Goal: Task Accomplishment & Management: Manage account settings

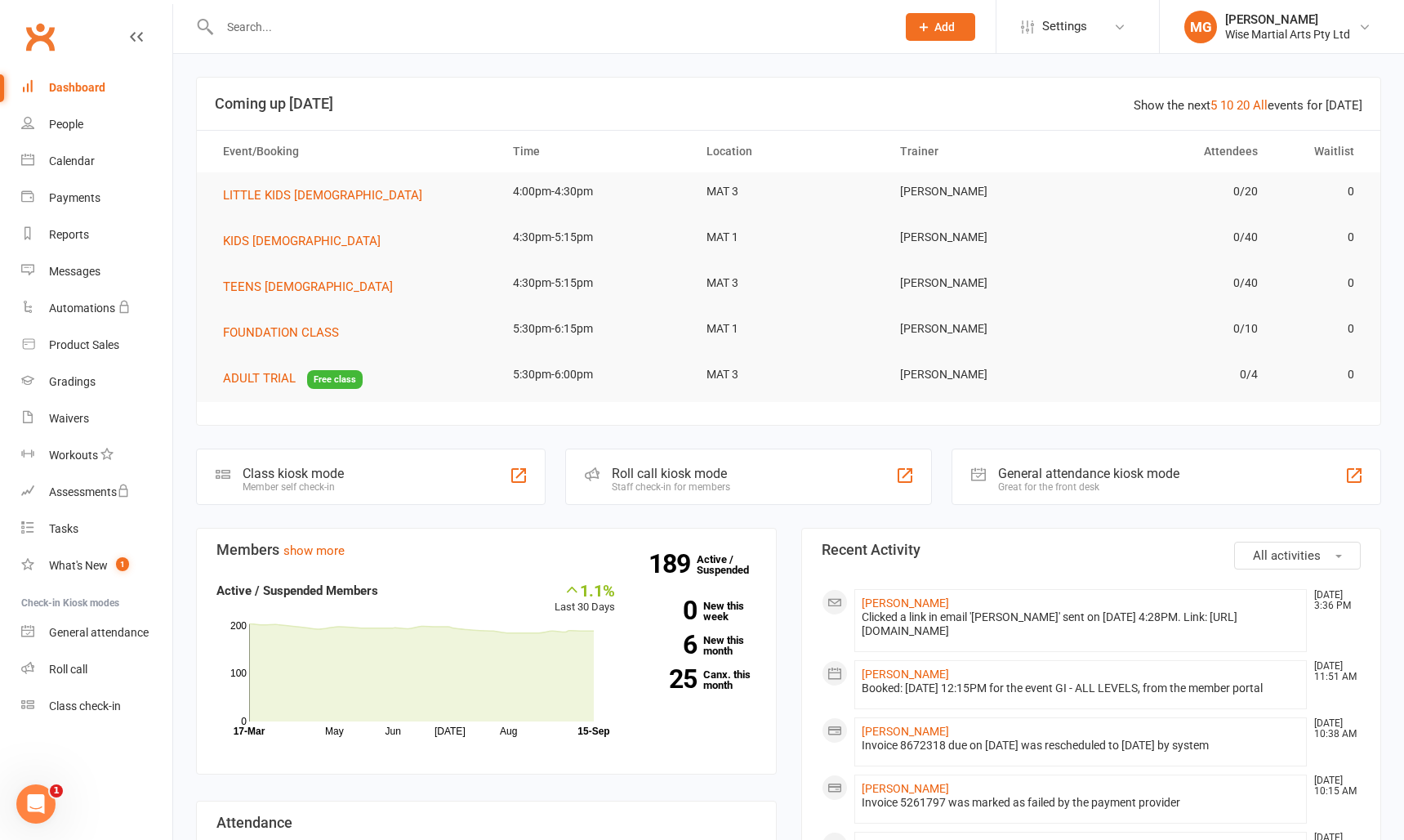
click at [245, 21] on input "text" at bounding box center [549, 27] width 670 height 23
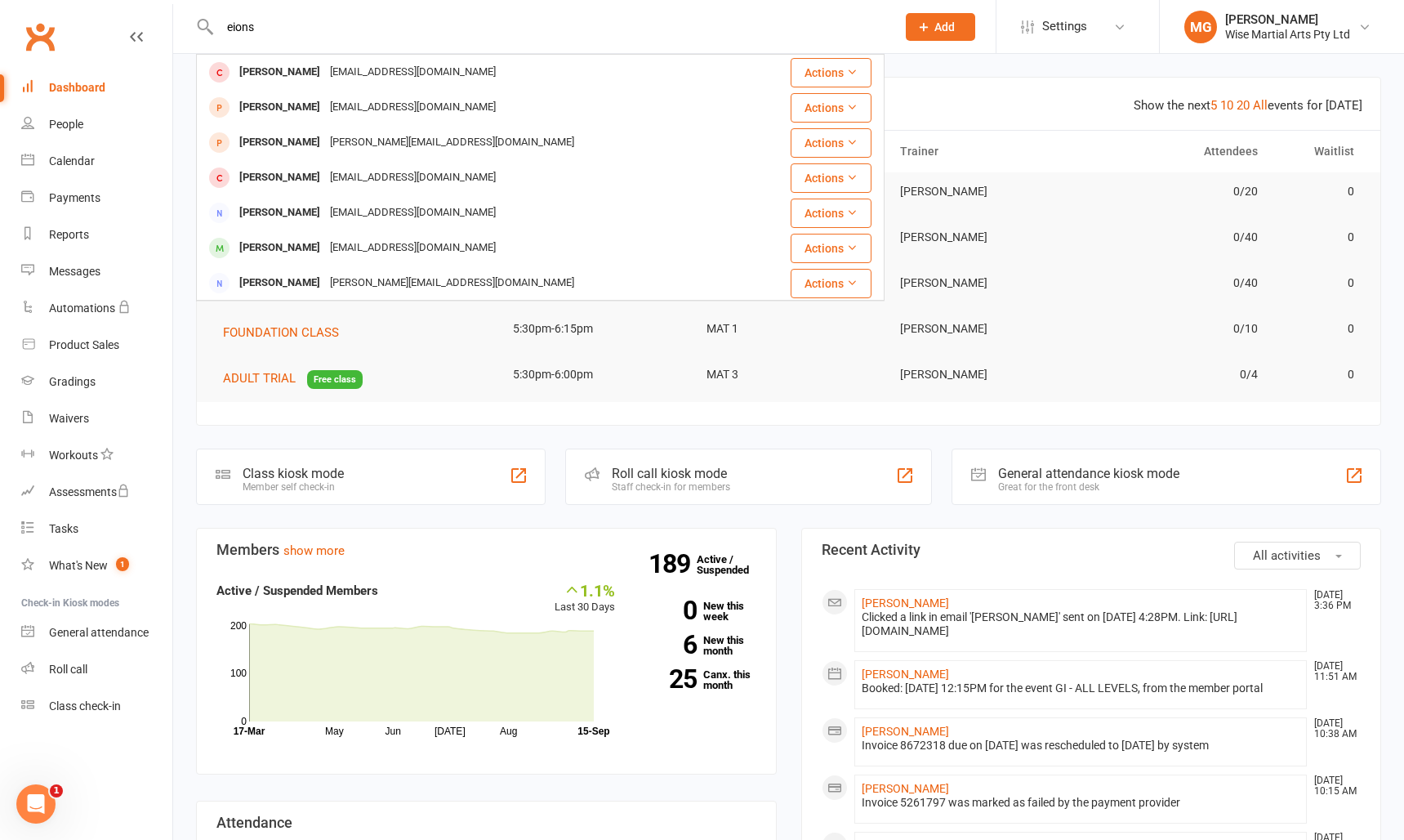
click at [297, 42] on div "eions Enrique Lions atsinare@gmail.com Actions Eugene Ivanov egisolutions@yahoo…" at bounding box center [540, 26] width 689 height 53
click at [283, 36] on input "eions" at bounding box center [549, 27] width 670 height 23
click at [282, 36] on input "eions" at bounding box center [549, 27] width 670 height 23
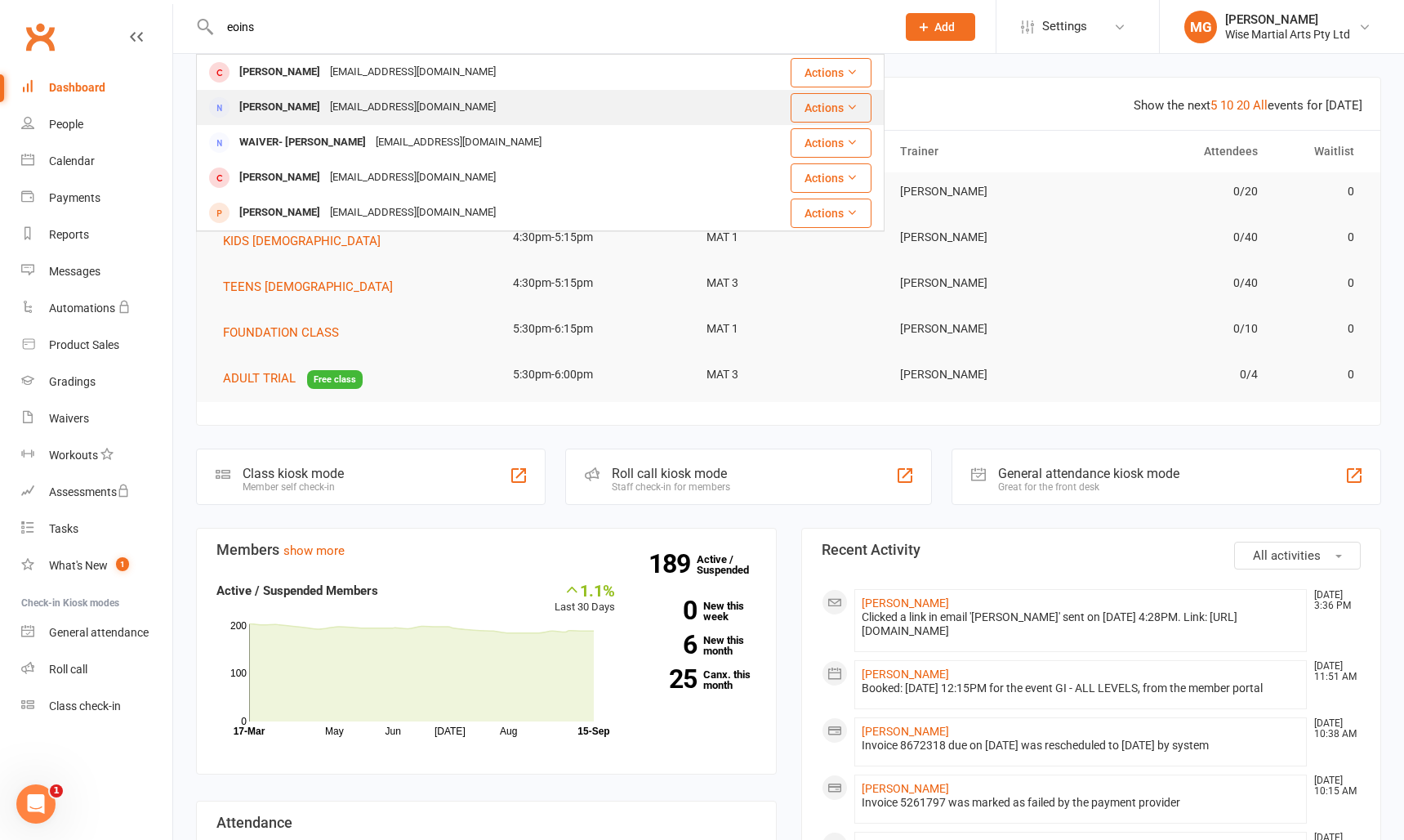
type input "eoins"
click at [325, 100] on div "Danielseoin@gmail.com" at bounding box center [412, 107] width 176 height 24
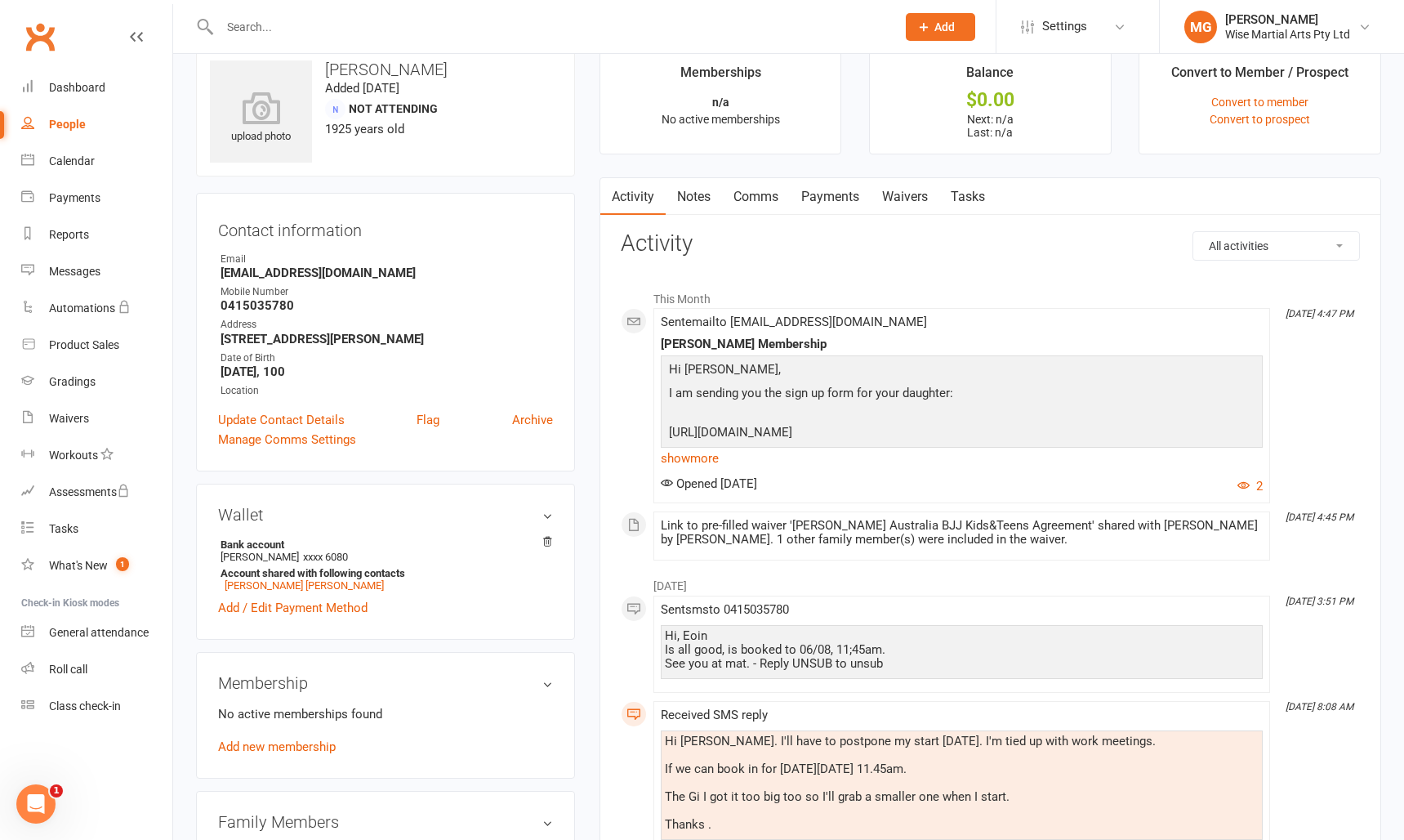
scroll to position [34, 0]
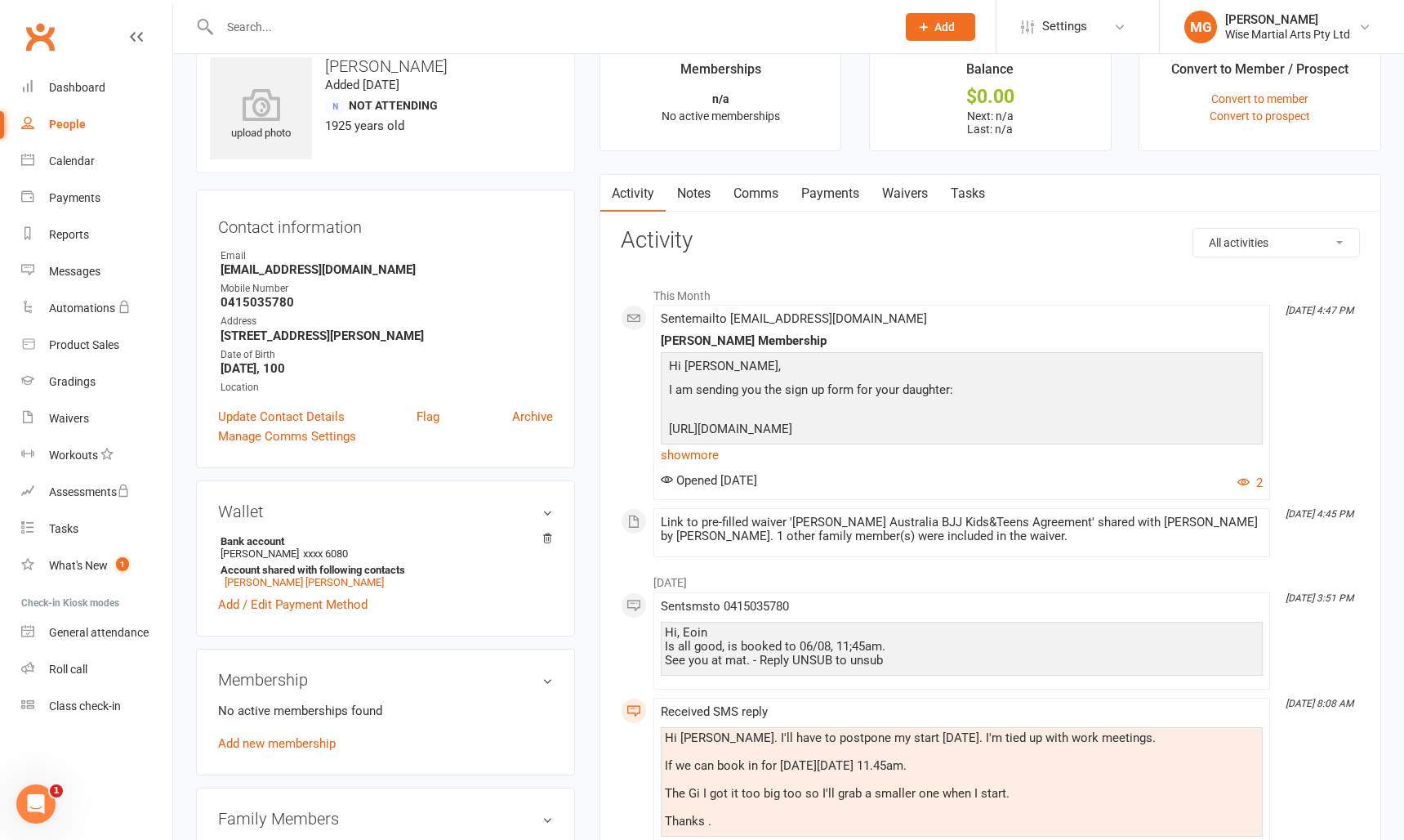
click at [297, 19] on input "text" at bounding box center [549, 27] width 670 height 23
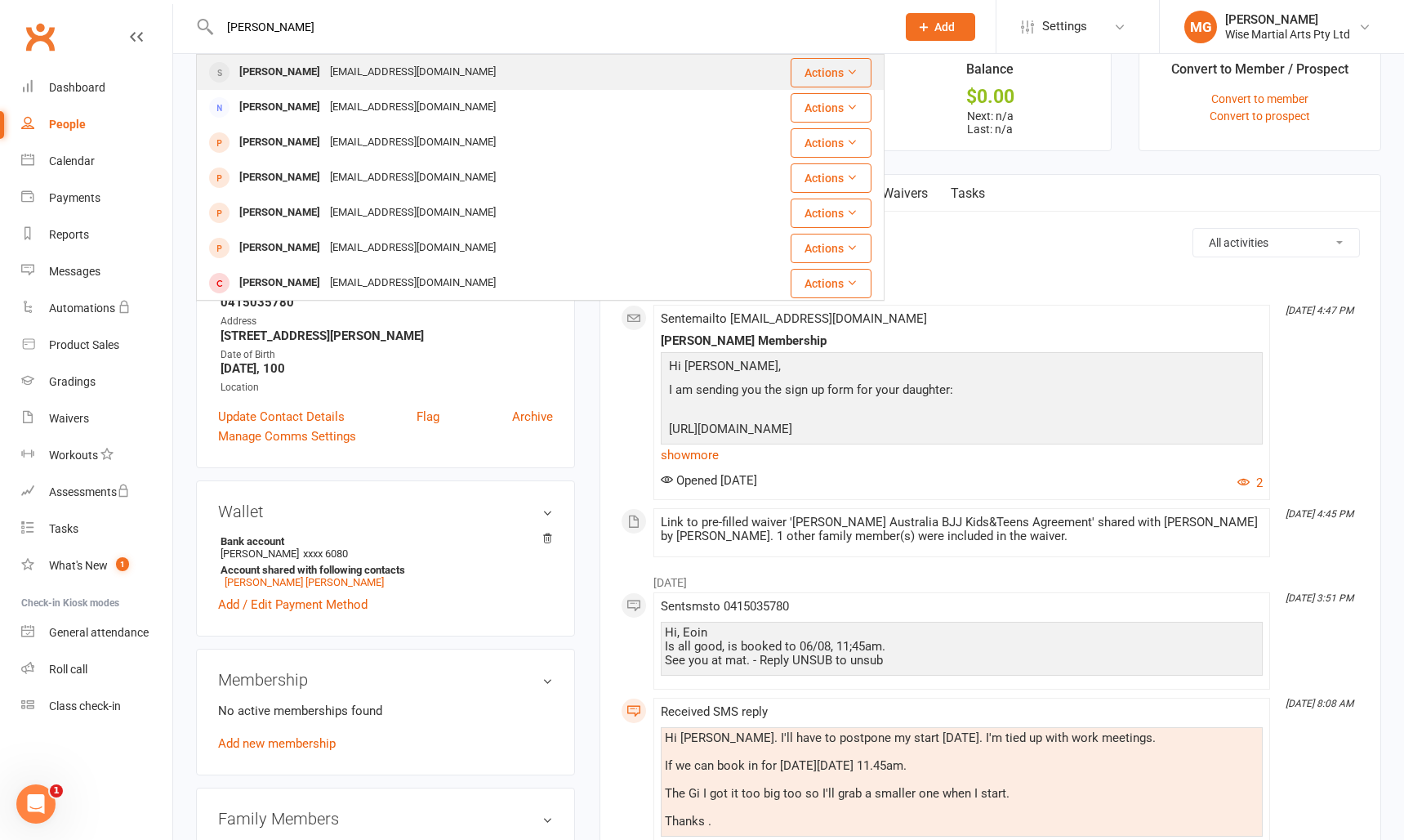
type input "zaheen ali"
click at [338, 57] on div "Zaheen Ali alizaheen@outlook.com" at bounding box center [483, 72] width 570 height 34
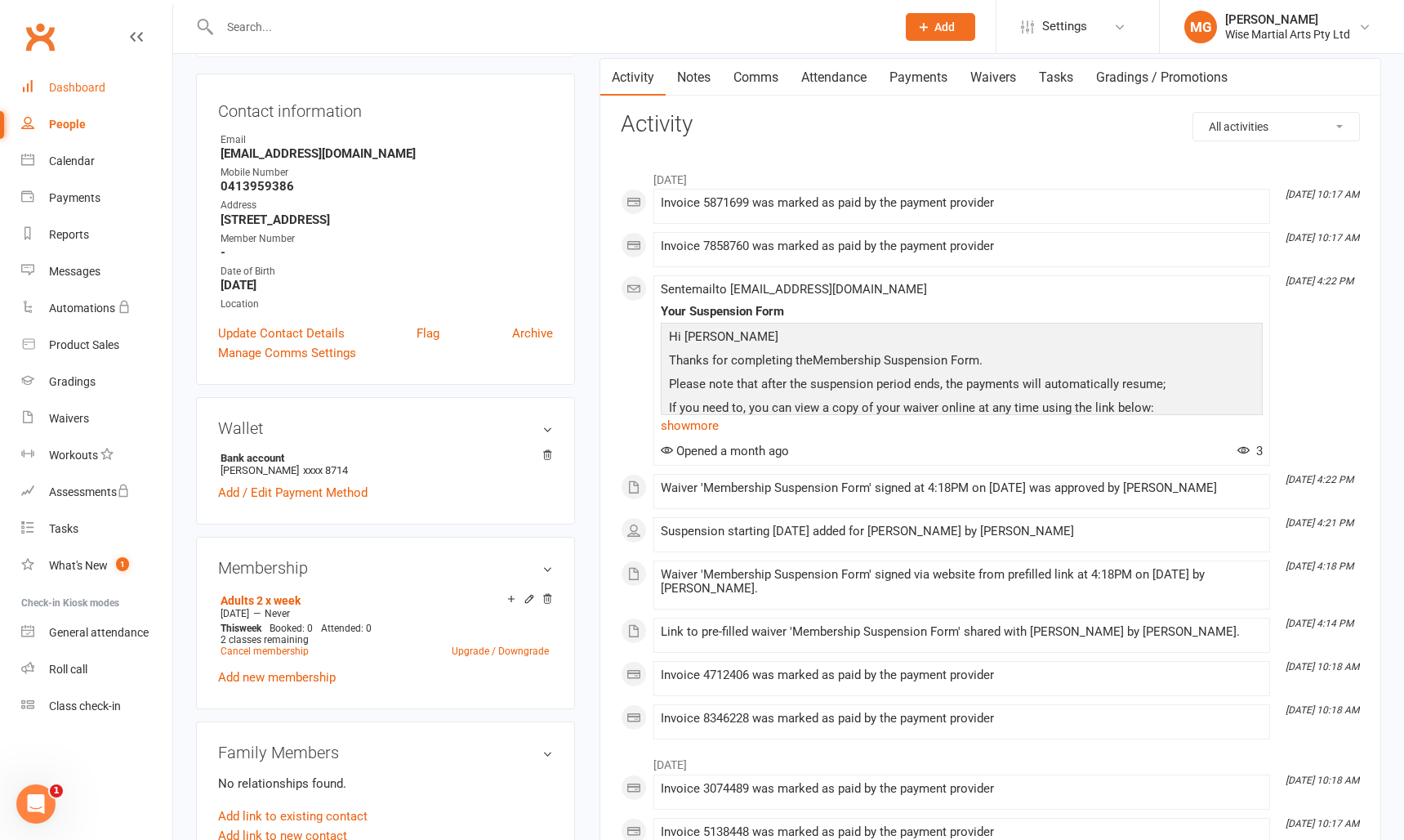
scroll to position [152, 0]
click at [74, 385] on div "Gradings" at bounding box center [71, 381] width 47 height 13
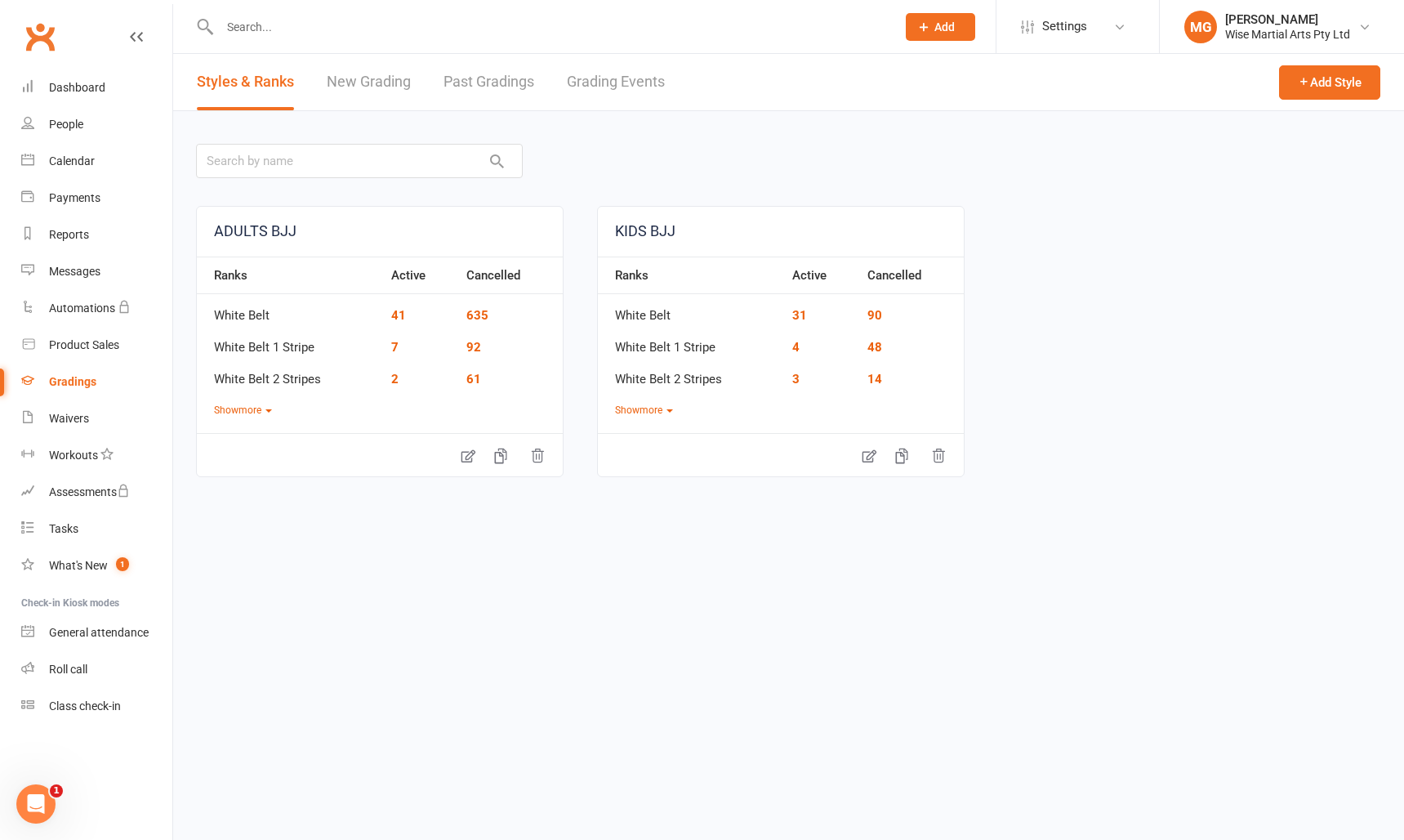
click at [584, 72] on link "Grading Events" at bounding box center [616, 81] width 98 height 57
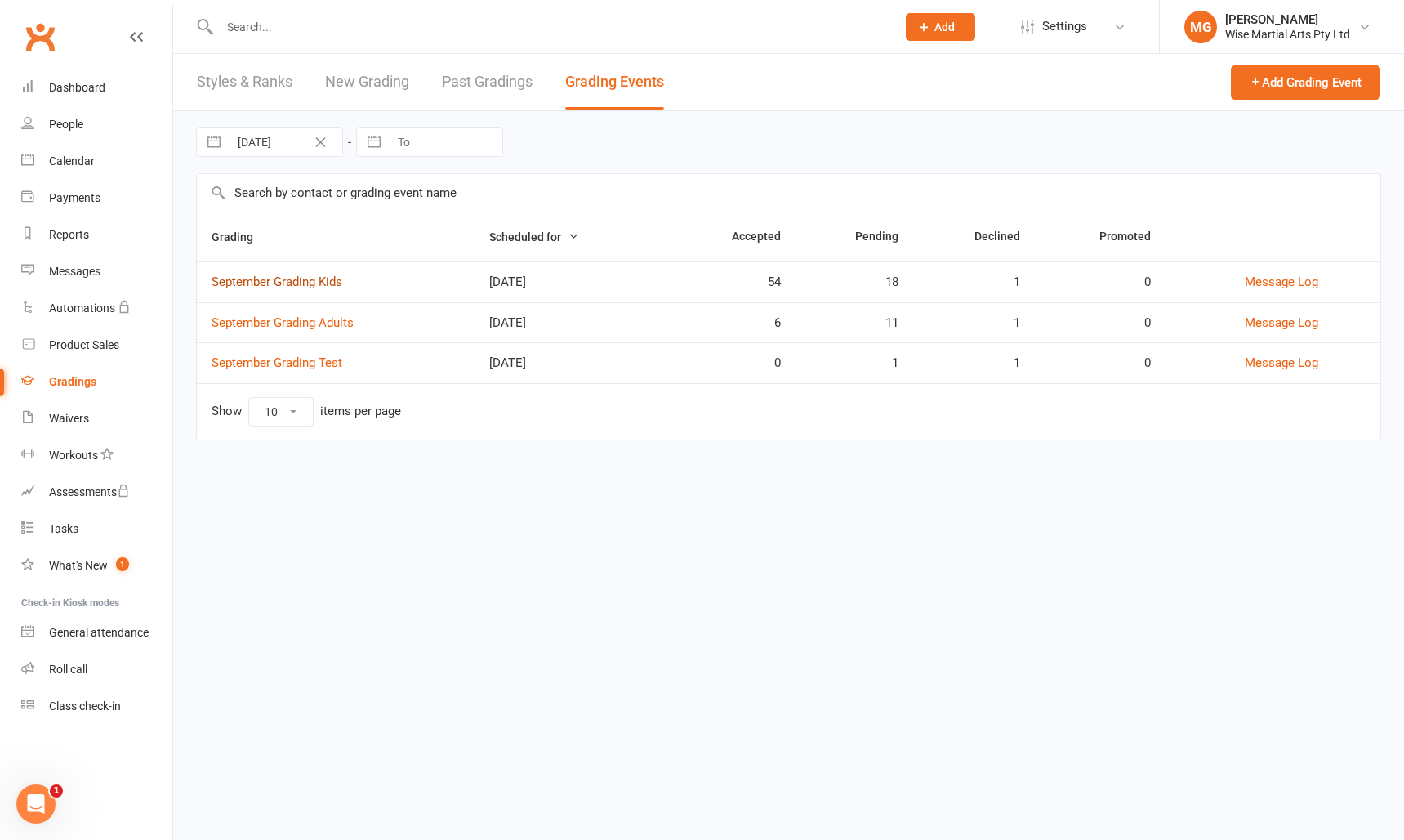
click at [314, 282] on link "September Grading Kids" at bounding box center [277, 281] width 131 height 15
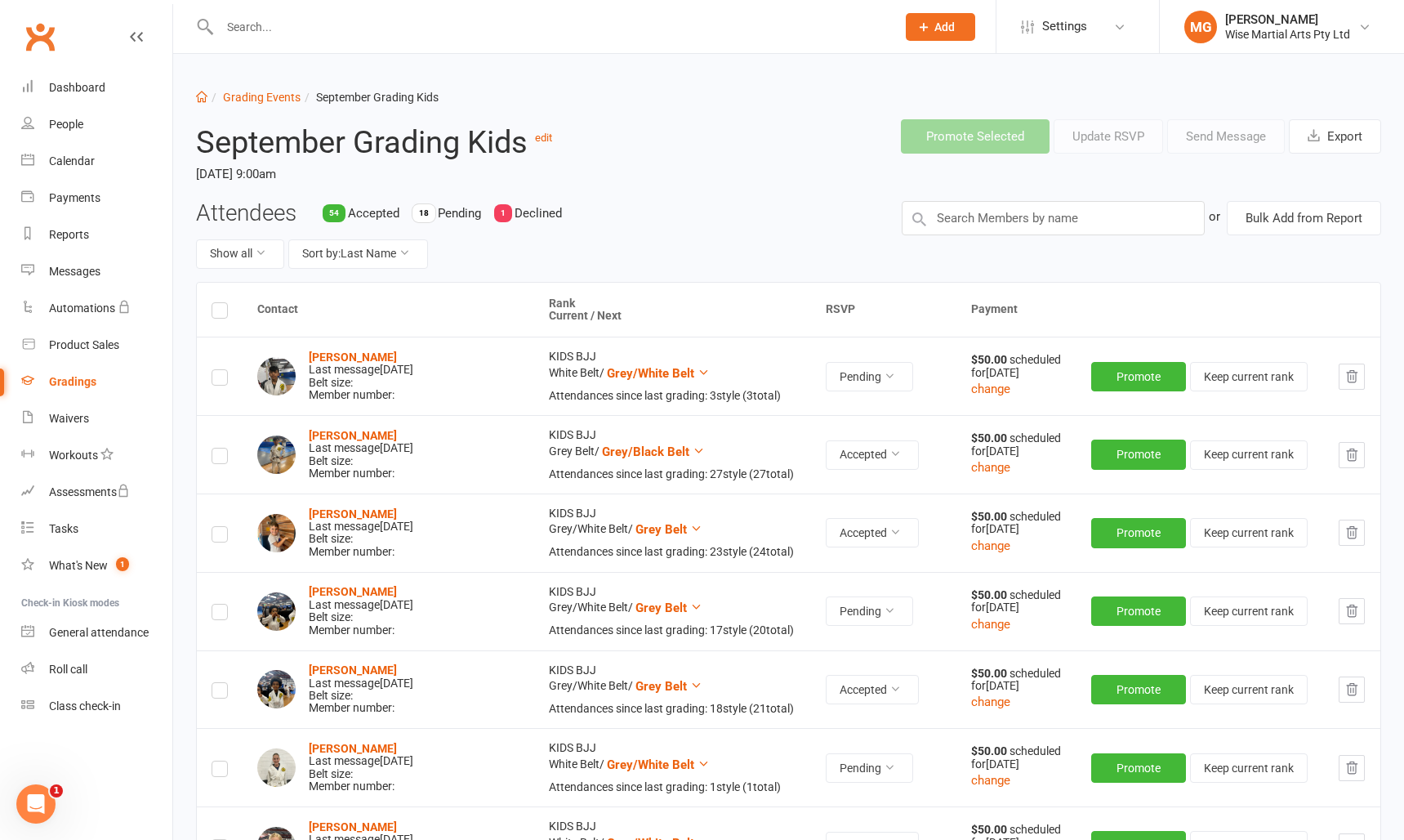
click at [840, 626] on td "Pending" at bounding box center [884, 611] width 145 height 78
click at [840, 616] on button "Pending" at bounding box center [870, 612] width 87 height 30
click at [824, 636] on link "Accepted" at bounding box center [798, 647] width 162 height 33
click at [60, 44] on link "Clubworx" at bounding box center [40, 36] width 41 height 41
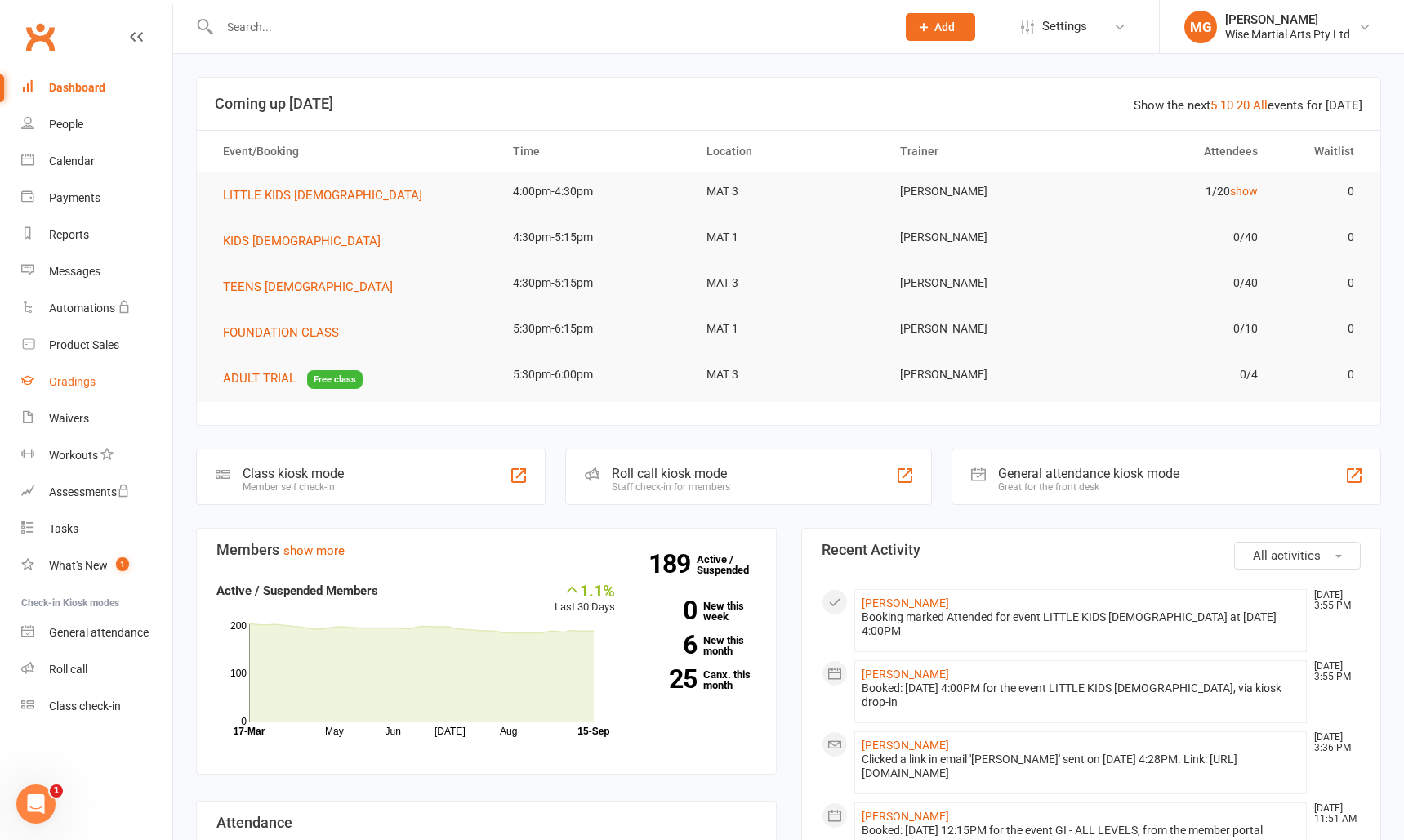
click at [99, 374] on link "Gradings" at bounding box center [96, 381] width 151 height 37
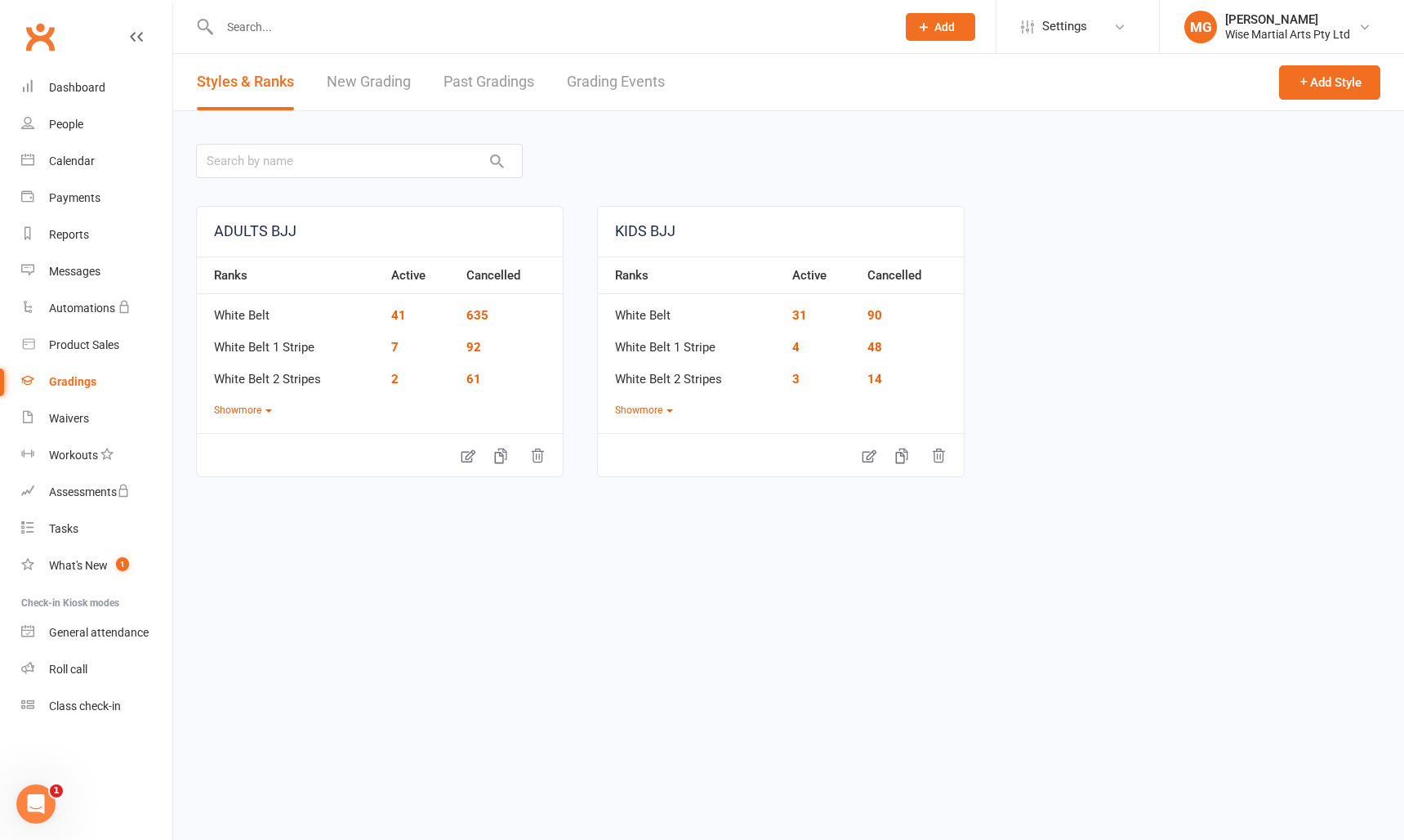
click at [569, 77] on link "Grading Events" at bounding box center [616, 81] width 98 height 57
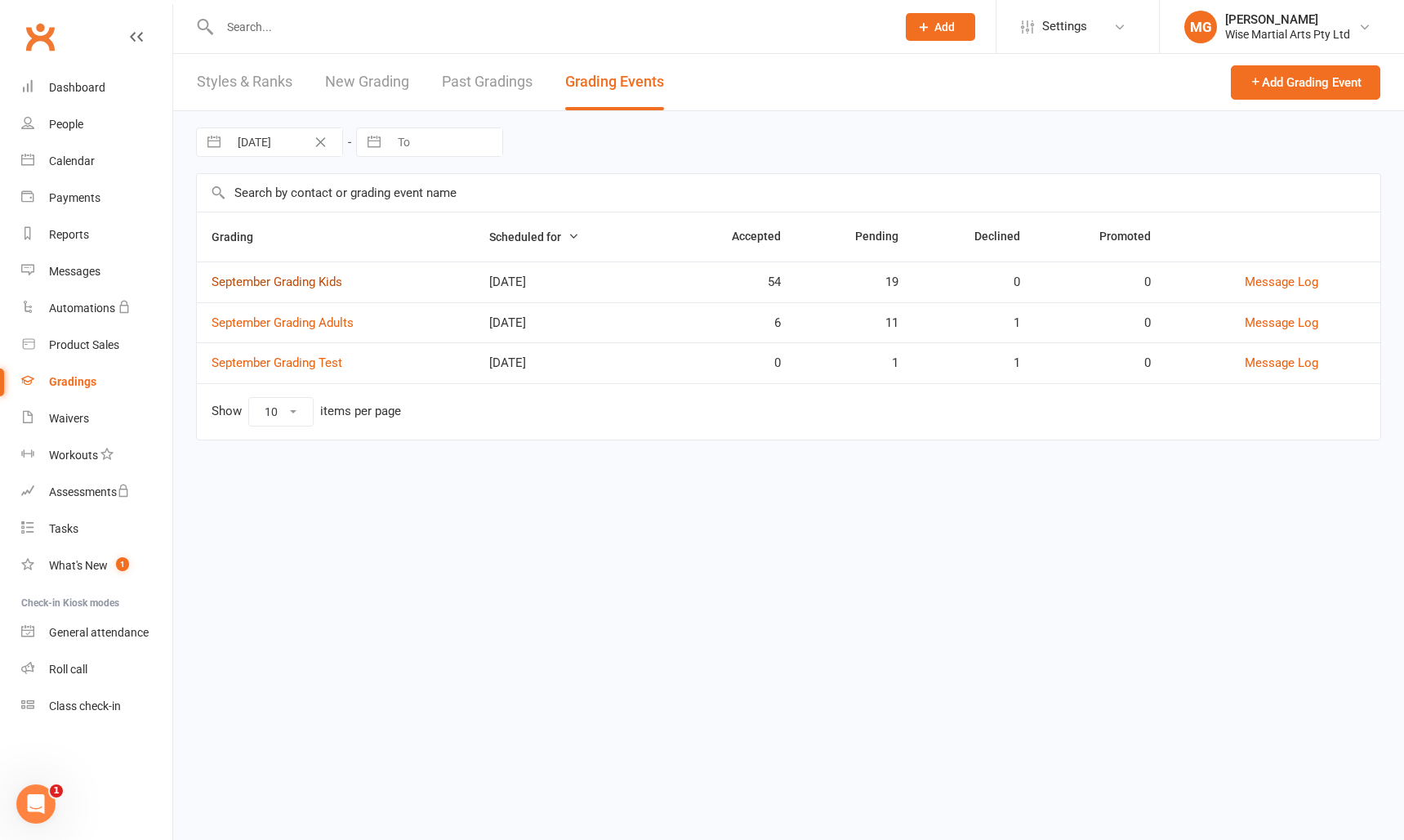
click at [297, 285] on link "September Grading Kids" at bounding box center [277, 281] width 131 height 15
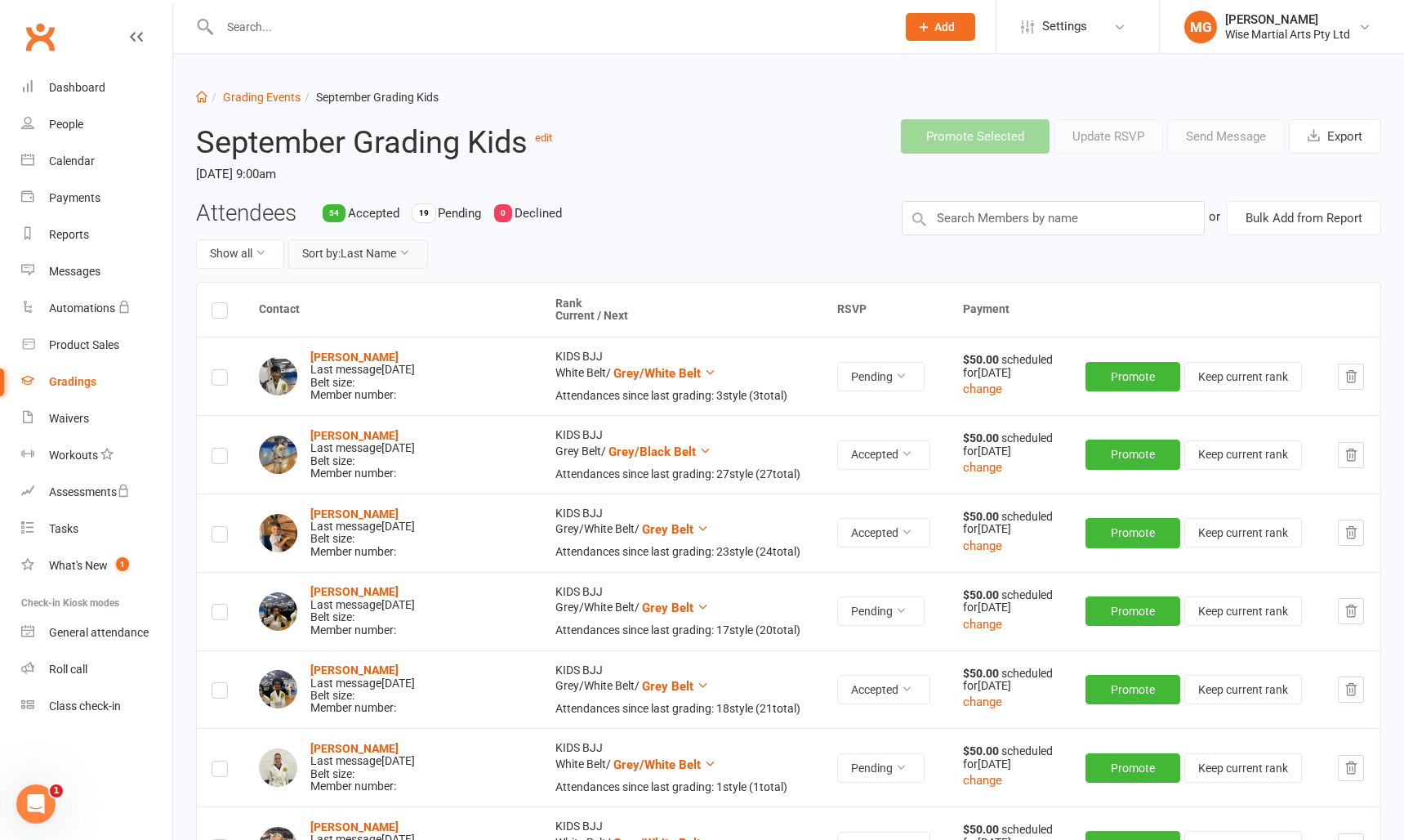
click at [339, 263] on button "Sort by: Last Name" at bounding box center [357, 254] width 140 height 30
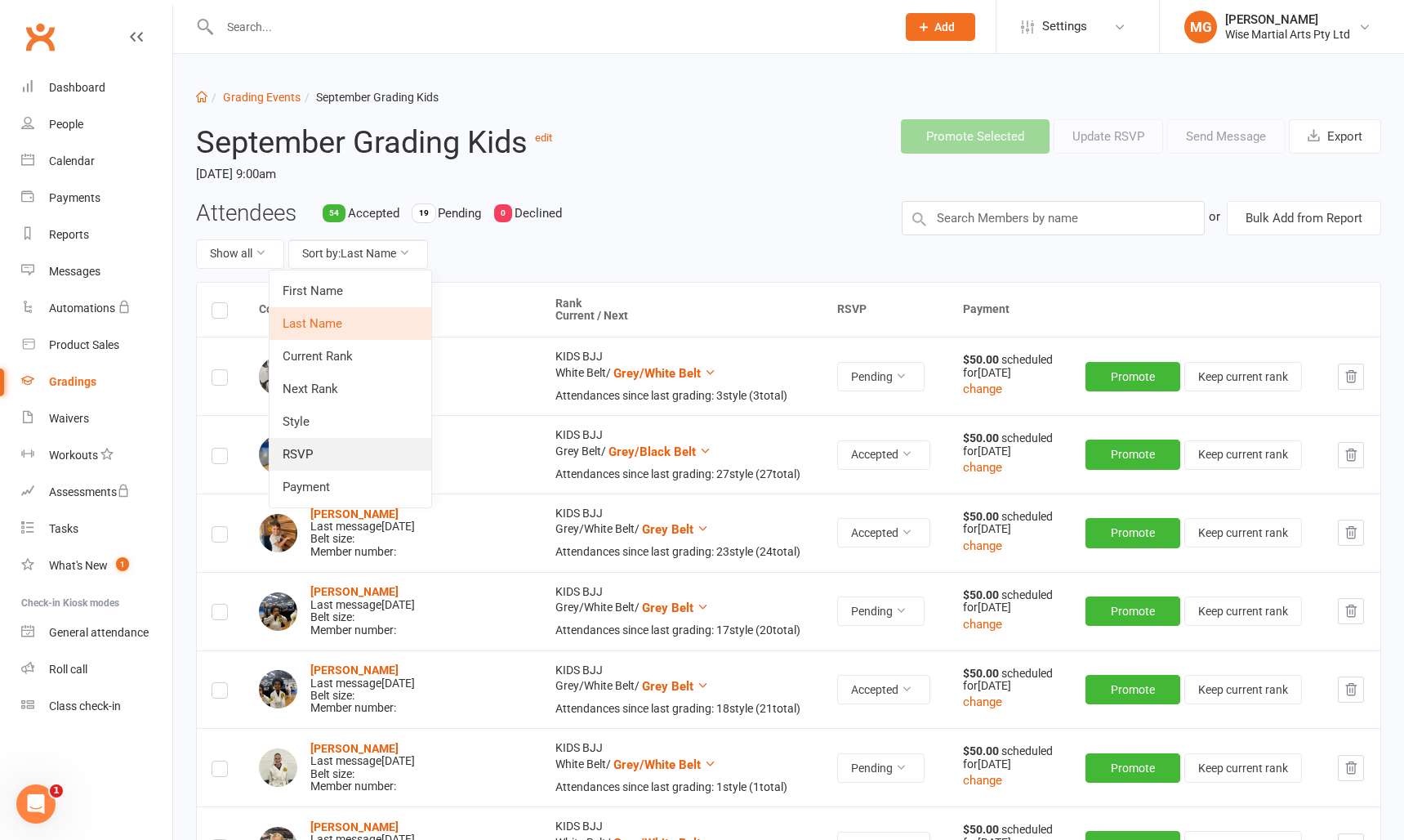
click at [327, 461] on link "RSVP" at bounding box center [351, 454] width 162 height 33
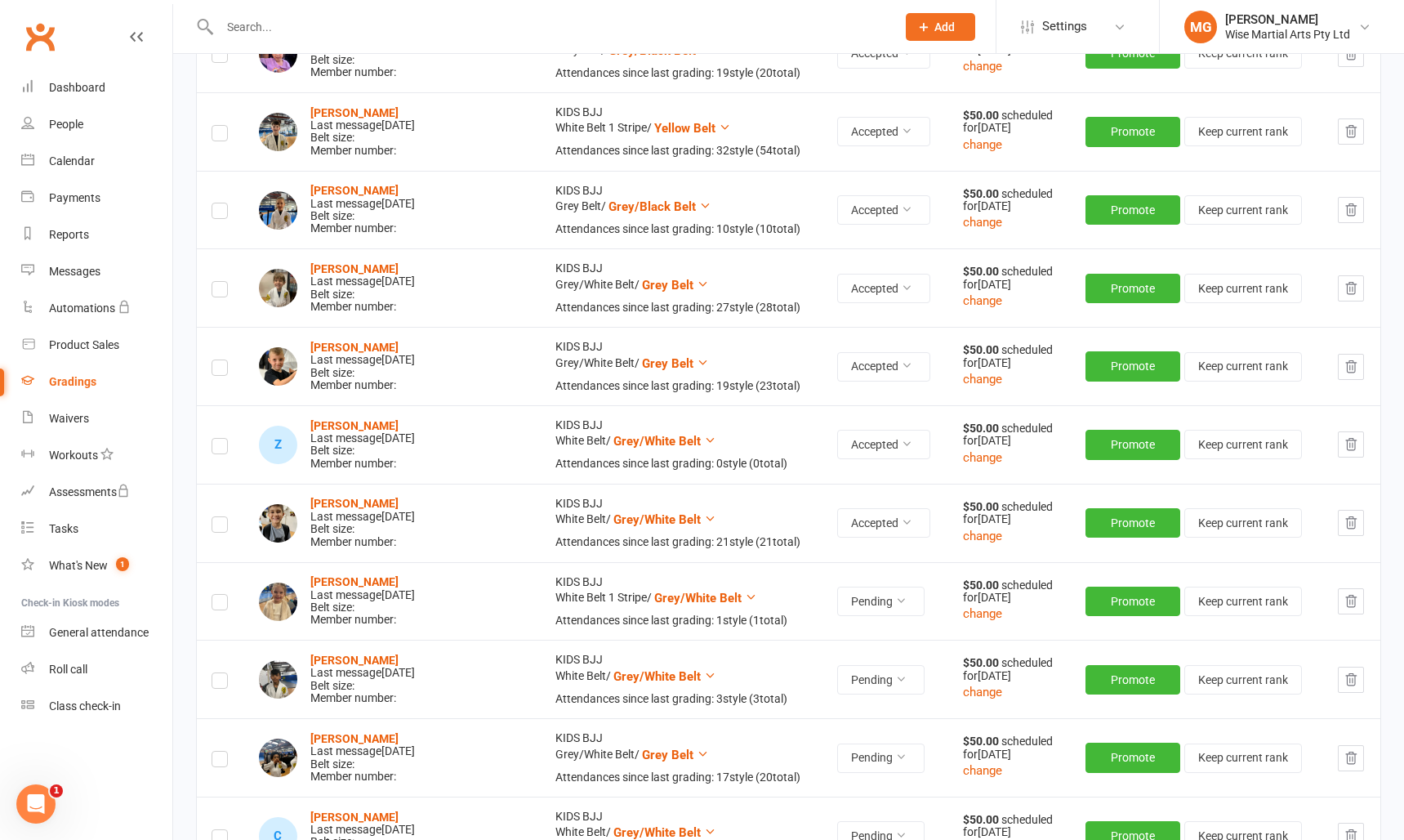
scroll to position [4554, 0]
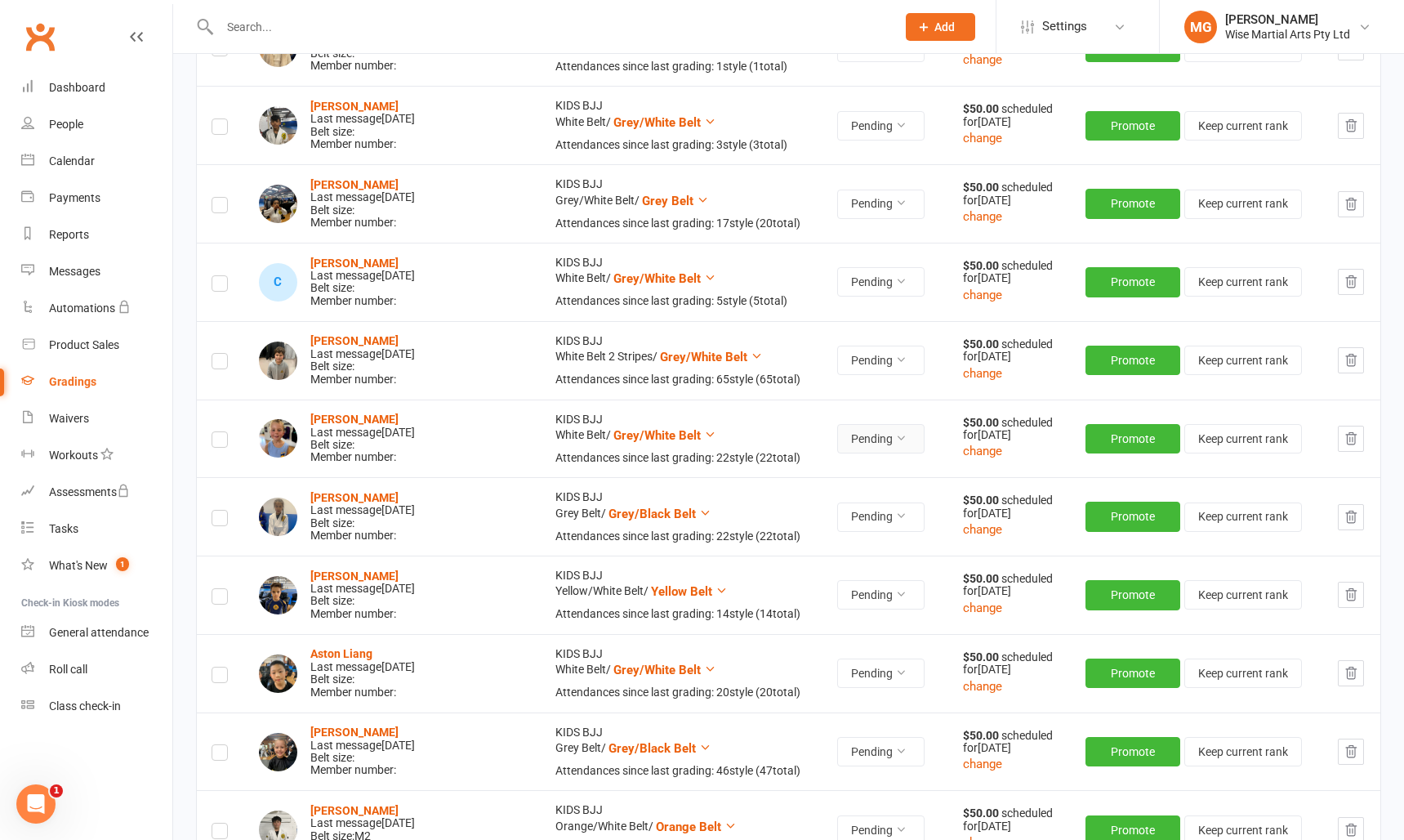
click at [874, 441] on button "Pending" at bounding box center [881, 439] width 87 height 30
click at [846, 482] on link "Accepted" at bounding box center [810, 476] width 162 height 33
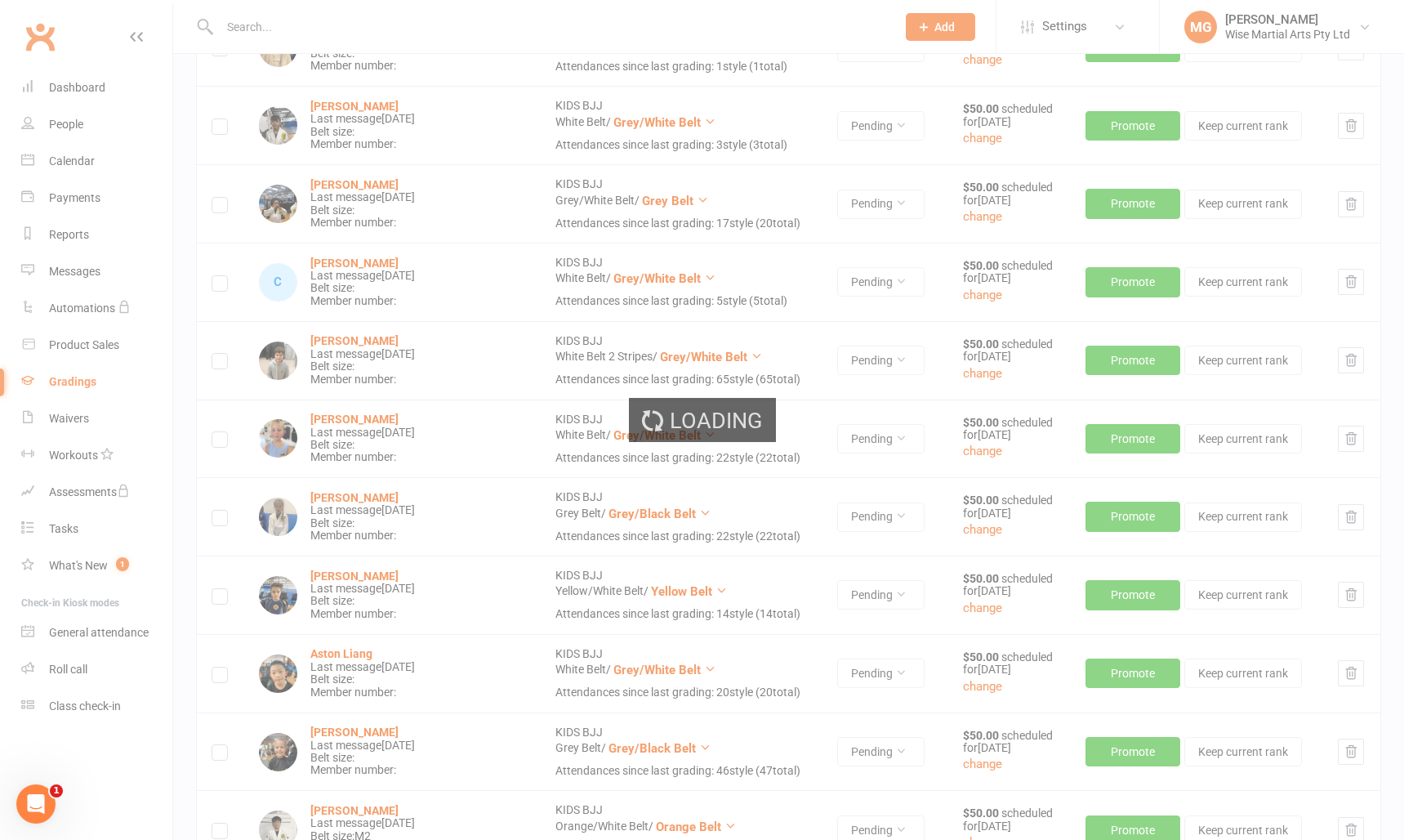
scroll to position [877, 0]
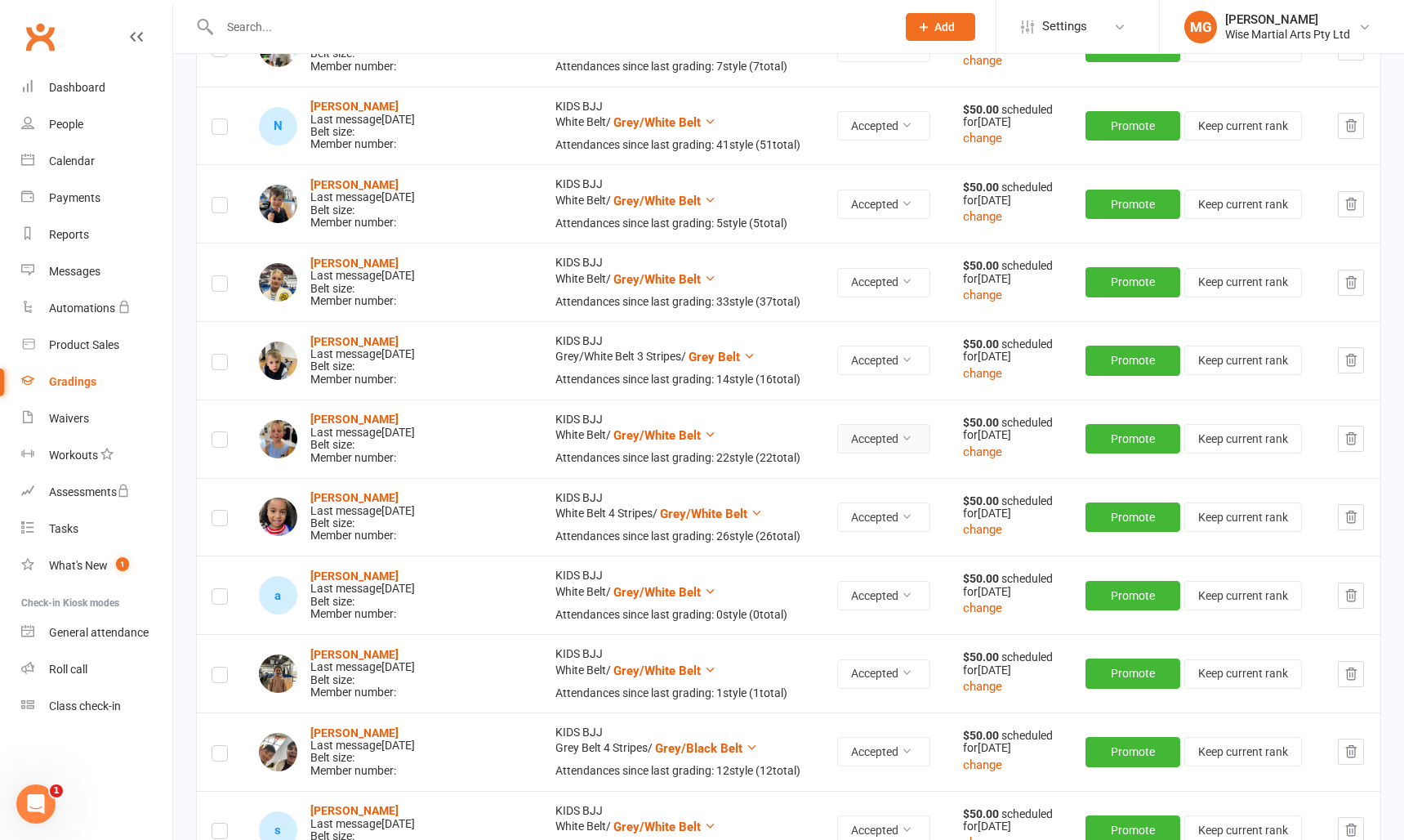
click at [878, 429] on button "Accepted" at bounding box center [884, 439] width 93 height 30
click at [812, 514] on link "Declined" at bounding box center [816, 507] width 162 height 33
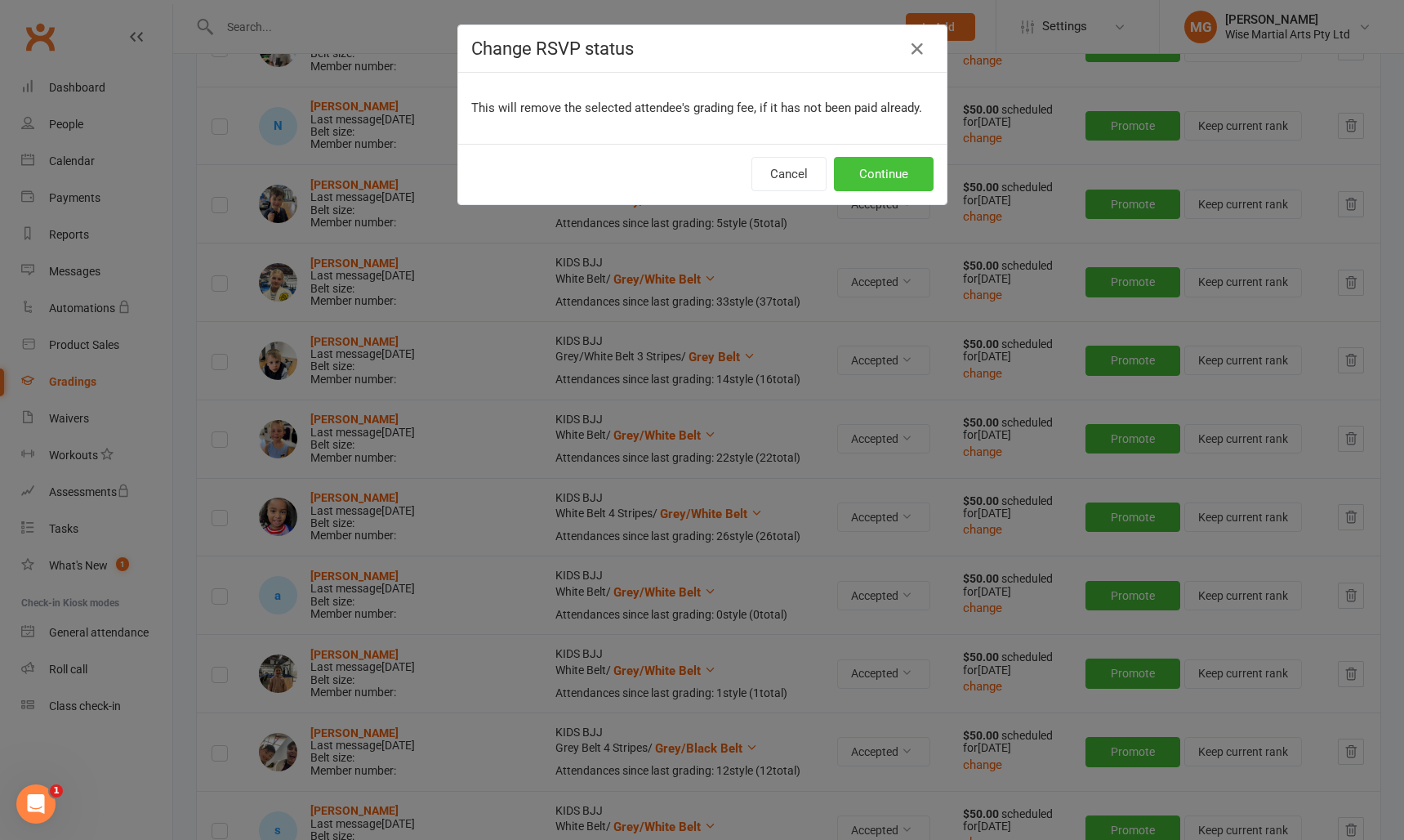
click at [879, 186] on button "Continue" at bounding box center [884, 174] width 99 height 35
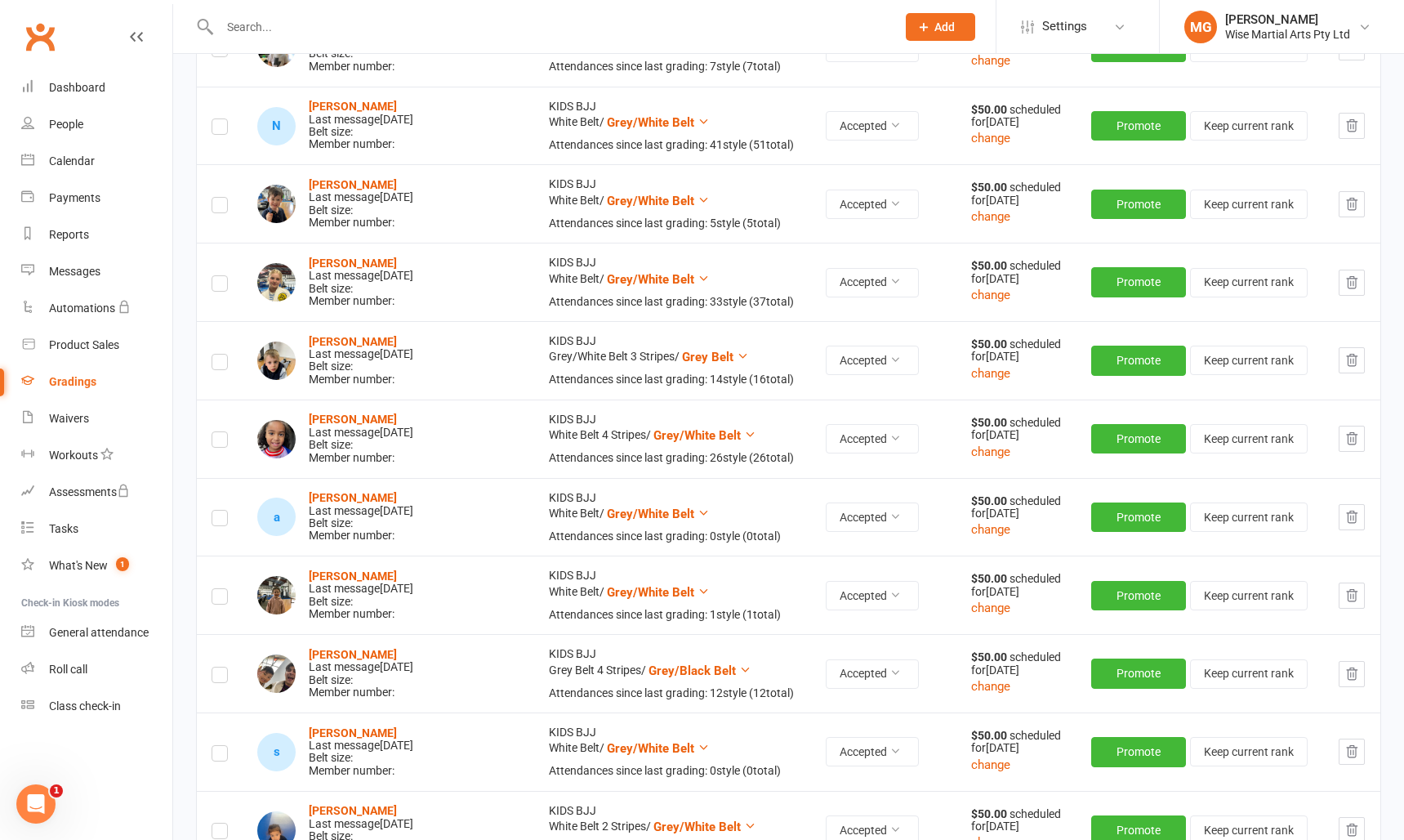
click at [255, 33] on input "text" at bounding box center [549, 27] width 670 height 23
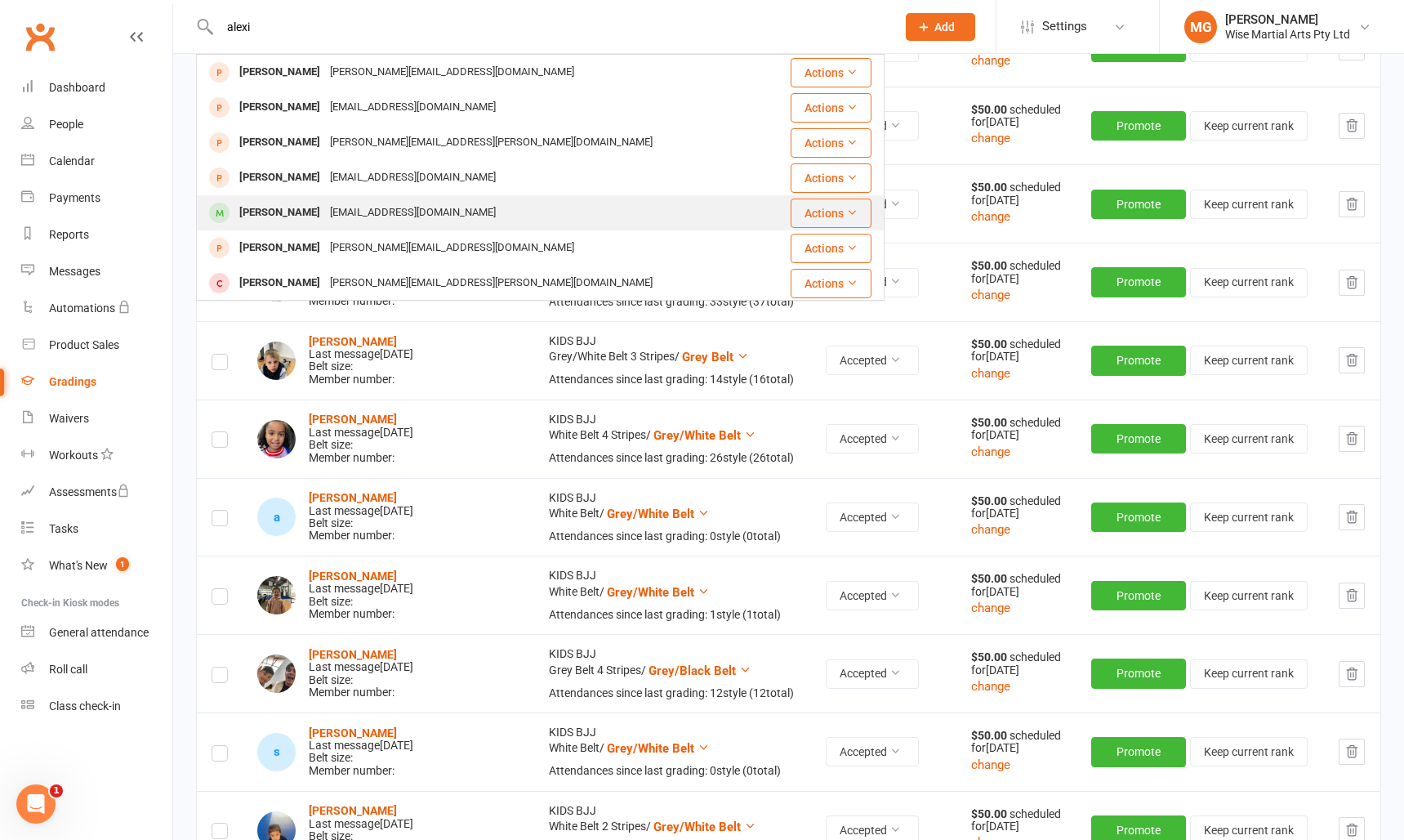
type input "alexi"
click at [267, 210] on div "Alexi Dutceac" at bounding box center [279, 212] width 90 height 24
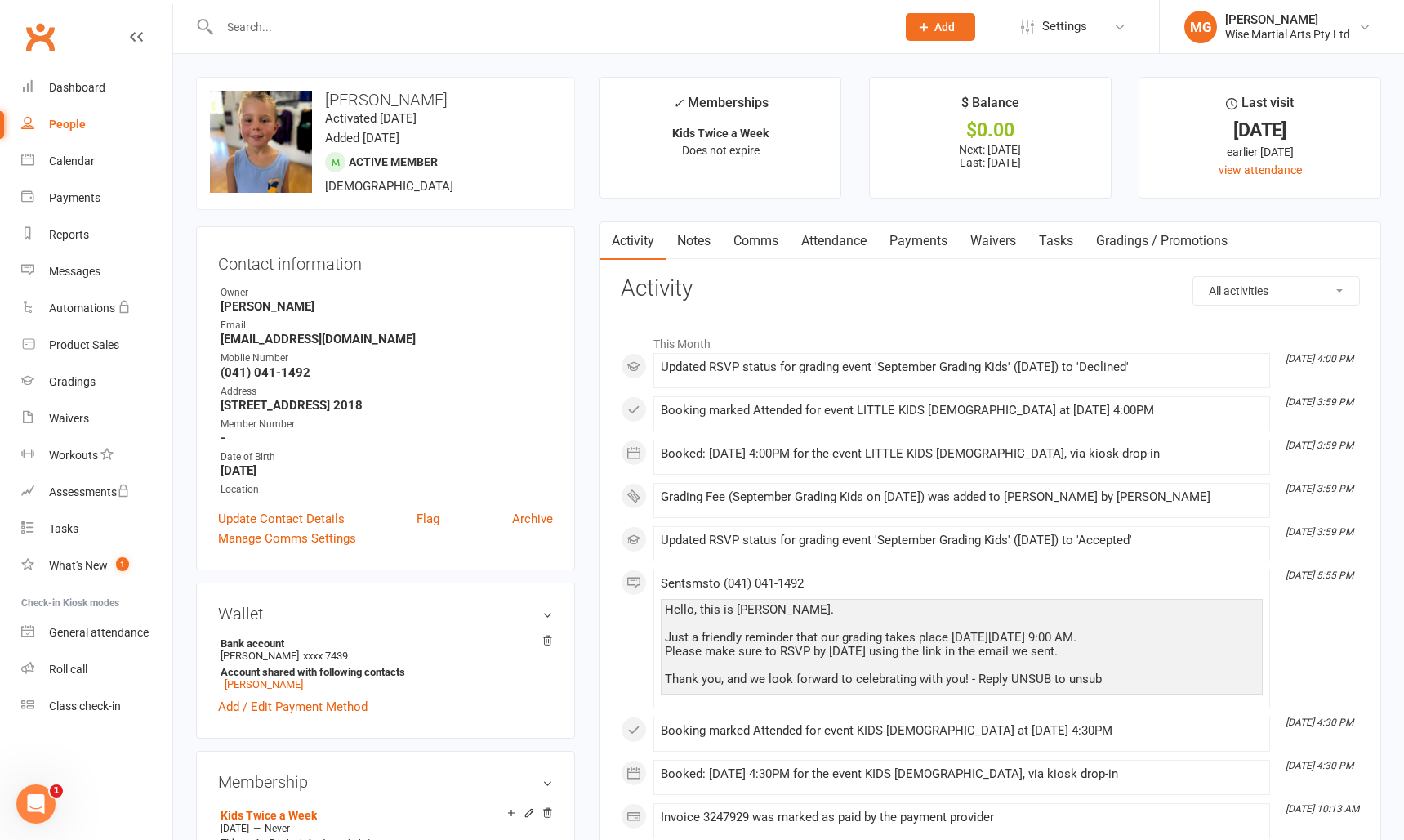
click at [990, 242] on link "Waivers" at bounding box center [993, 241] width 69 height 38
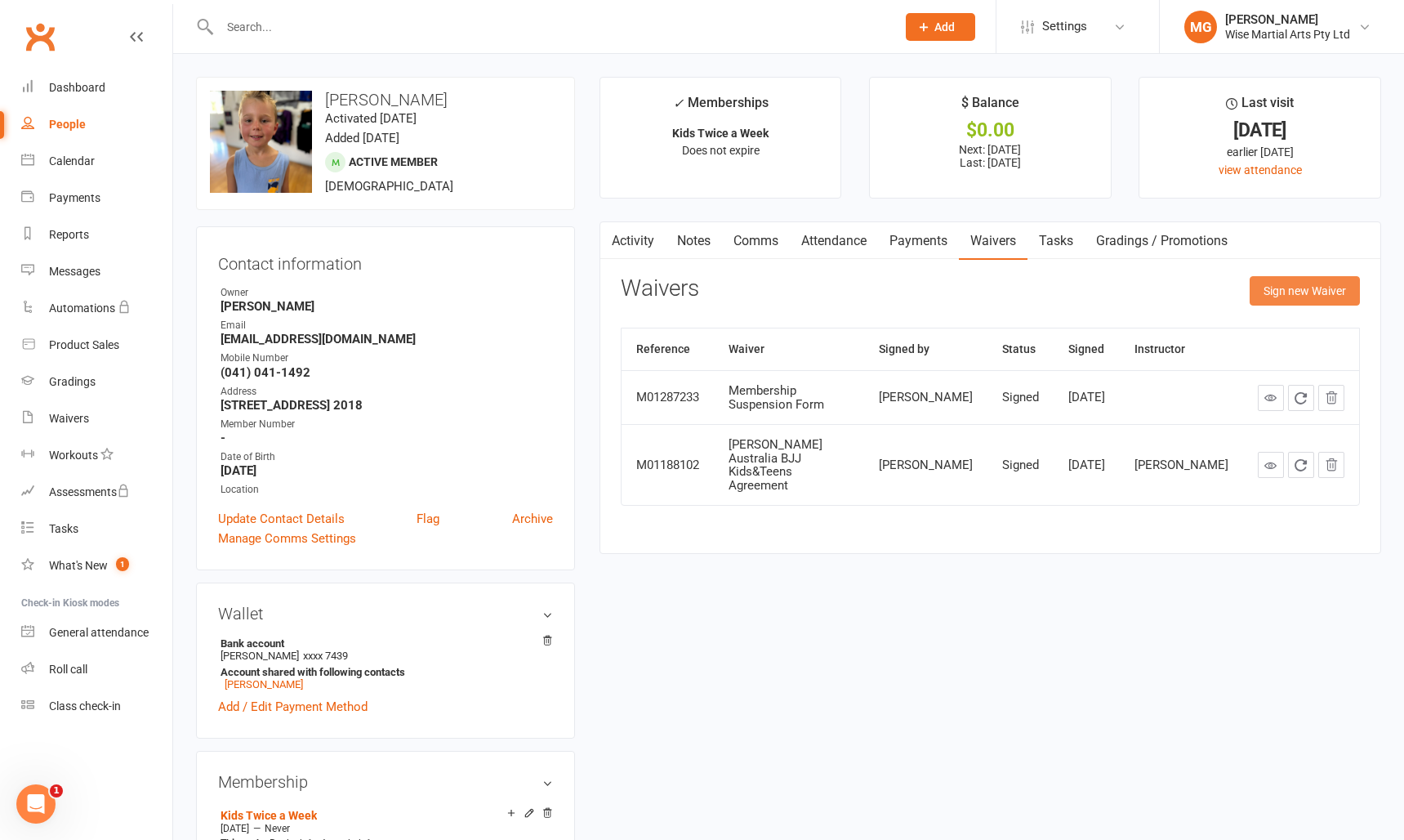
click at [1299, 297] on button "Sign new Waiver" at bounding box center [1305, 291] width 110 height 30
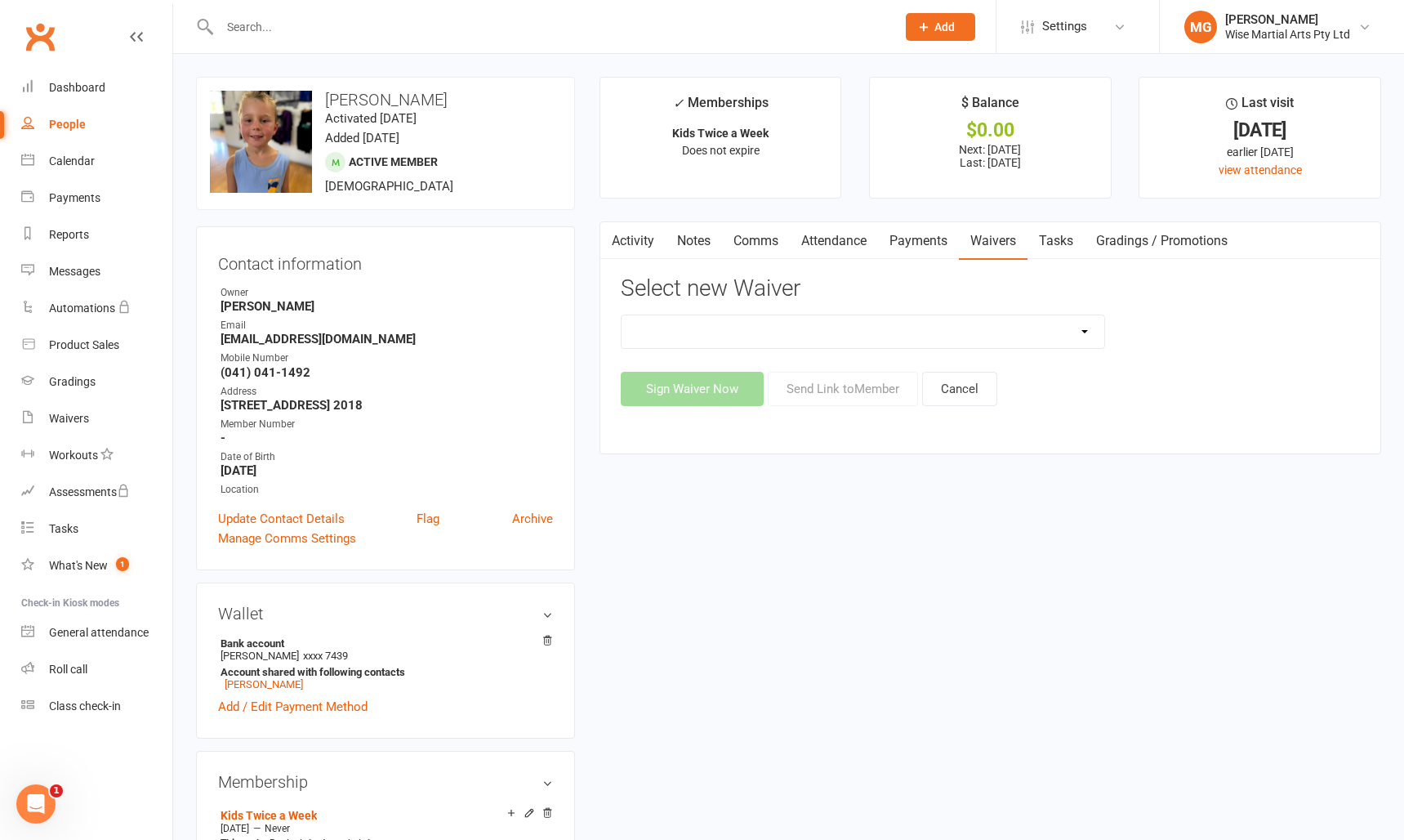
click at [683, 335] on select "10 PASS Change of Payment Details Form Gracie 50% OFF Gracie Australia BJJ Adul…" at bounding box center [863, 332] width 484 height 33
select select "10793"
click at [622, 316] on select "10 PASS Change of Payment Details Form Gracie 50% OFF Gracie Australia BJJ Adul…" at bounding box center [863, 332] width 484 height 33
click at [838, 392] on button "Send Link to Member" at bounding box center [842, 388] width 150 height 35
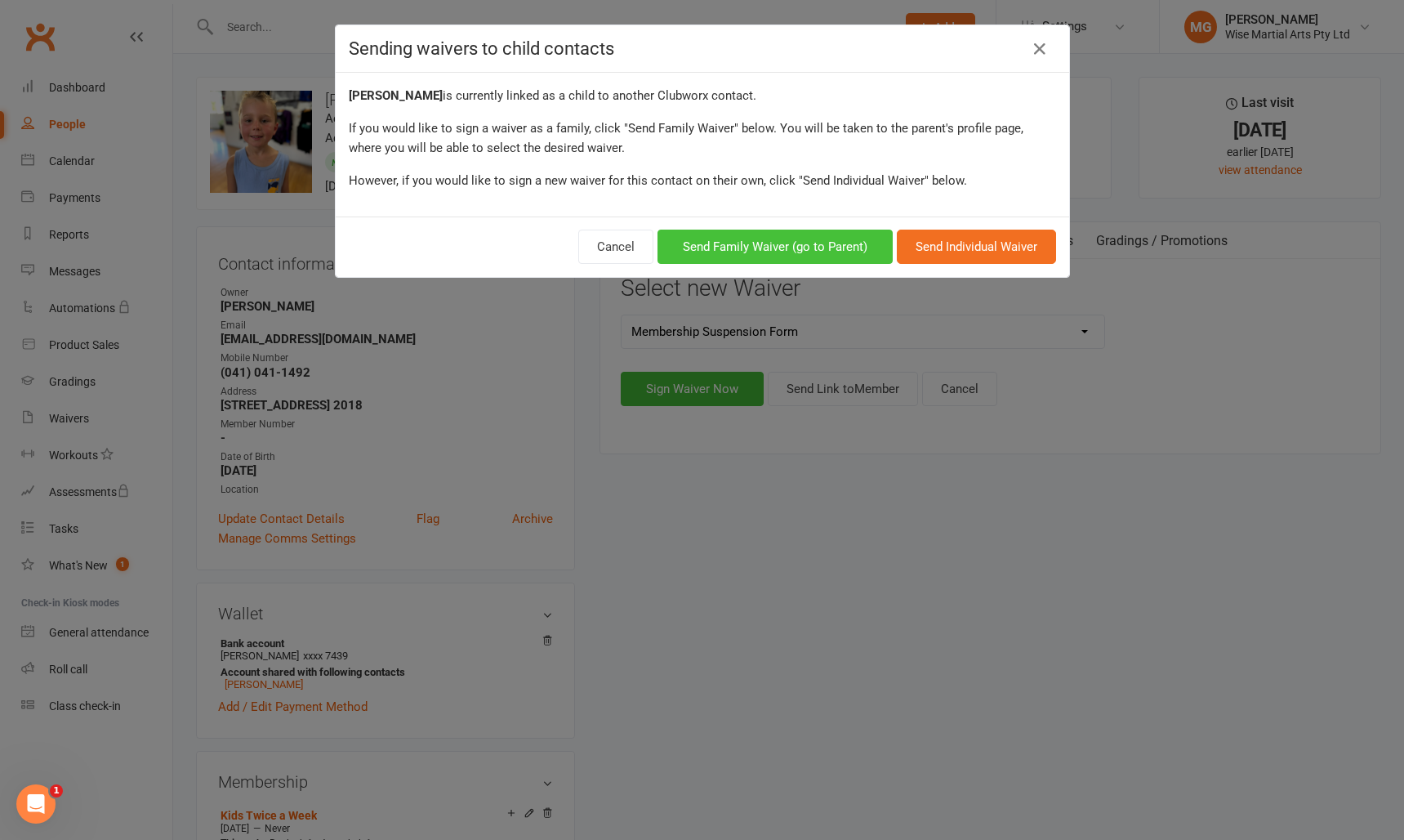
click at [751, 242] on button "Send Family Waiver (go to Parent)" at bounding box center [774, 246] width 235 height 35
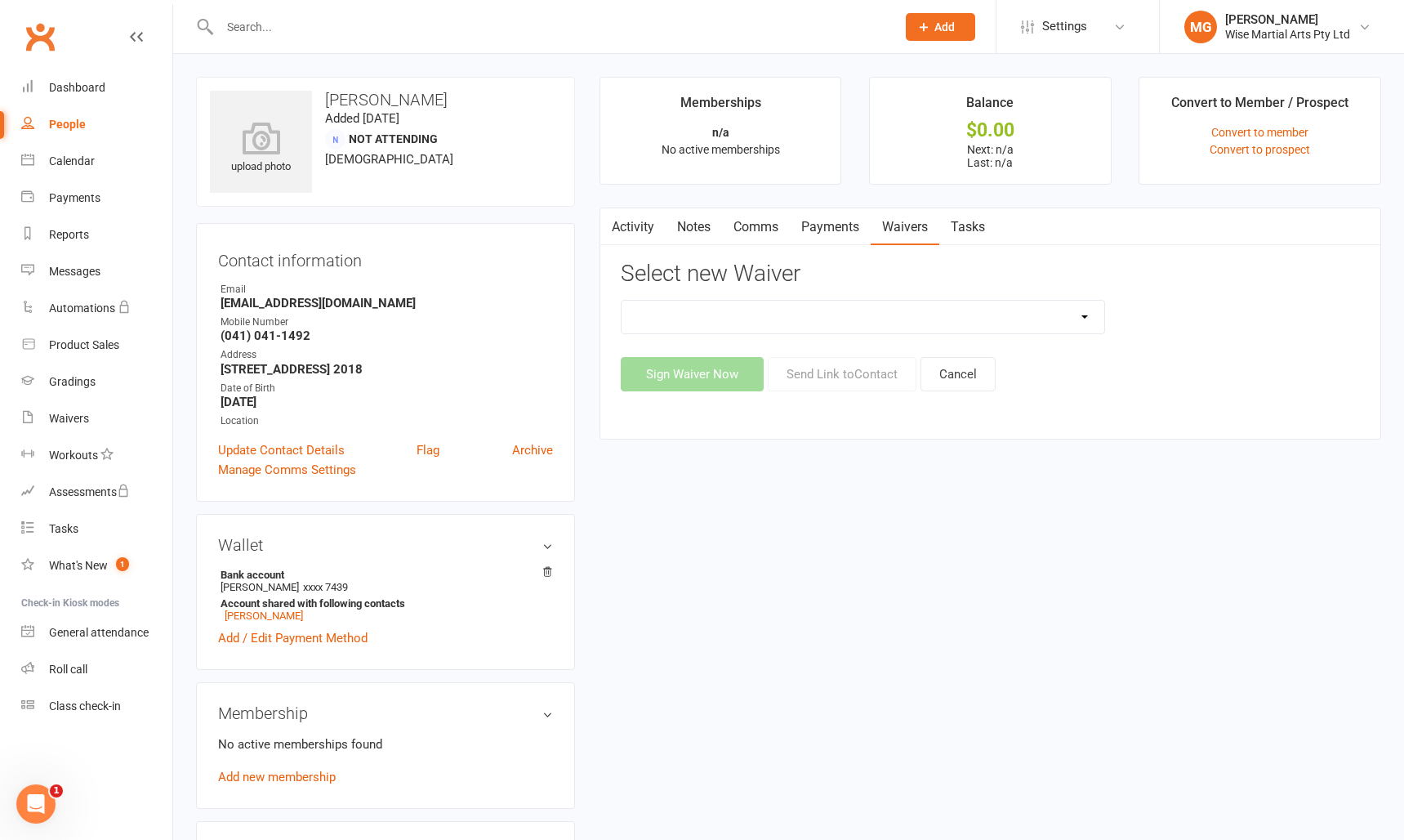
click at [867, 321] on select "10 PASS Change of Payment Details Form Gracie 50% OFF Gracie Australia BJJ Adul…" at bounding box center [863, 317] width 484 height 33
select select "10793"
click at [622, 301] on select "10 PASS Change of Payment Details Form Gracie 50% OFF Gracie Australia BJJ Adul…" at bounding box center [863, 317] width 484 height 33
click at [811, 384] on button "Send Link to Contact" at bounding box center [842, 374] width 149 height 35
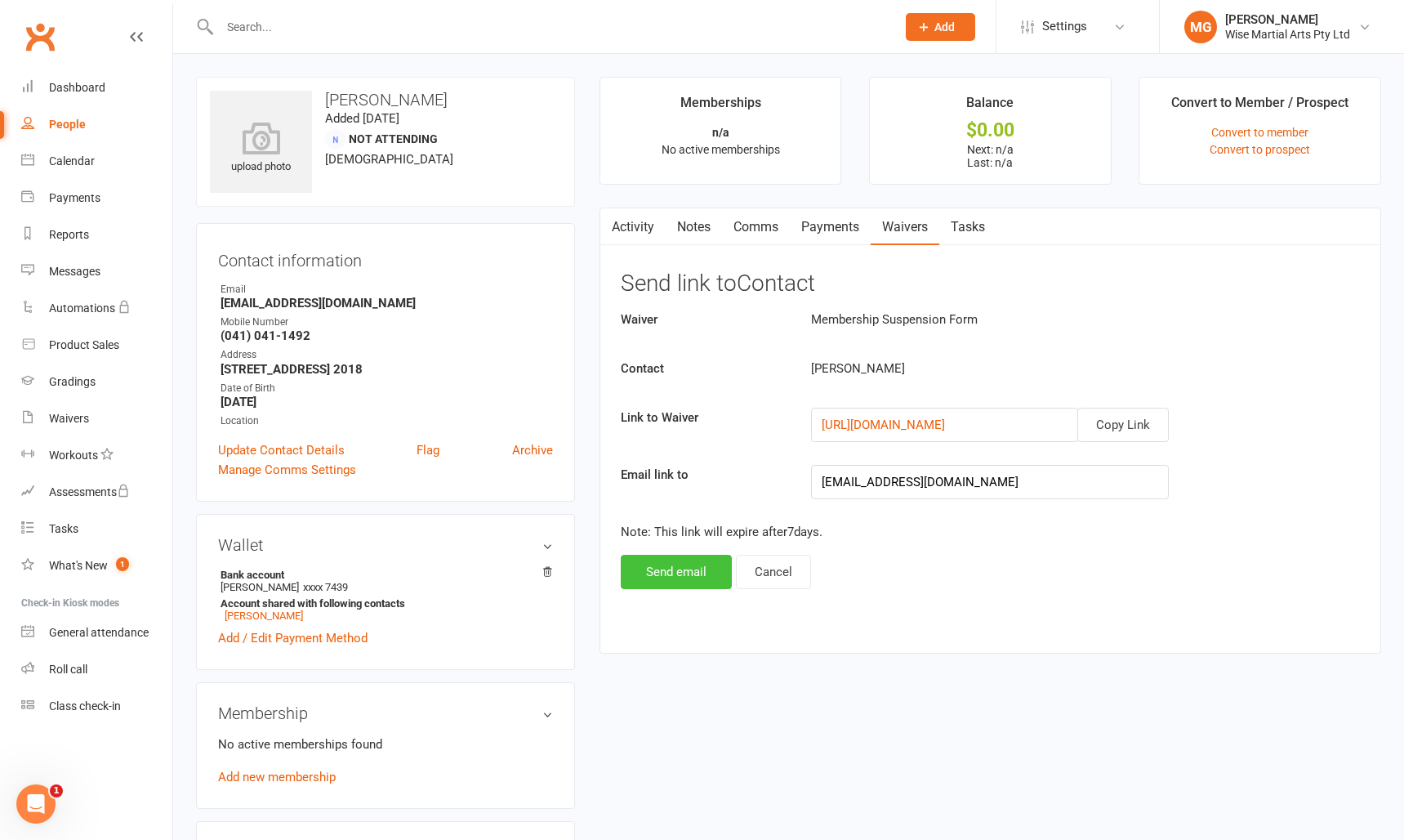
click at [689, 577] on button "Send email" at bounding box center [676, 572] width 111 height 35
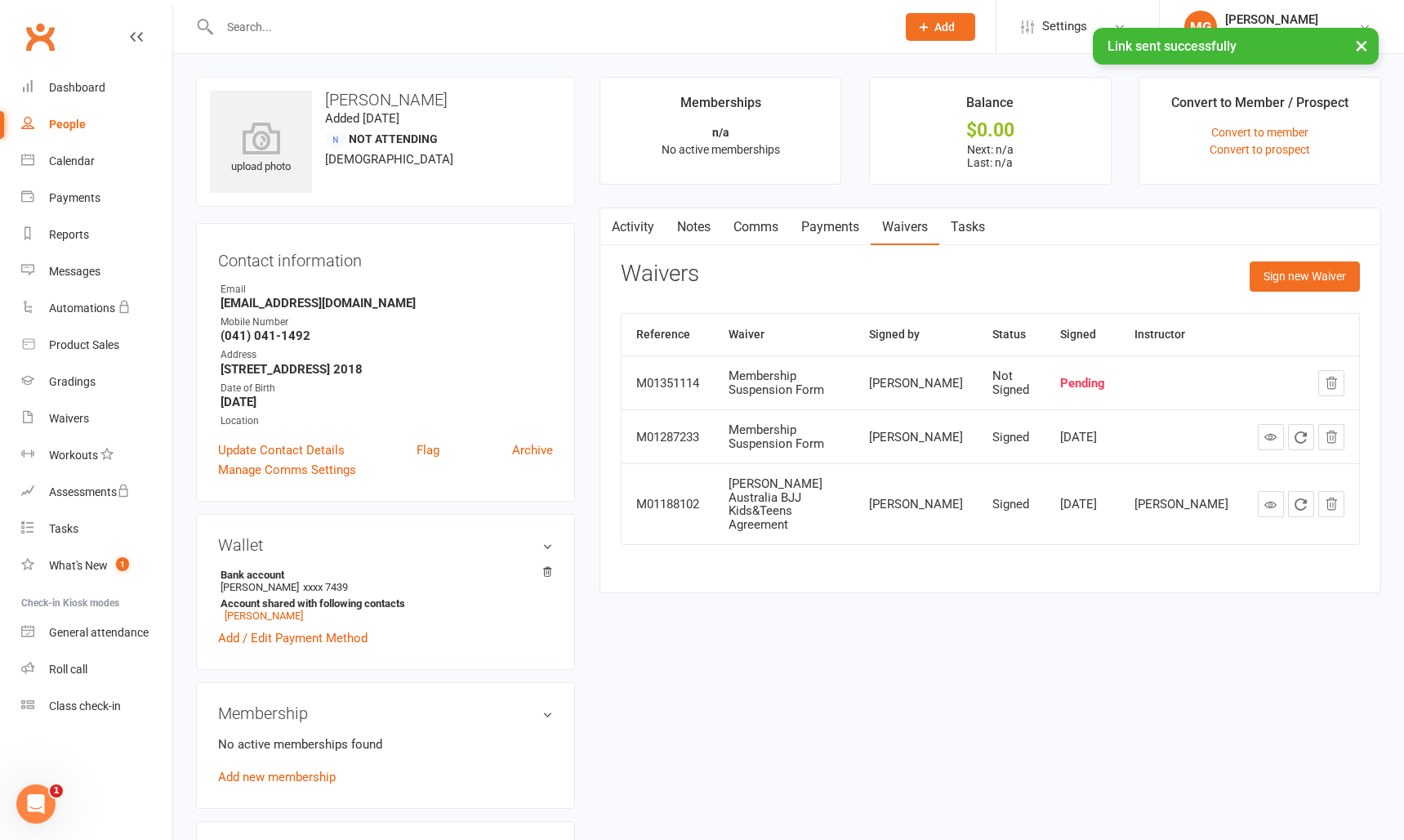
click at [1102, 376] on div "Pending" at bounding box center [1082, 383] width 45 height 14
drag, startPoint x: 643, startPoint y: 231, endPoint x: 263, endPoint y: 71, distance: 412.3
click at [643, 231] on link "Activity" at bounding box center [633, 227] width 66 height 38
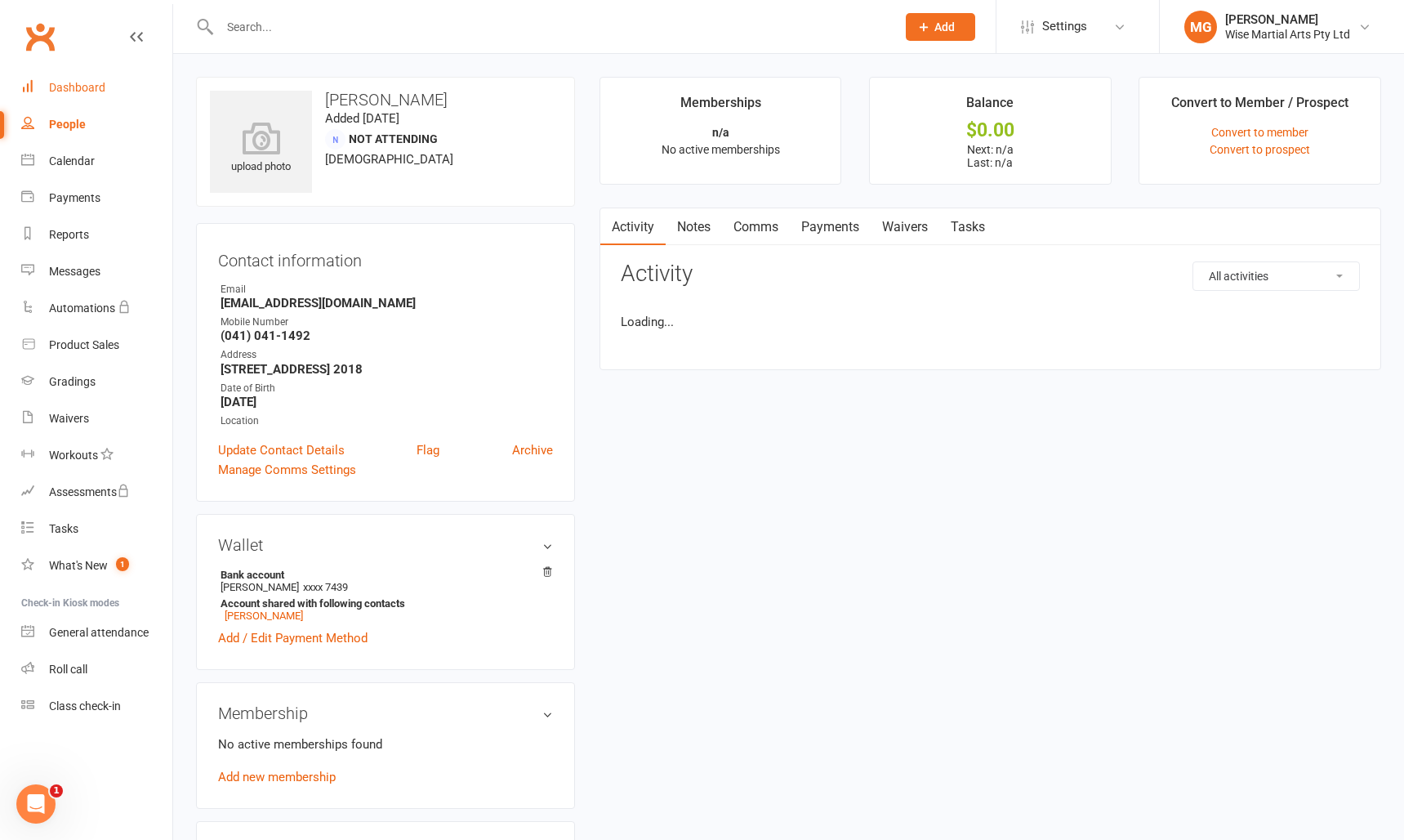
click at [70, 77] on link "Dashboard" at bounding box center [96, 87] width 151 height 37
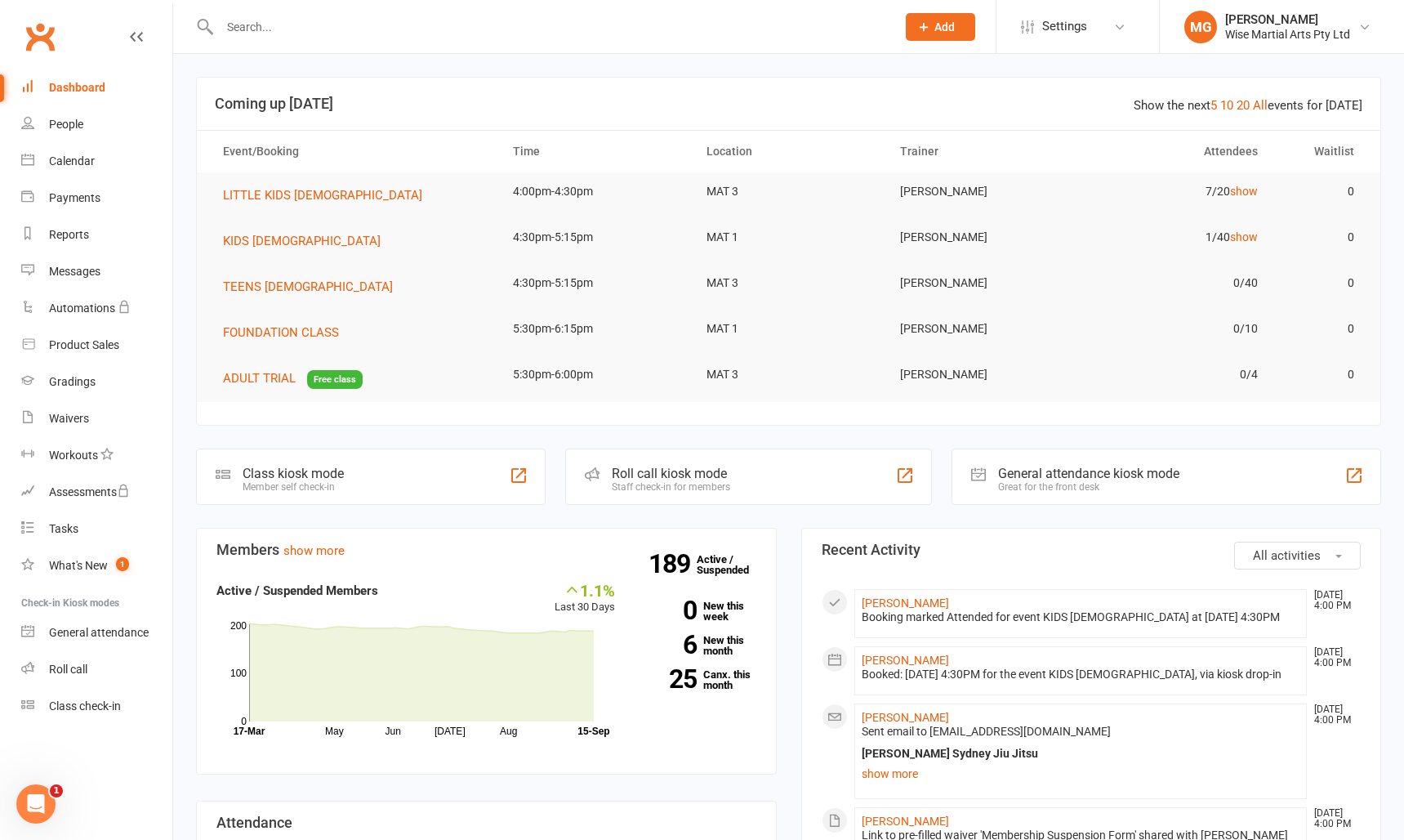
click at [394, 26] on input "text" at bounding box center [549, 27] width 670 height 23
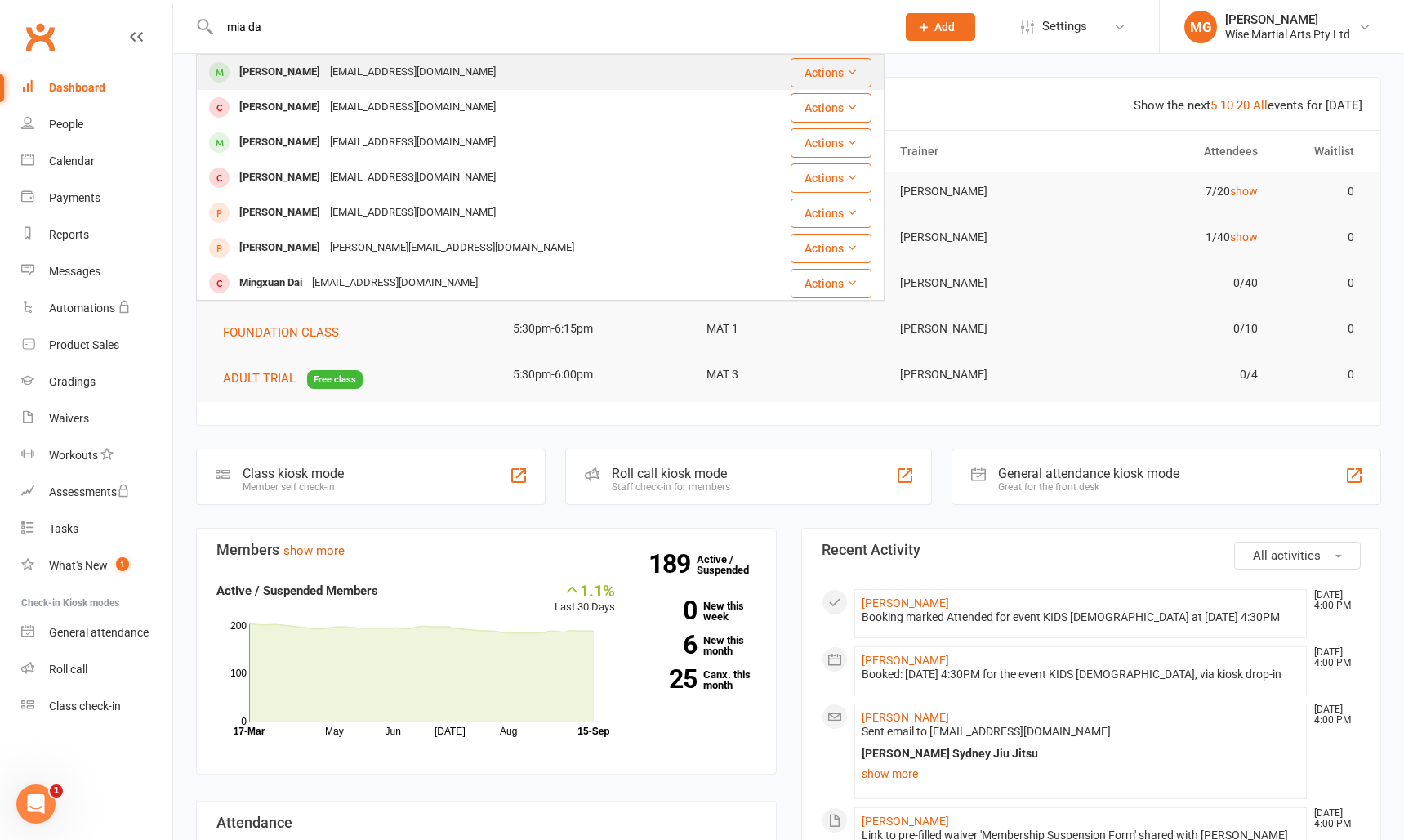
type input "mia da"
click at [375, 69] on div "timacdacosta@hotmail.com" at bounding box center [412, 72] width 176 height 24
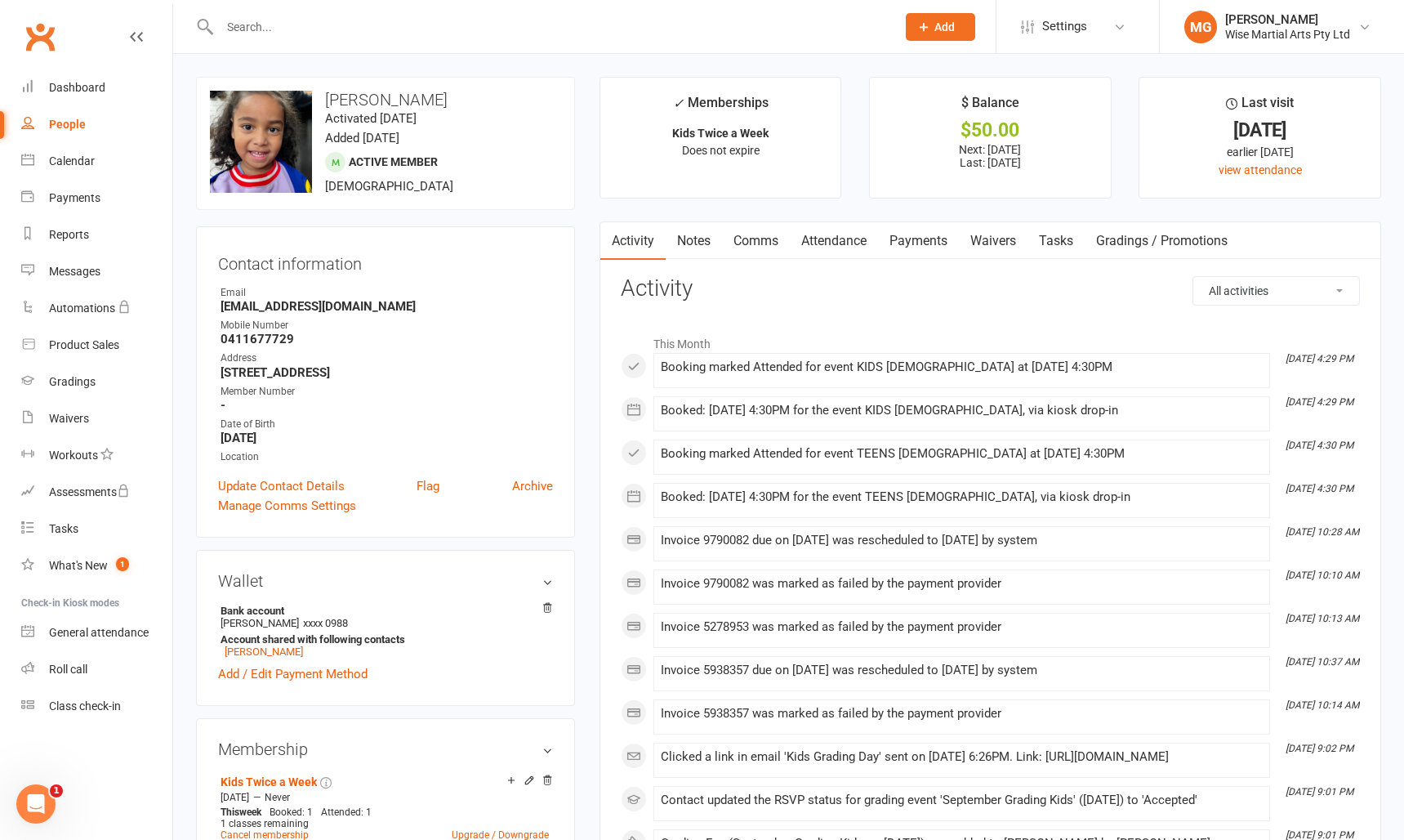
click at [935, 241] on link "Payments" at bounding box center [917, 241] width 80 height 38
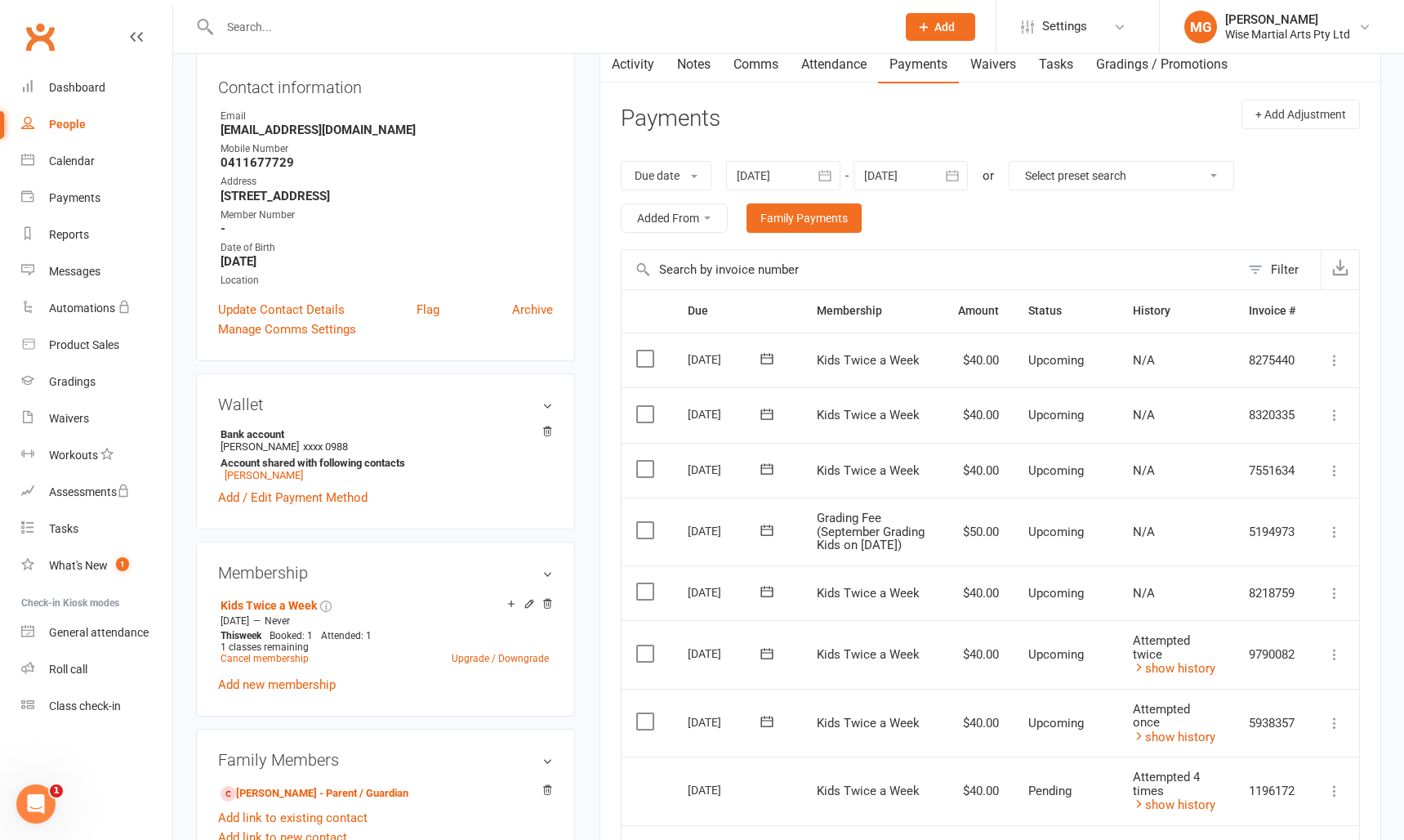
scroll to position [165, 0]
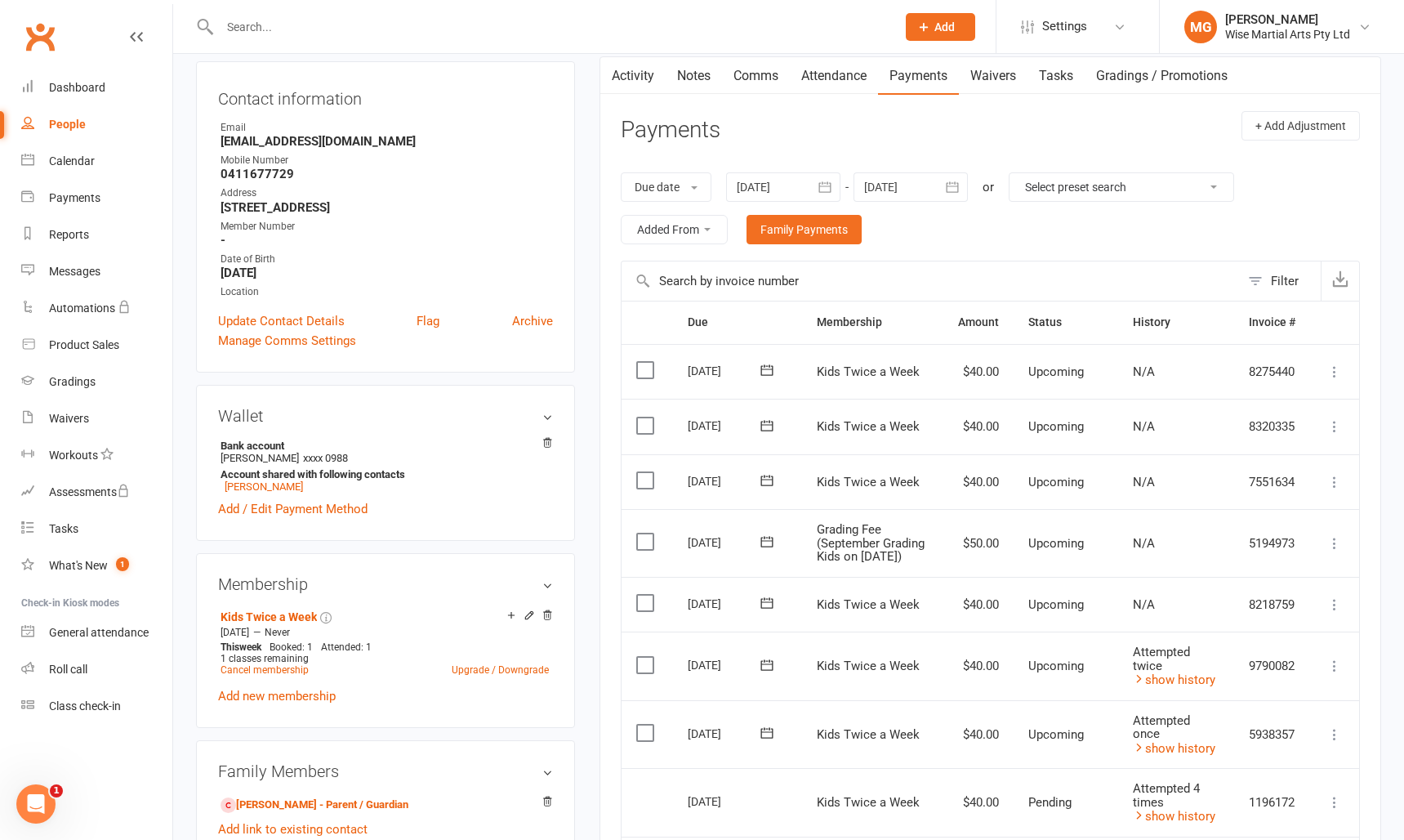
click at [801, 179] on div at bounding box center [782, 188] width 114 height 30
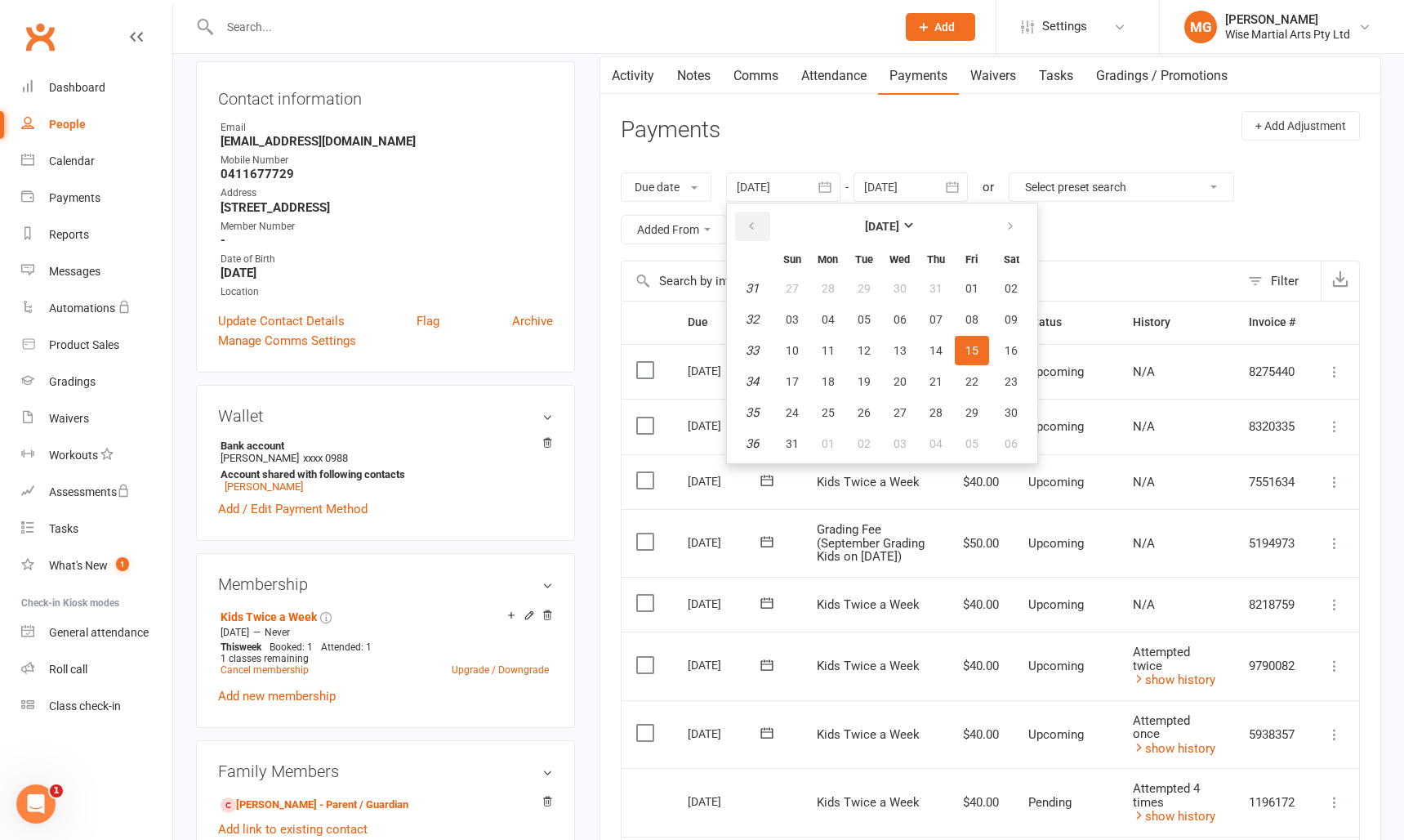
click at [743, 224] on button "button" at bounding box center [752, 226] width 35 height 30
click at [872, 297] on button "01" at bounding box center [864, 289] width 35 height 30
type input "01 Jul 2025"
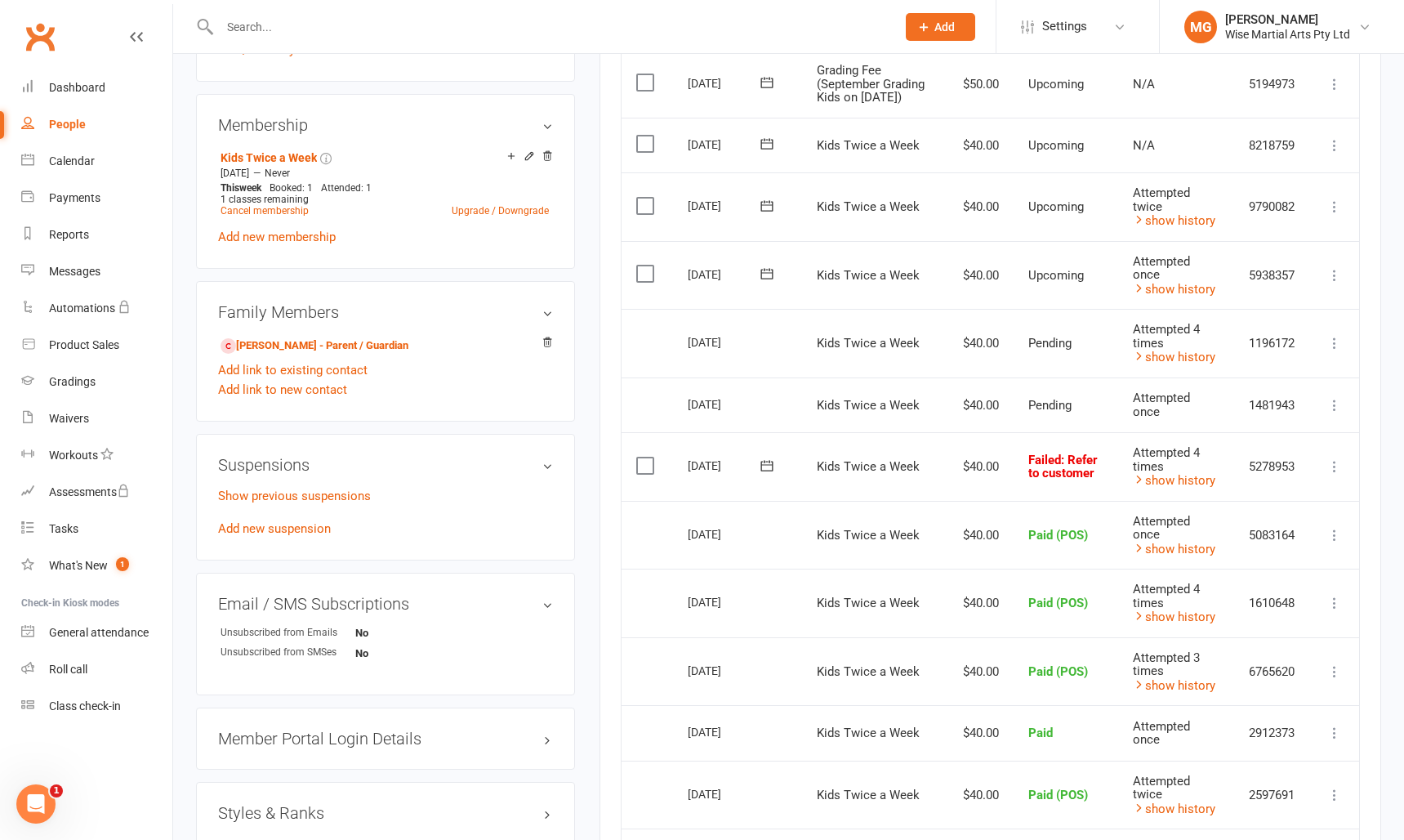
scroll to position [622, 0]
drag, startPoint x: 1071, startPoint y: 396, endPoint x: 1019, endPoint y: 336, distance: 79.4
click at [1019, 336] on table "Due Contact Membership Amount Status History Invoice # Select this 10 Oct 2025 …" at bounding box center [990, 465] width 740 height 1241
click at [1019, 336] on td "Pending" at bounding box center [1065, 345] width 104 height 69
drag, startPoint x: 1088, startPoint y: 450, endPoint x: 1067, endPoint y: 453, distance: 21.2
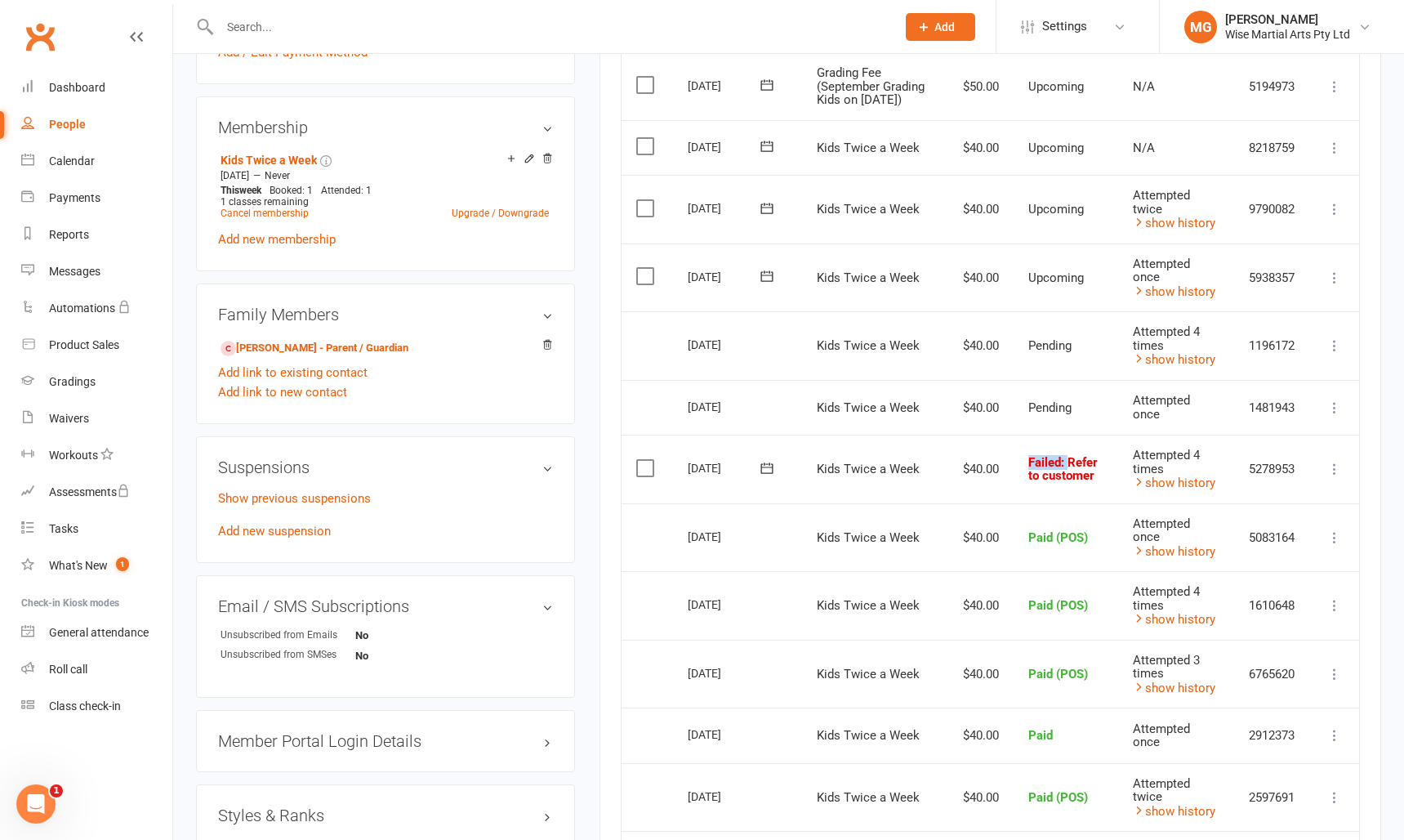
click at [1067, 453] on td "Failed : Refer to customer" at bounding box center [1065, 469] width 104 height 69
drag, startPoint x: 1092, startPoint y: 268, endPoint x: 1064, endPoint y: 267, distance: 28.0
click at [1067, 267] on td "Upcoming" at bounding box center [1065, 277] width 104 height 69
drag, startPoint x: 1090, startPoint y: 223, endPoint x: 1035, endPoint y: 218, distance: 55.2
click at [1035, 218] on td "Upcoming" at bounding box center [1065, 209] width 104 height 69
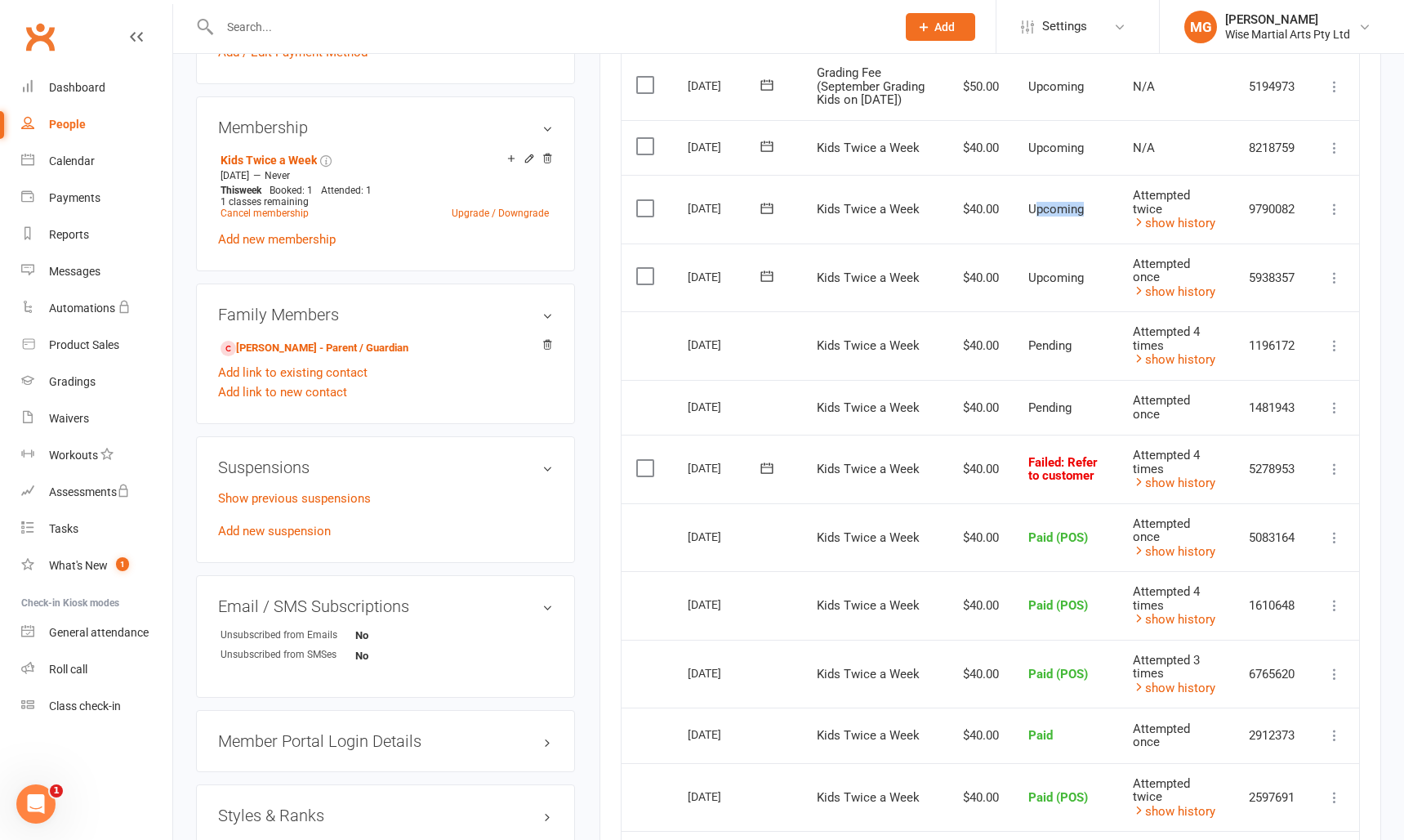
click at [1100, 226] on td "Upcoming" at bounding box center [1065, 209] width 104 height 69
drag, startPoint x: 1081, startPoint y: 302, endPoint x: 1025, endPoint y: 246, distance: 79.2
click at [1024, 246] on table "Due Contact Membership Amount Status History Invoice # Select this 10 Oct 2025 …" at bounding box center [990, 465] width 740 height 1241
click at [1028, 243] on td "Upcoming" at bounding box center [1065, 209] width 104 height 69
drag, startPoint x: 1029, startPoint y: 218, endPoint x: 1073, endPoint y: 272, distance: 69.7
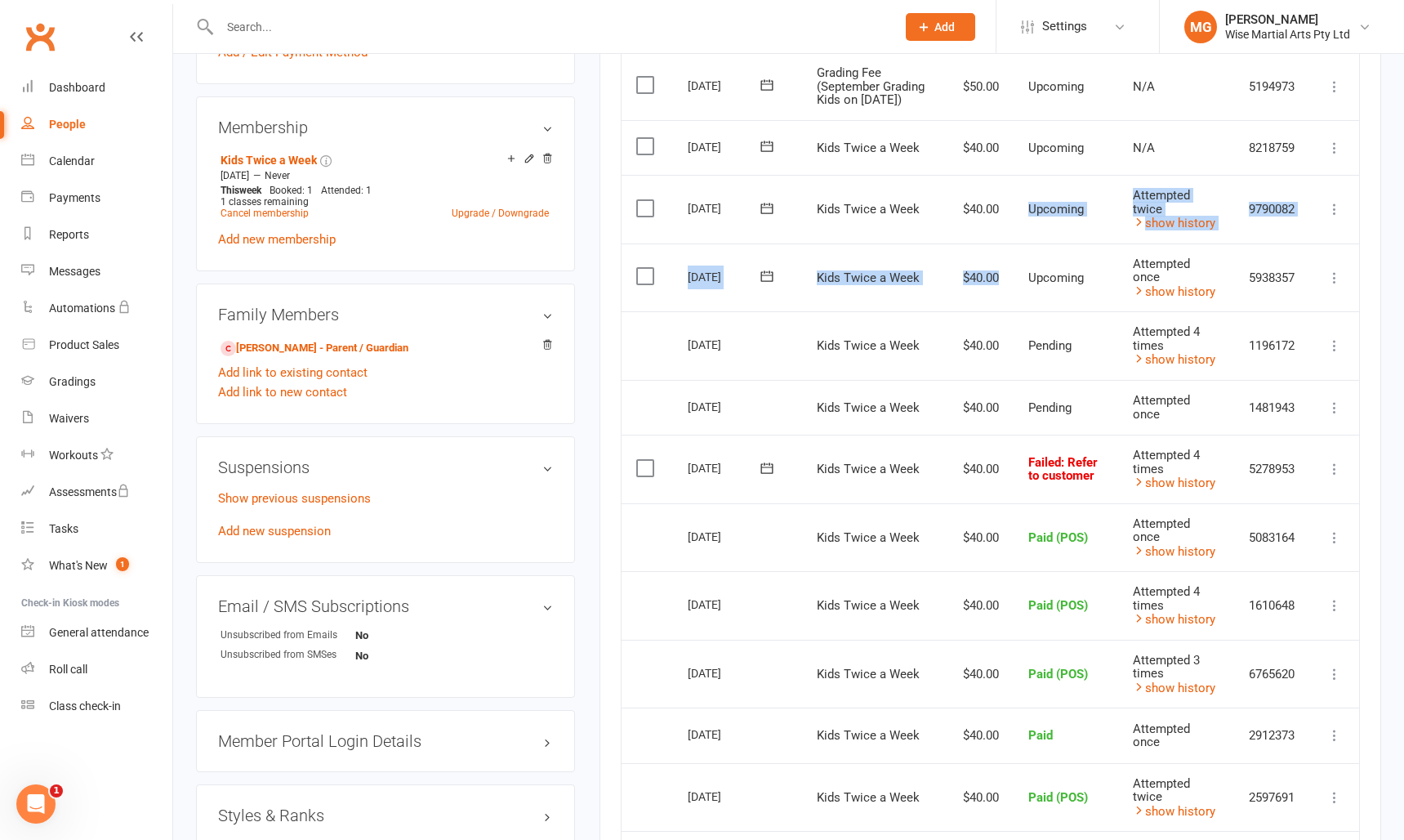
click at [1076, 265] on table "Due Contact Membership Amount Status History Invoice # Select this 10 Oct 2025 …" at bounding box center [990, 465] width 740 height 1241
click at [1073, 274] on td "Upcoming" at bounding box center [1065, 277] width 104 height 69
drag, startPoint x: 1093, startPoint y: 473, endPoint x: 1019, endPoint y: 464, distance: 74.5
click at [1019, 464] on td "Failed : Refer to customer" at bounding box center [1065, 469] width 104 height 69
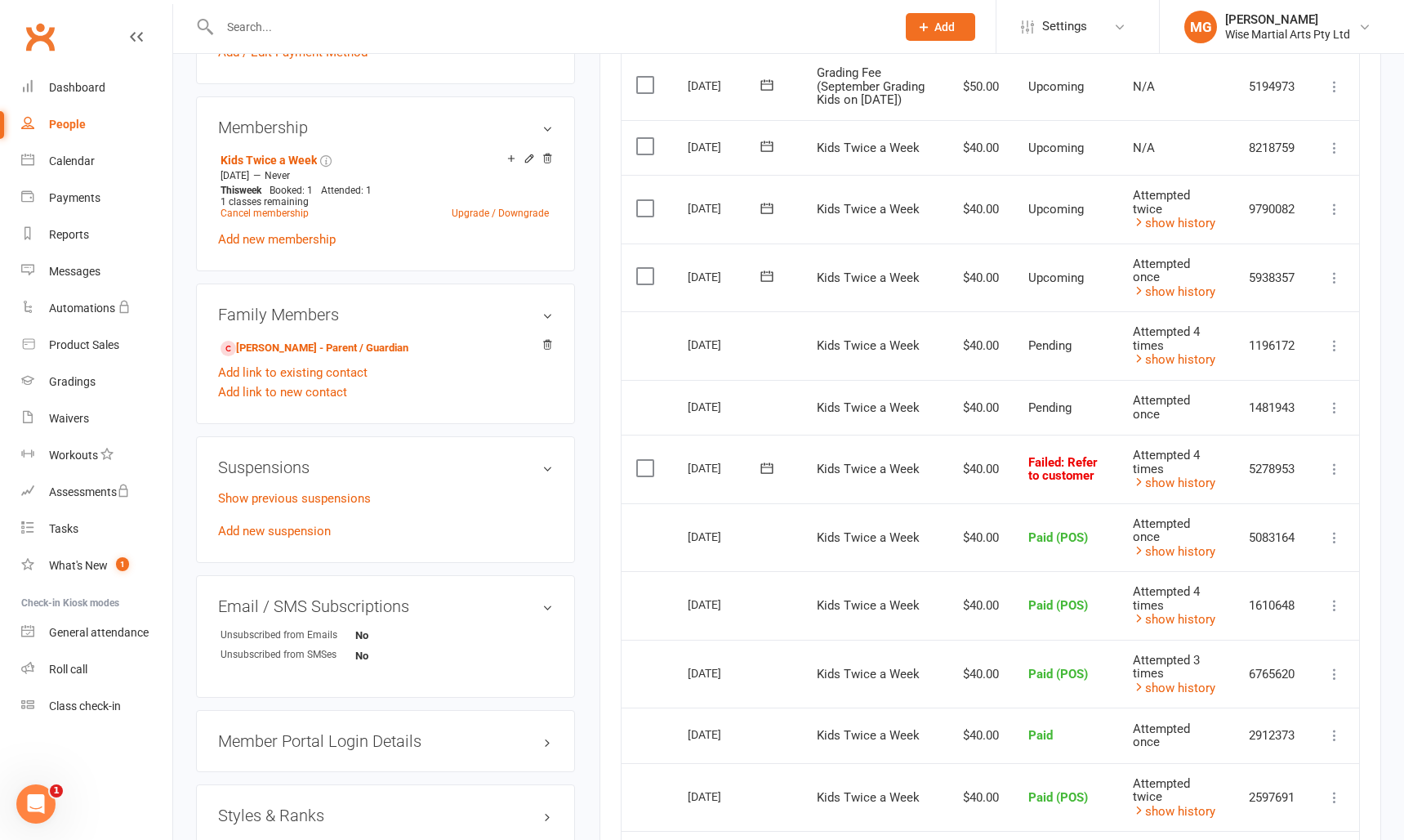
click at [1338, 476] on td "Mark as Paid (Cash) Mark as Paid (POS) Mark as Paid (Other) Skip More Info Send…" at bounding box center [1334, 469] width 49 height 69
click at [1334, 472] on icon at bounding box center [1334, 469] width 16 height 16
click at [1255, 587] on link "Skip" at bounding box center [1263, 599] width 162 height 33
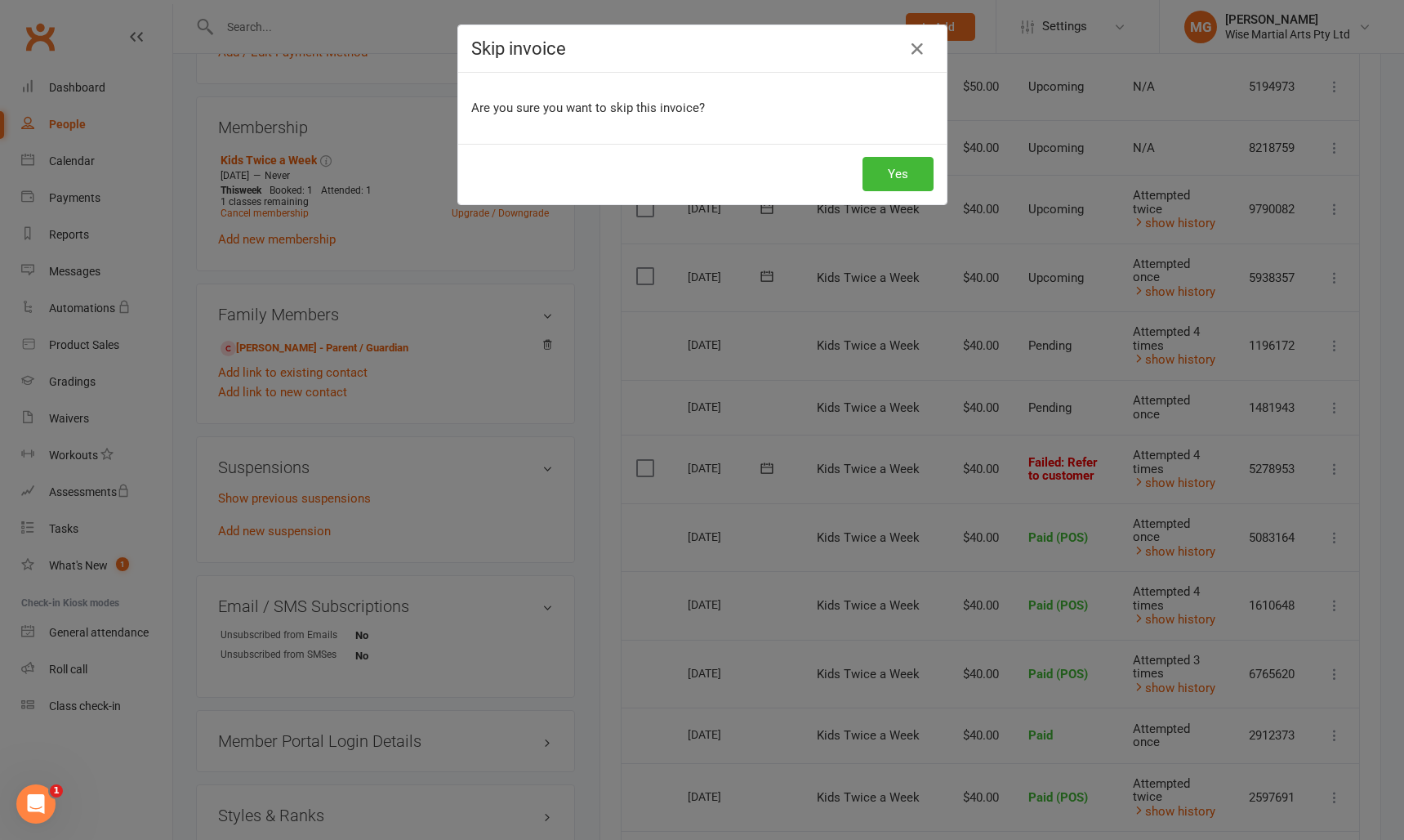
click at [1255, 587] on div "Skip invoice Are you sure you want to skip this invoice? Yes" at bounding box center [702, 420] width 1404 height 840
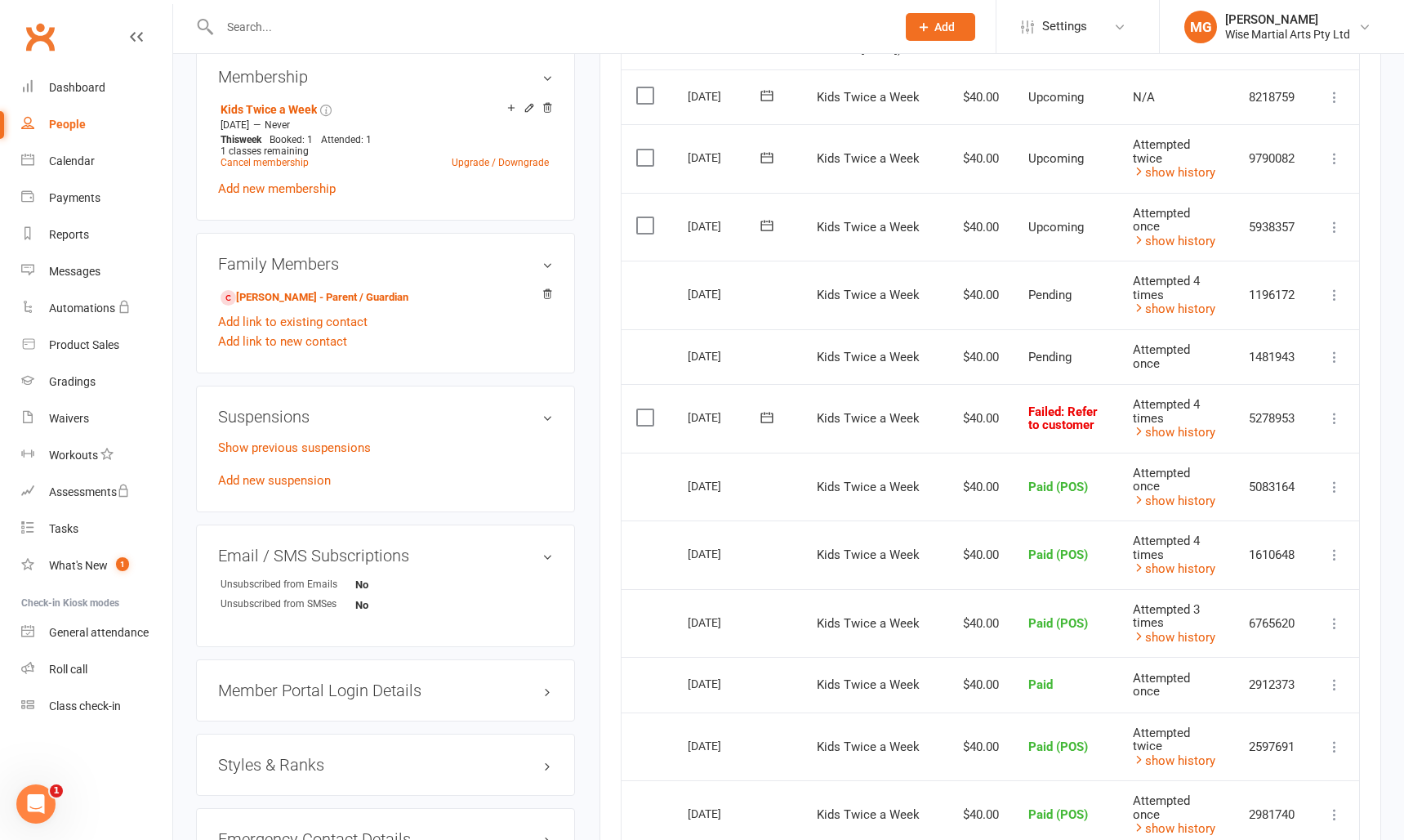
scroll to position [675, 0]
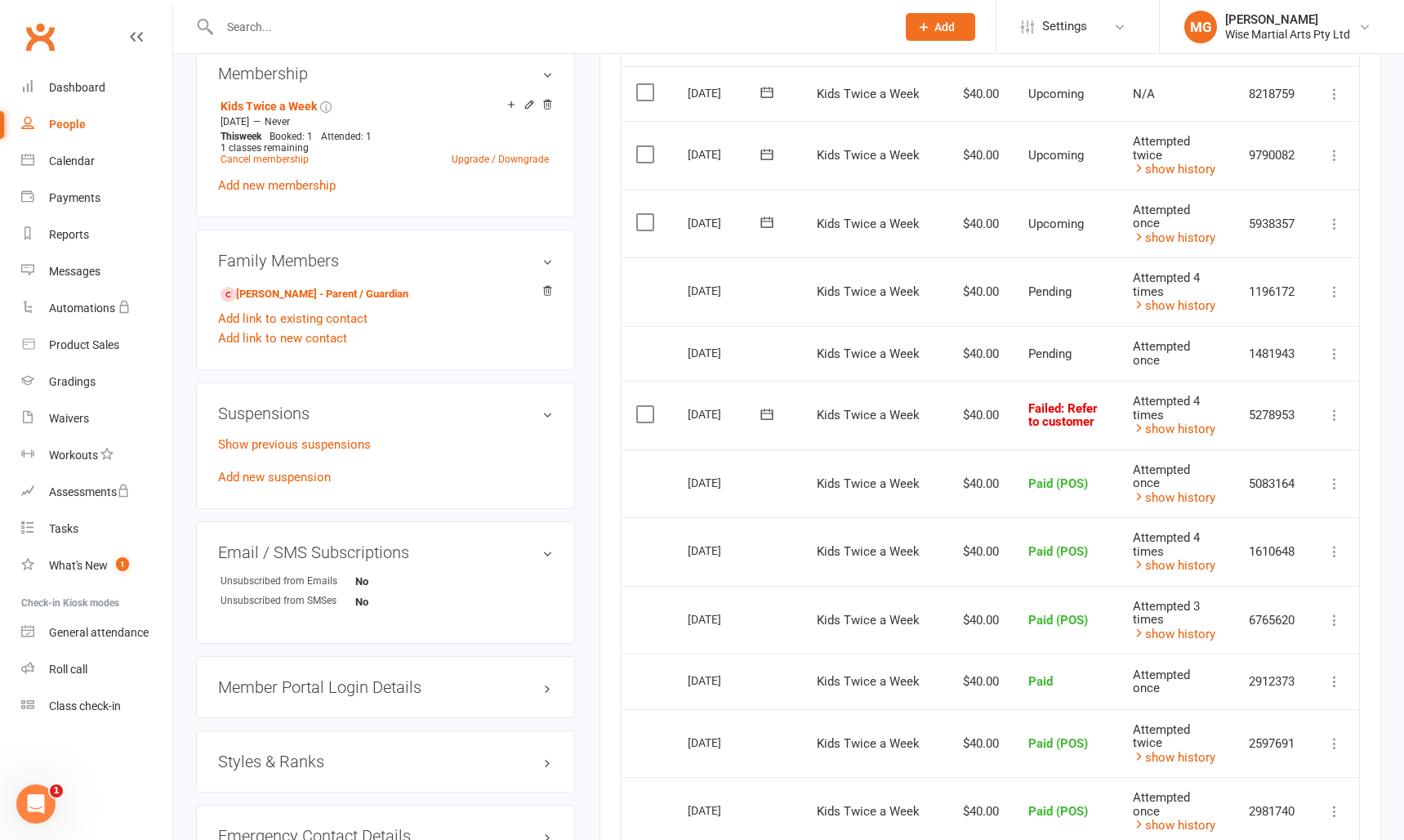
click at [1329, 411] on icon at bounding box center [1334, 415] width 16 height 16
click at [1275, 483] on link "Mark as Paid (POS)" at bounding box center [1263, 480] width 162 height 33
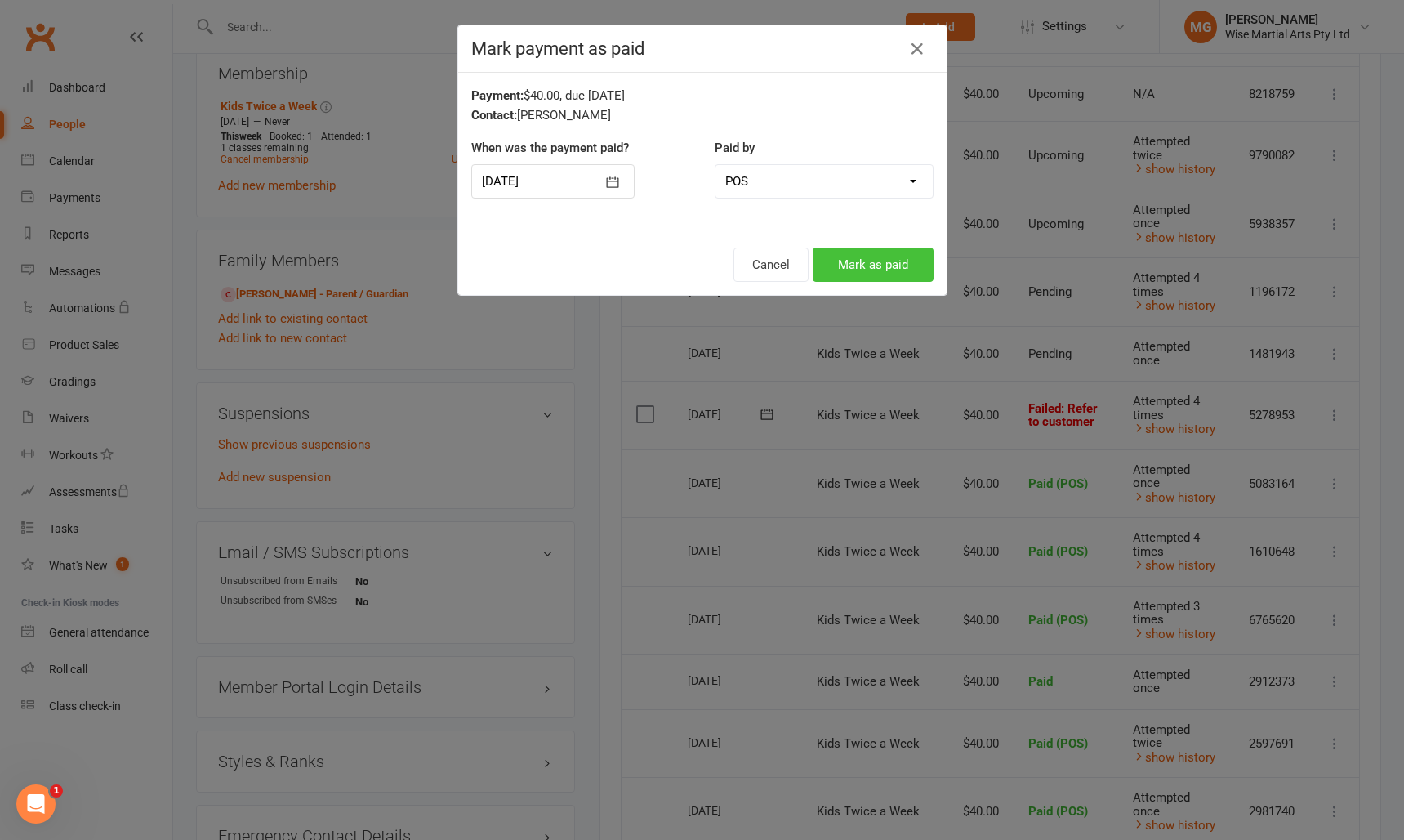
click at [871, 259] on button "Mark as paid" at bounding box center [874, 264] width 121 height 35
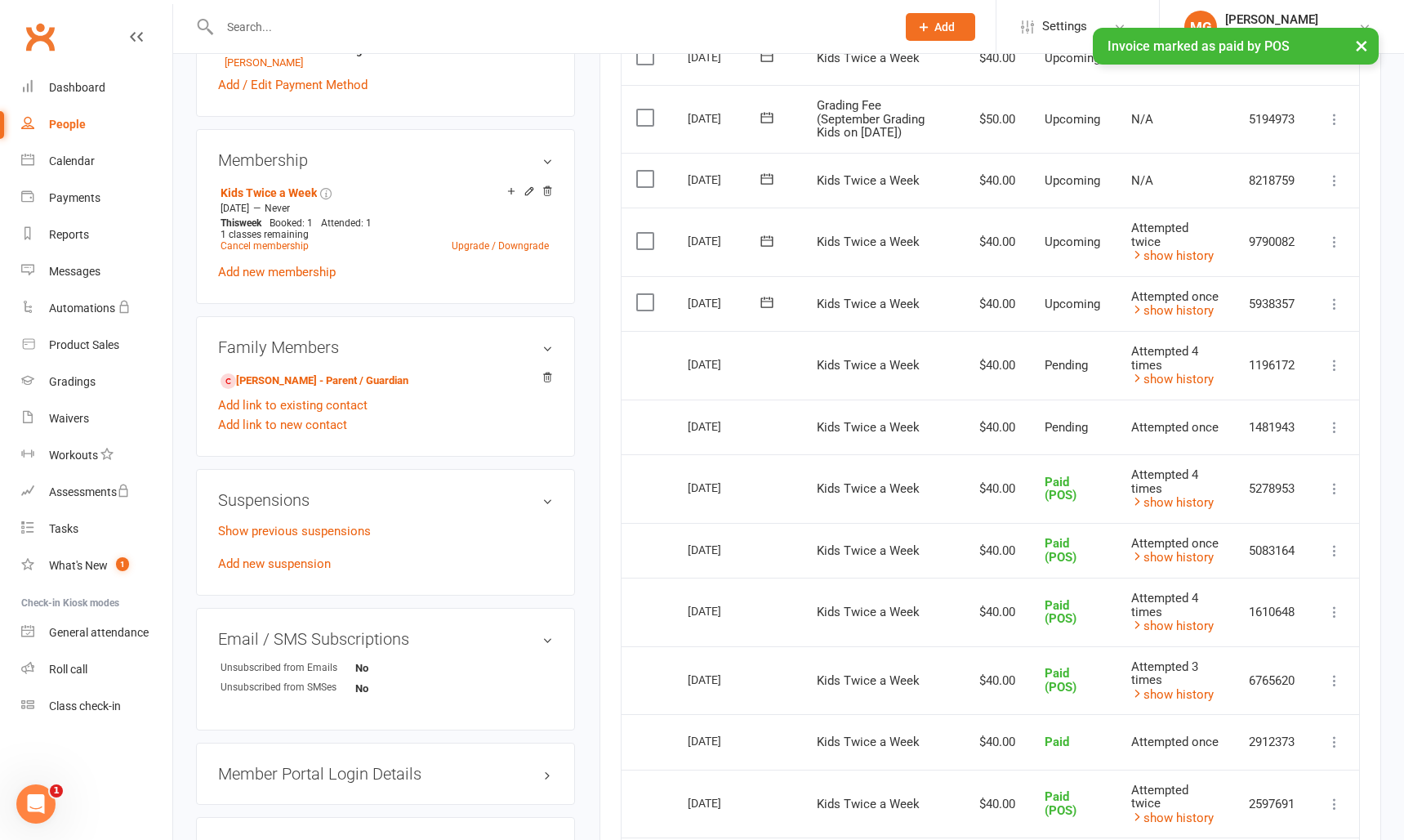
scroll to position [572, 0]
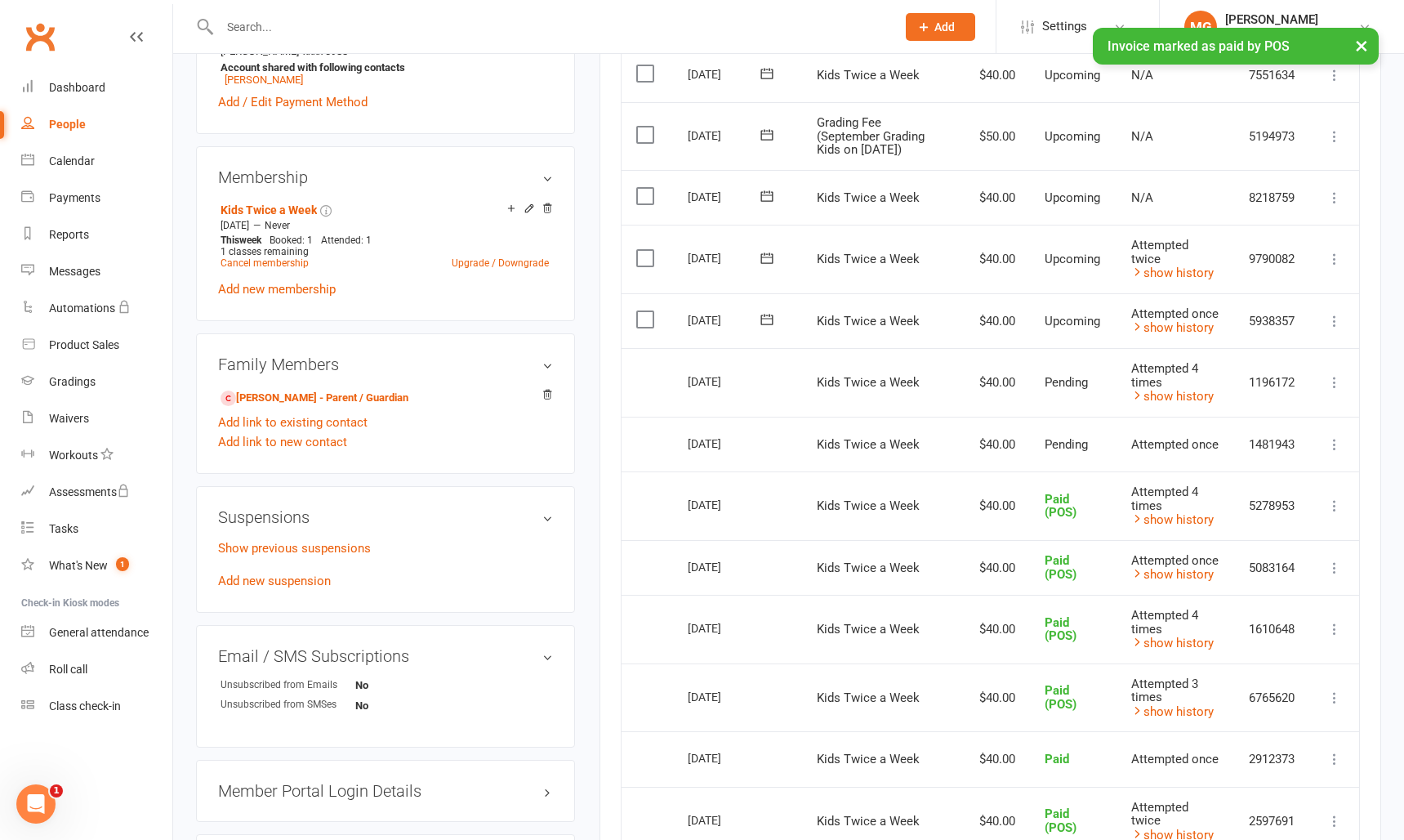
click at [1339, 317] on icon at bounding box center [1334, 321] width 16 height 16
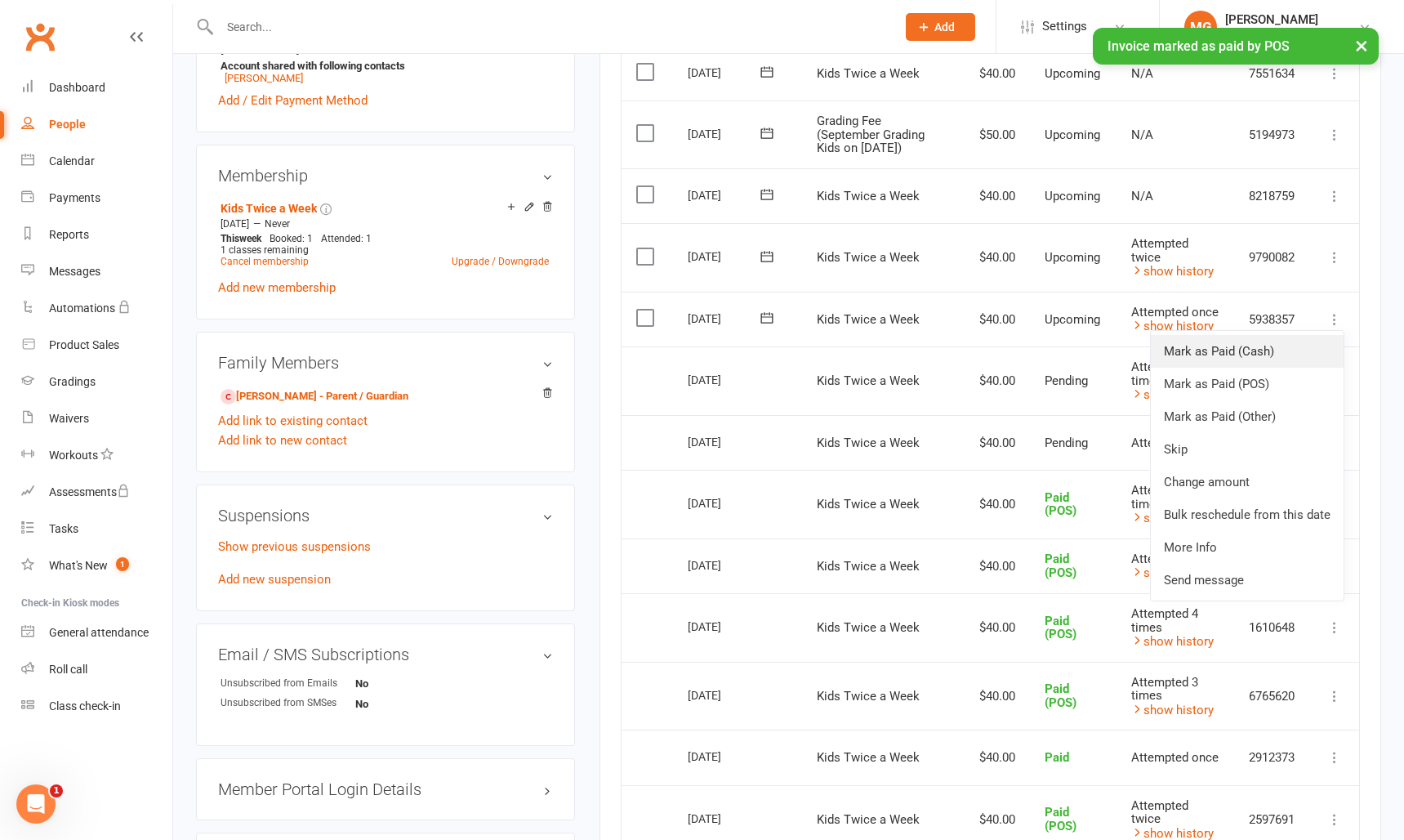
scroll to position [575, 0]
click at [1213, 385] on link "Mark as Paid (POS)" at bounding box center [1247, 382] width 193 height 33
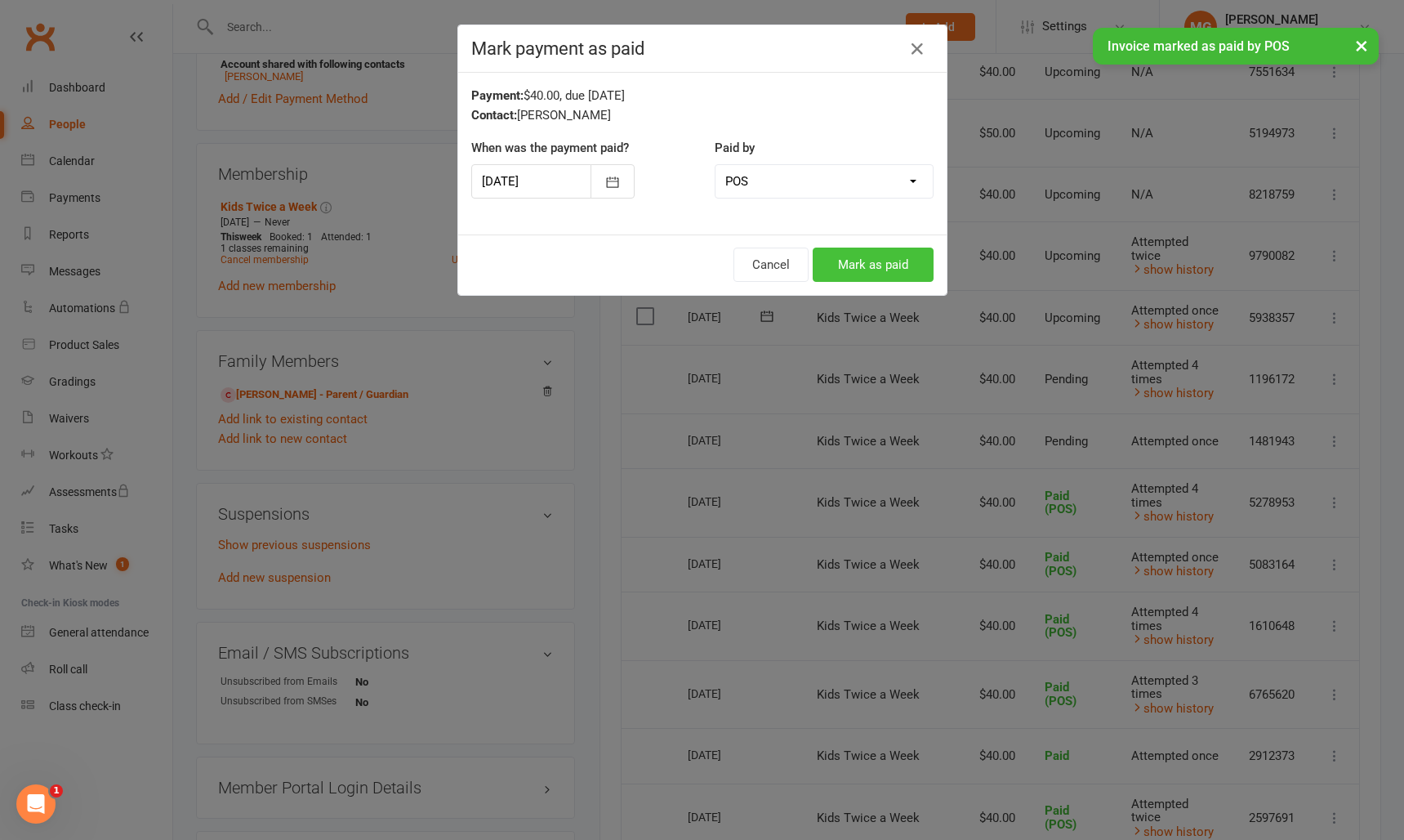
click at [875, 260] on button "Mark as paid" at bounding box center [874, 264] width 121 height 35
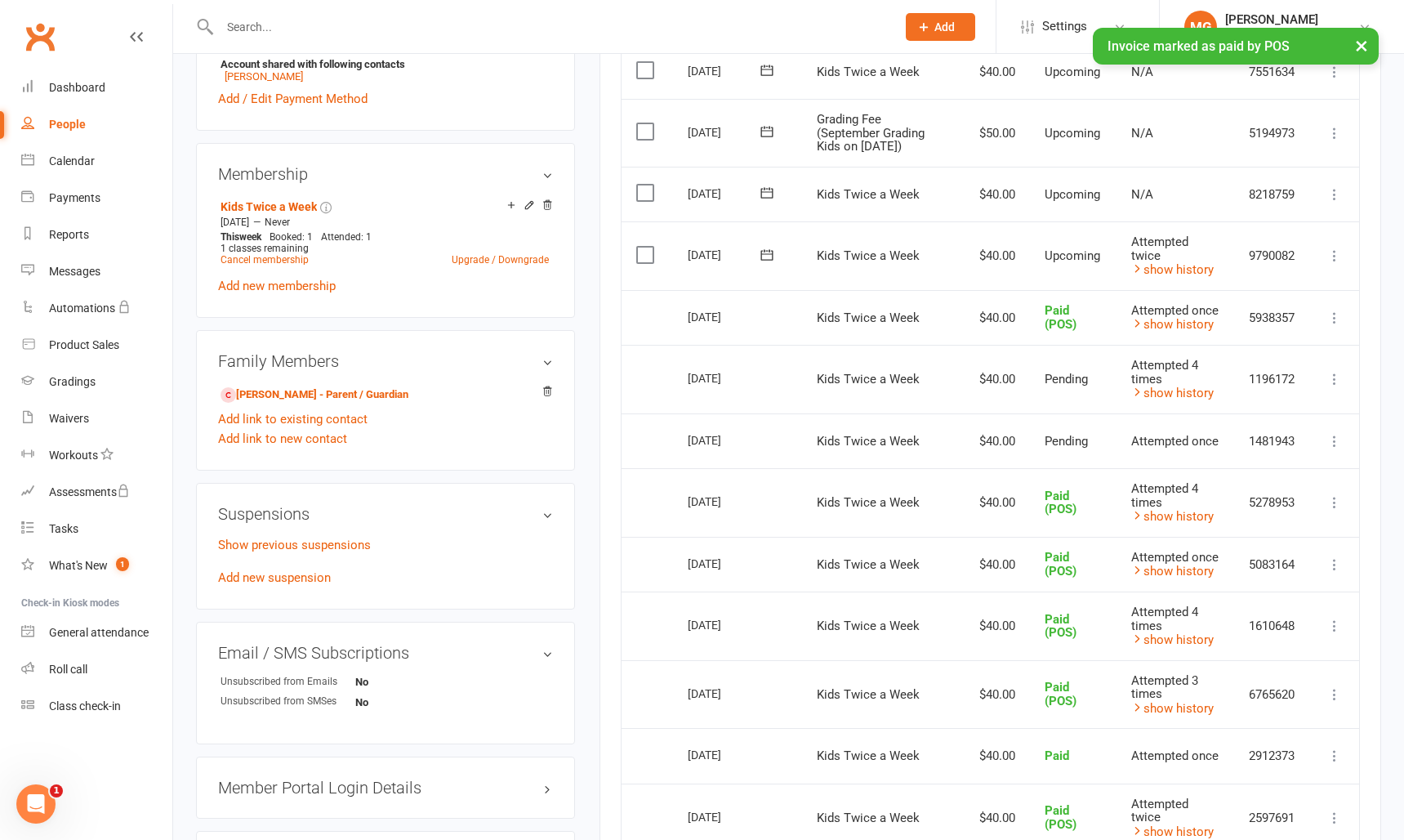
click at [1346, 253] on td "Mark as Paid (Cash) Mark as Paid (POS) Mark as Paid (Other) Skip Change amount …" at bounding box center [1334, 255] width 49 height 69
click at [1338, 254] on icon at bounding box center [1334, 257] width 16 height 16
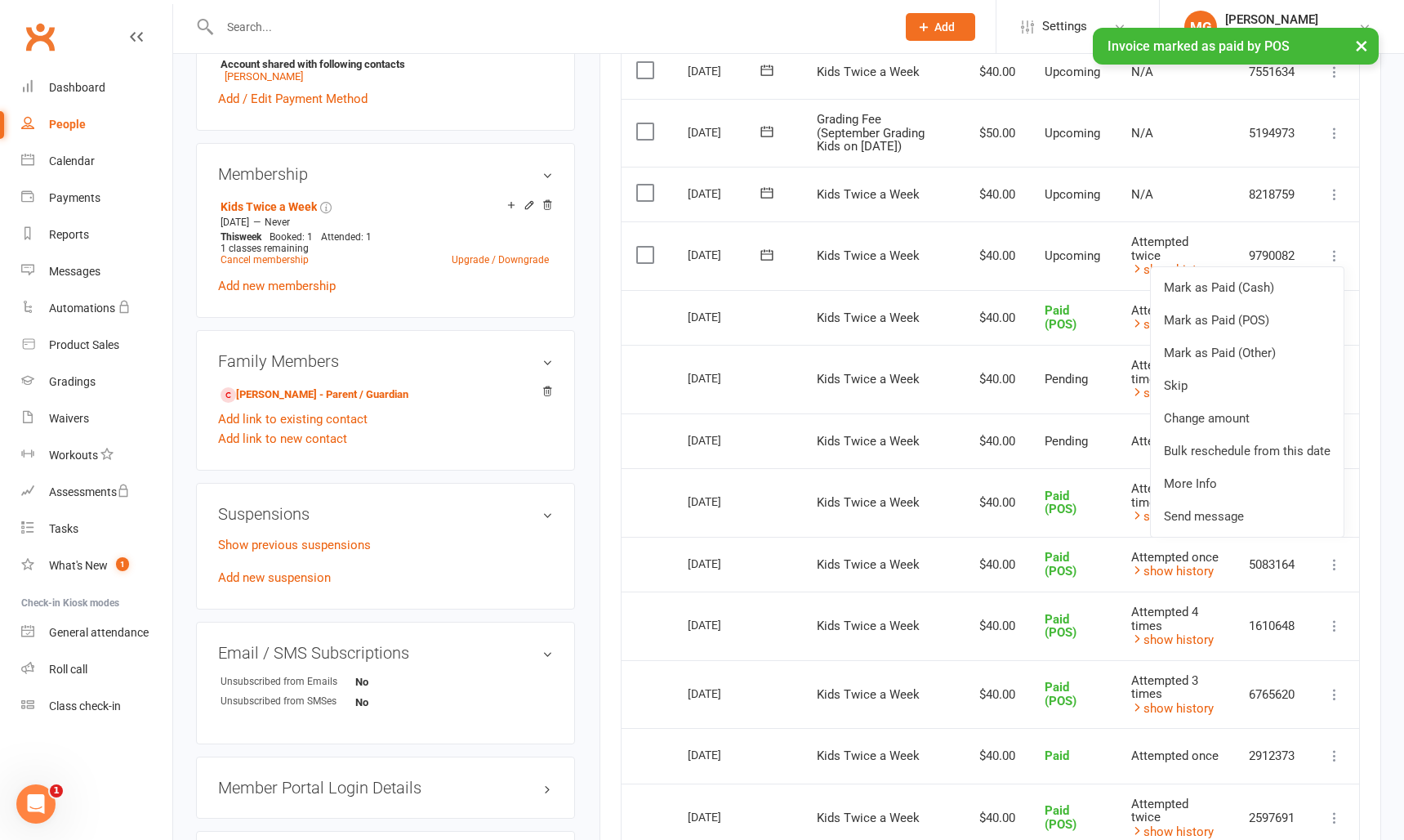
scroll to position [577, 0]
click at [1237, 323] on link "Mark as Paid (POS)" at bounding box center [1247, 318] width 193 height 33
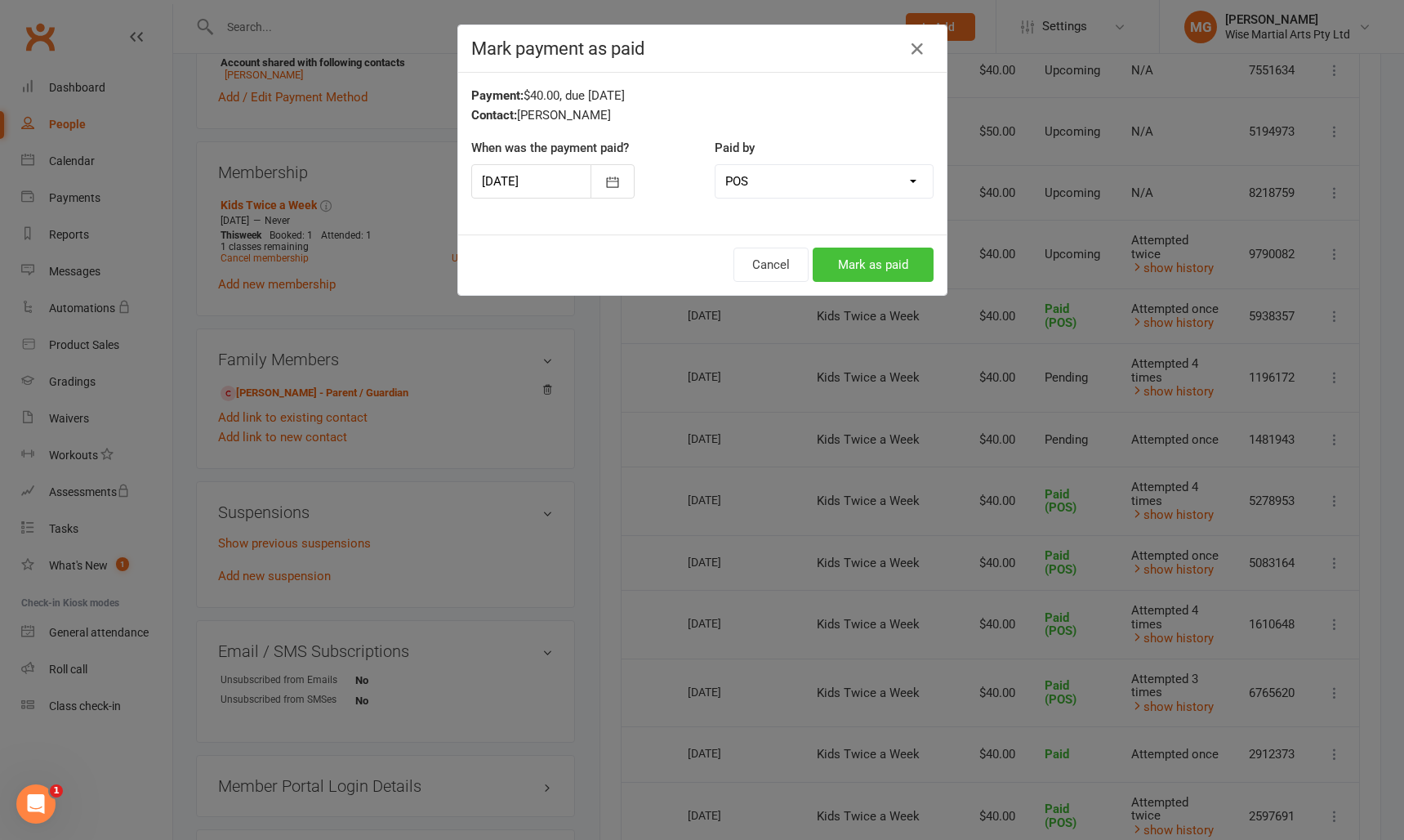
click at [918, 279] on button "Mark as paid" at bounding box center [874, 264] width 121 height 35
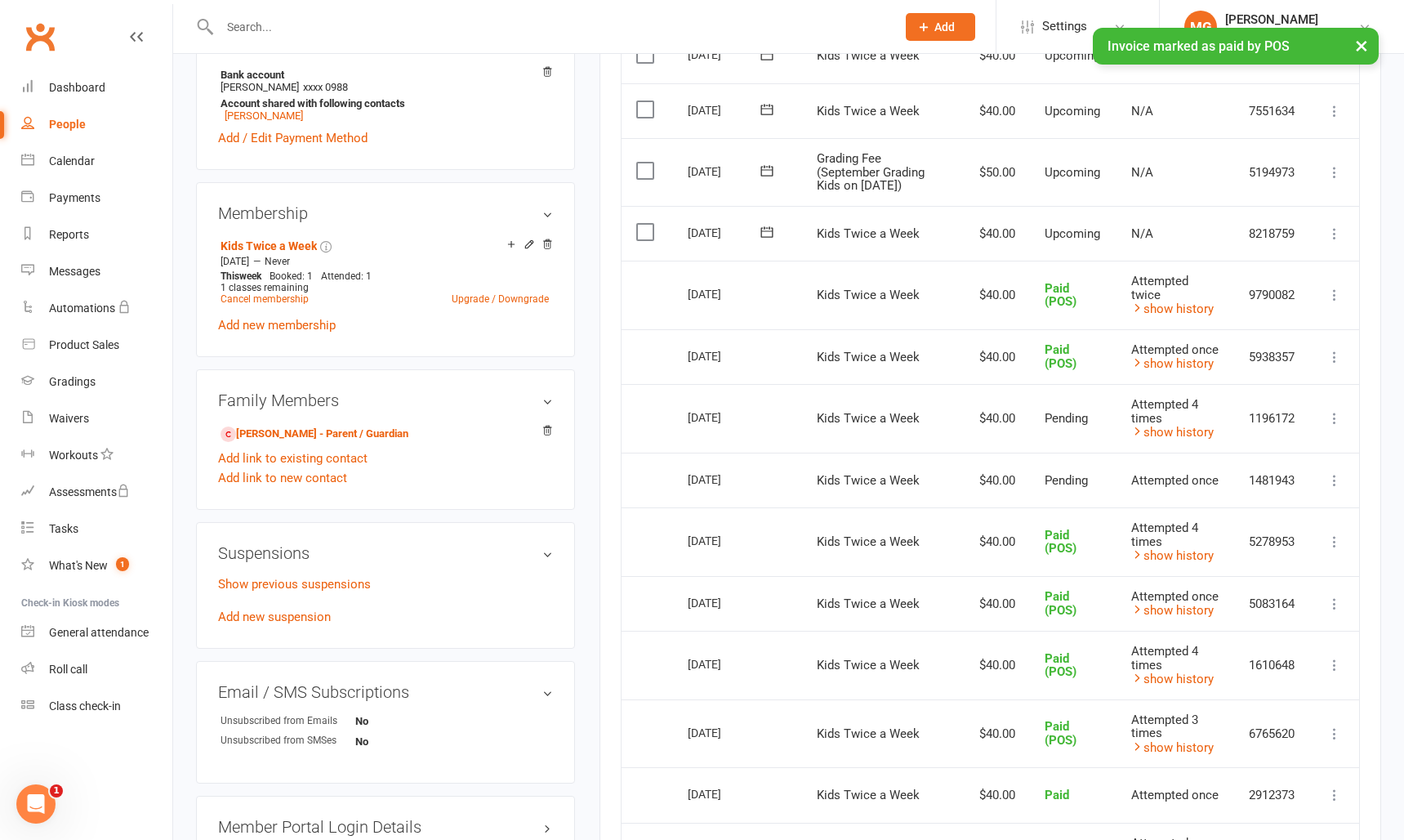
scroll to position [527, 0]
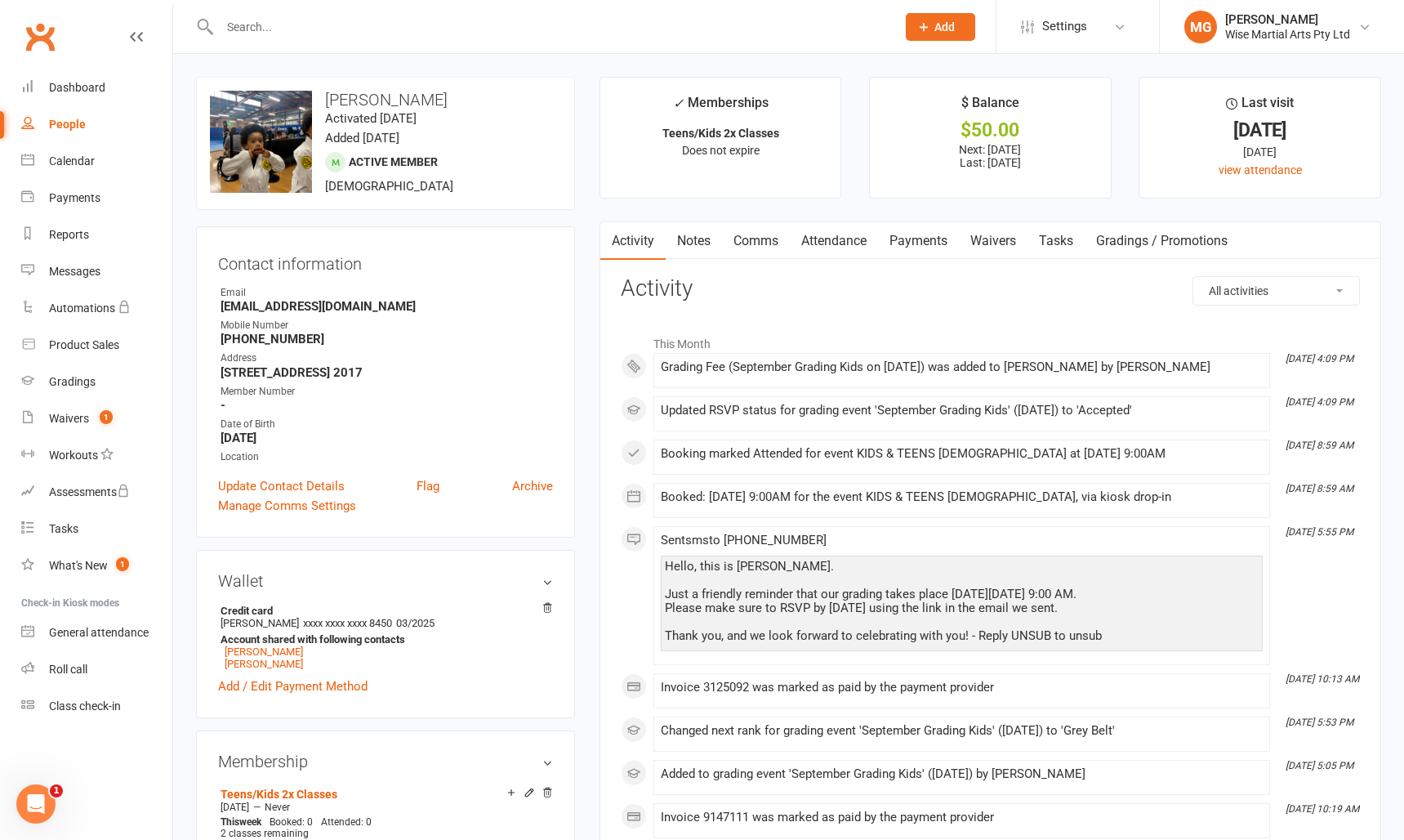
click at [899, 240] on link "Payments" at bounding box center [917, 241] width 80 height 38
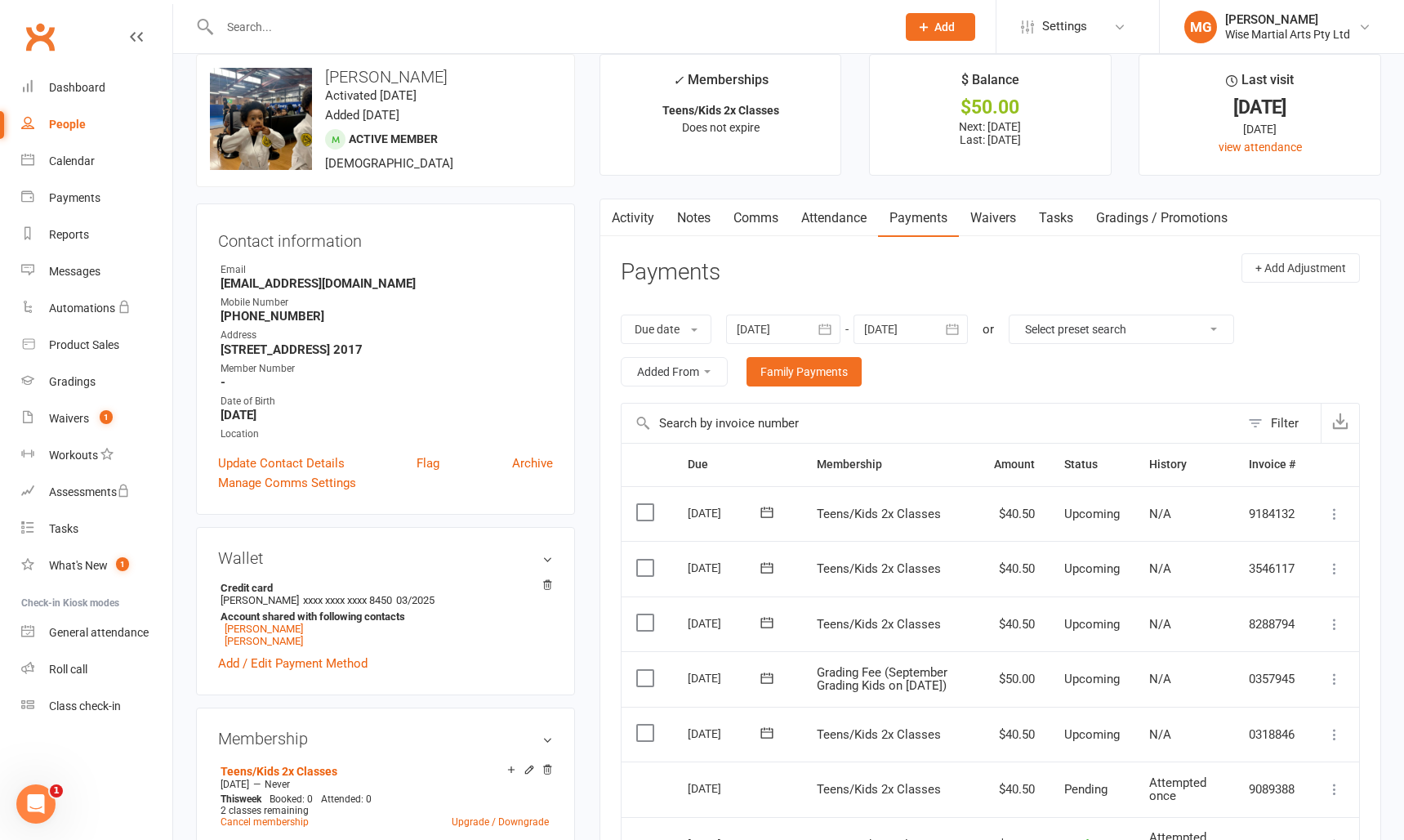
scroll to position [33, 0]
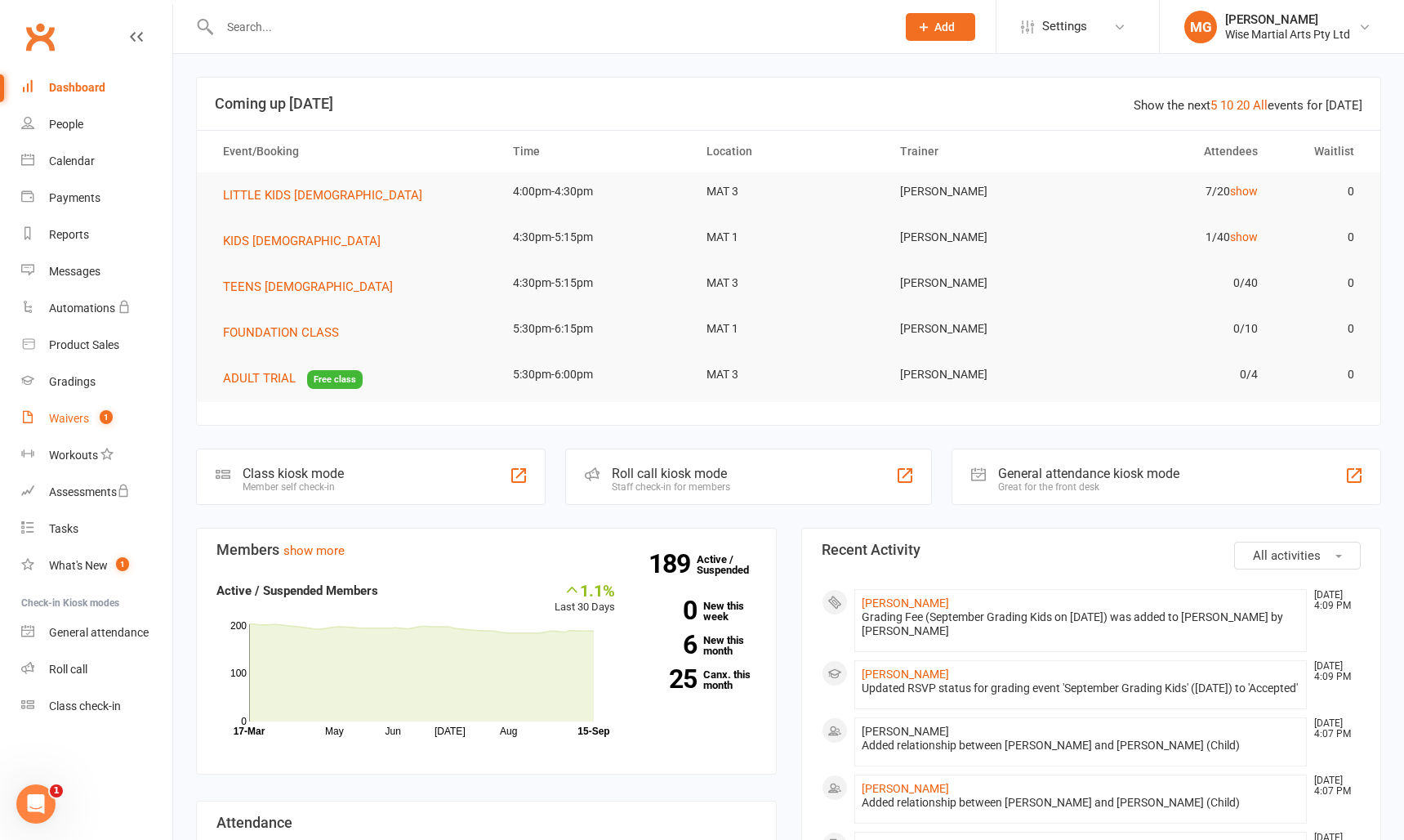
click at [88, 415] on div "Waivers" at bounding box center [69, 418] width 40 height 13
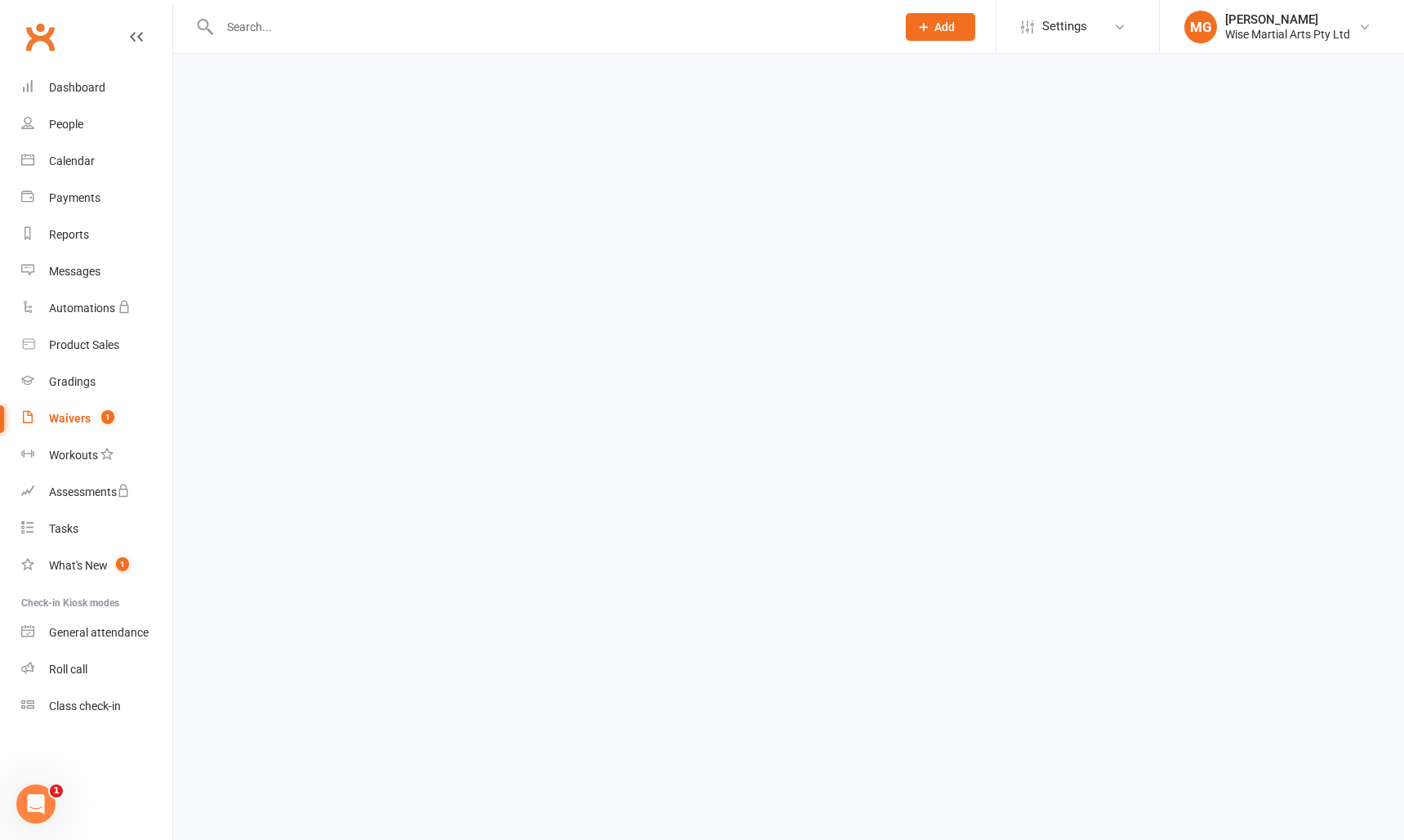
select select "100"
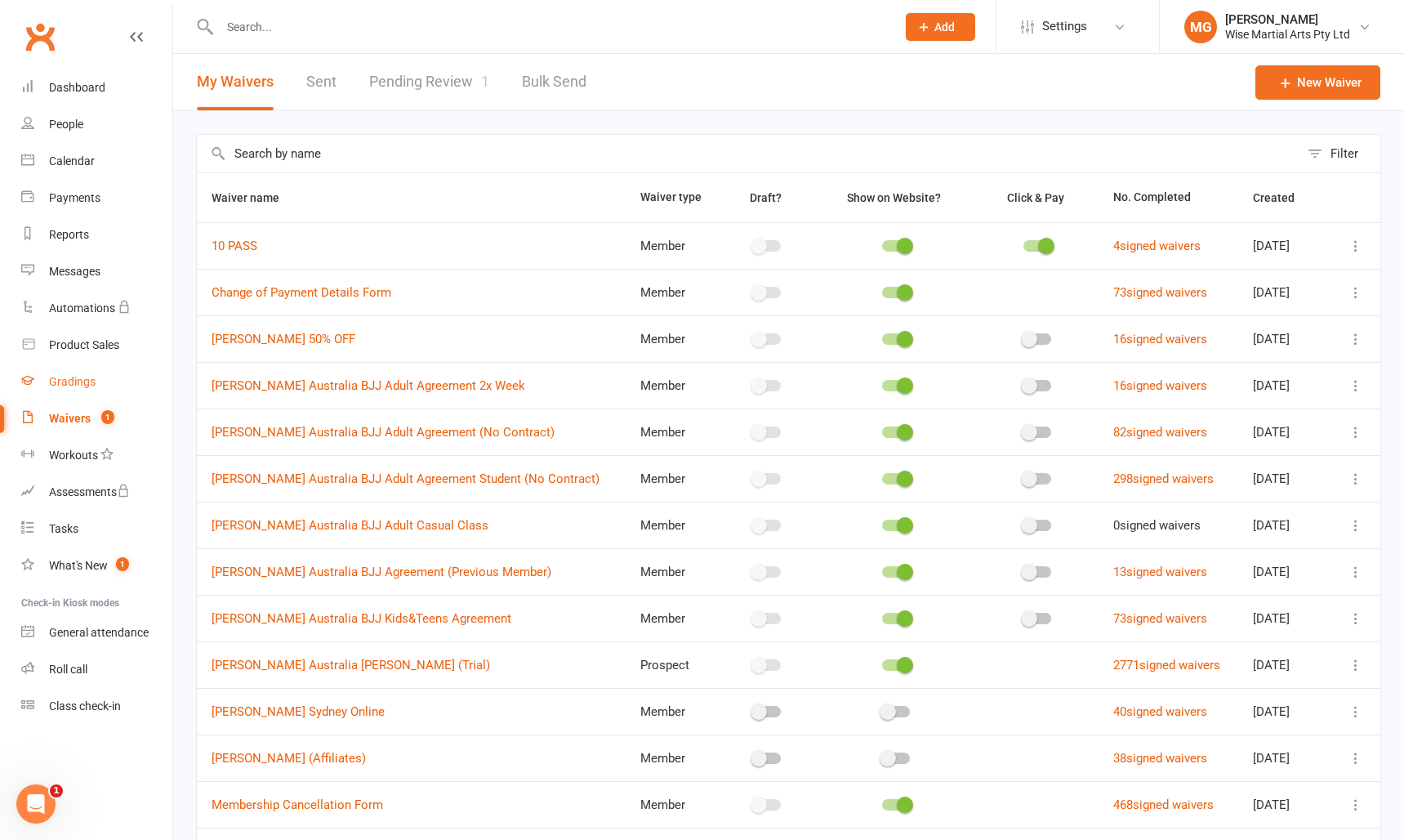
click at [68, 370] on link "Gradings" at bounding box center [96, 381] width 151 height 37
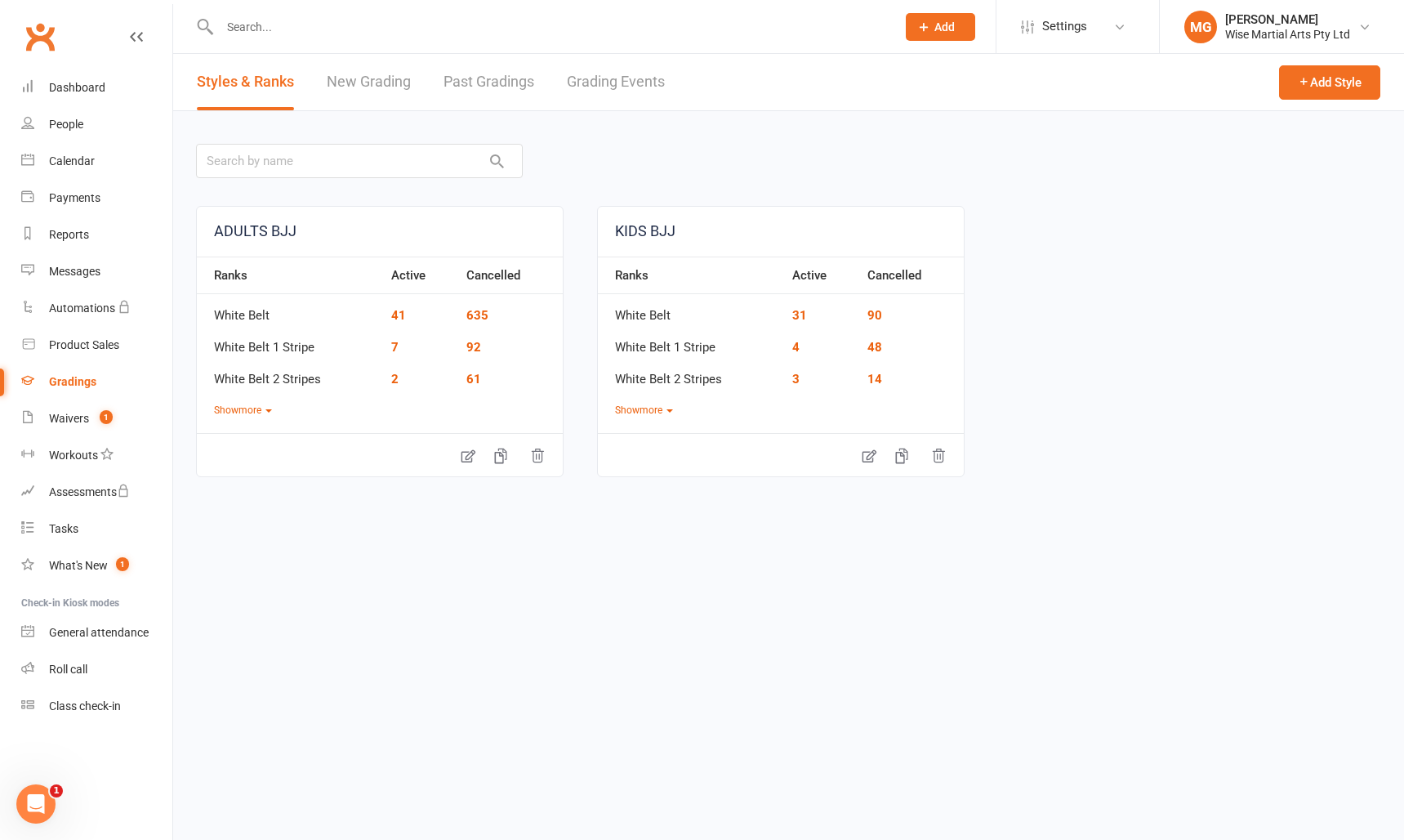
click at [575, 85] on link "Grading Events" at bounding box center [616, 81] width 98 height 57
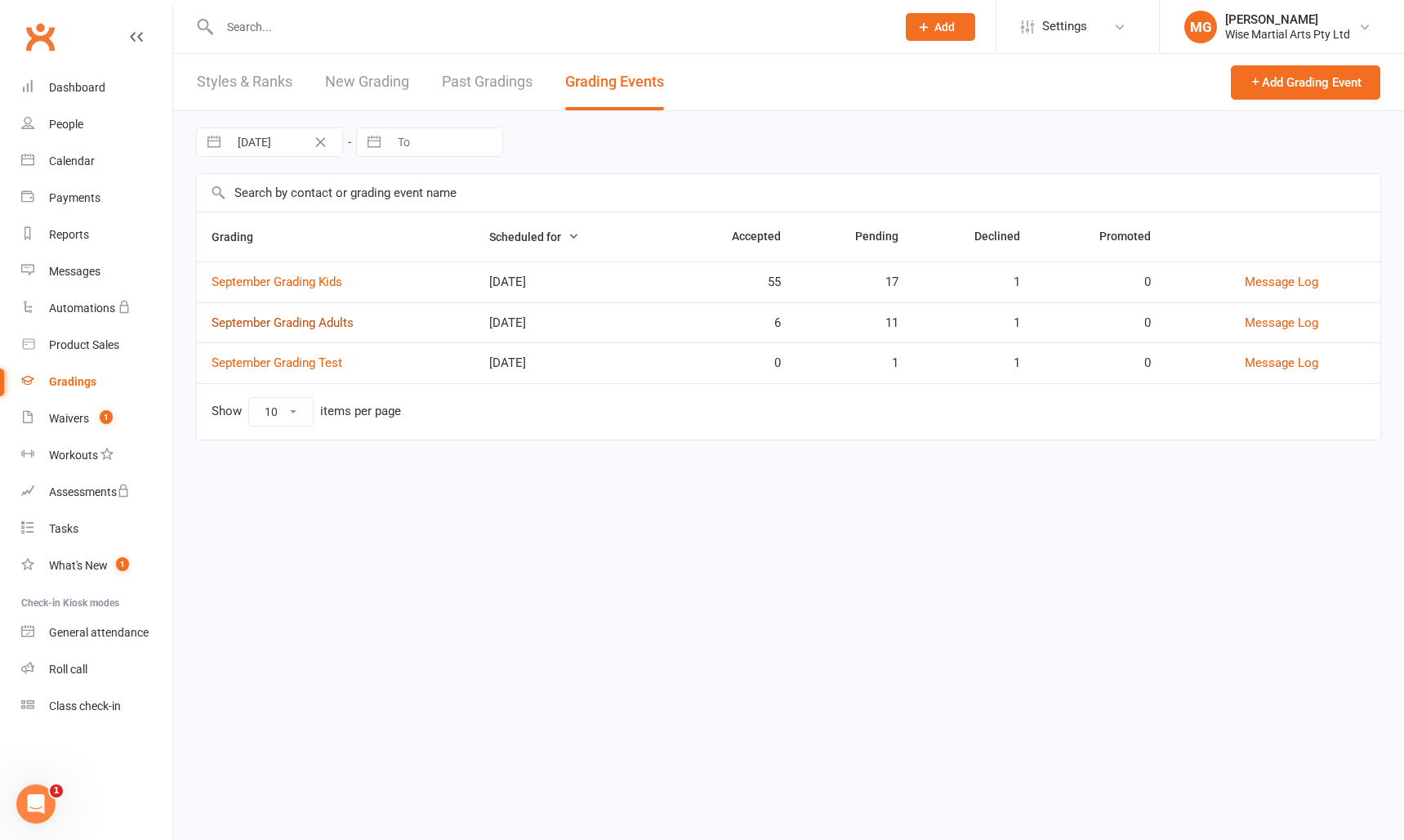
click at [295, 324] on link "September Grading Adults" at bounding box center [282, 323] width 142 height 15
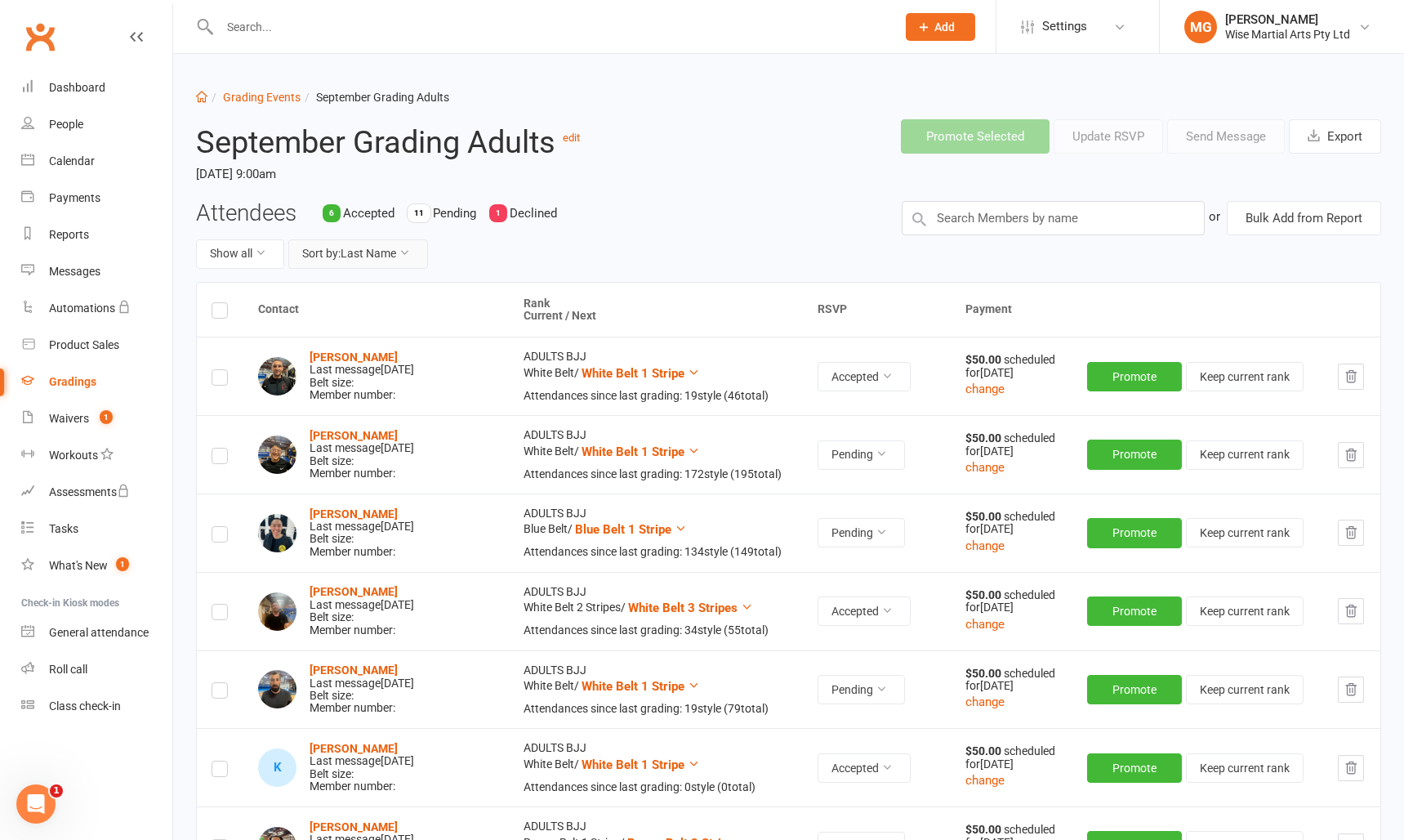
click at [380, 251] on button "Sort by: Last Name" at bounding box center [357, 254] width 140 height 30
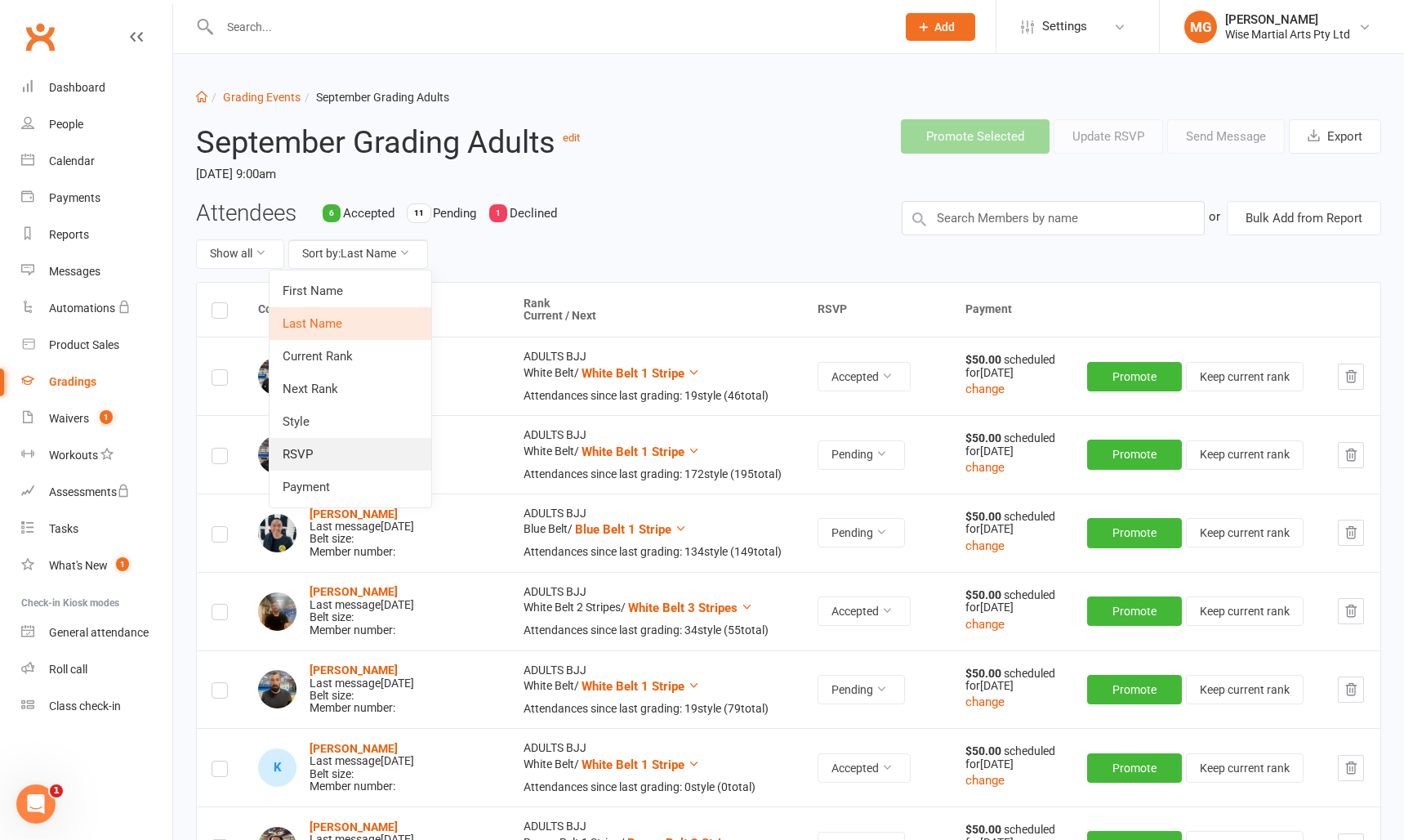
click at [313, 453] on link "RSVP" at bounding box center [351, 454] width 162 height 33
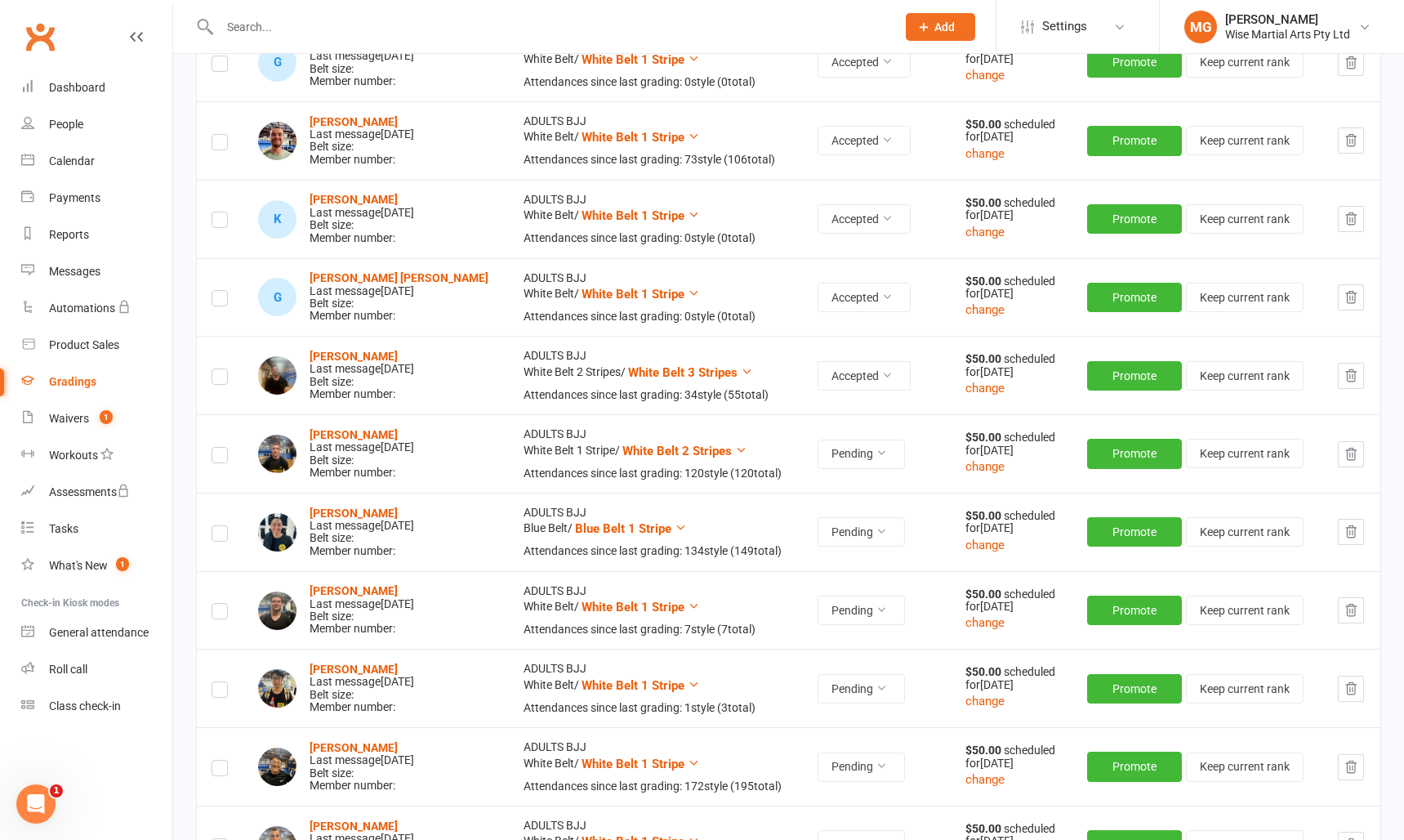
scroll to position [391, 0]
click at [90, 79] on link "Dashboard" at bounding box center [96, 87] width 151 height 37
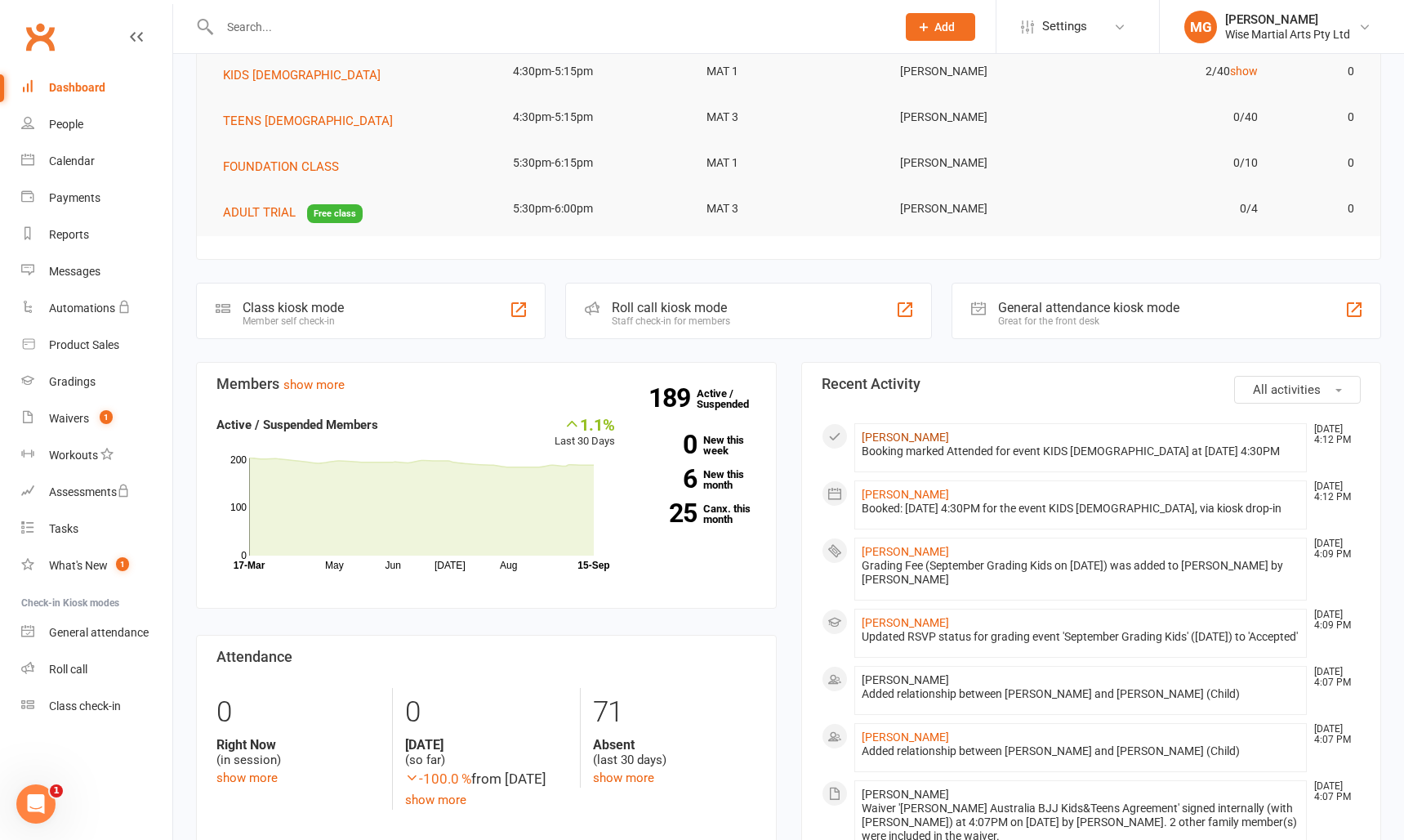
scroll to position [193, 0]
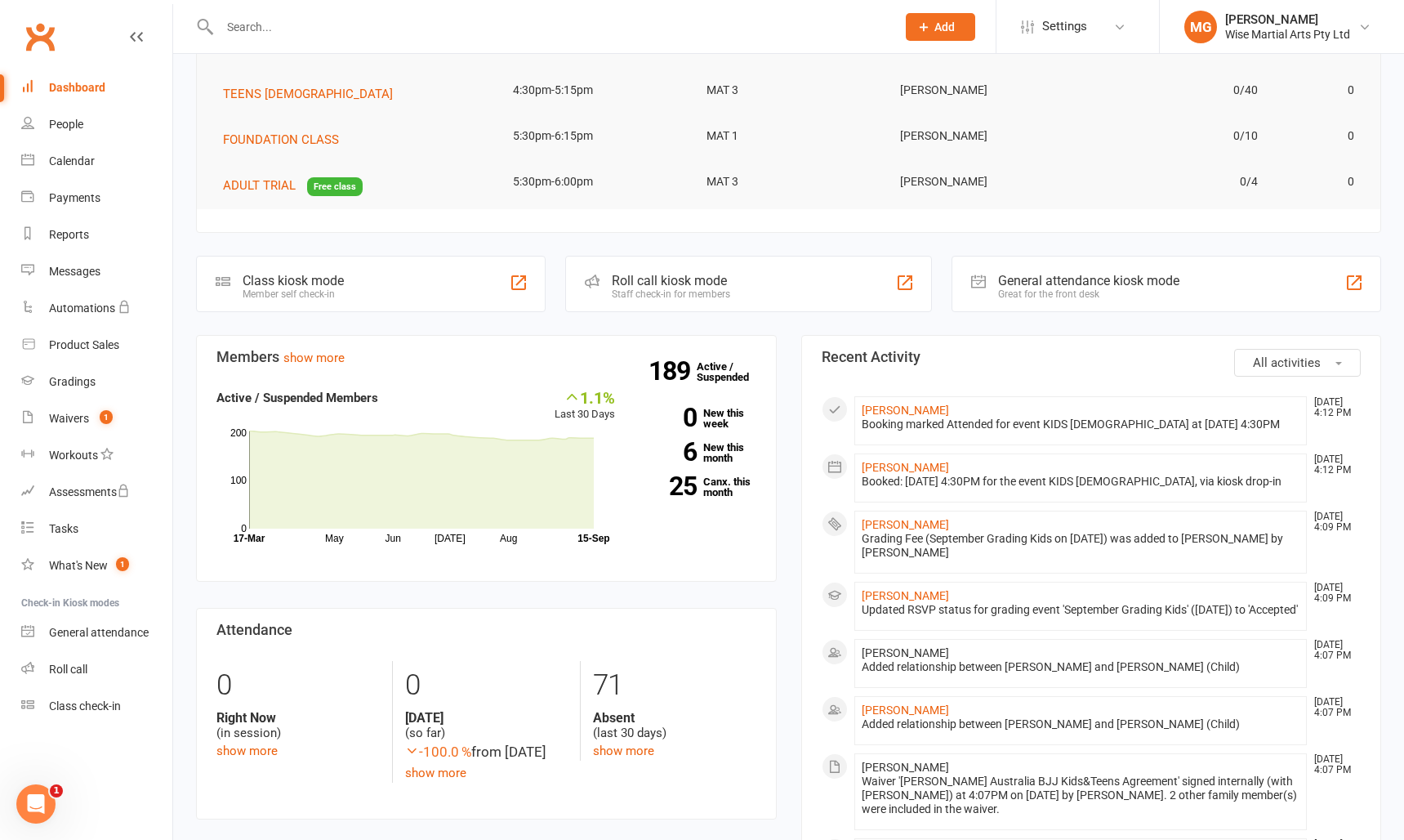
click at [586, 16] on input "text" at bounding box center [549, 27] width 670 height 23
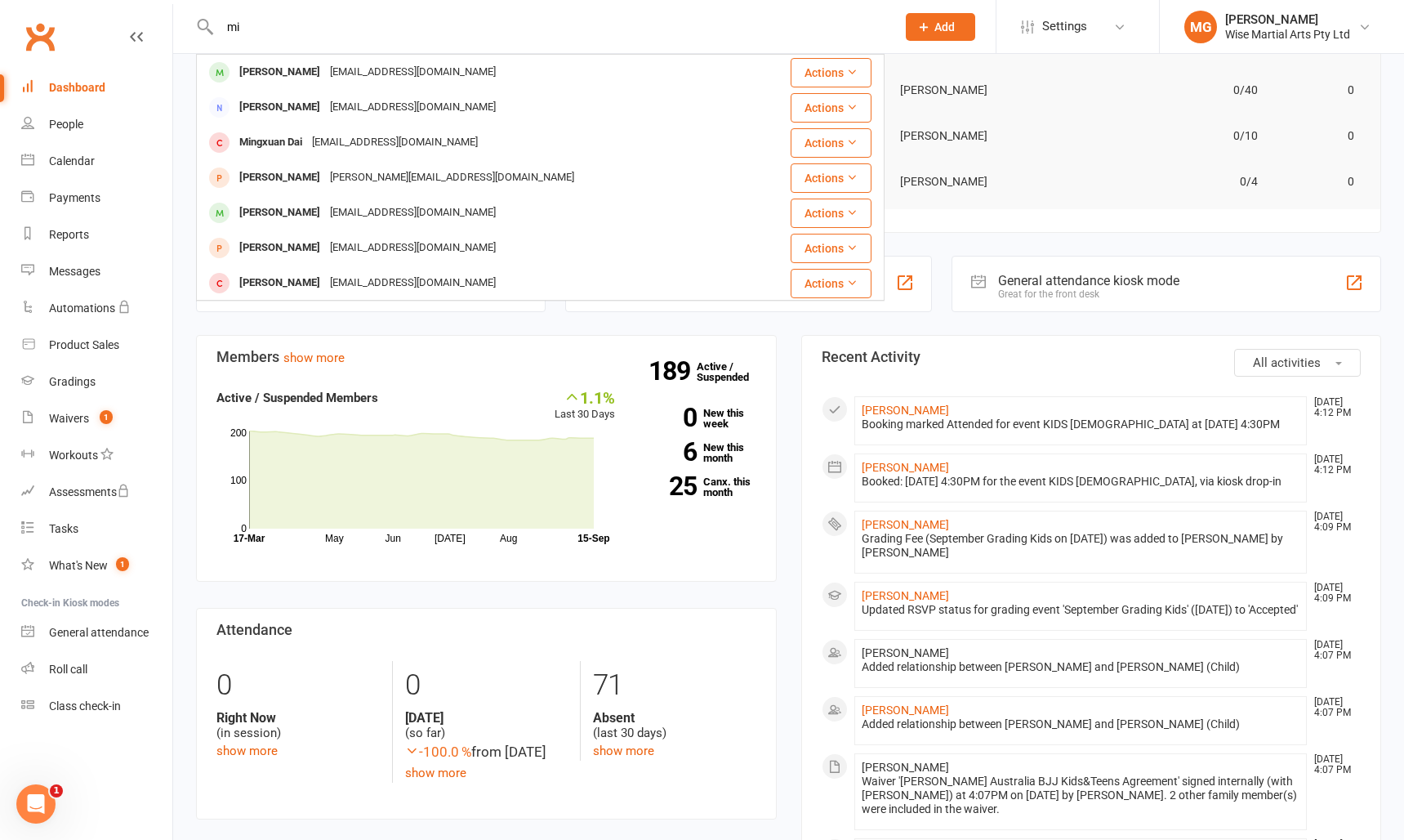
type input "m"
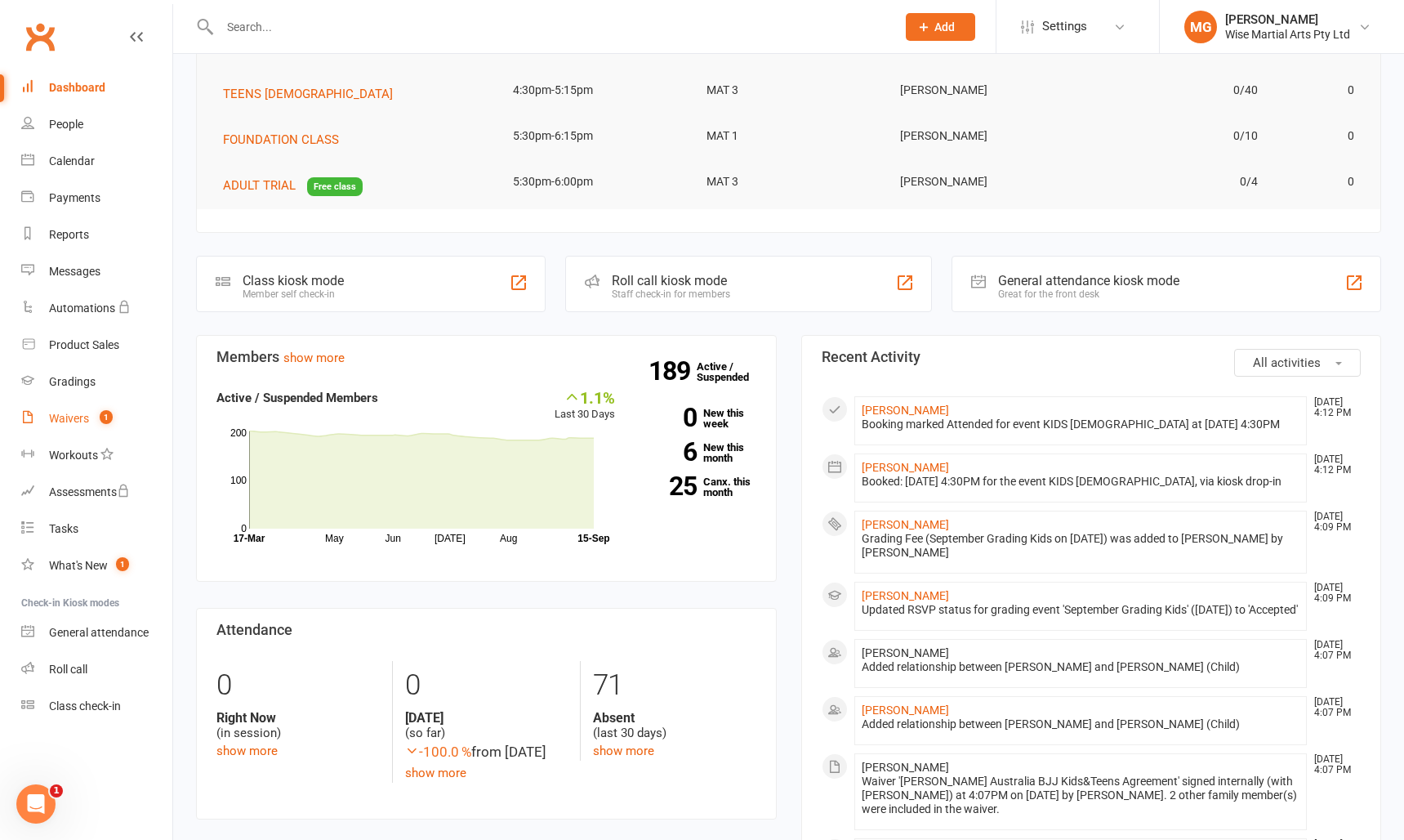
click at [100, 422] on count-badge "1" at bounding box center [101, 418] width 21 height 13
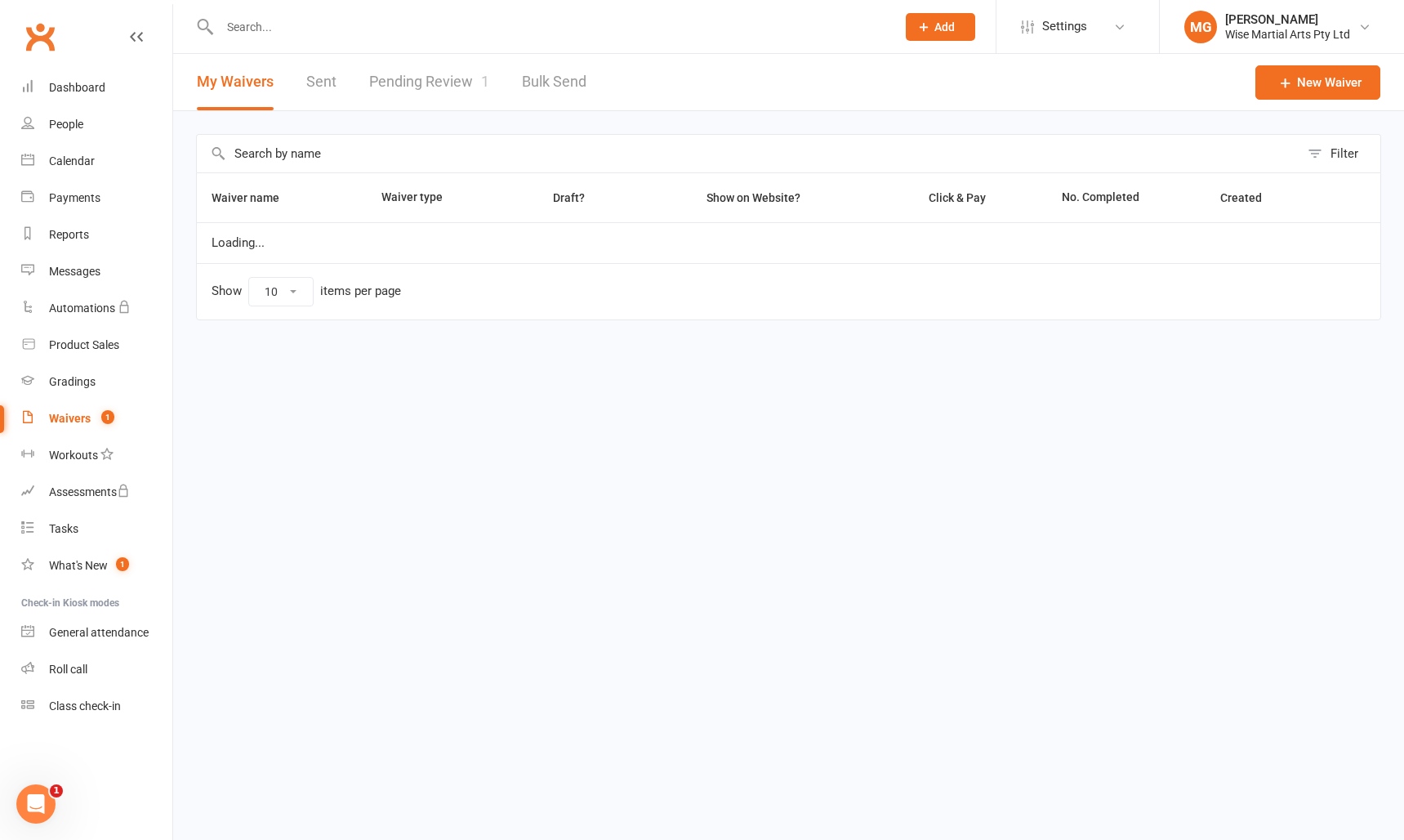
select select "100"
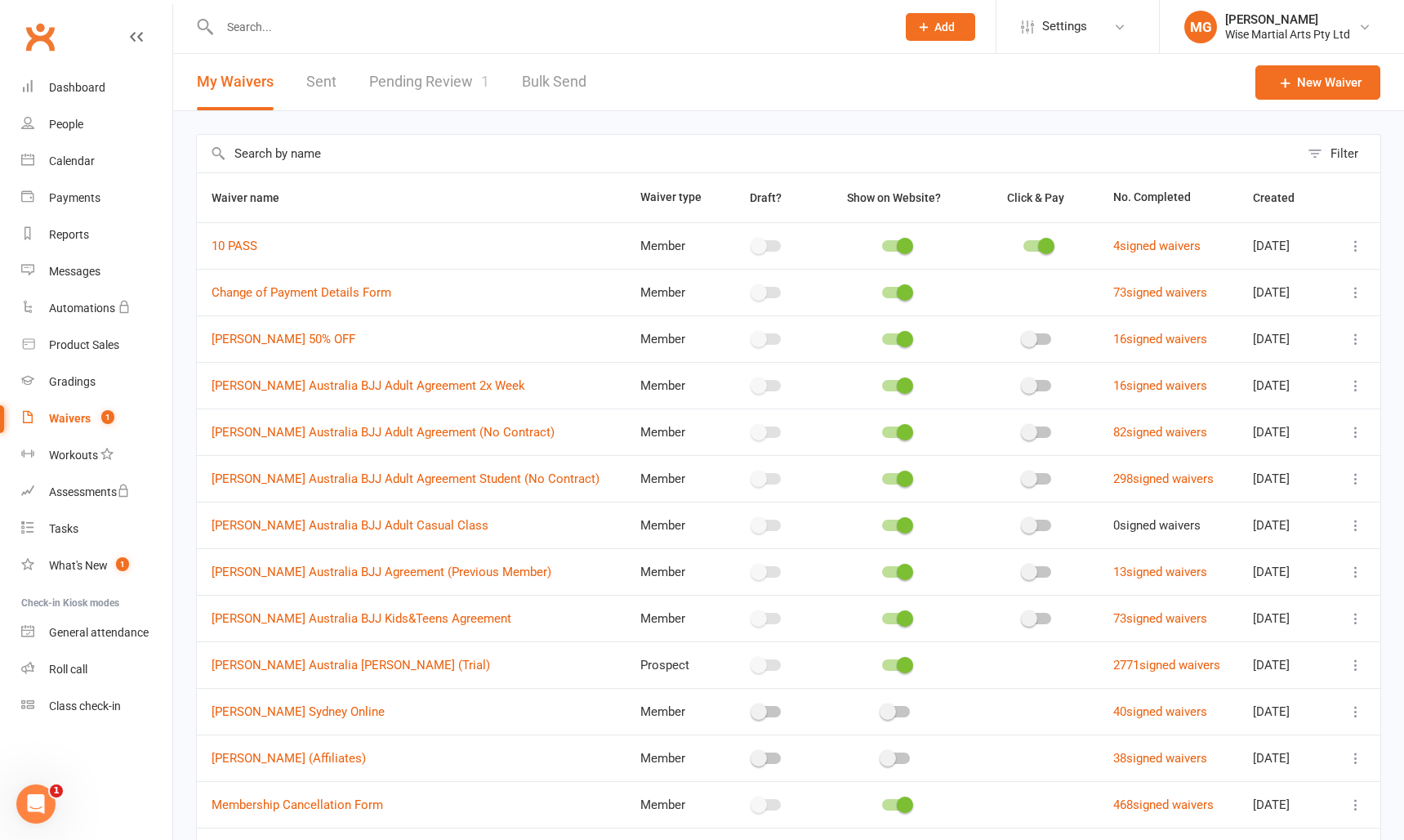
click at [436, 66] on link "Pending Review 1" at bounding box center [429, 81] width 120 height 57
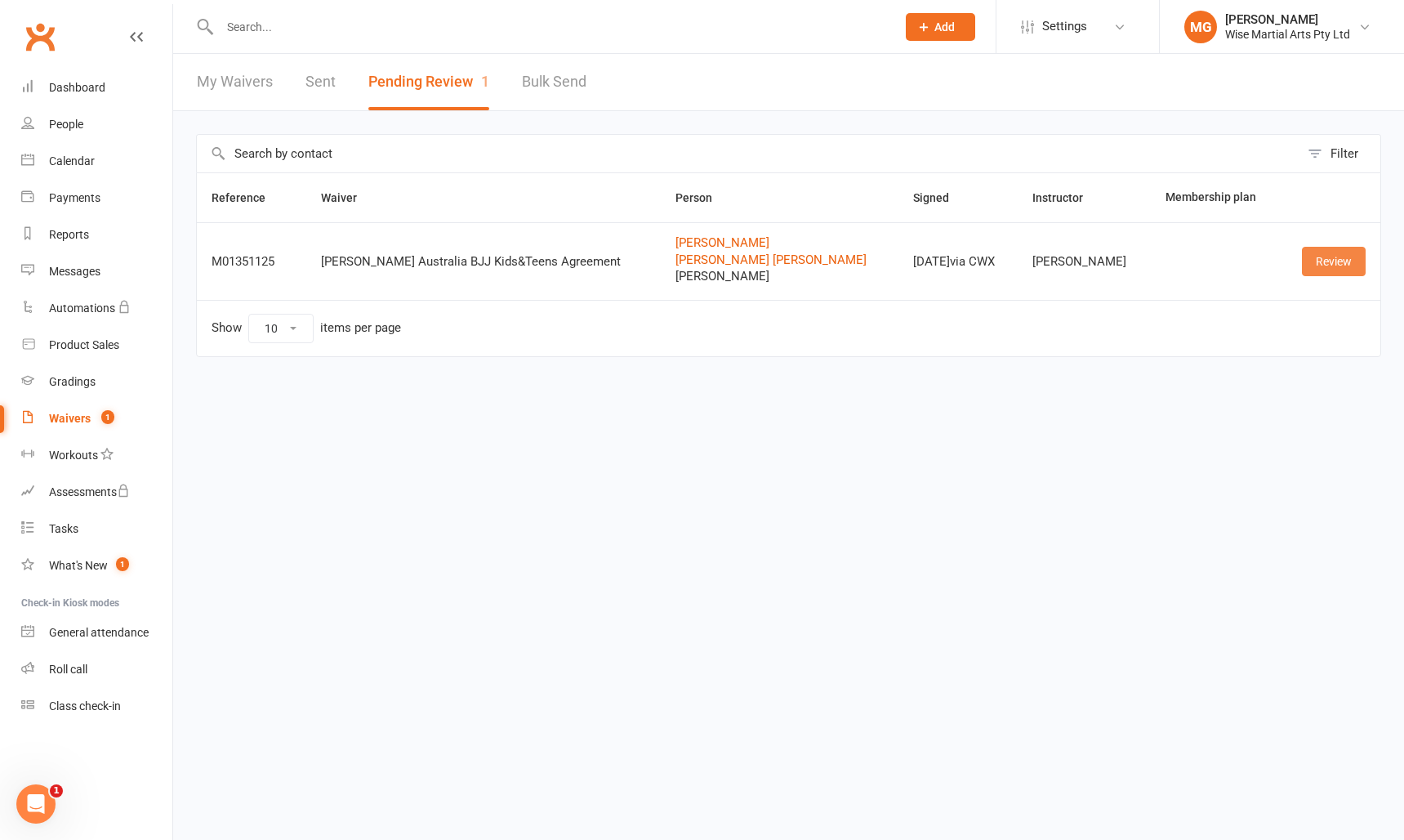
click at [1315, 269] on link "Review" at bounding box center [1334, 261] width 64 height 30
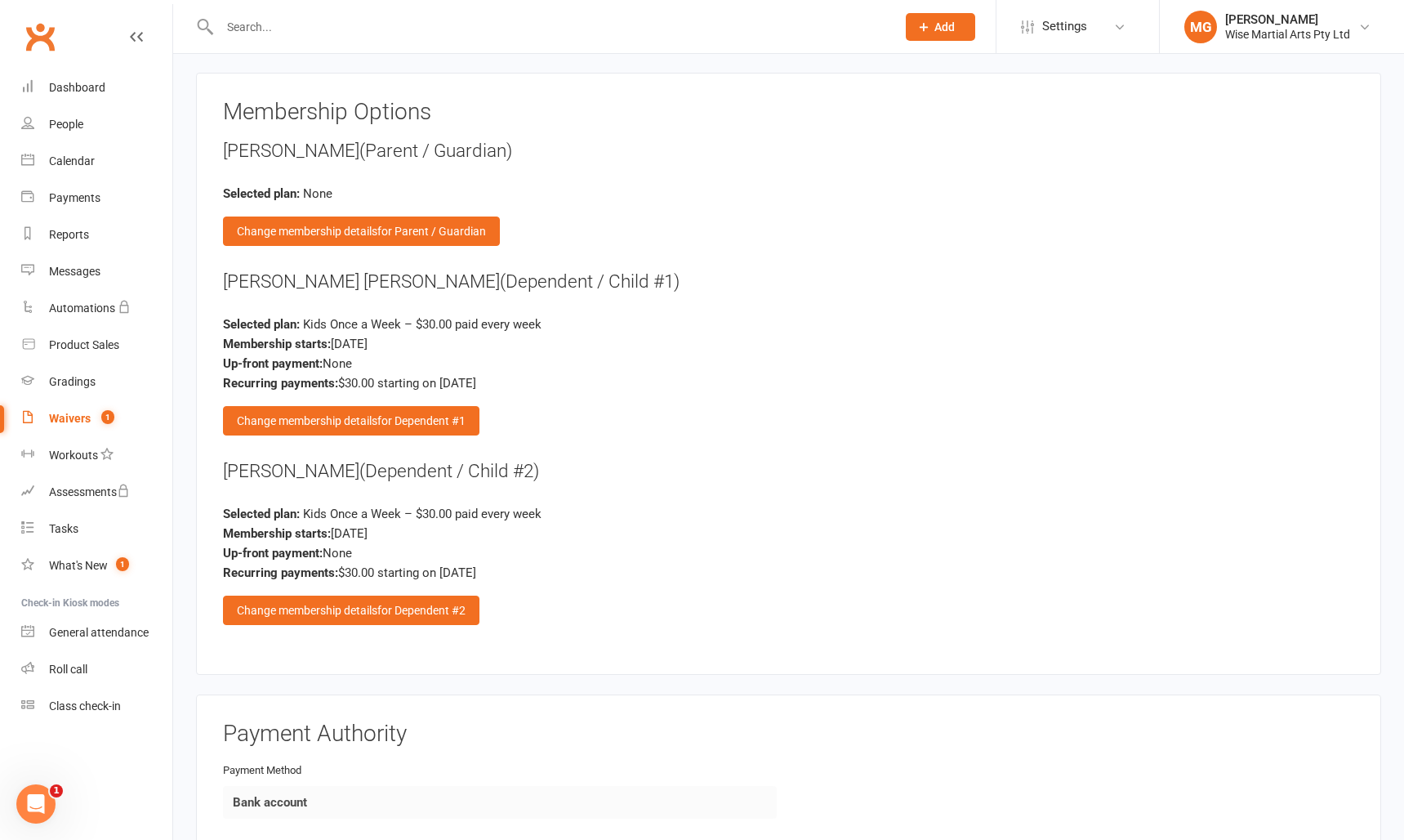
scroll to position [1853, 0]
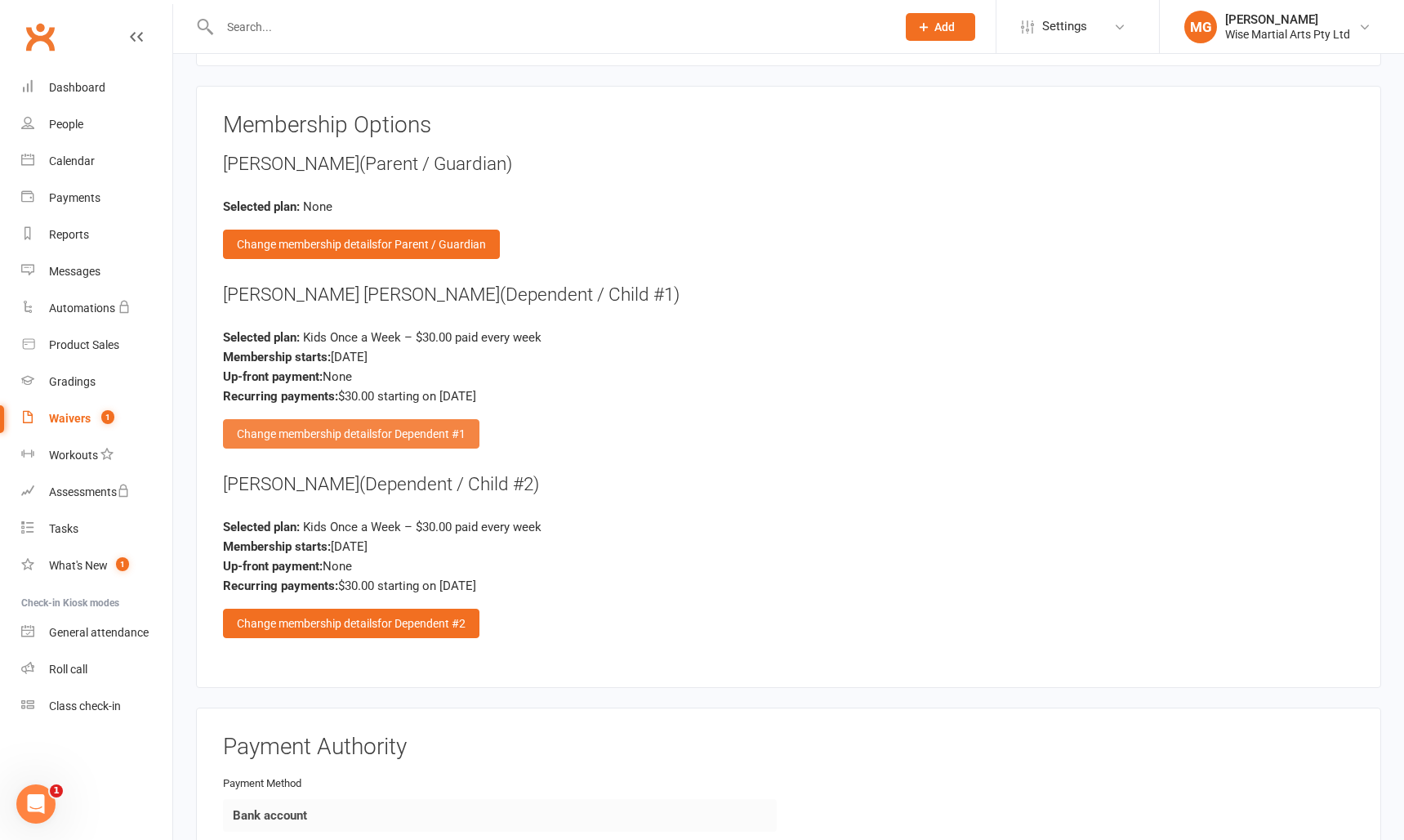
click at [393, 431] on span "for Dependent #1" at bounding box center [421, 433] width 88 height 13
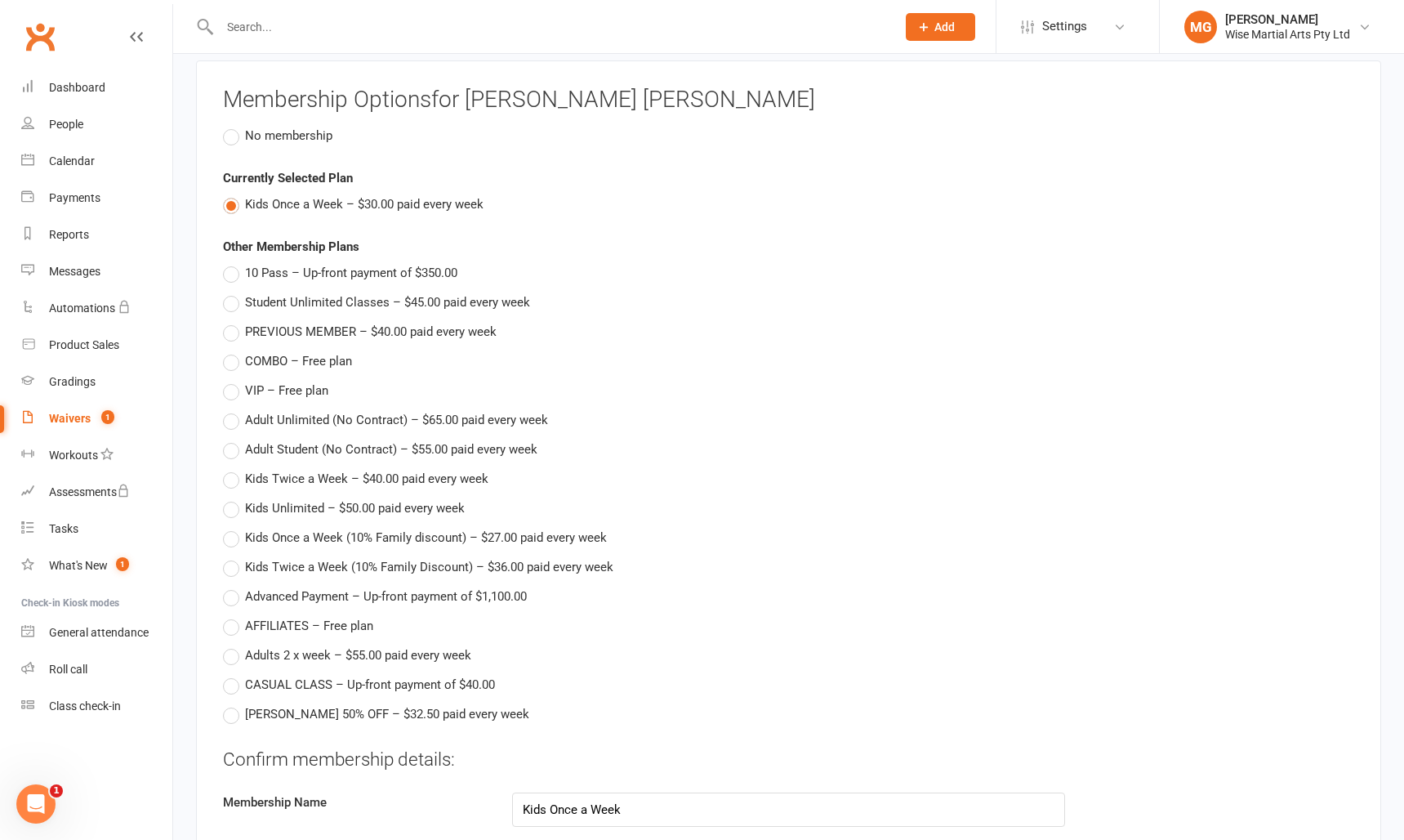
scroll to position [1881, 0]
click at [348, 526] on span "Kids Once a Week (10% Family discount) – $27.00 paid every week" at bounding box center [426, 533] width 361 height 17
click at [233, 525] on input "Kids Once a Week (10% Family discount) – $27.00 paid every week" at bounding box center [228, 525] width 11 height 0
type input "Kids Once a Week (10% Family discount)"
type input "27"
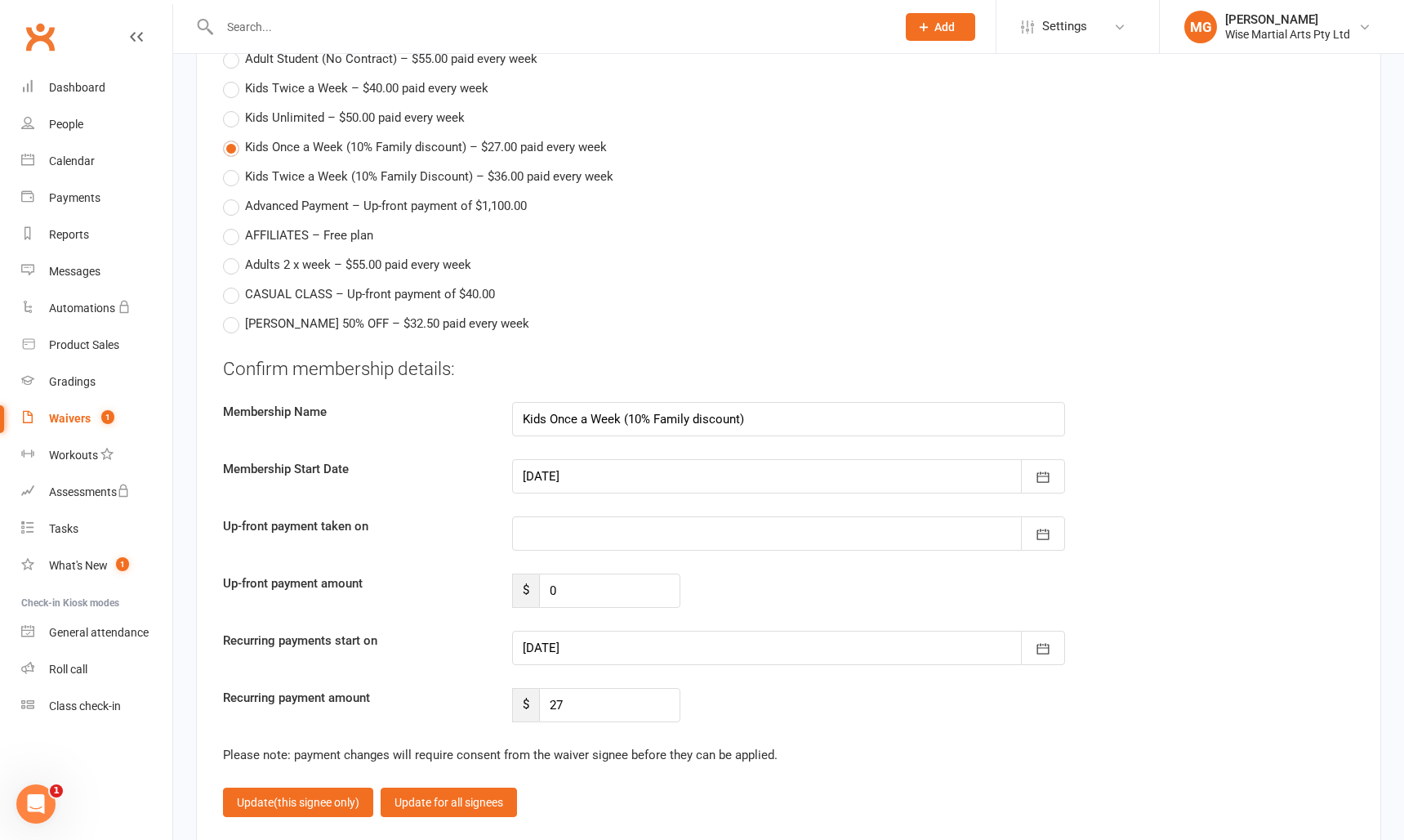
scroll to position [2279, 0]
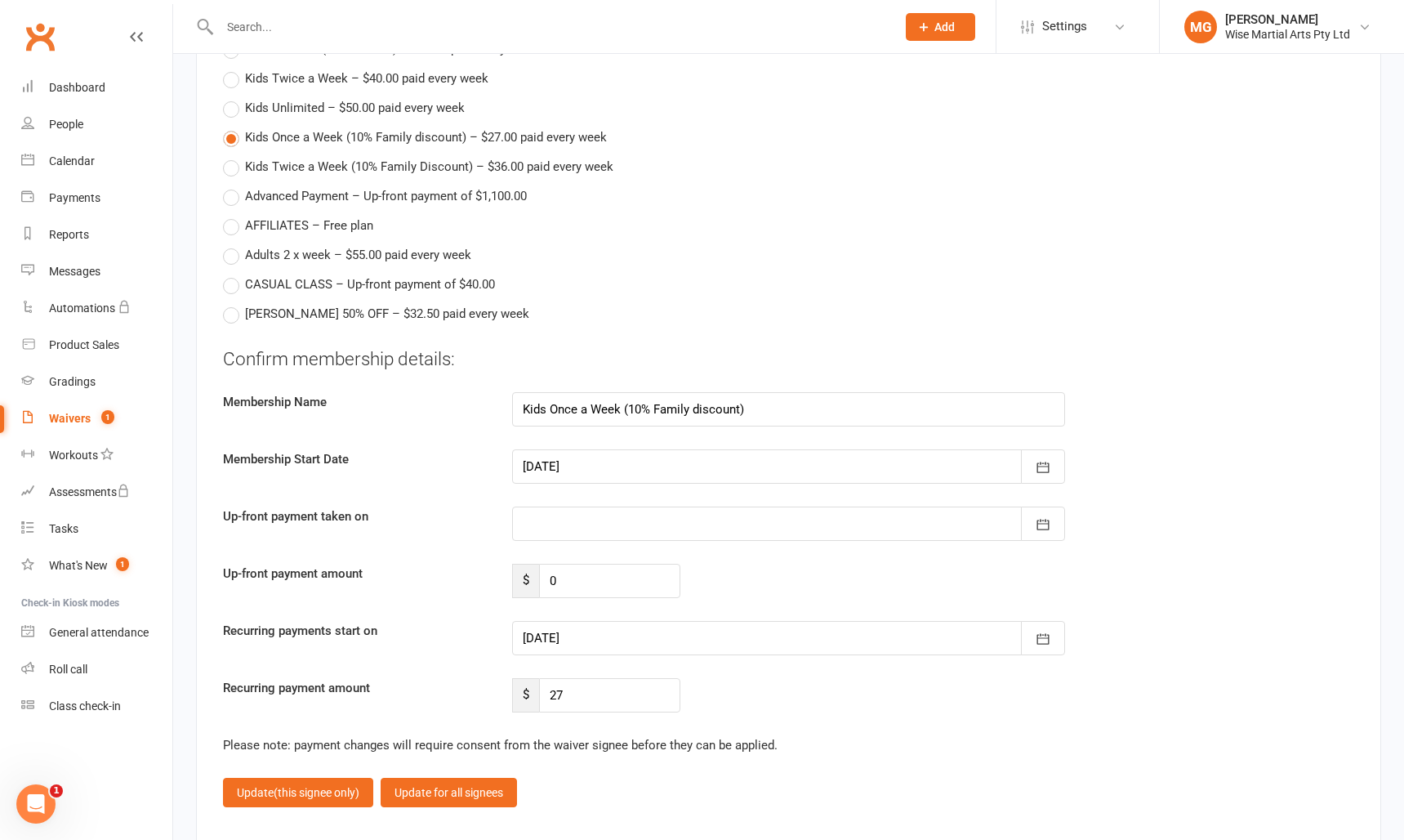
click at [583, 622] on div at bounding box center [789, 637] width 554 height 35
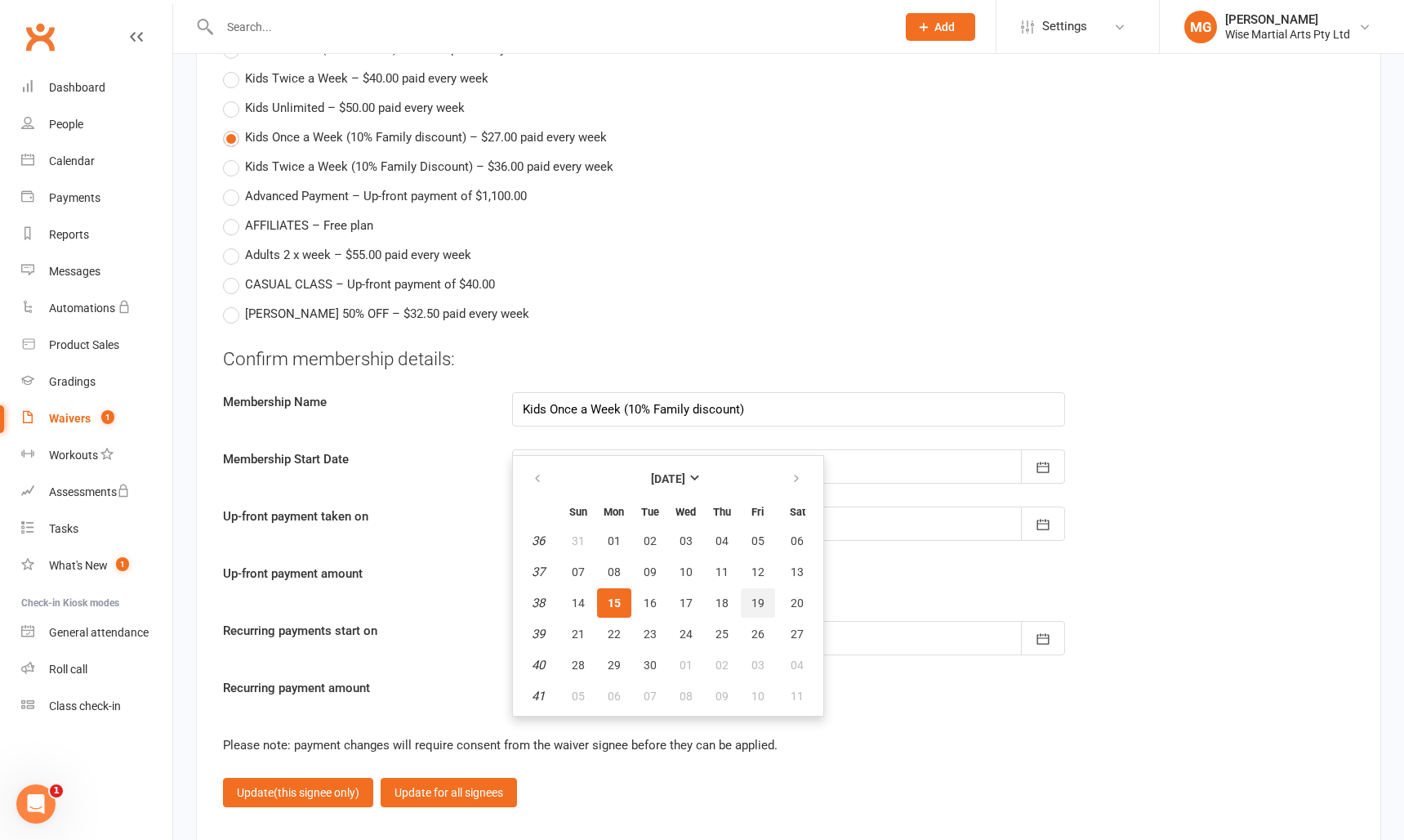
click at [753, 601] on span "19" at bounding box center [758, 603] width 13 height 13
type input "19 Sep 2025"
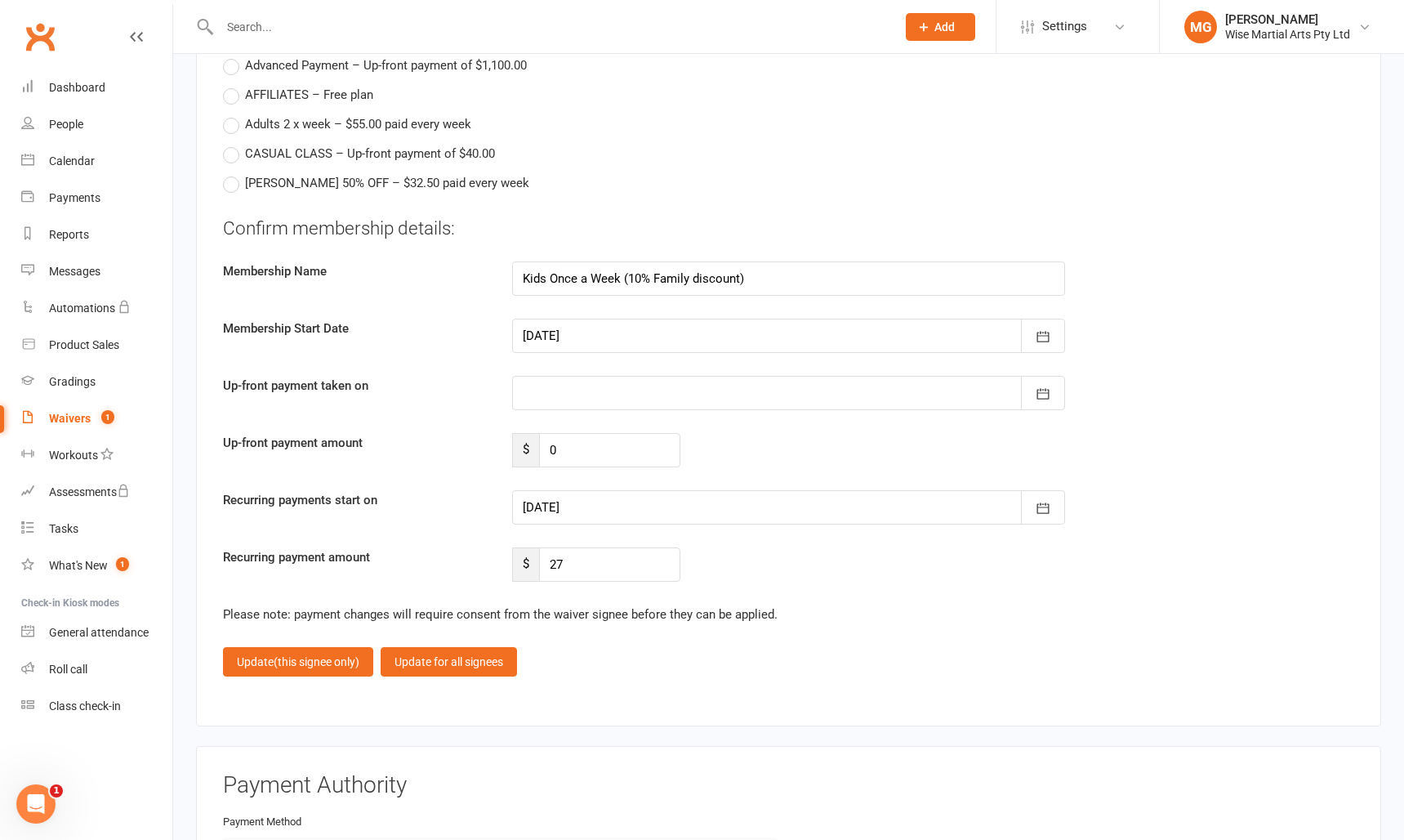
scroll to position [2510, 0]
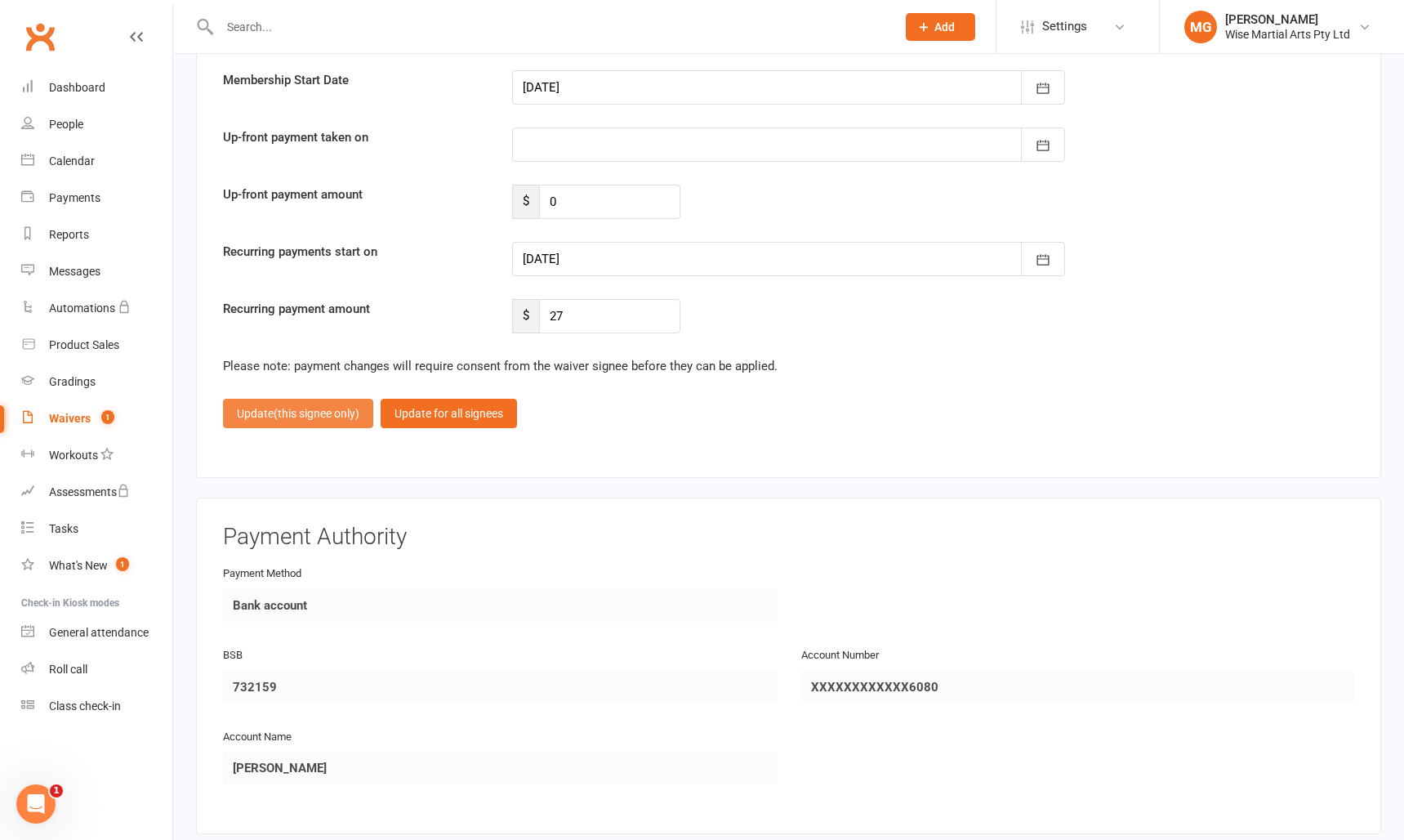
click at [287, 412] on span "(this signee only)" at bounding box center [317, 413] width 85 height 13
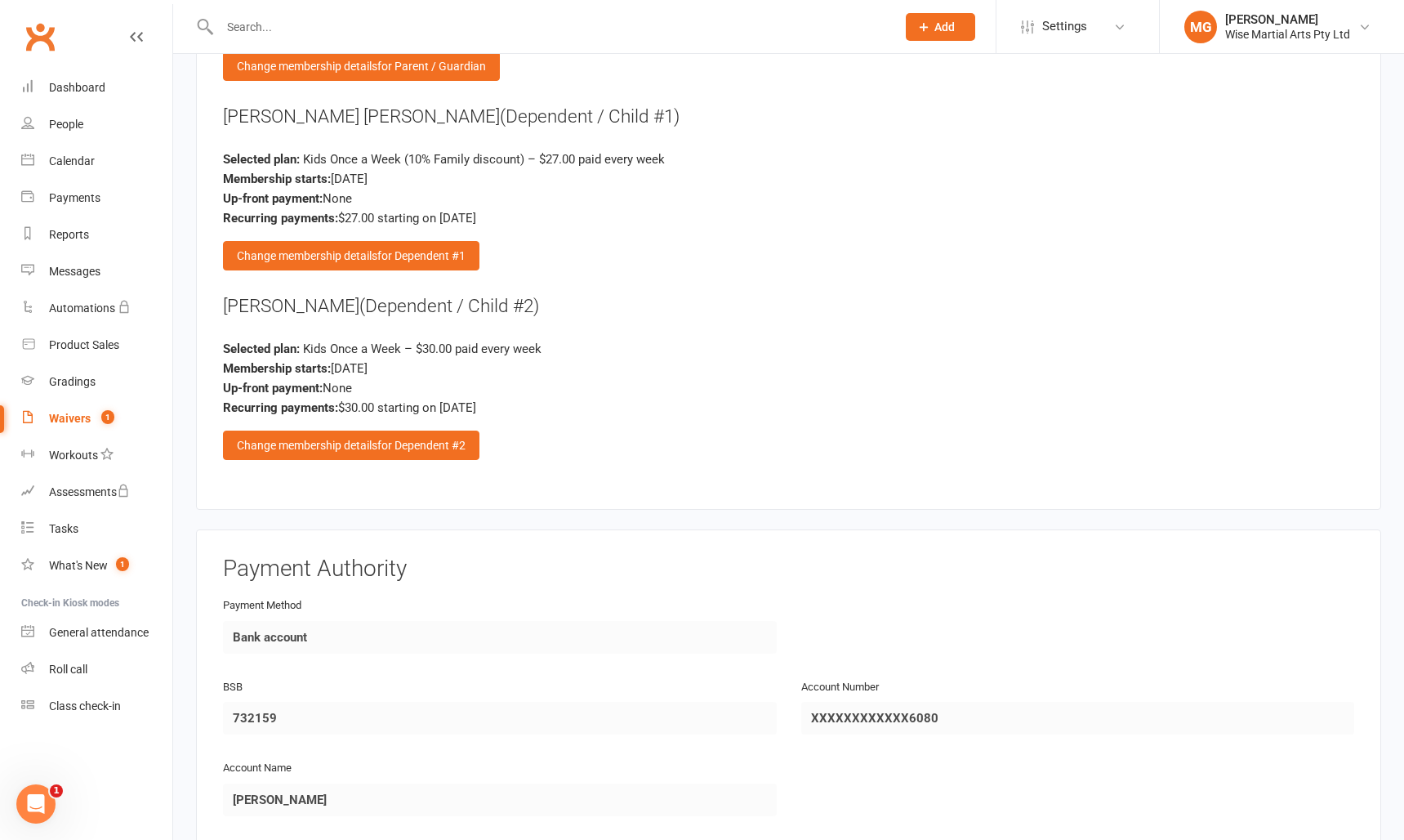
scroll to position [2021, 0]
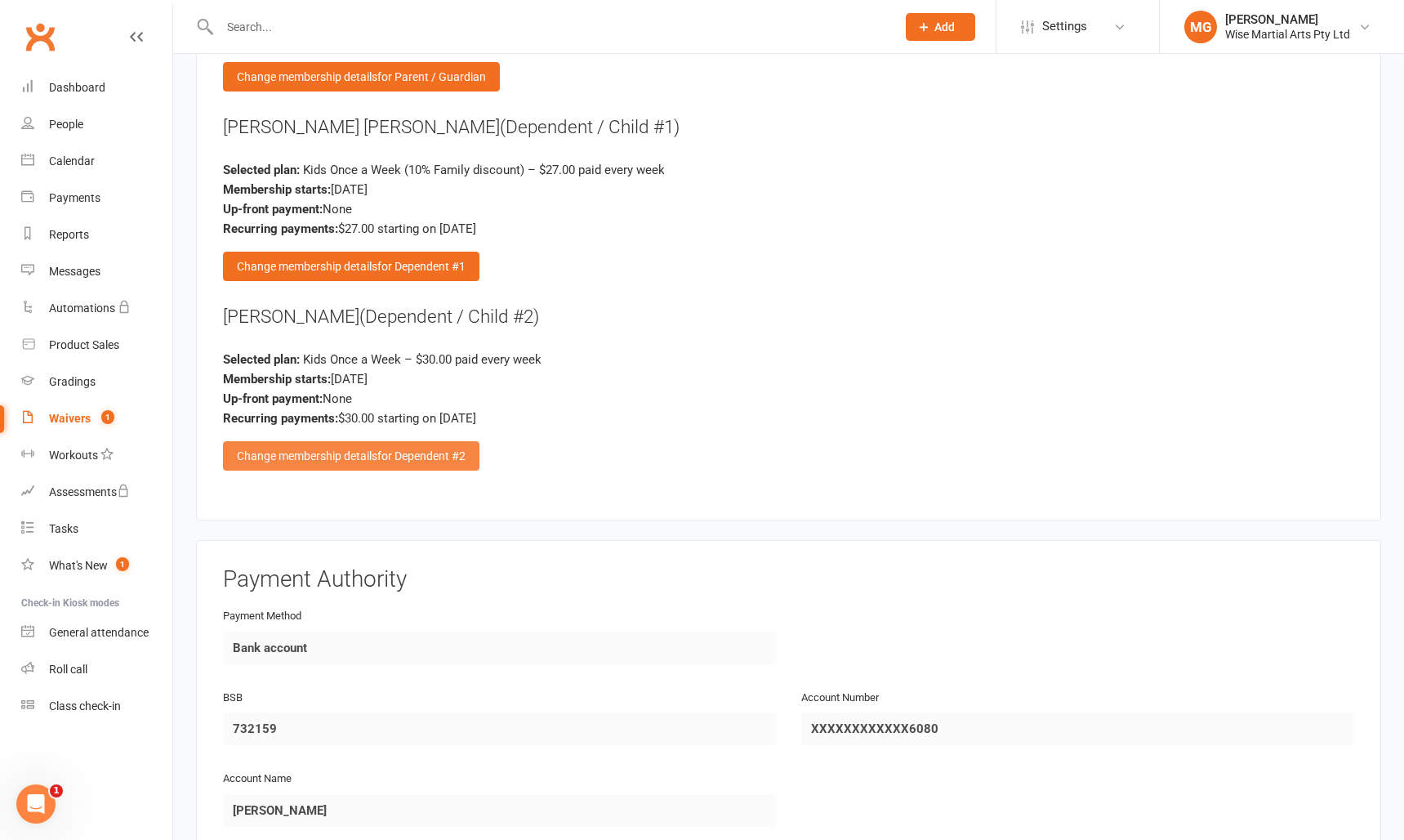
click at [299, 441] on div "Change membership details for Dependent #2" at bounding box center [351, 456] width 256 height 30
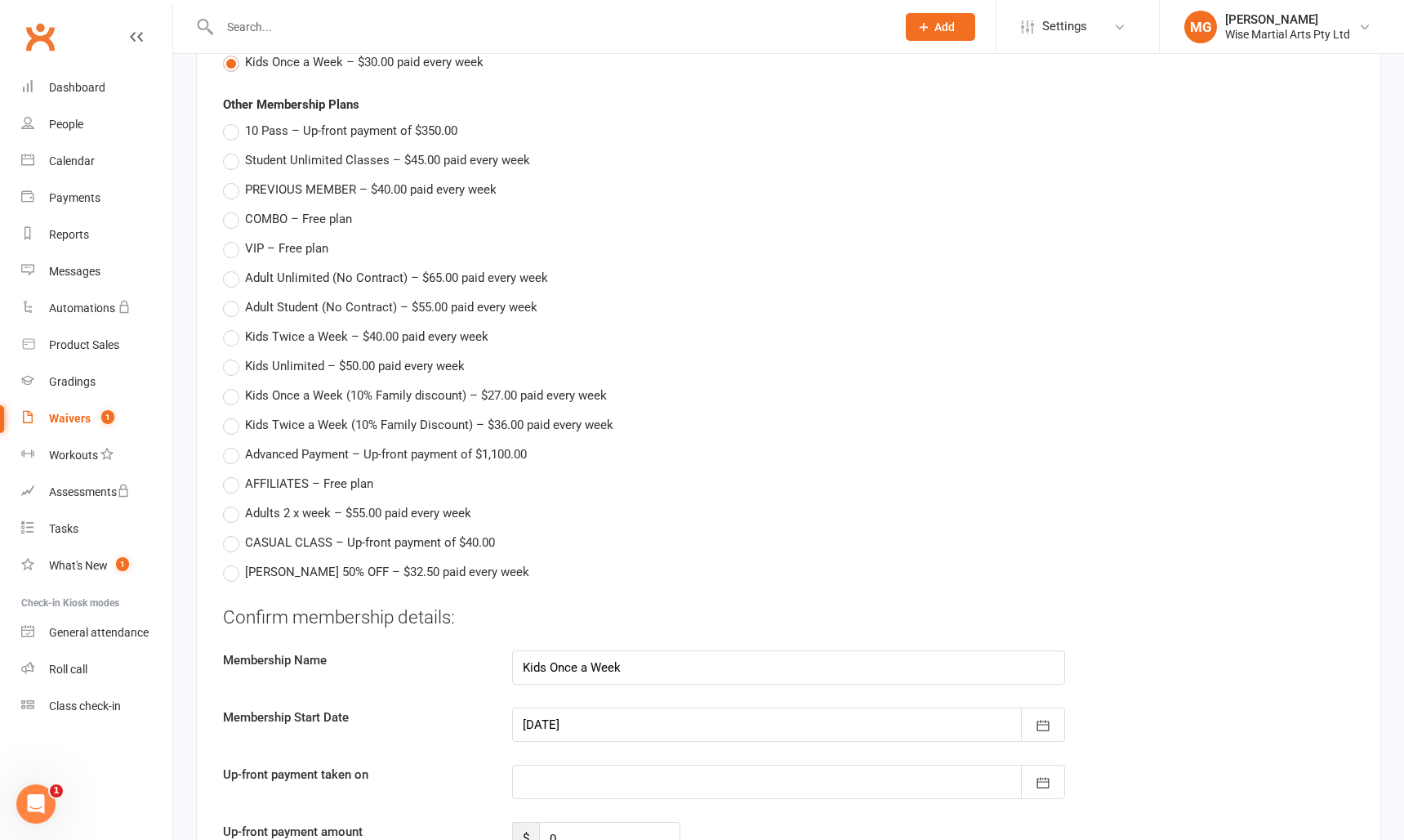
click at [343, 385] on span "Kids Once a Week (10% Family discount) – $27.00 paid every week" at bounding box center [426, 393] width 361 height 17
click at [233, 385] on input "Kids Once a Week (10% Family discount) – $27.00 paid every week" at bounding box center [228, 385] width 11 height 0
type input "Kids Once a Week (10% Family discount)"
type input "27"
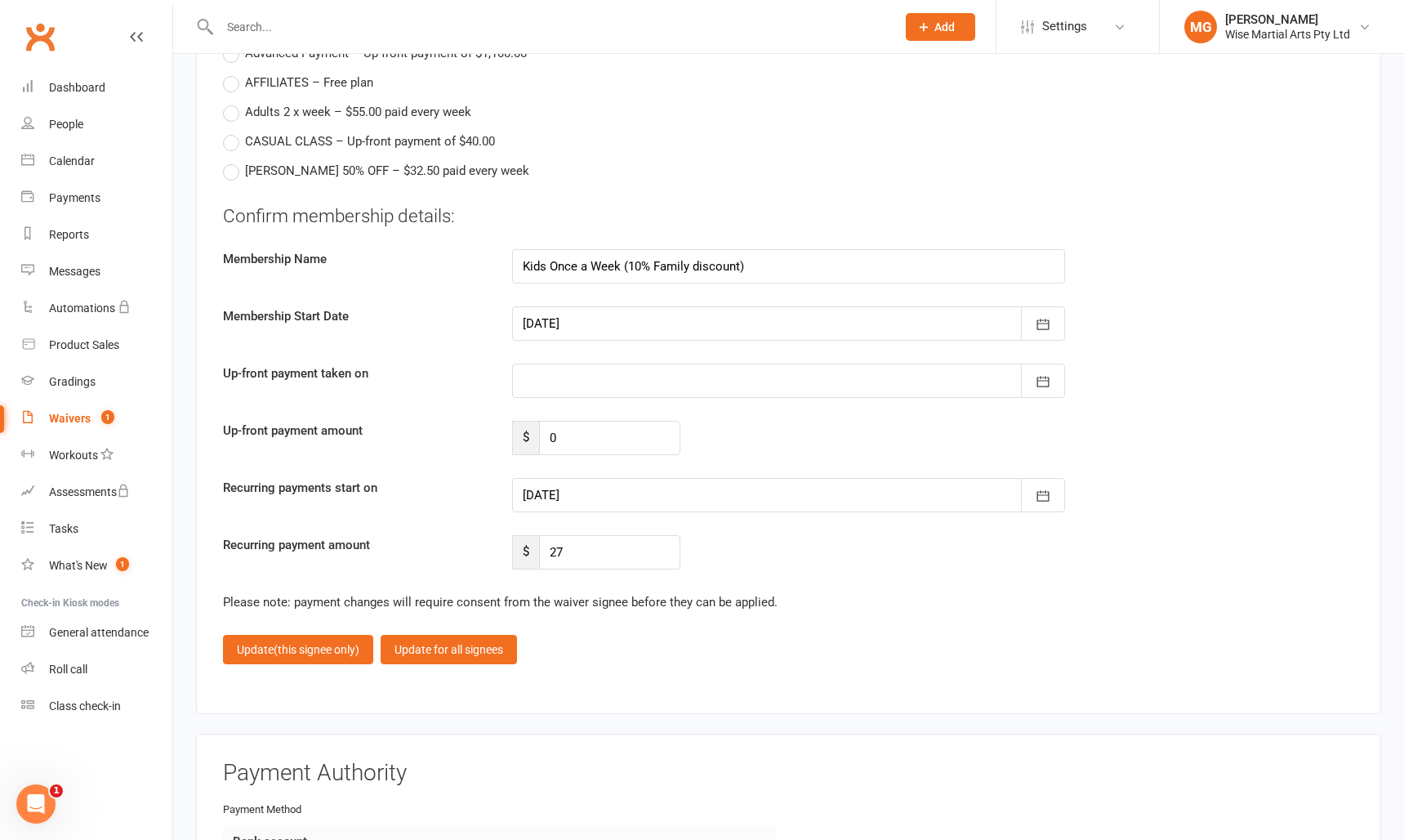
scroll to position [2427, 0]
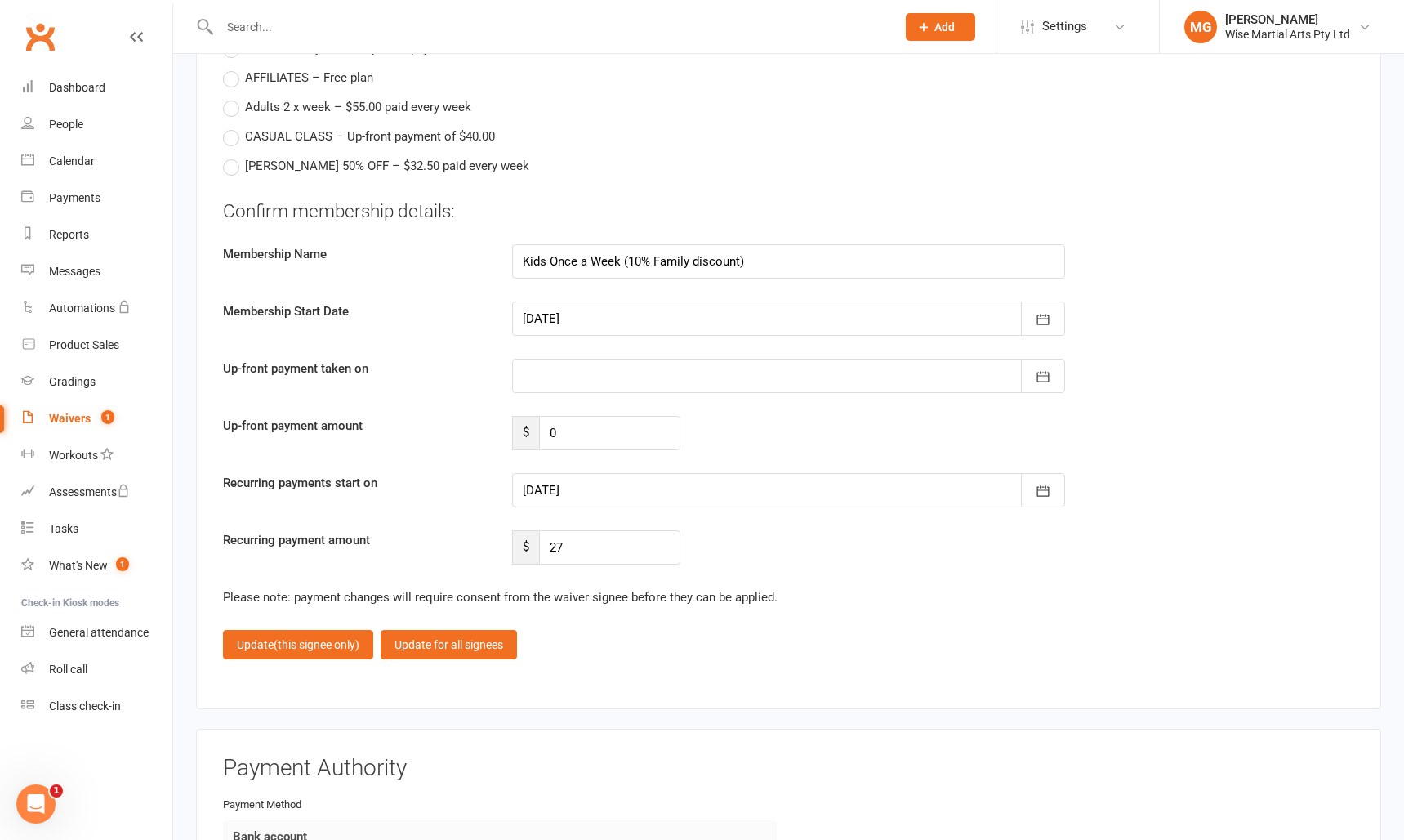
click at [590, 482] on div at bounding box center [789, 490] width 554 height 35
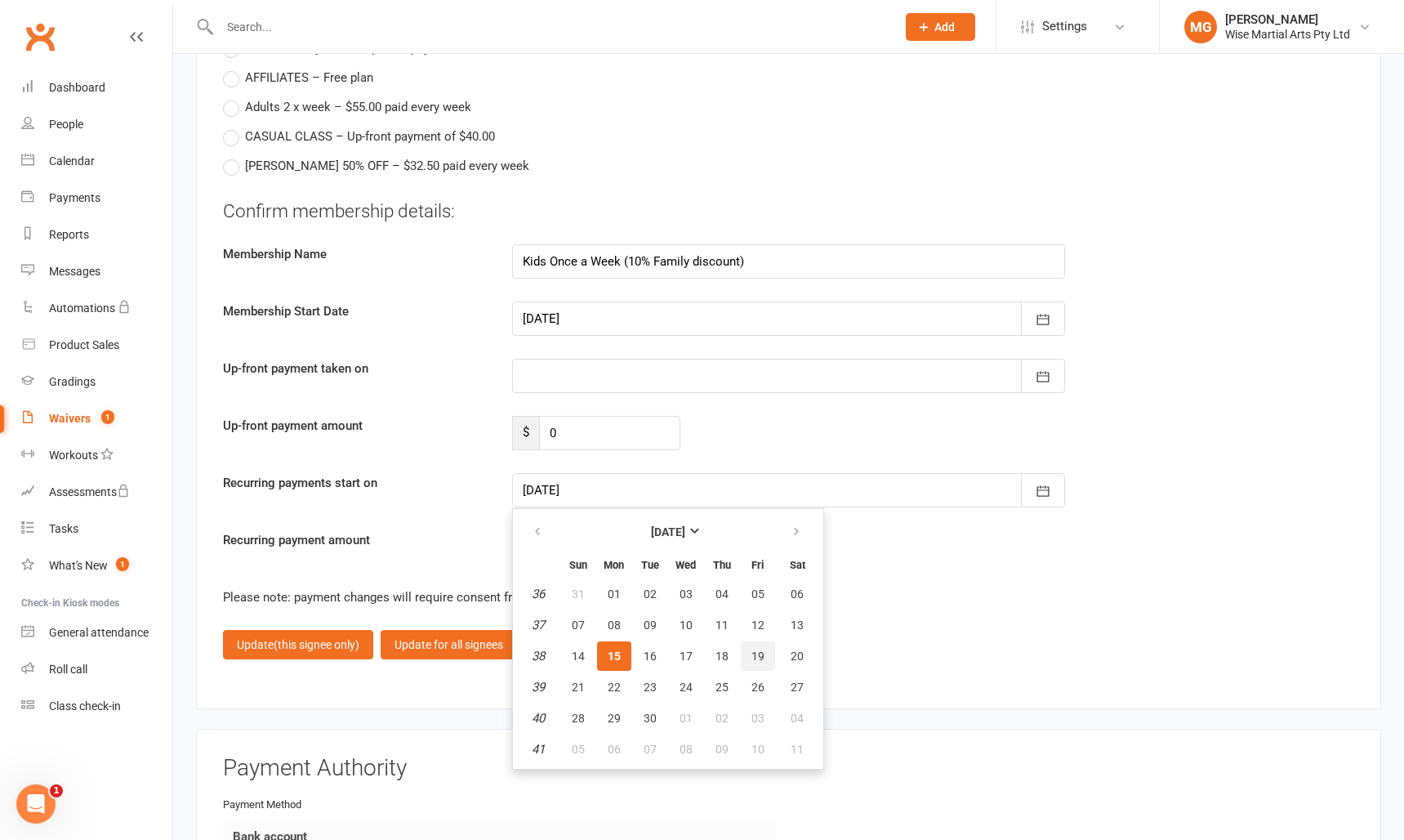
click at [766, 642] on button "19" at bounding box center [758, 656] width 35 height 30
type input "[DATE]"
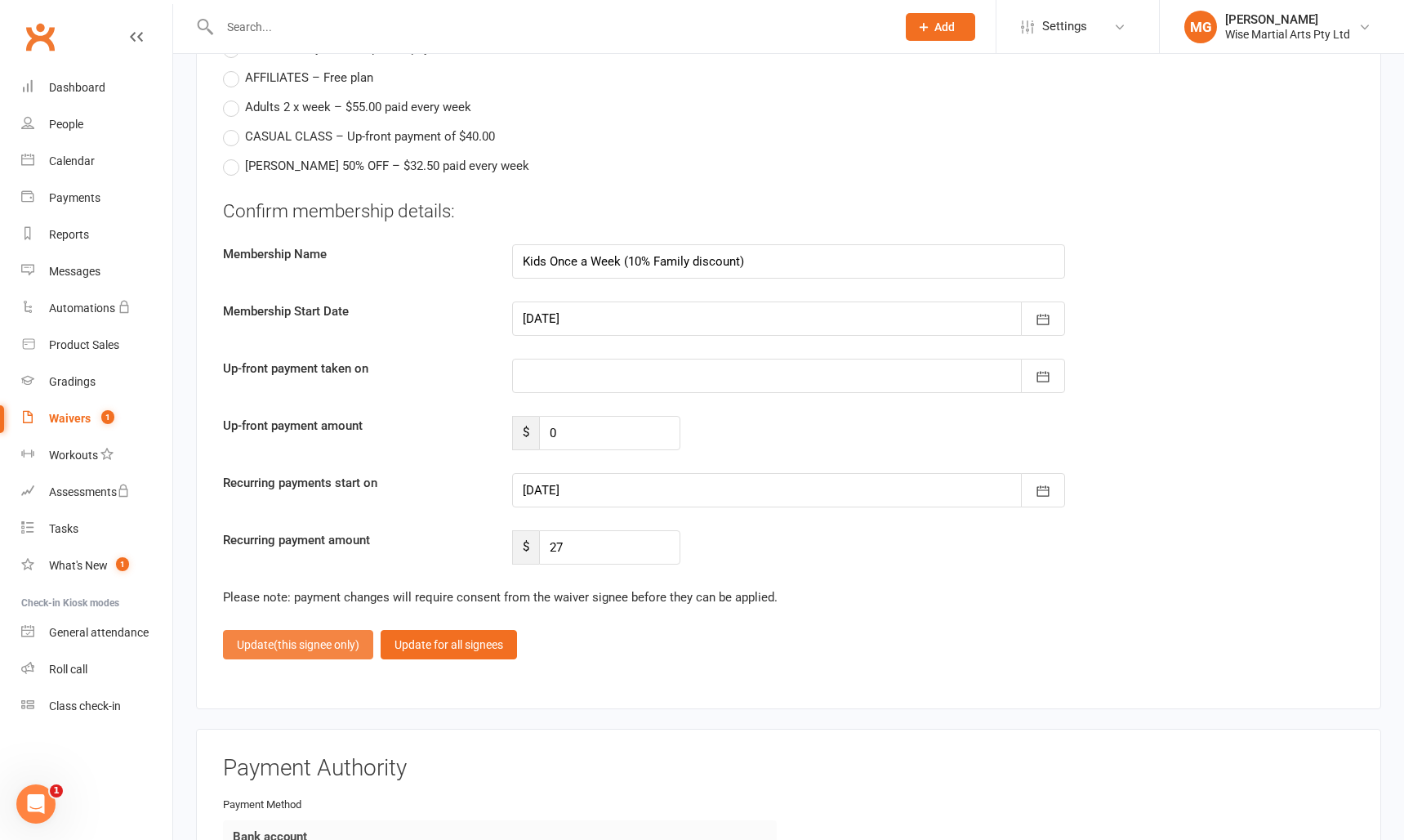
click at [348, 638] on span "(this signee only)" at bounding box center [317, 644] width 85 height 13
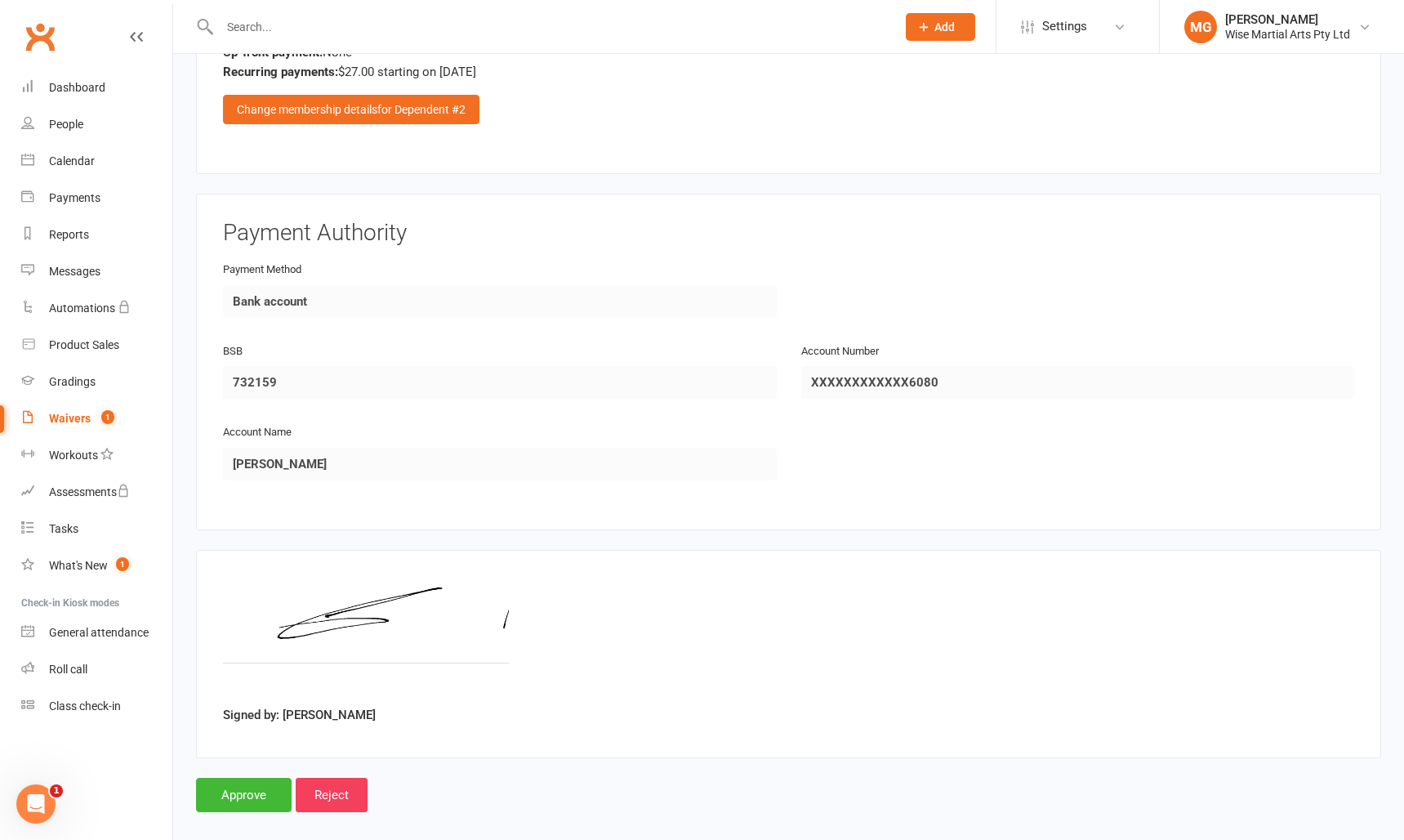
scroll to position [2378, 0]
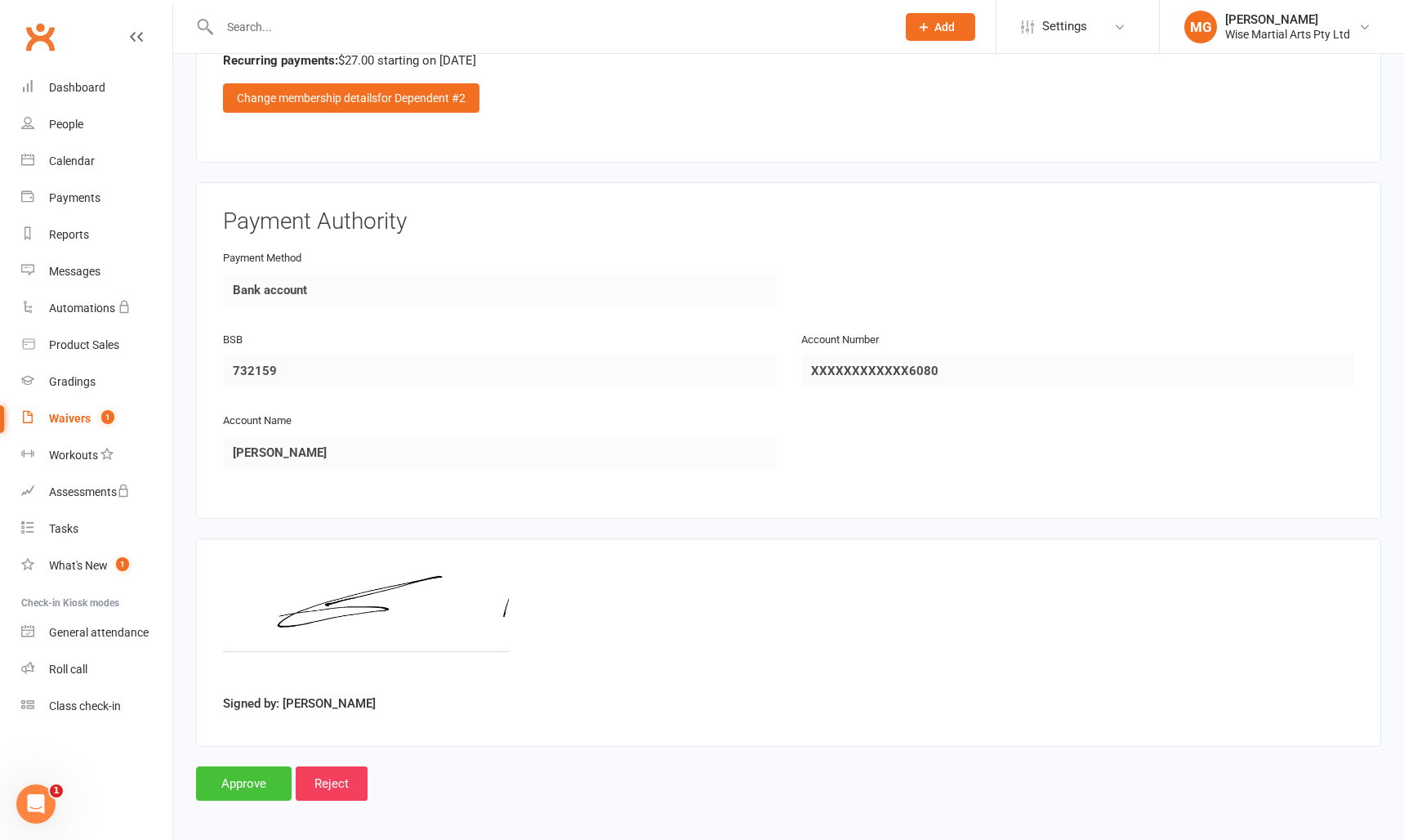
click at [249, 767] on input "Approve" at bounding box center [243, 783] width 95 height 35
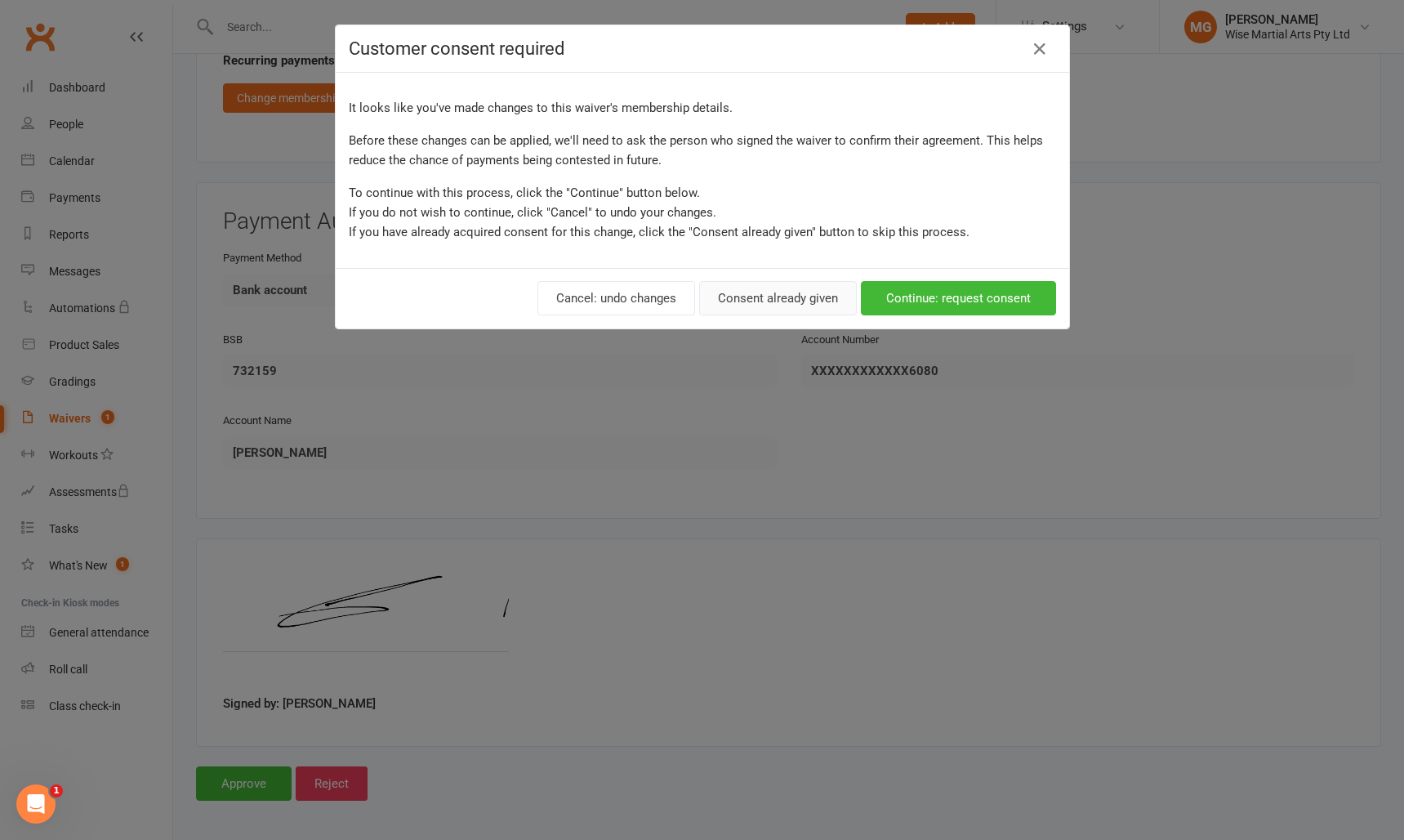
click at [788, 297] on button "Consent already given" at bounding box center [777, 298] width 158 height 35
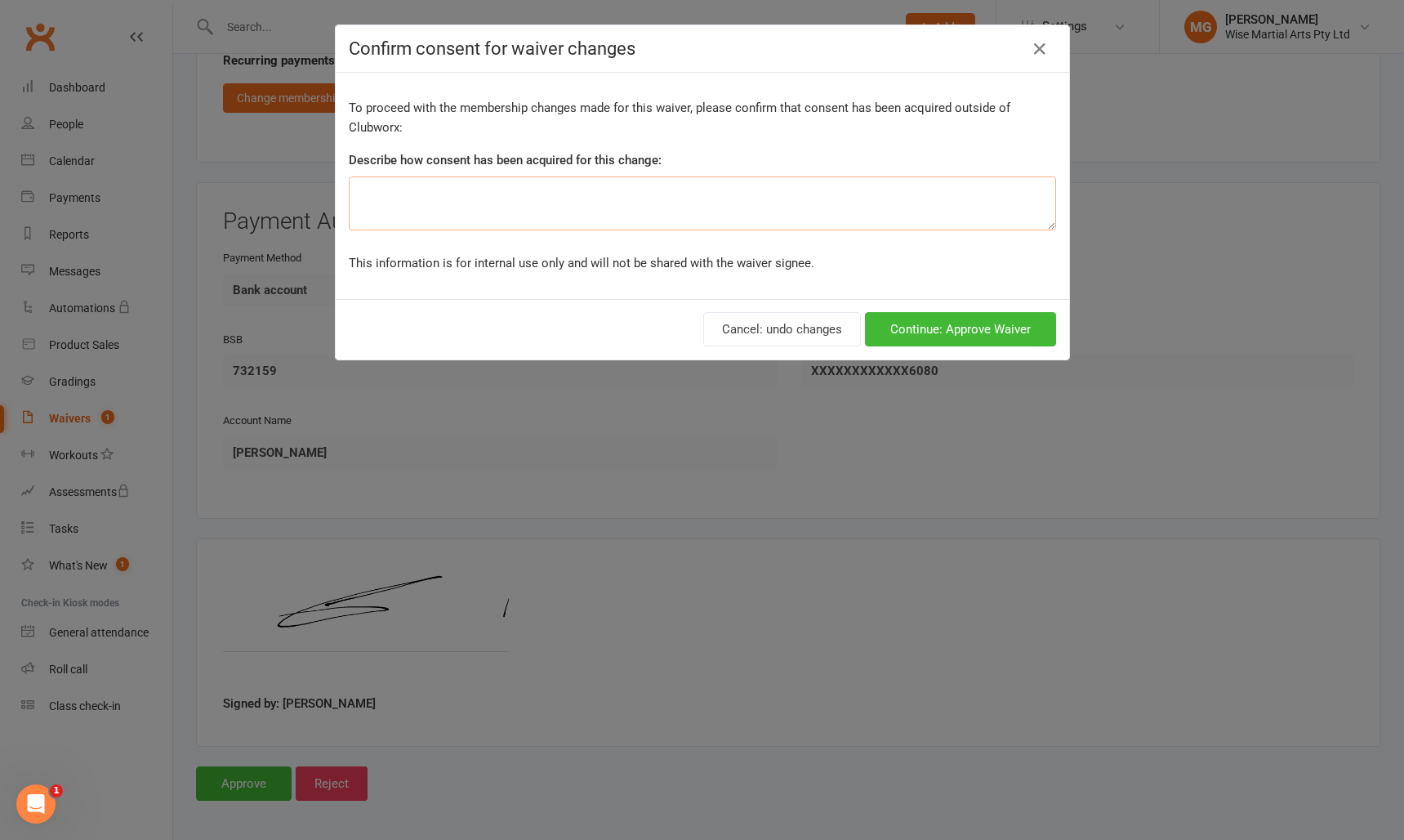
click at [612, 216] on textarea at bounding box center [702, 204] width 708 height 54
type textarea "p"
type textarea "in person"
click at [989, 326] on button "Continue: Approve Waiver" at bounding box center [960, 329] width 192 height 35
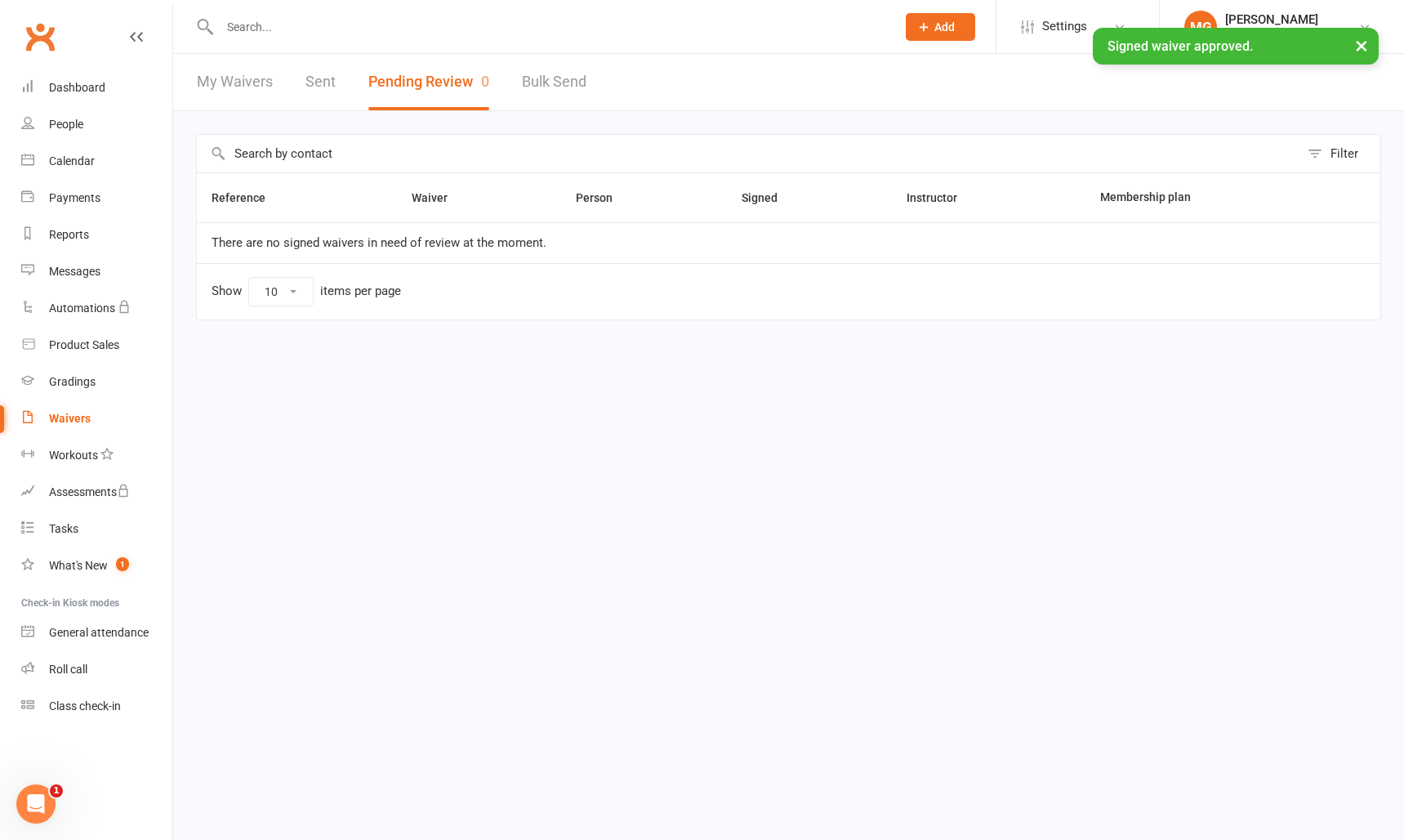
click at [279, 28] on div "× Signed waiver approved." at bounding box center [691, 28] width 1383 height 0
click at [282, 28] on div "× Signed waiver approved." at bounding box center [691, 28] width 1383 height 0
click at [286, 27] on input "text" at bounding box center [549, 27] width 670 height 23
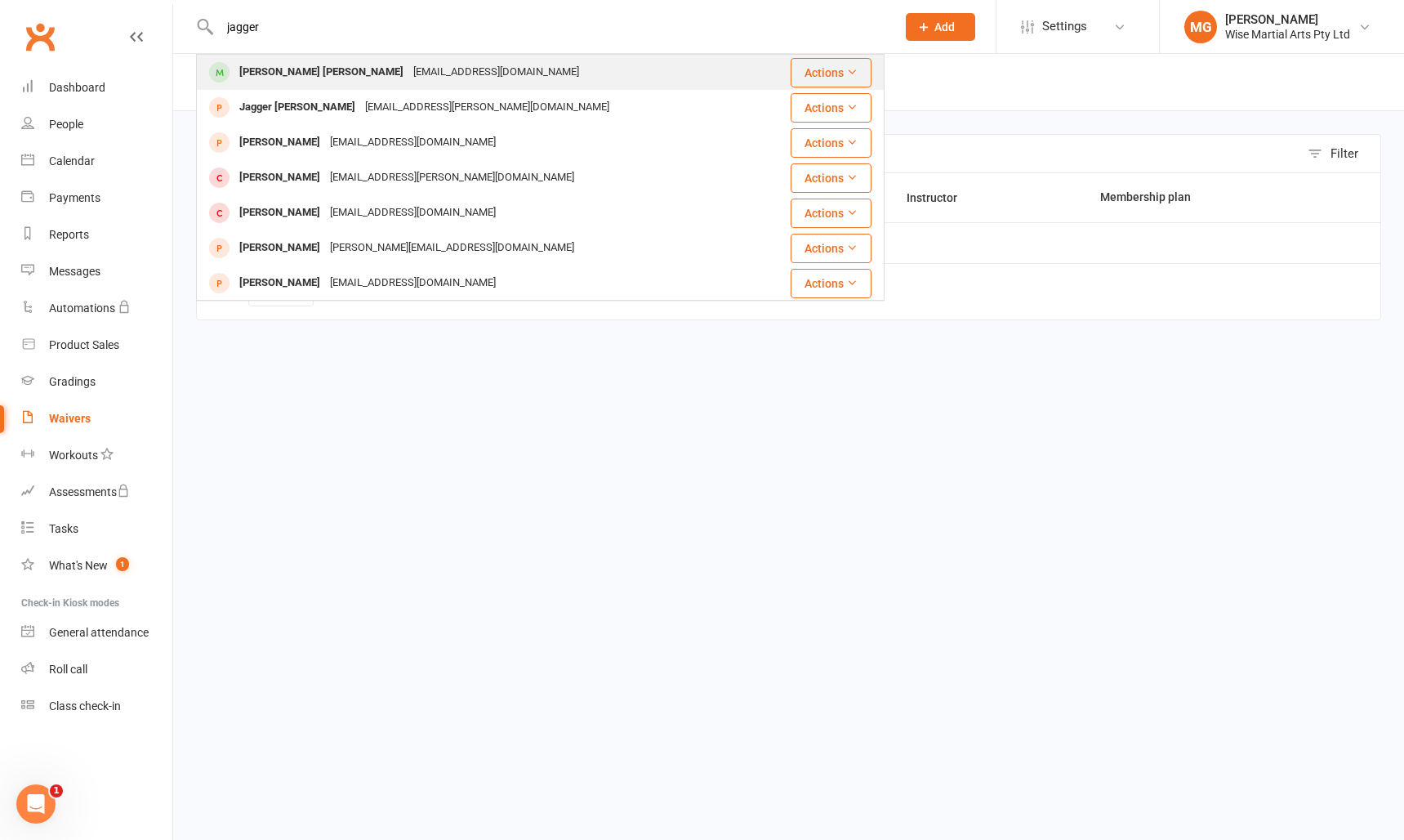
type input "jagger"
click at [315, 78] on div "[PERSON_NAME] [PERSON_NAME]" at bounding box center [321, 72] width 174 height 24
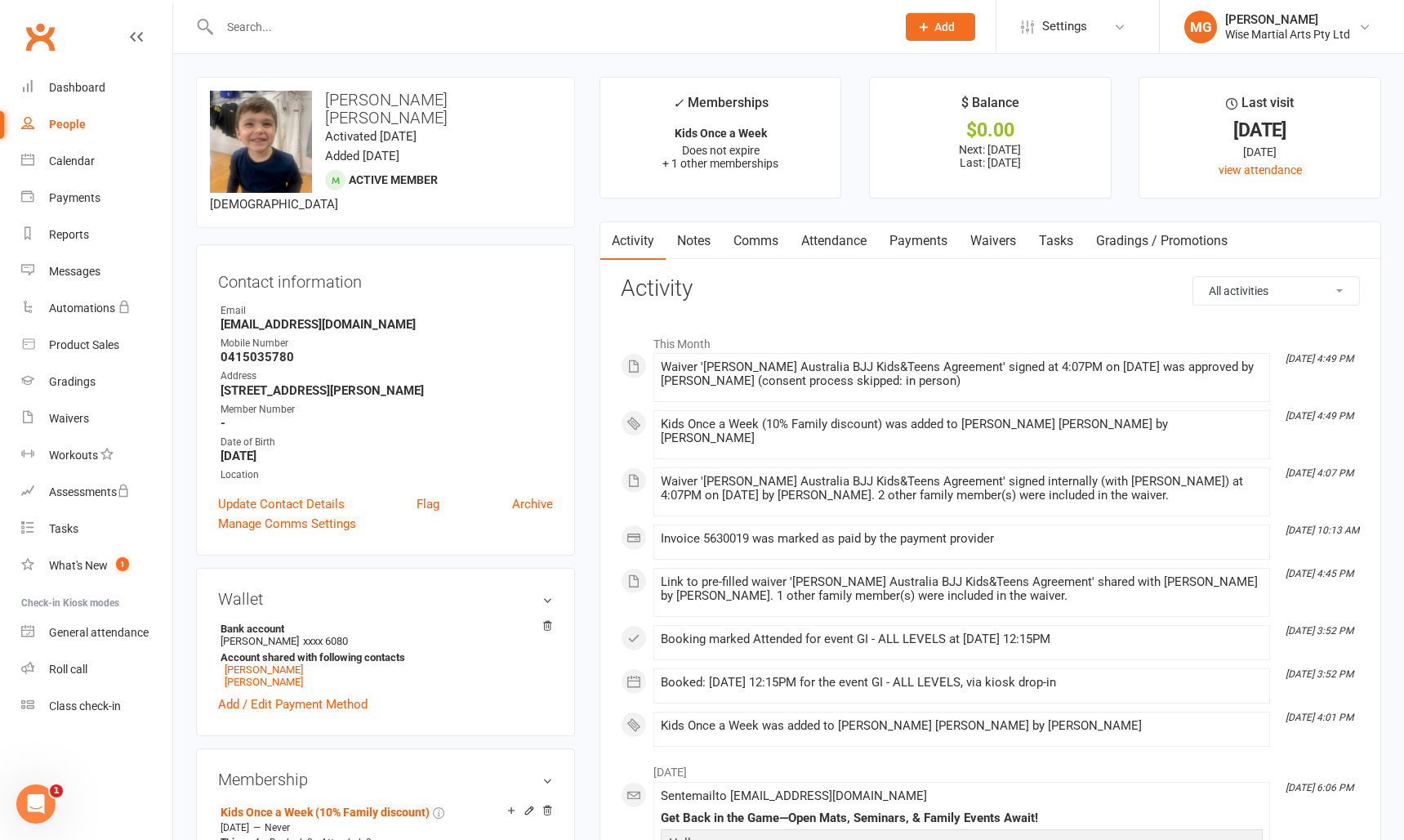
click at [911, 250] on link "Payments" at bounding box center [917, 241] width 80 height 38
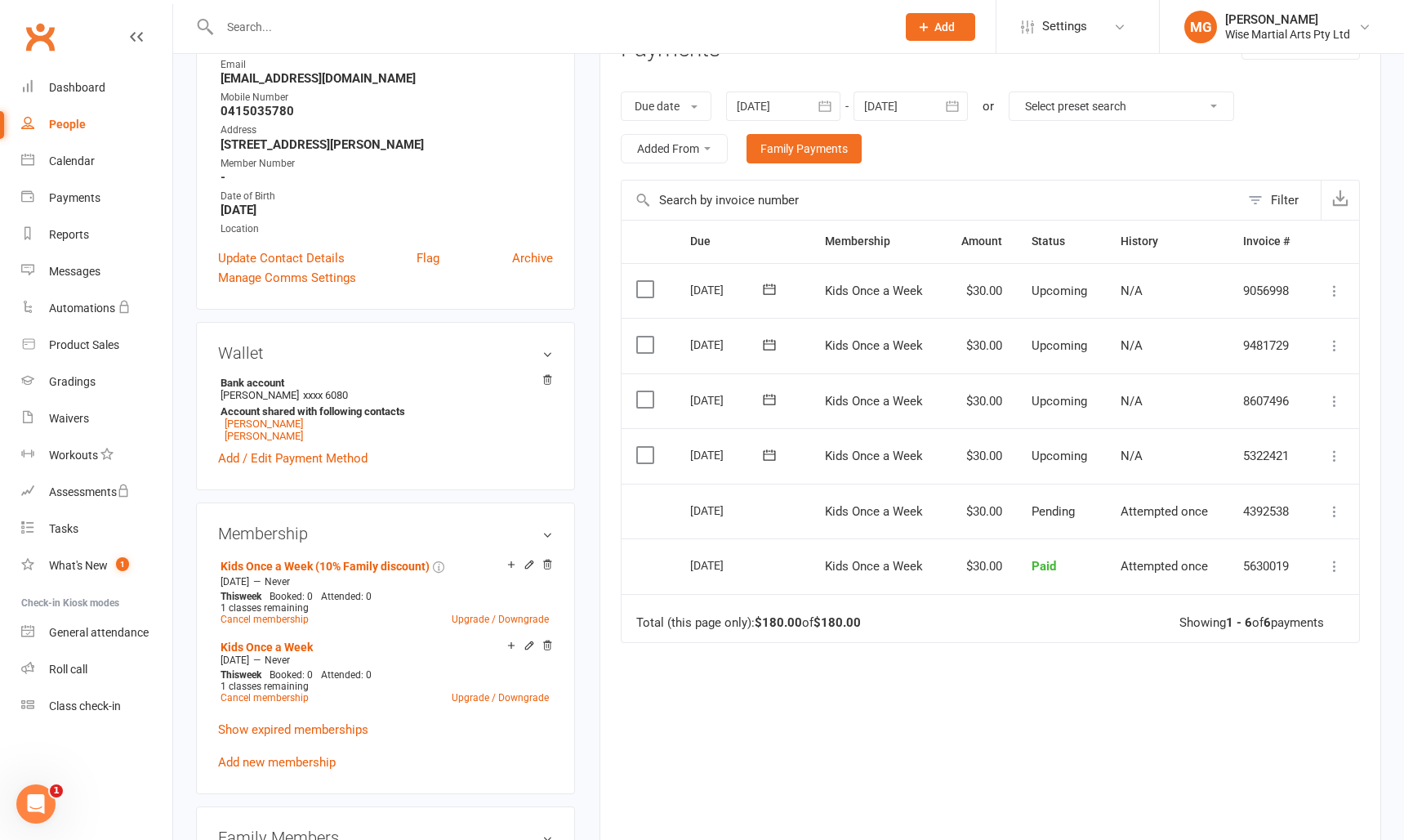
scroll to position [246, 0]
click at [275, 691] on link "Cancel membership" at bounding box center [264, 697] width 88 height 12
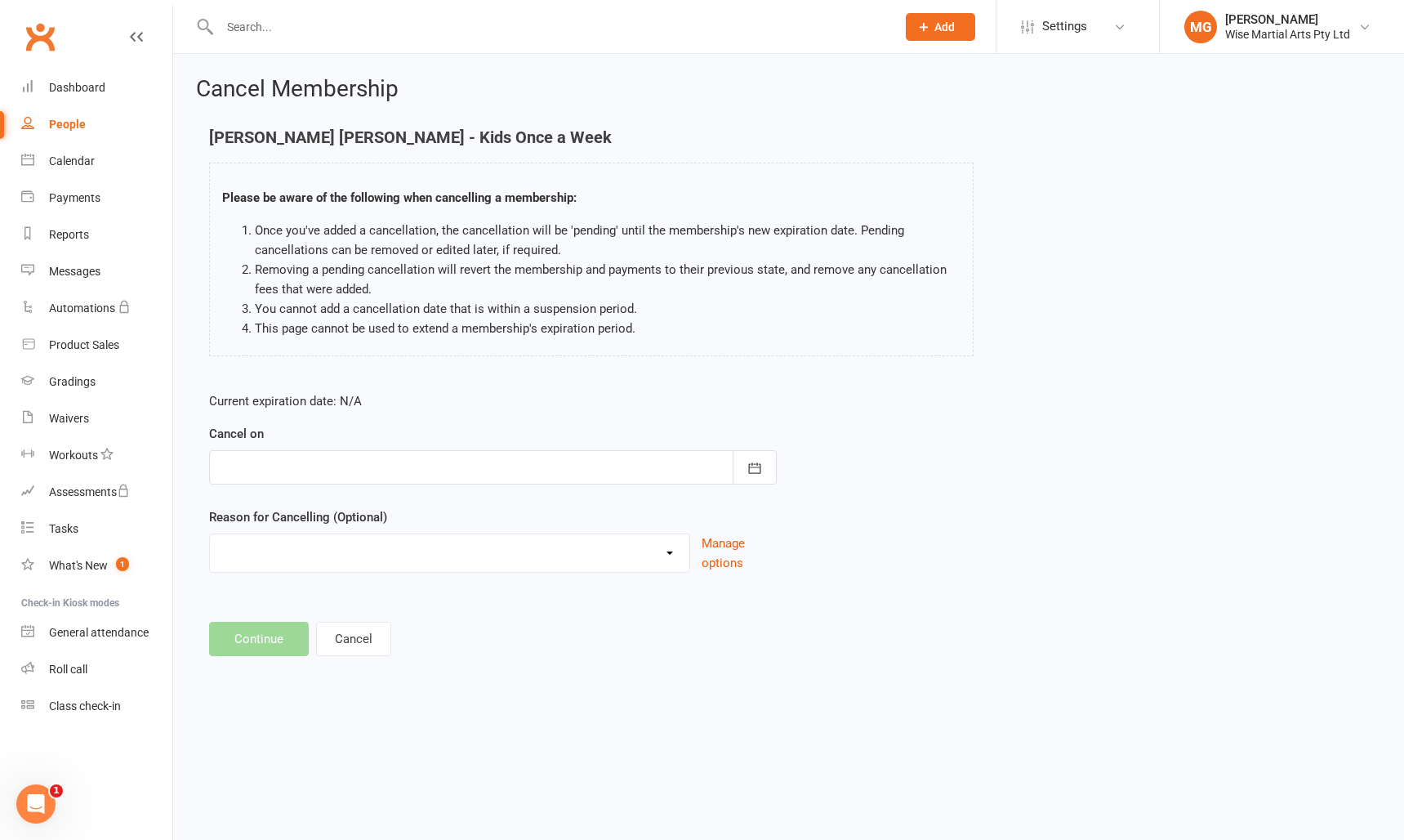
click at [319, 463] on div at bounding box center [493, 467] width 568 height 35
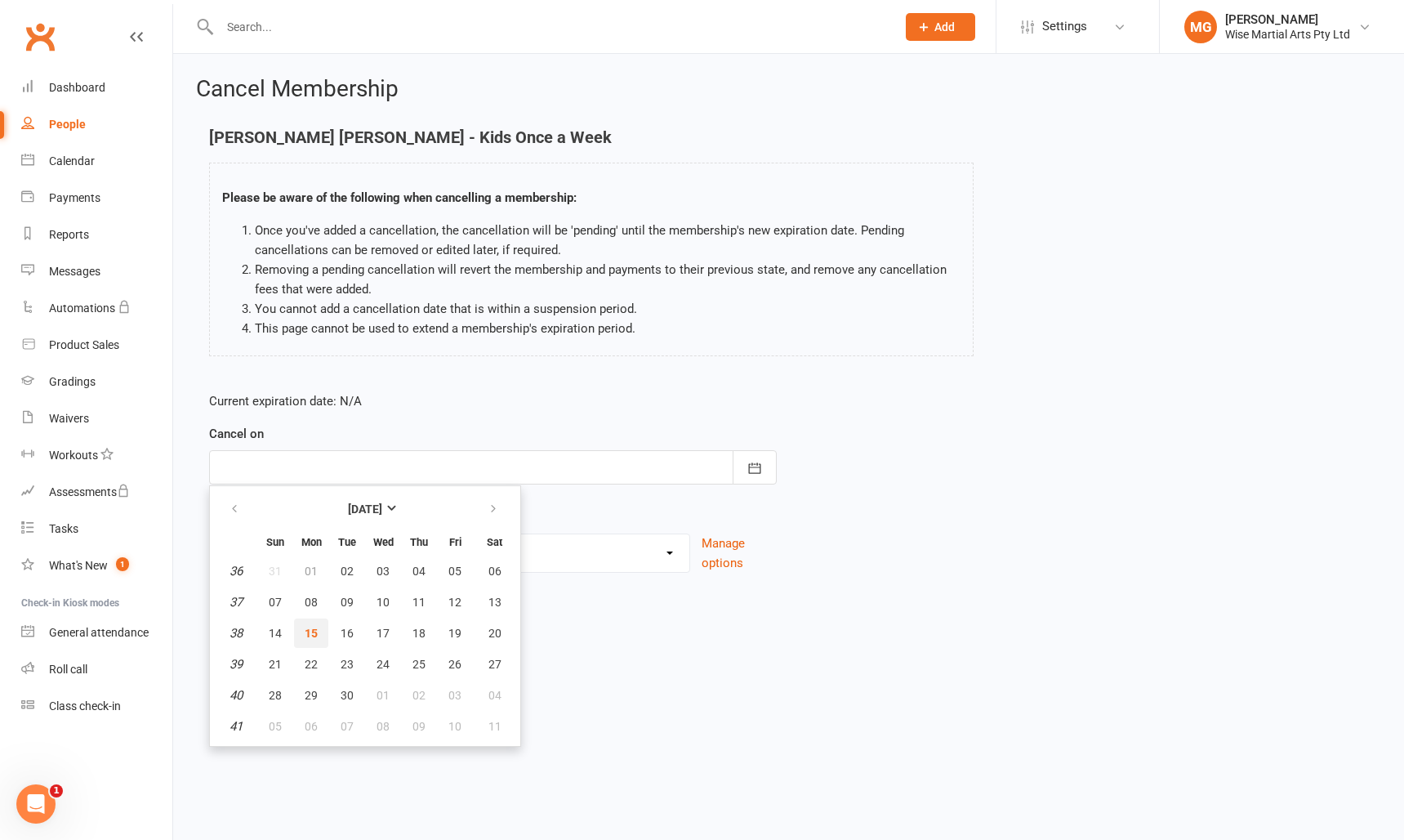
click at [309, 627] on span "15" at bounding box center [311, 632] width 13 height 13
type input "[DATE]"
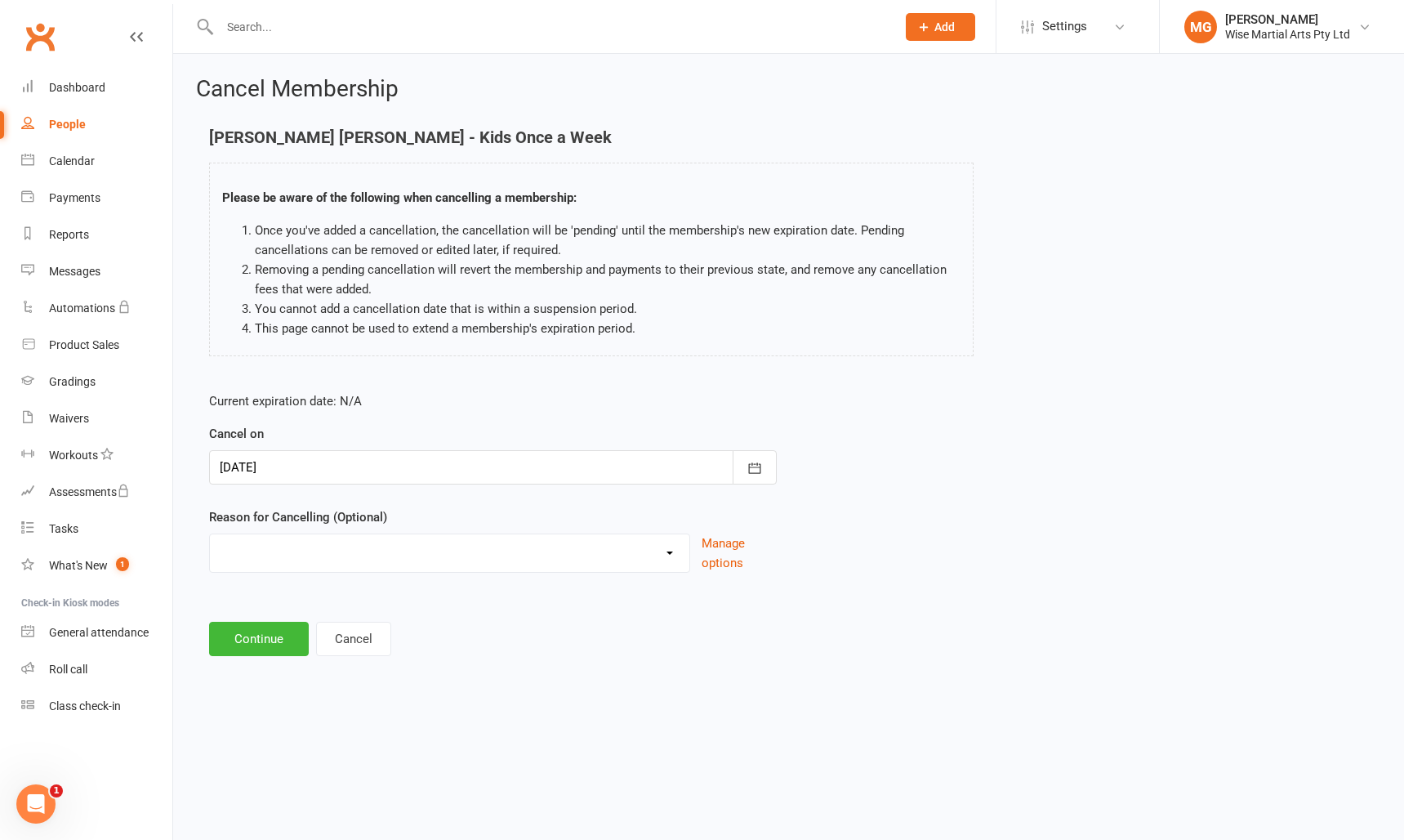
click at [299, 541] on select "Changing membership plans Financial Loss of interest Medical Medical/Moving Mov…" at bounding box center [449, 550] width 480 height 33
select select "0"
click at [210, 534] on select "Changing membership plans Financial Loss of interest Medical Medical/Moving Mov…" at bounding box center [449, 550] width 480 height 33
click at [265, 620] on main "Jagger Daniels - Kids Once a Week Please be aware of the following when cancell…" at bounding box center [788, 392] width 1186 height 528
click at [264, 626] on button "Continue" at bounding box center [259, 638] width 99 height 35
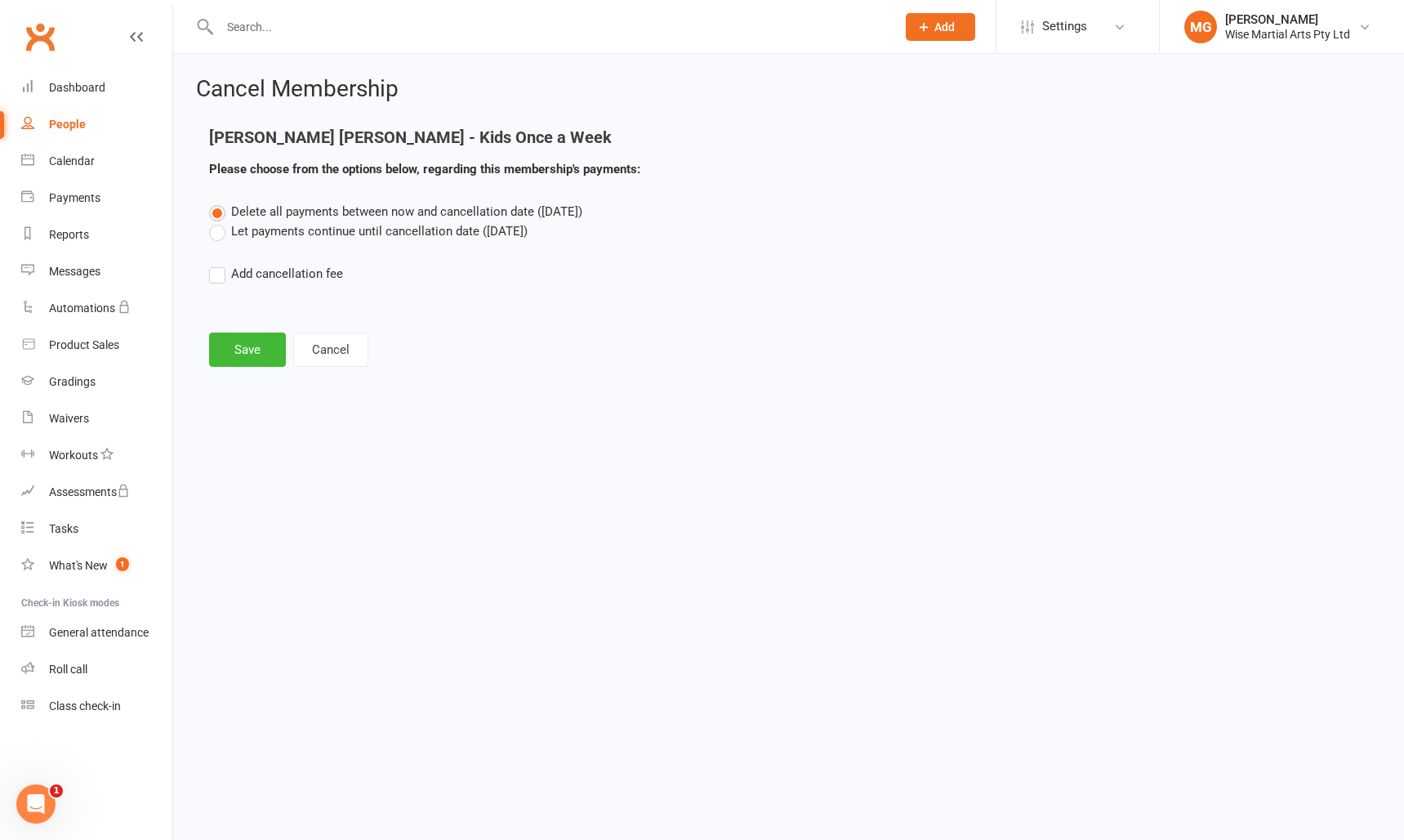
click at [243, 228] on label "Let payments continue until cancellation date (Sep 15, 2025)" at bounding box center [368, 231] width 319 height 20
click at [219, 221] on input "Let payments continue until cancellation date (Sep 15, 2025)" at bounding box center [214, 221] width 11 height 0
click at [228, 357] on button "Save" at bounding box center [247, 350] width 76 height 35
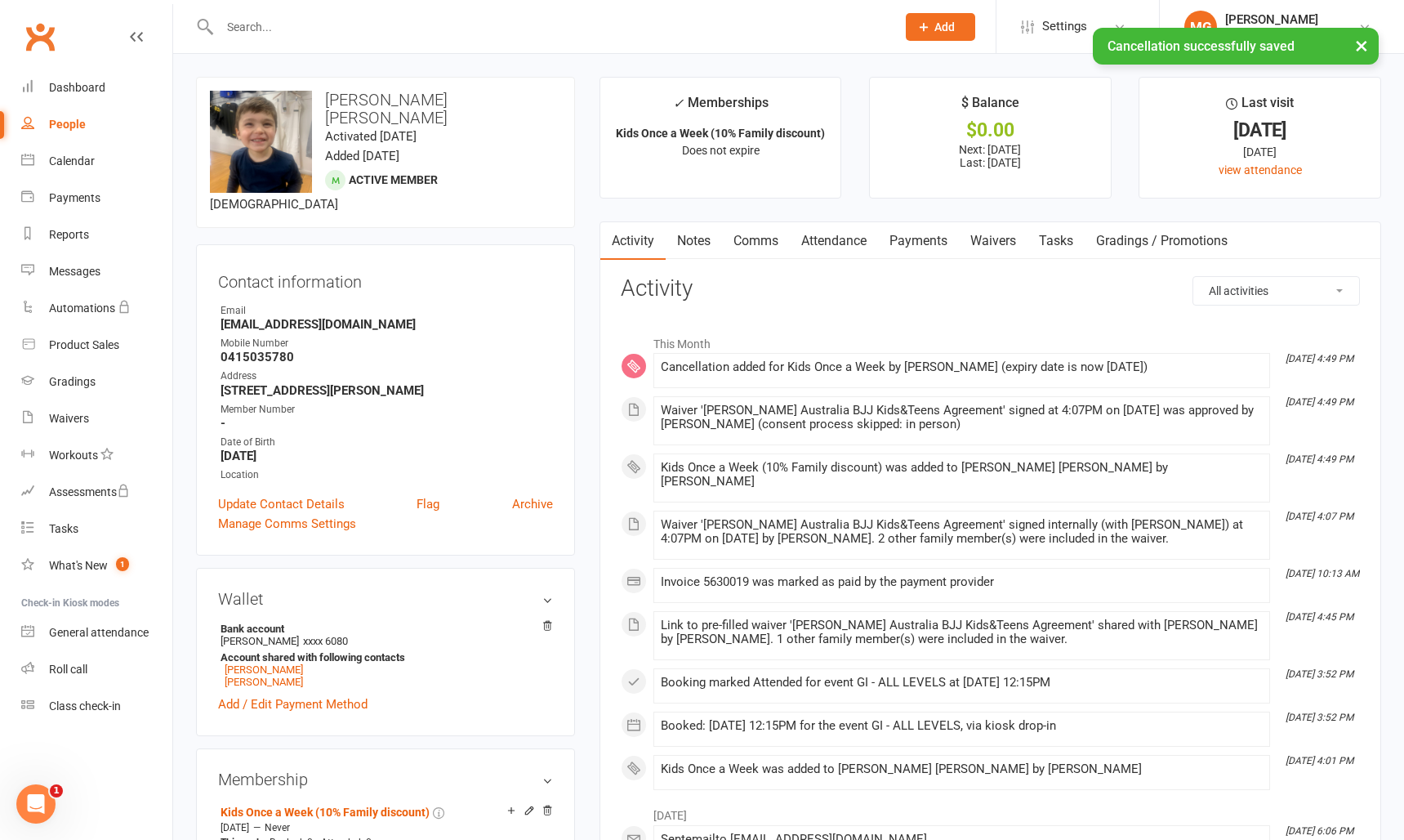
click at [912, 238] on link "Payments" at bounding box center [917, 241] width 80 height 38
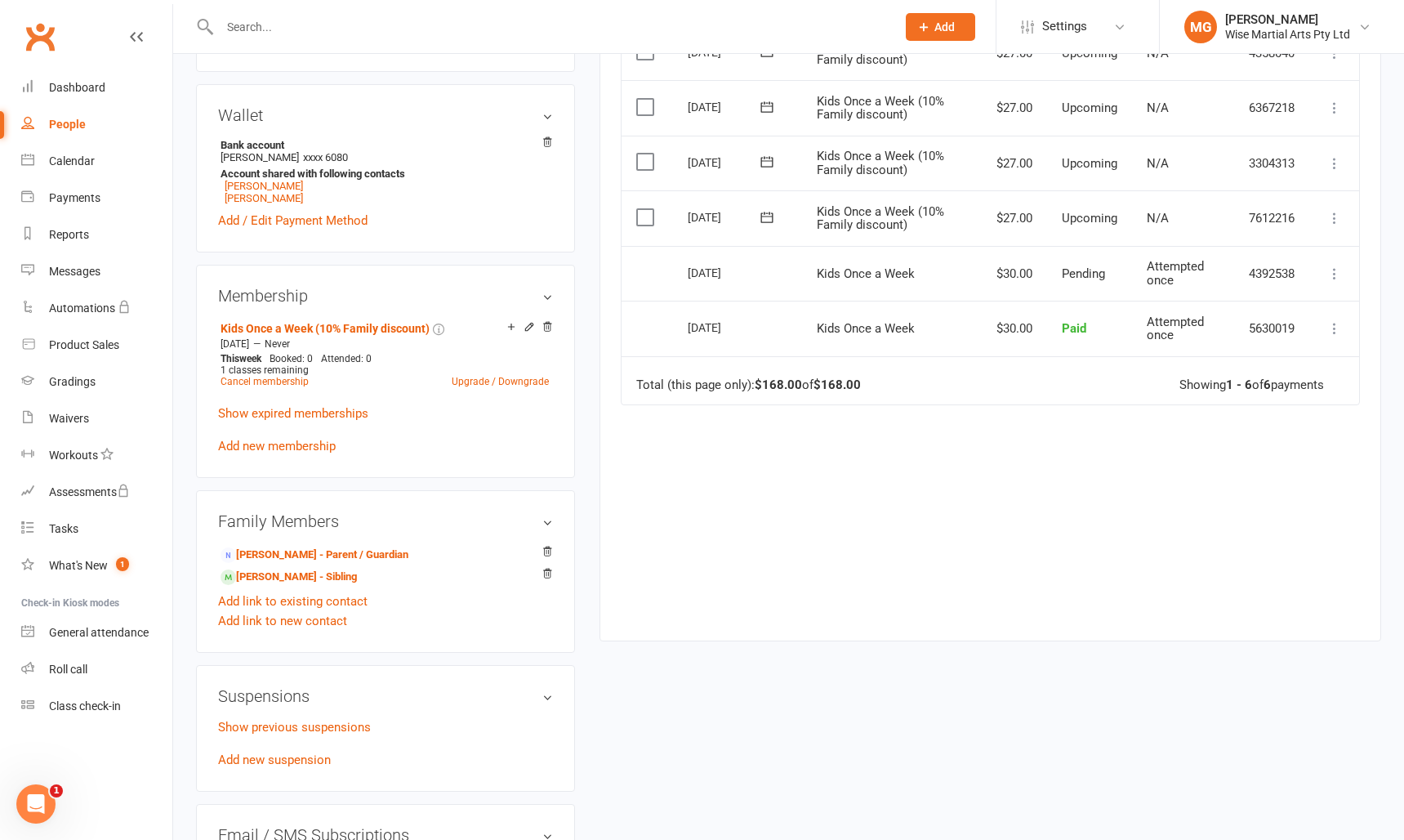
scroll to position [510, 0]
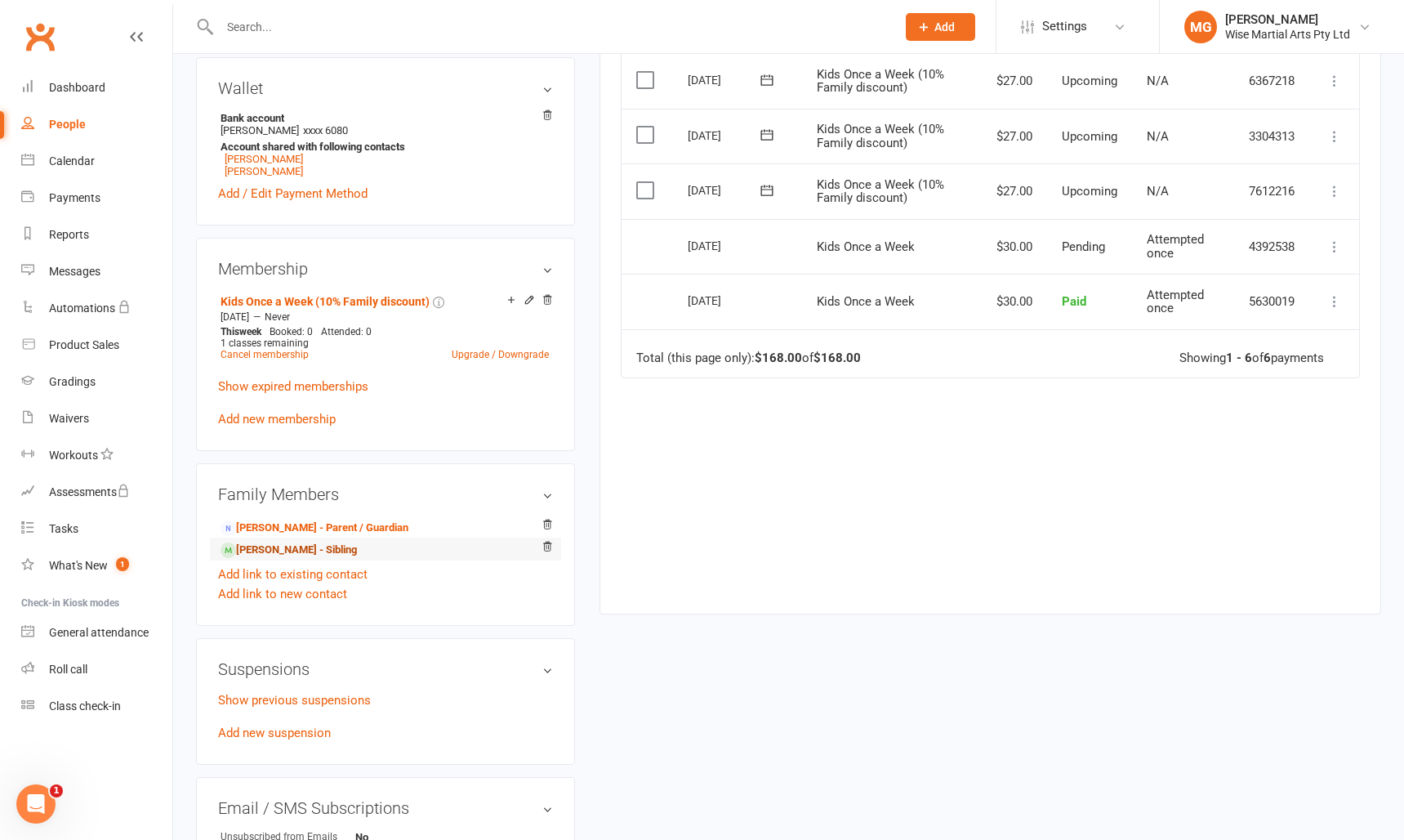
click at [280, 541] on link "Willow Daniels - Sibling" at bounding box center [288, 549] width 136 height 17
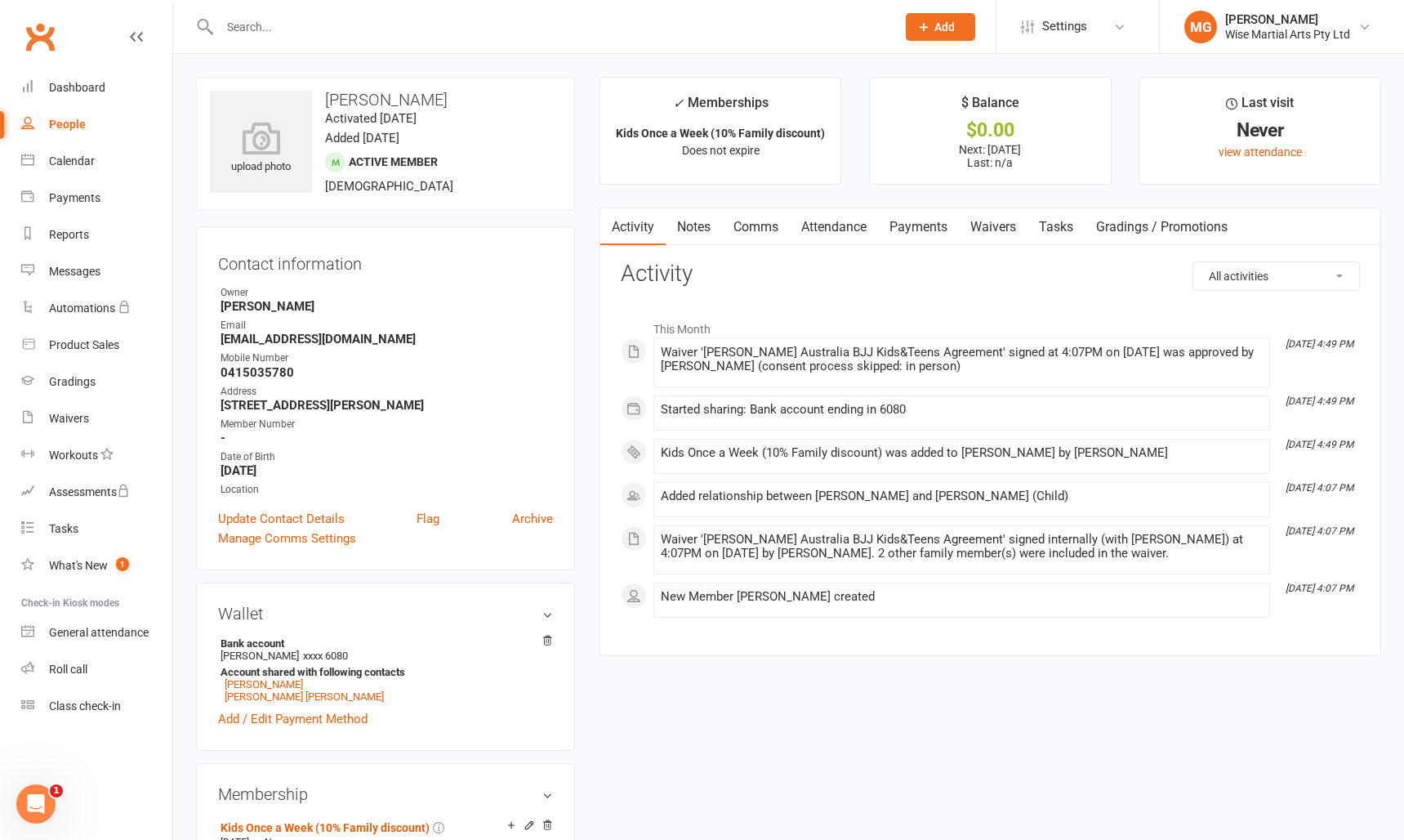
click at [925, 226] on link "Payments" at bounding box center [917, 227] width 80 height 38
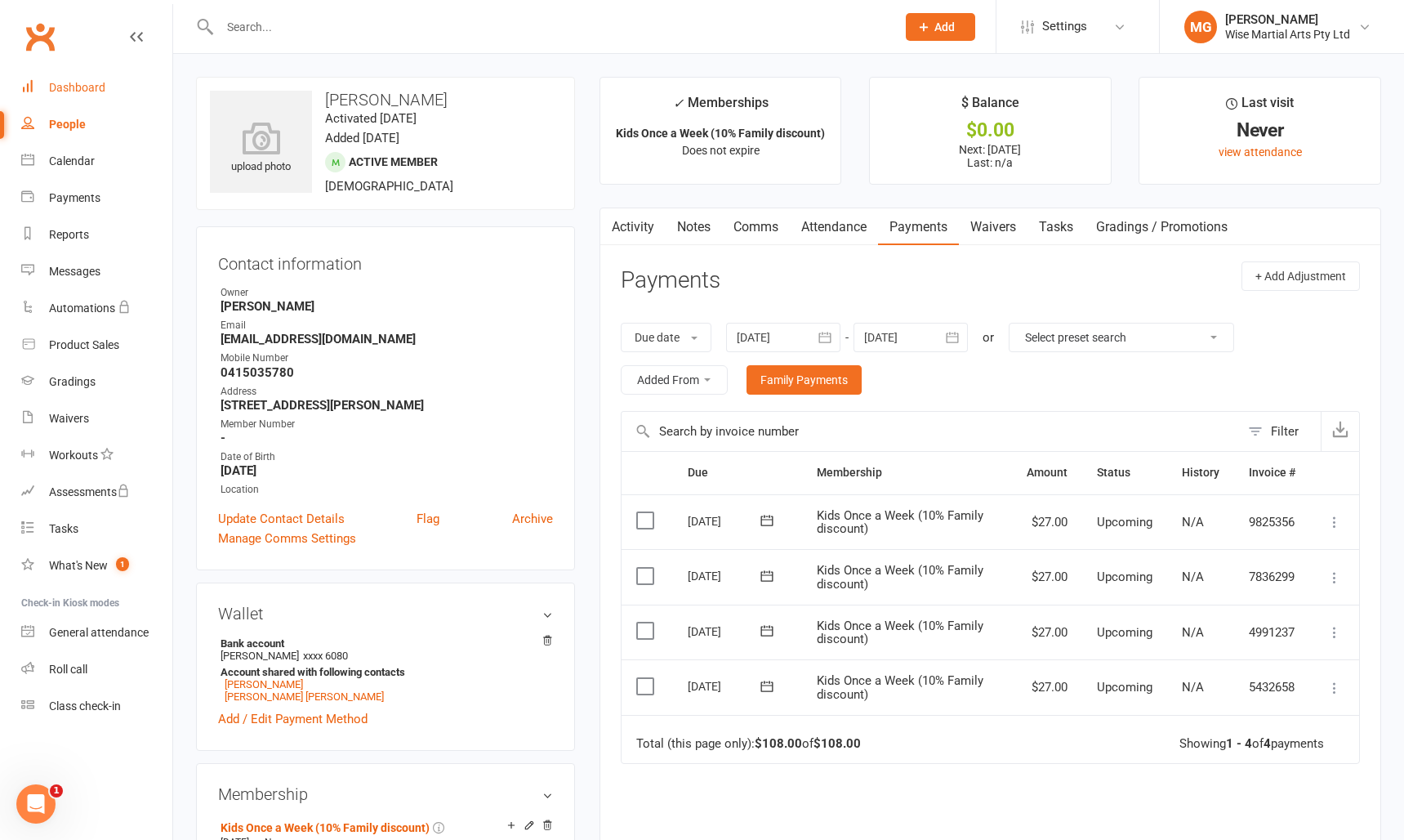
click at [109, 88] on link "Dashboard" at bounding box center [96, 87] width 151 height 37
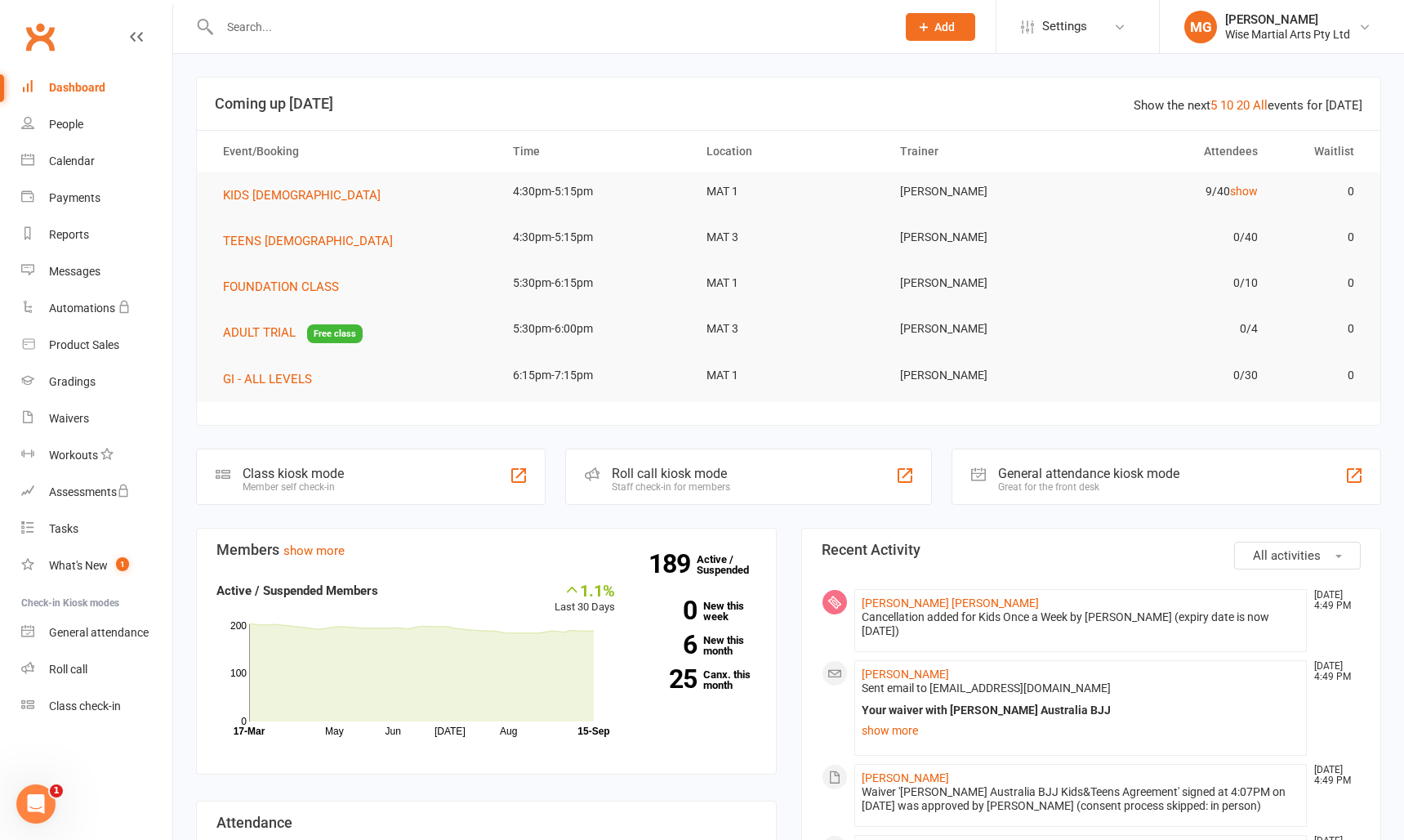
click at [287, 32] on input "text" at bounding box center [549, 27] width 670 height 23
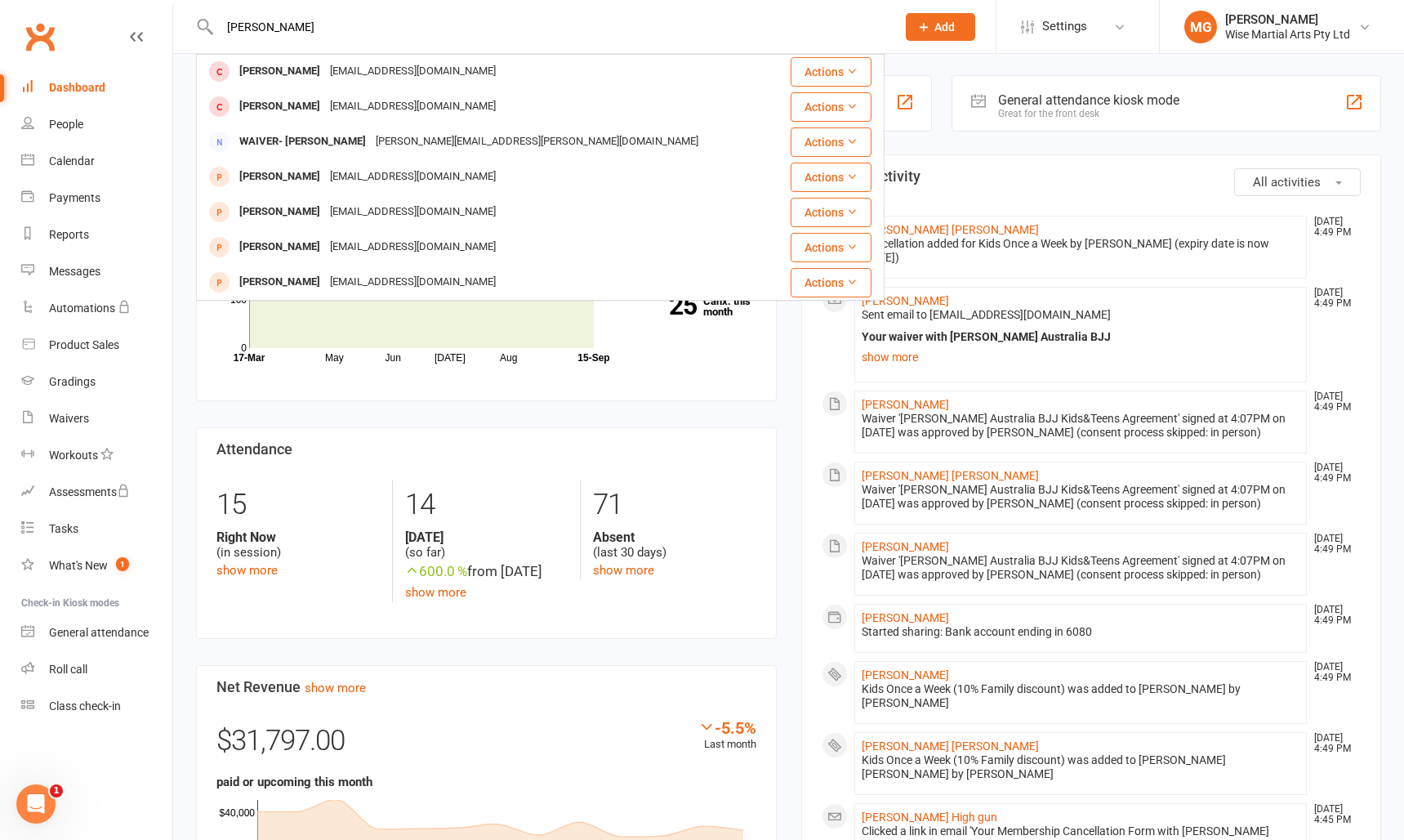
scroll to position [422, 0]
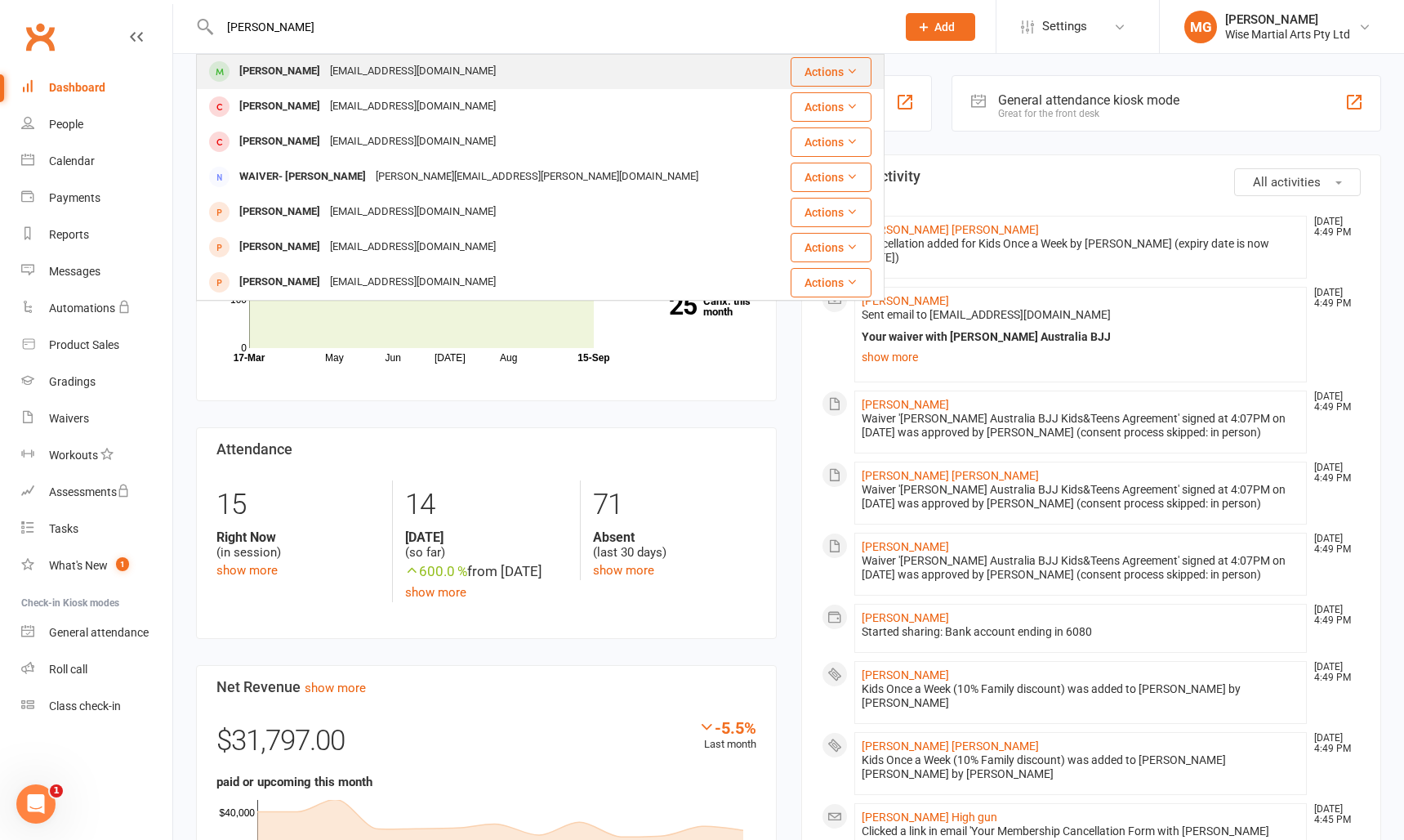
type input "lucas vas"
click at [291, 83] on div "Lucas Vasconcelos de Medeiros Lima lucasvasconcelos88@gmail.com" at bounding box center [487, 71] width 579 height 34
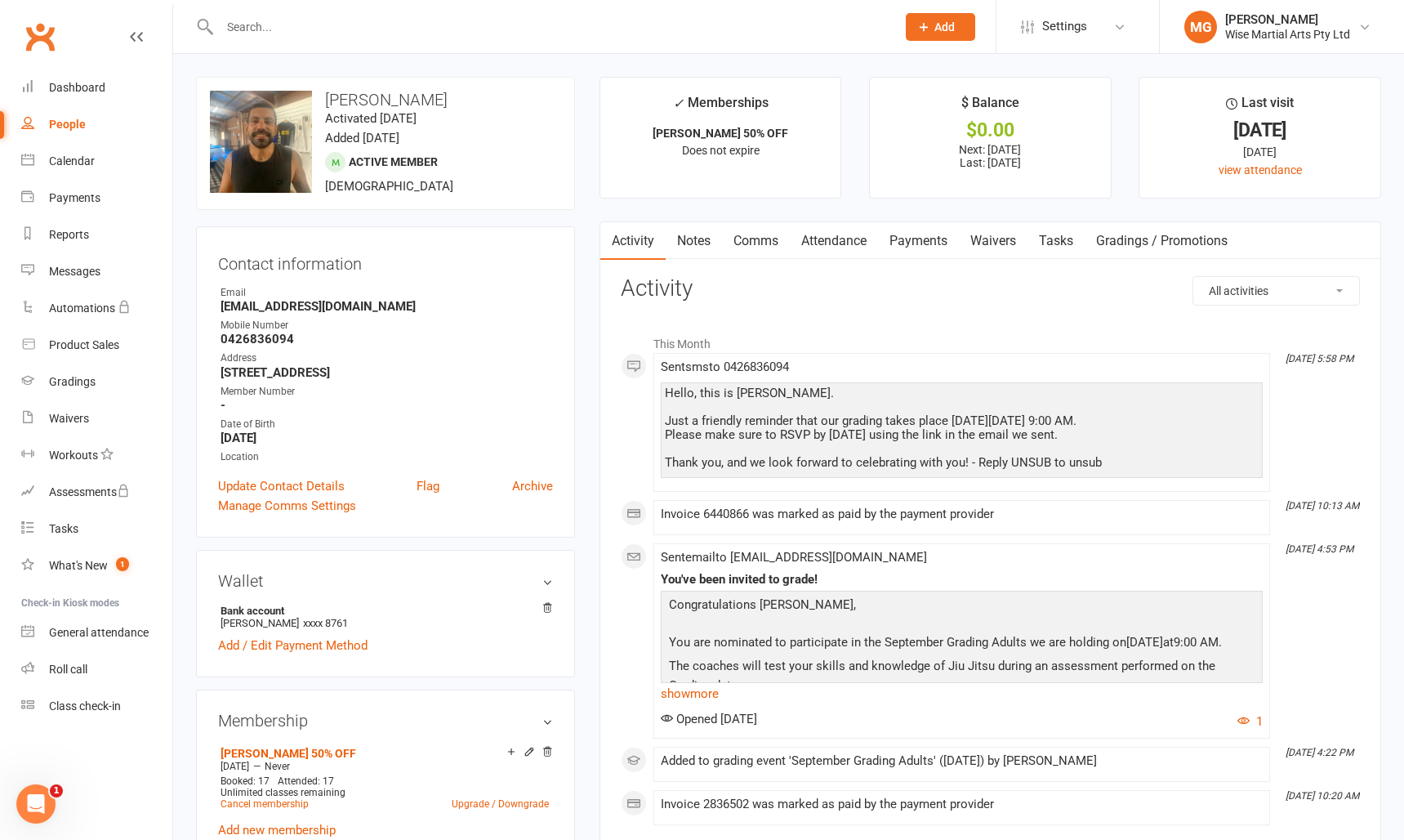
click at [927, 239] on link "Payments" at bounding box center [917, 241] width 80 height 38
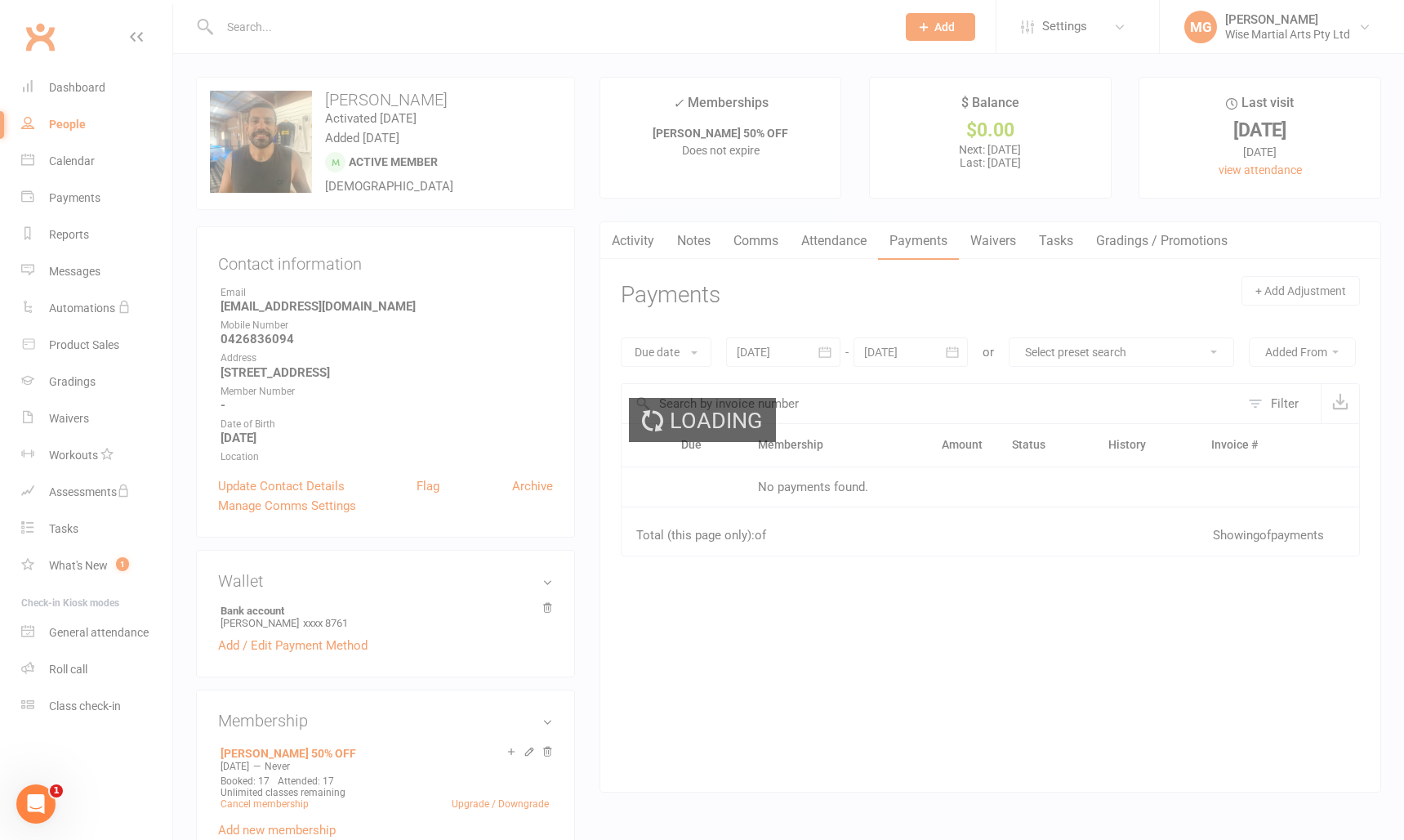
click at [635, 239] on link "Activity" at bounding box center [633, 241] width 66 height 38
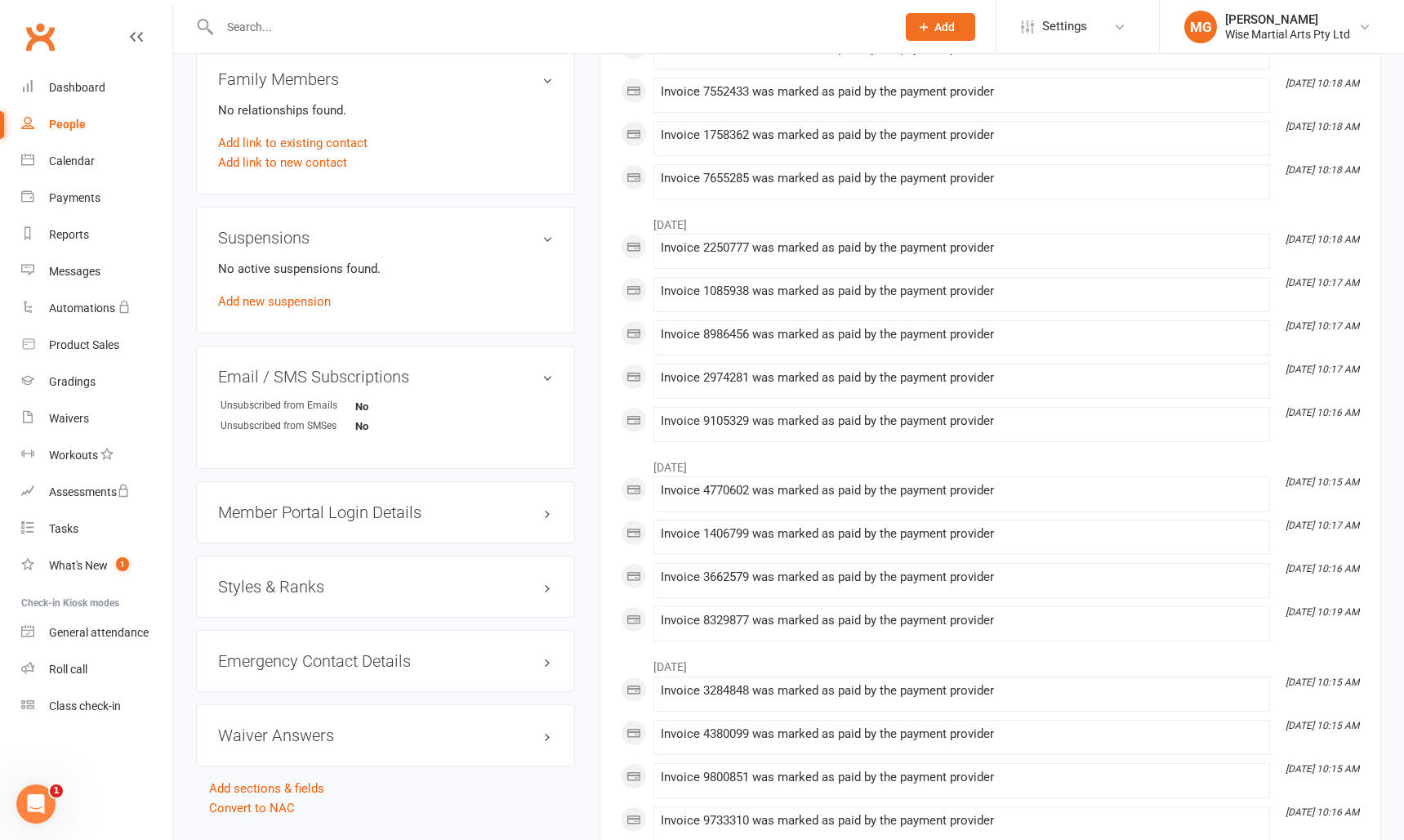
scroll to position [827, 0]
click at [418, 587] on div "Styles & Ranks" at bounding box center [385, 585] width 379 height 63
click at [518, 593] on h3 "Styles & Ranks" at bounding box center [385, 585] width 335 height 18
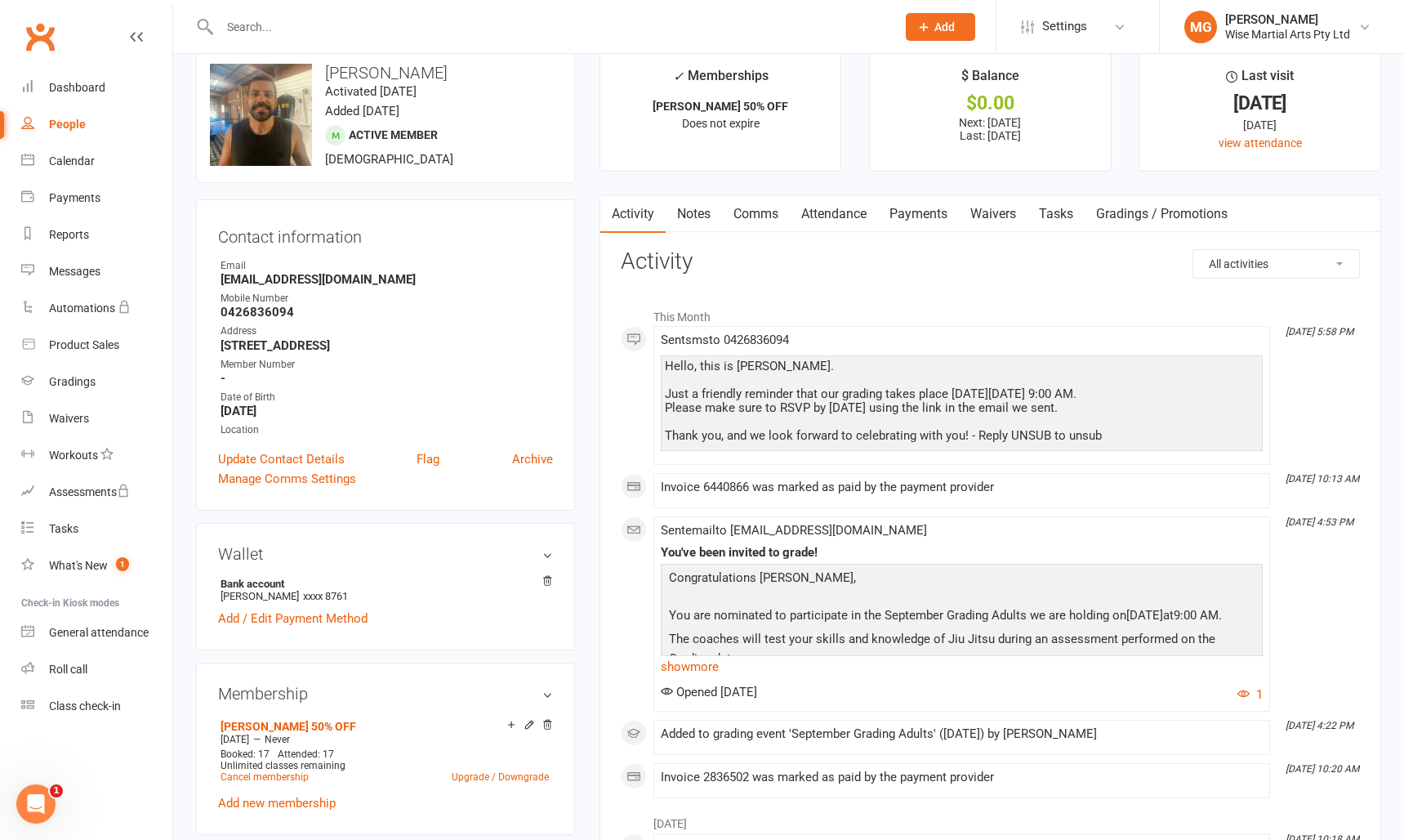
scroll to position [0, 0]
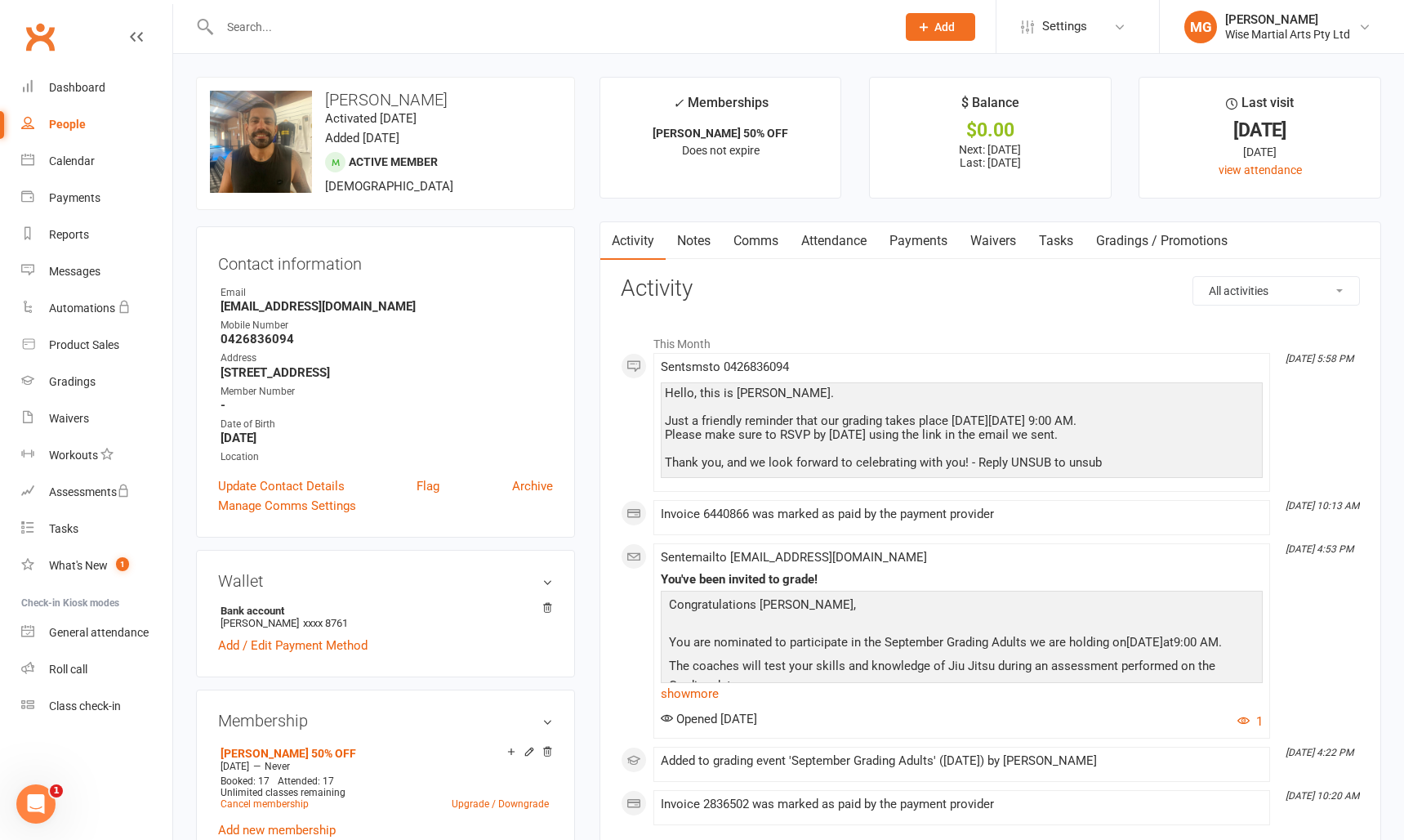
click at [289, 14] on div at bounding box center [540, 26] width 689 height 53
click at [285, 21] on input "text" at bounding box center [549, 27] width 670 height 23
click at [71, 95] on link "Dashboard" at bounding box center [96, 87] width 151 height 37
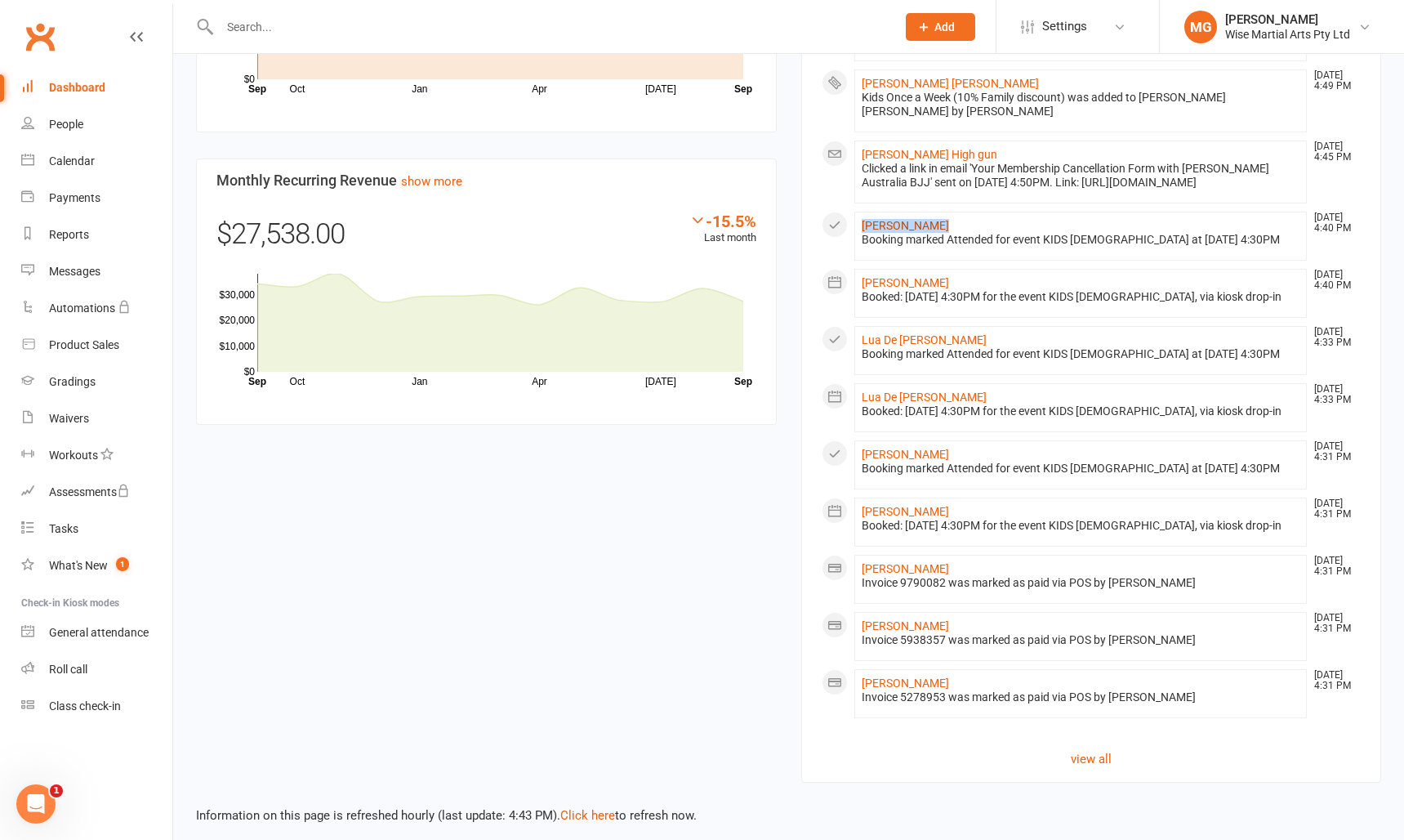
scroll to position [1190, 0]
click at [357, 27] on input "text" at bounding box center [549, 27] width 670 height 23
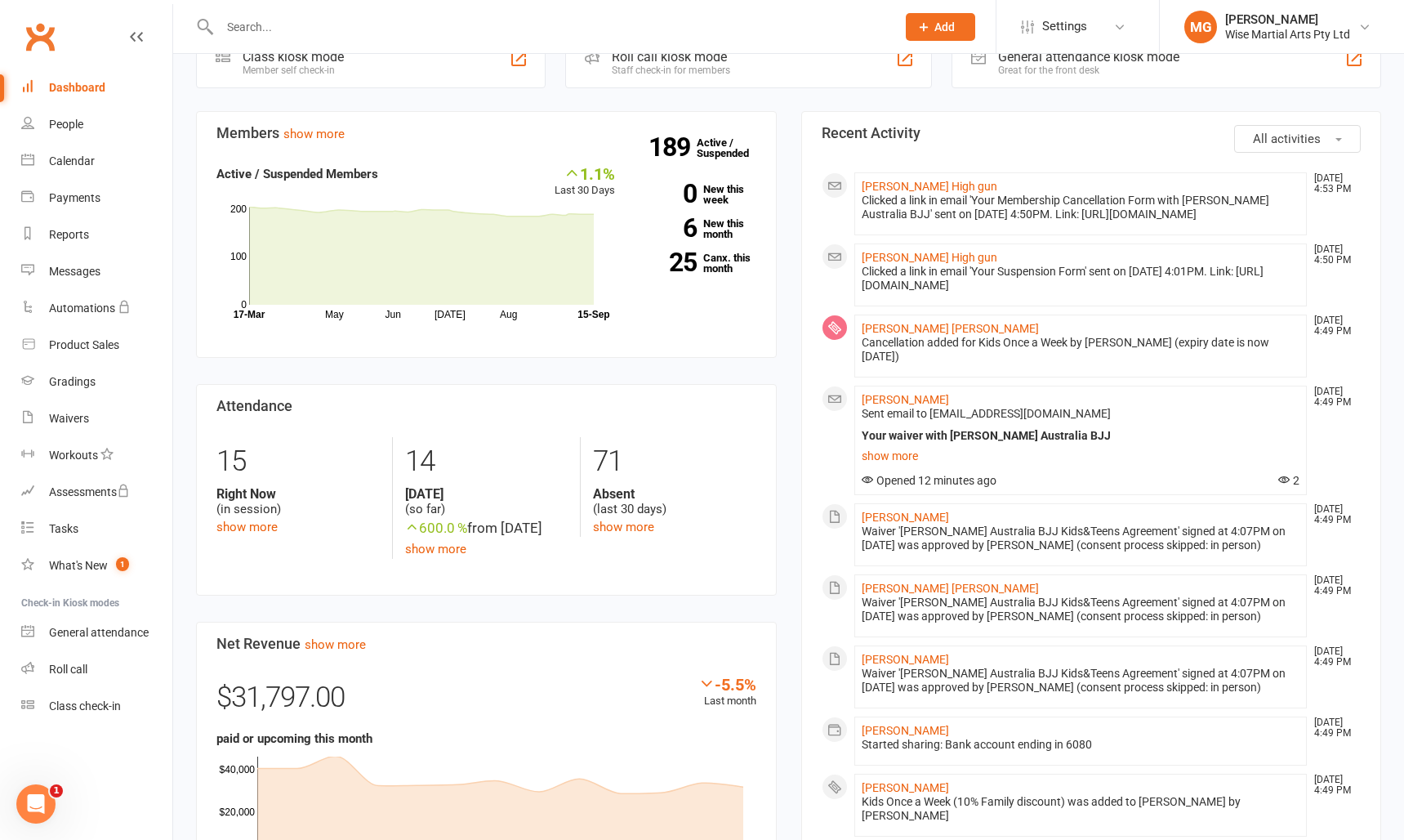
scroll to position [412, 0]
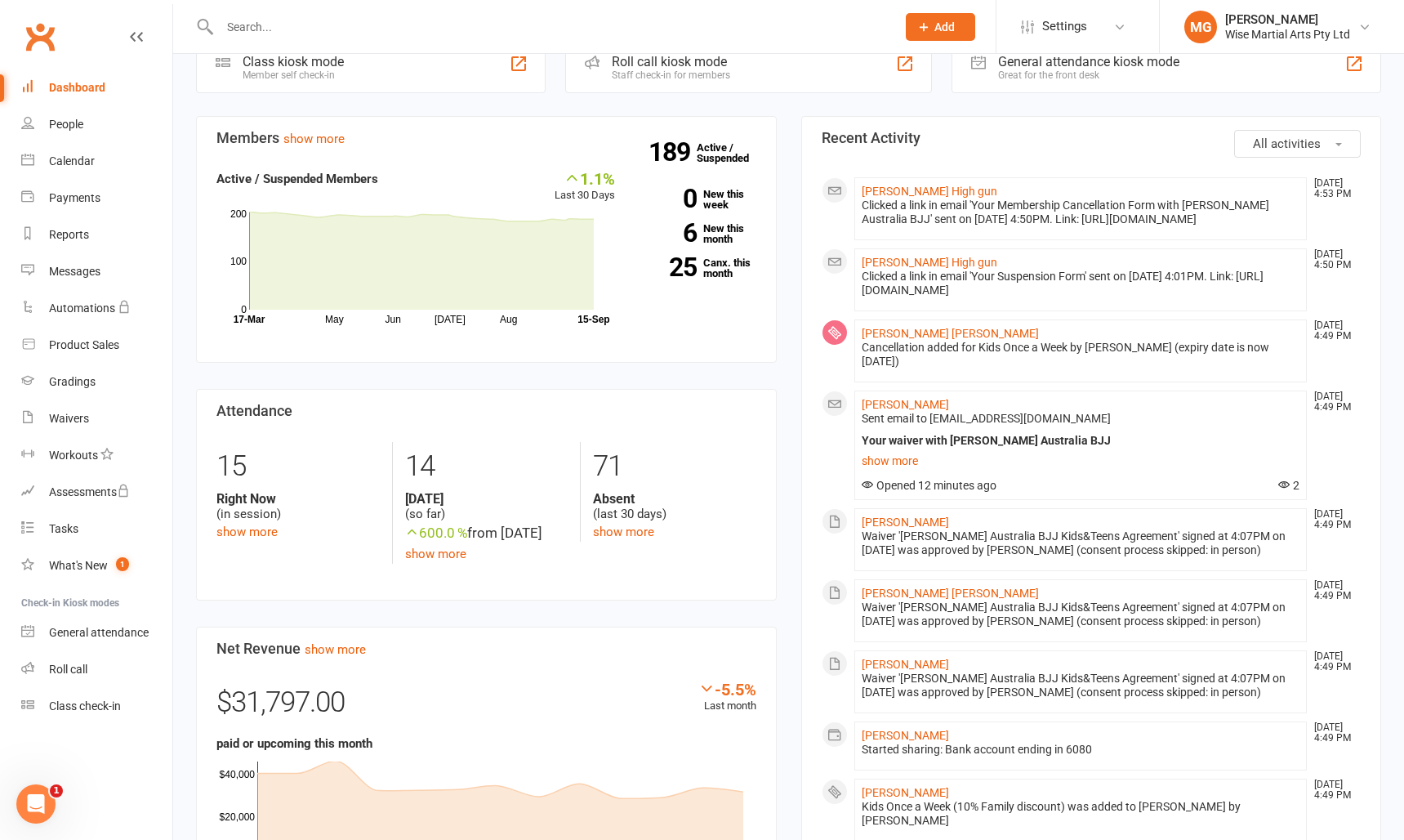
click at [302, 25] on input "text" at bounding box center [549, 27] width 670 height 23
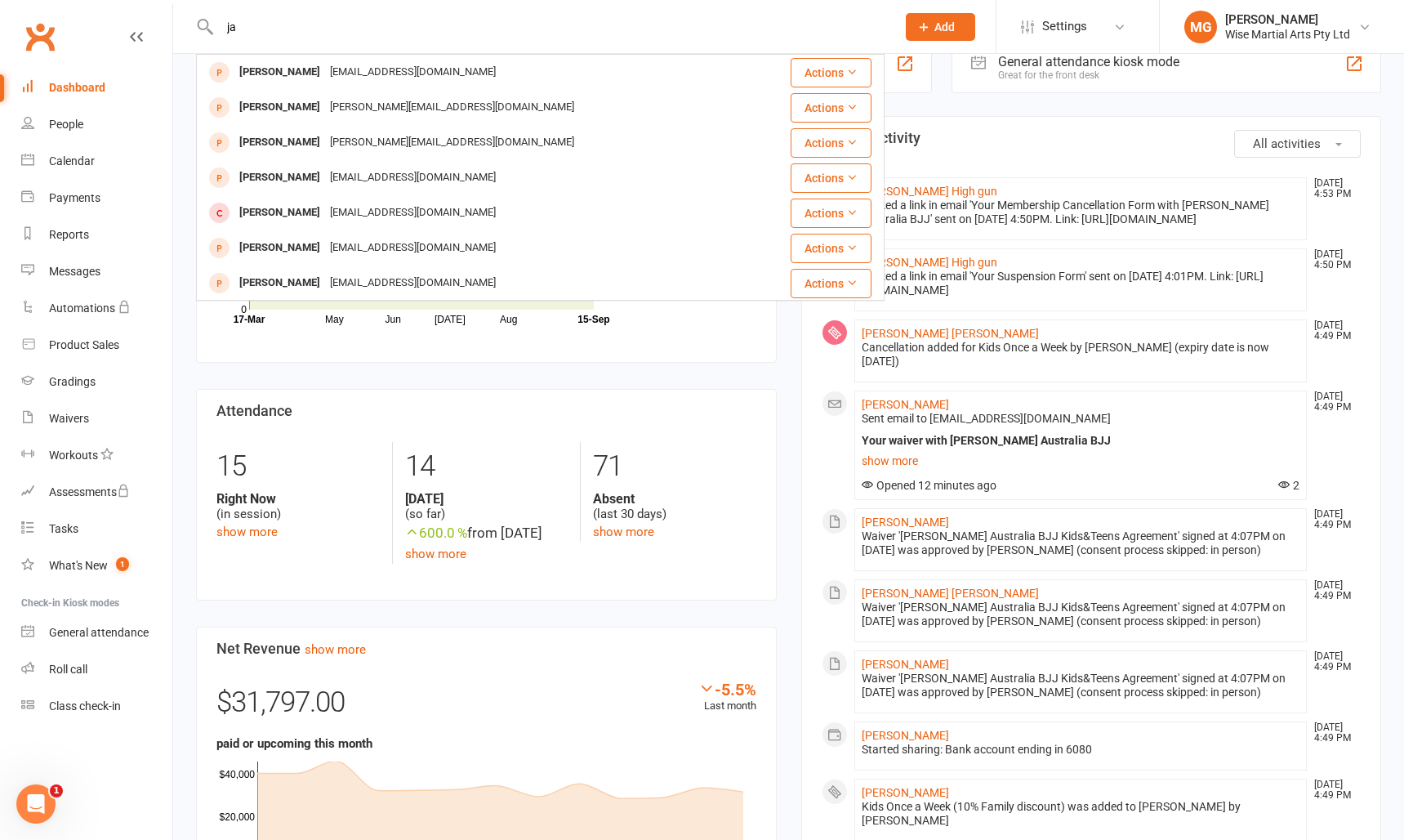
type input "ja"
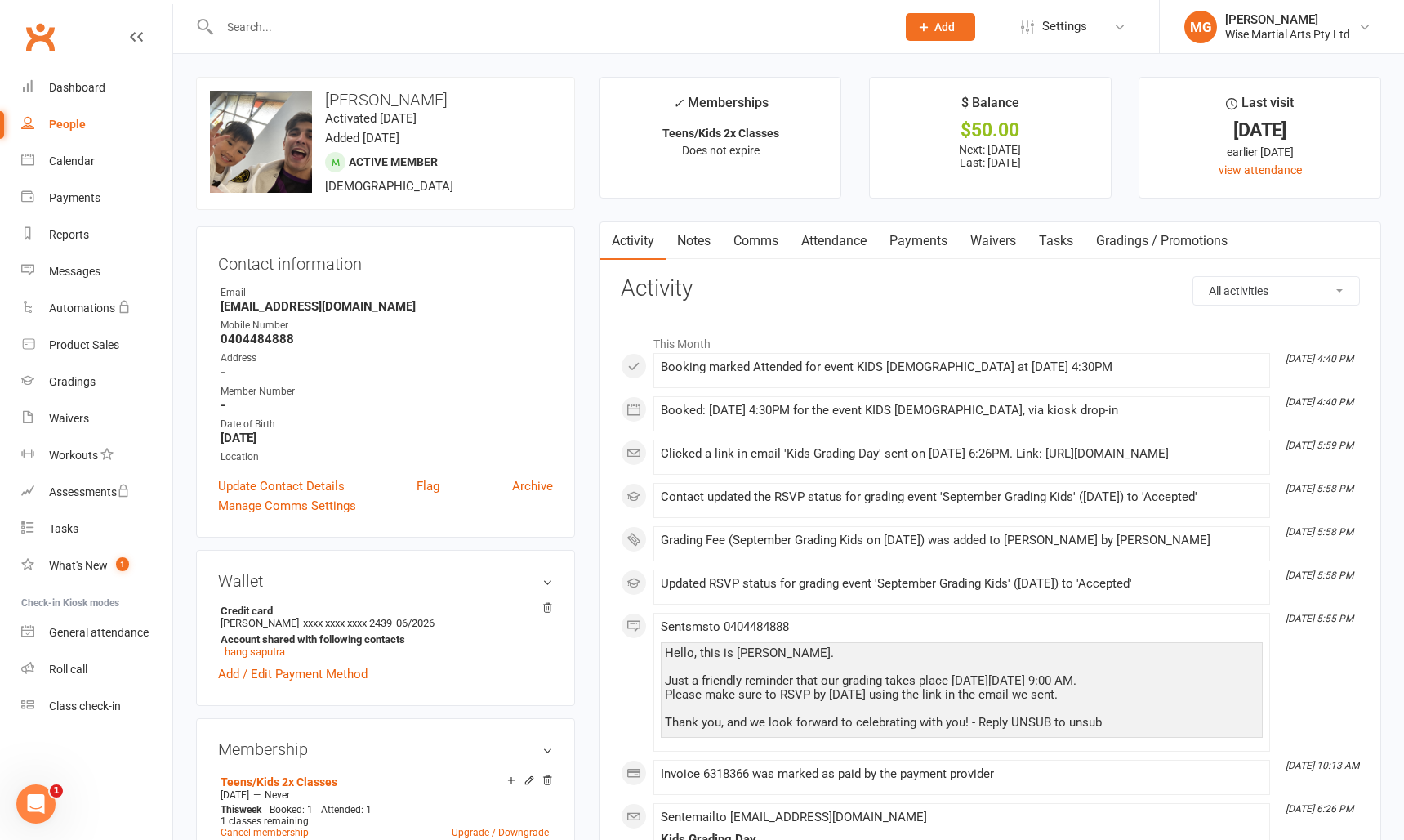
click at [323, 318] on div "Mobile Number" at bounding box center [386, 326] width 333 height 16
click at [283, 302] on strong "[EMAIL_ADDRESS][DOMAIN_NAME]" at bounding box center [386, 306] width 333 height 15
drag, startPoint x: 257, startPoint y: 308, endPoint x: 379, endPoint y: 302, distance: 122.1
click at [379, 302] on strong "[EMAIL_ADDRESS][DOMAIN_NAME]" at bounding box center [386, 306] width 333 height 15
click at [379, 302] on strong "hang_saputra@hotmail.com" at bounding box center [386, 306] width 333 height 15
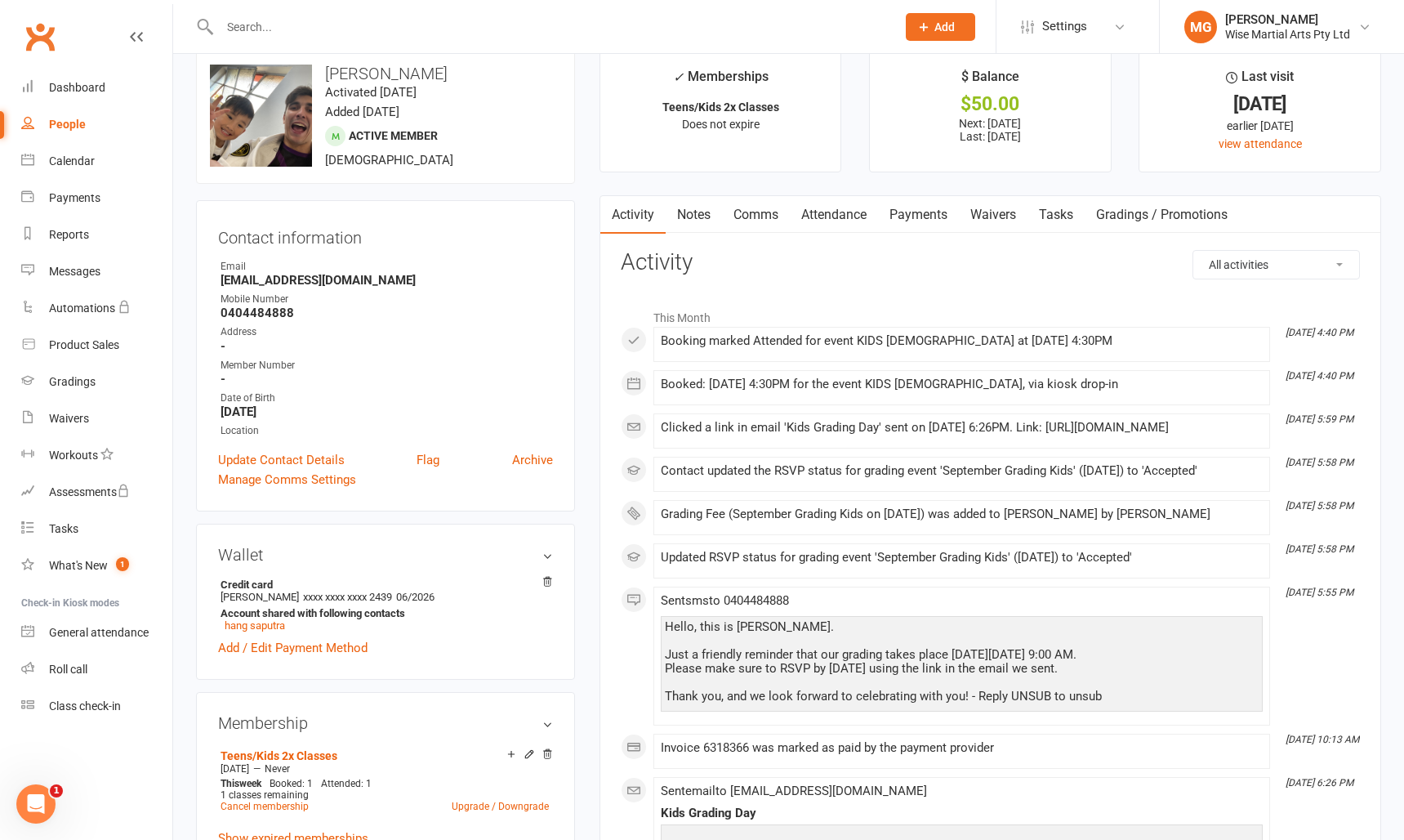
scroll to position [20, 0]
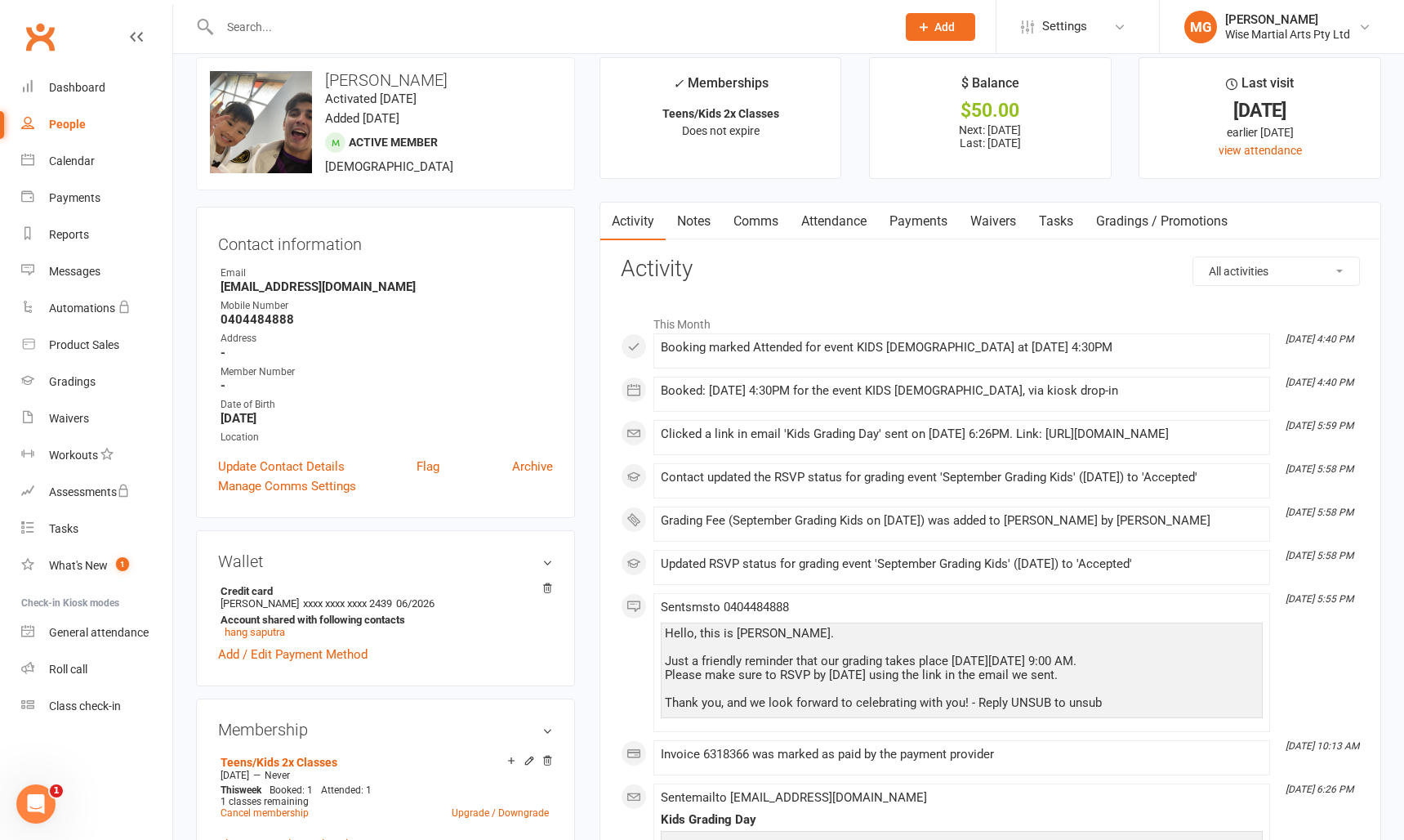
drag, startPoint x: 262, startPoint y: 290, endPoint x: 238, endPoint y: 293, distance: 24.2
click at [260, 289] on strong "hang_saputra@hotmail.com" at bounding box center [386, 286] width 333 height 15
drag, startPoint x: 216, startPoint y: 292, endPoint x: 302, endPoint y: 288, distance: 86.1
click at [302, 288] on div "Contact information Owner Email hang_saputra@hotmail.com Mobile Number 04044848…" at bounding box center [385, 361] width 379 height 311
click at [302, 288] on strong "hang_saputra@hotmail.com" at bounding box center [386, 286] width 333 height 15
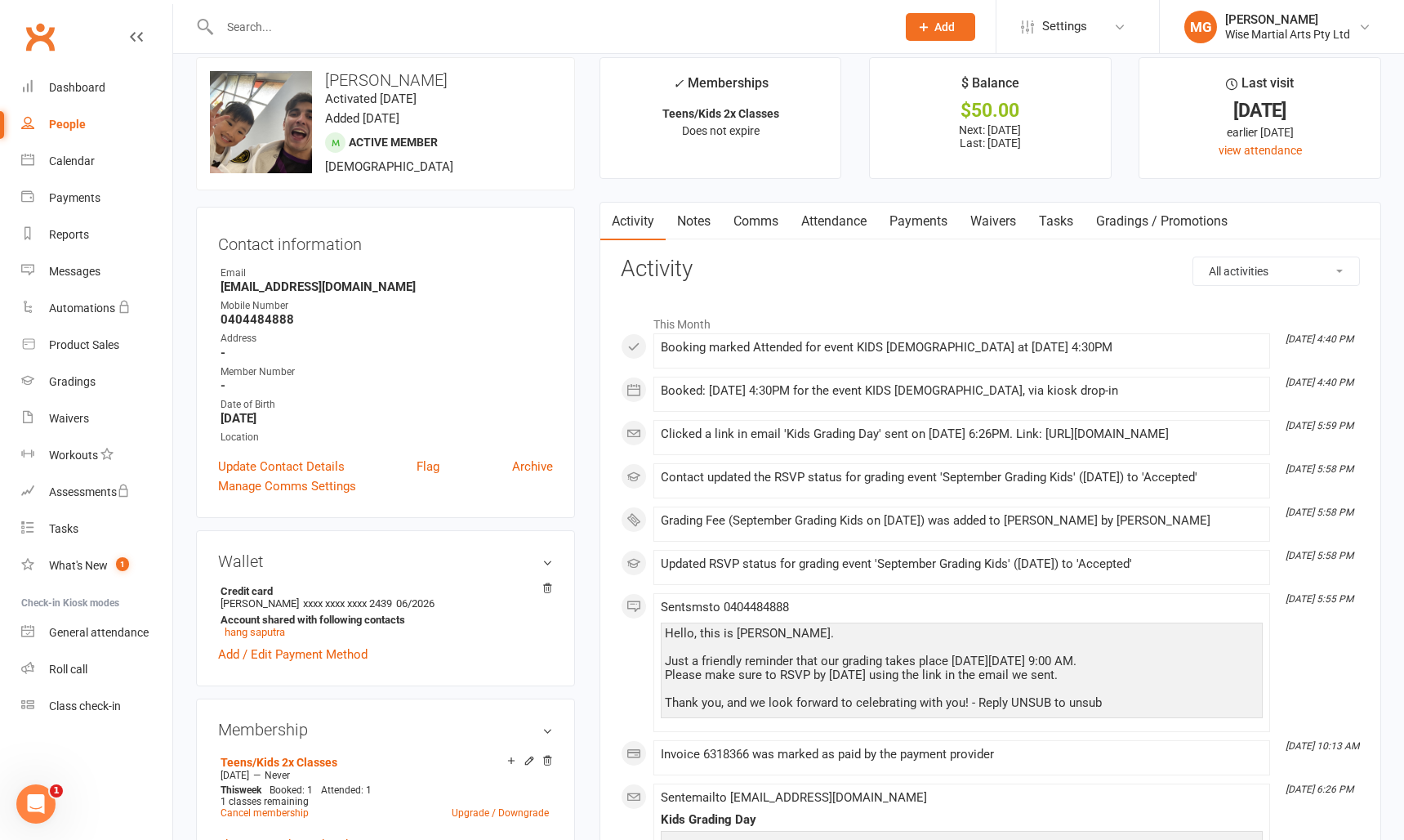
click at [383, 293] on strong "hang_saputra@hotmail.com" at bounding box center [386, 286] width 333 height 15
click at [984, 222] on link "Waivers" at bounding box center [993, 221] width 69 height 38
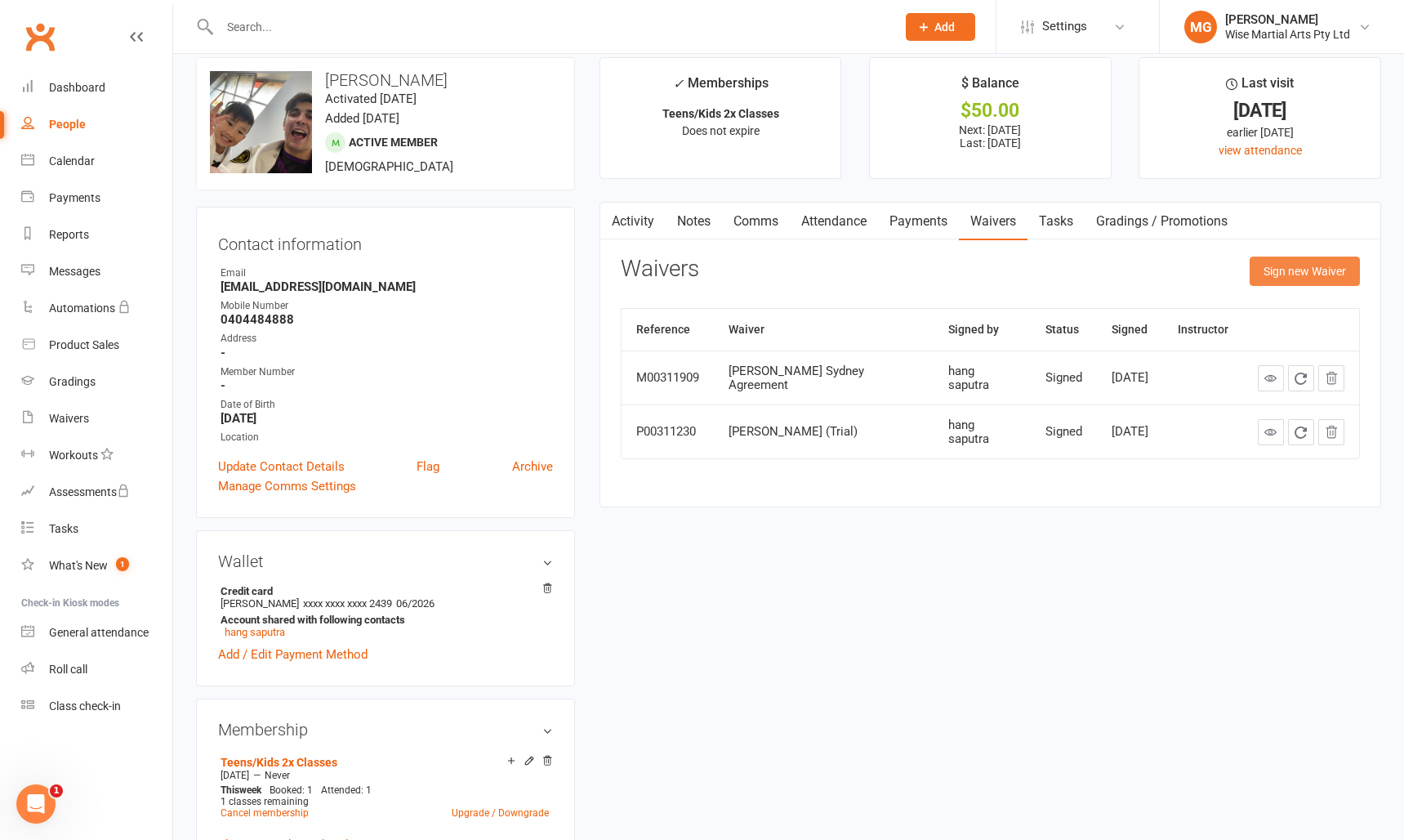
click at [1268, 283] on button "Sign new Waiver" at bounding box center [1305, 271] width 110 height 30
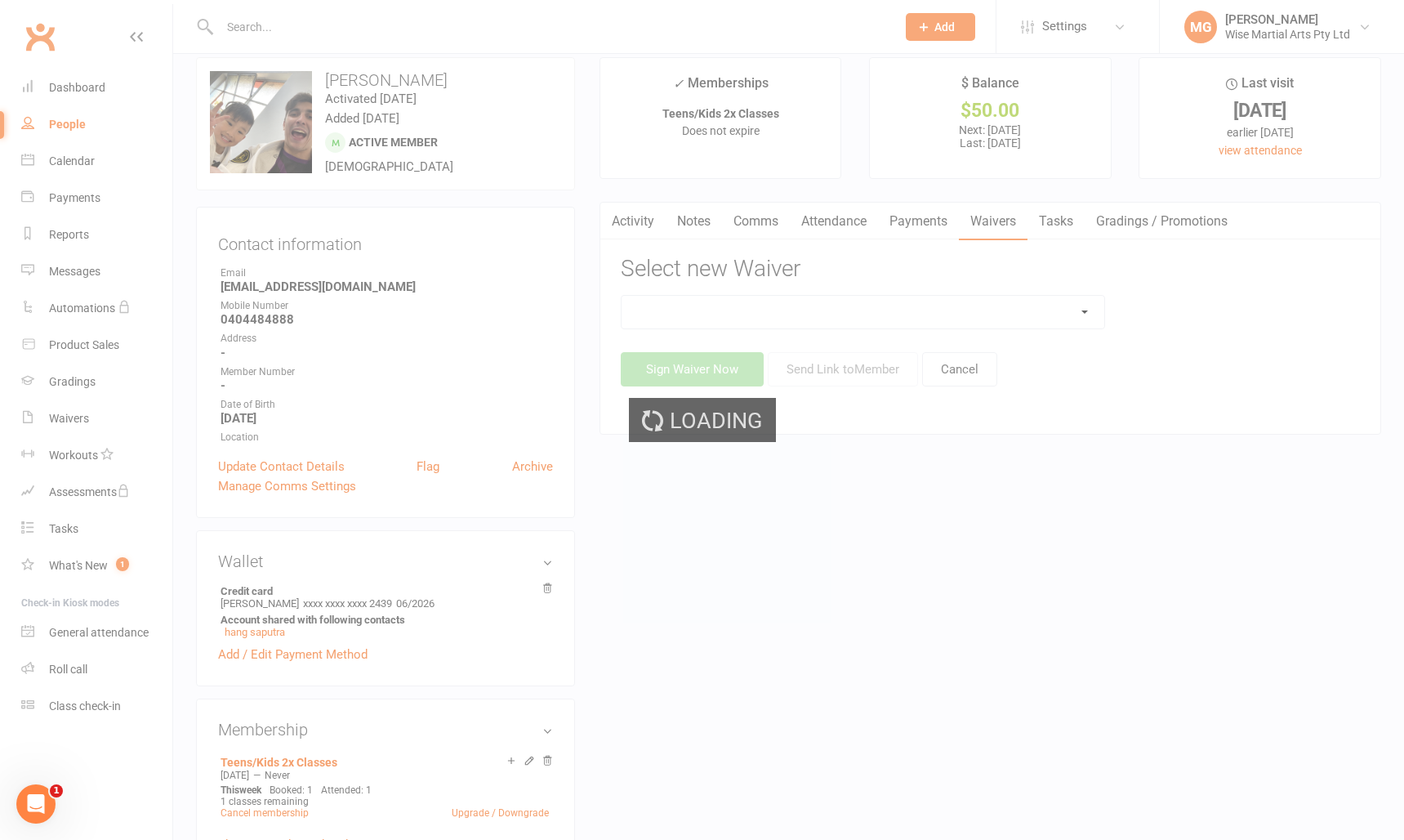
click at [791, 321] on ui-view "Prospect Member Non-attending contact Class / event Appointment Grading event T…" at bounding box center [702, 855] width 1404 height 1742
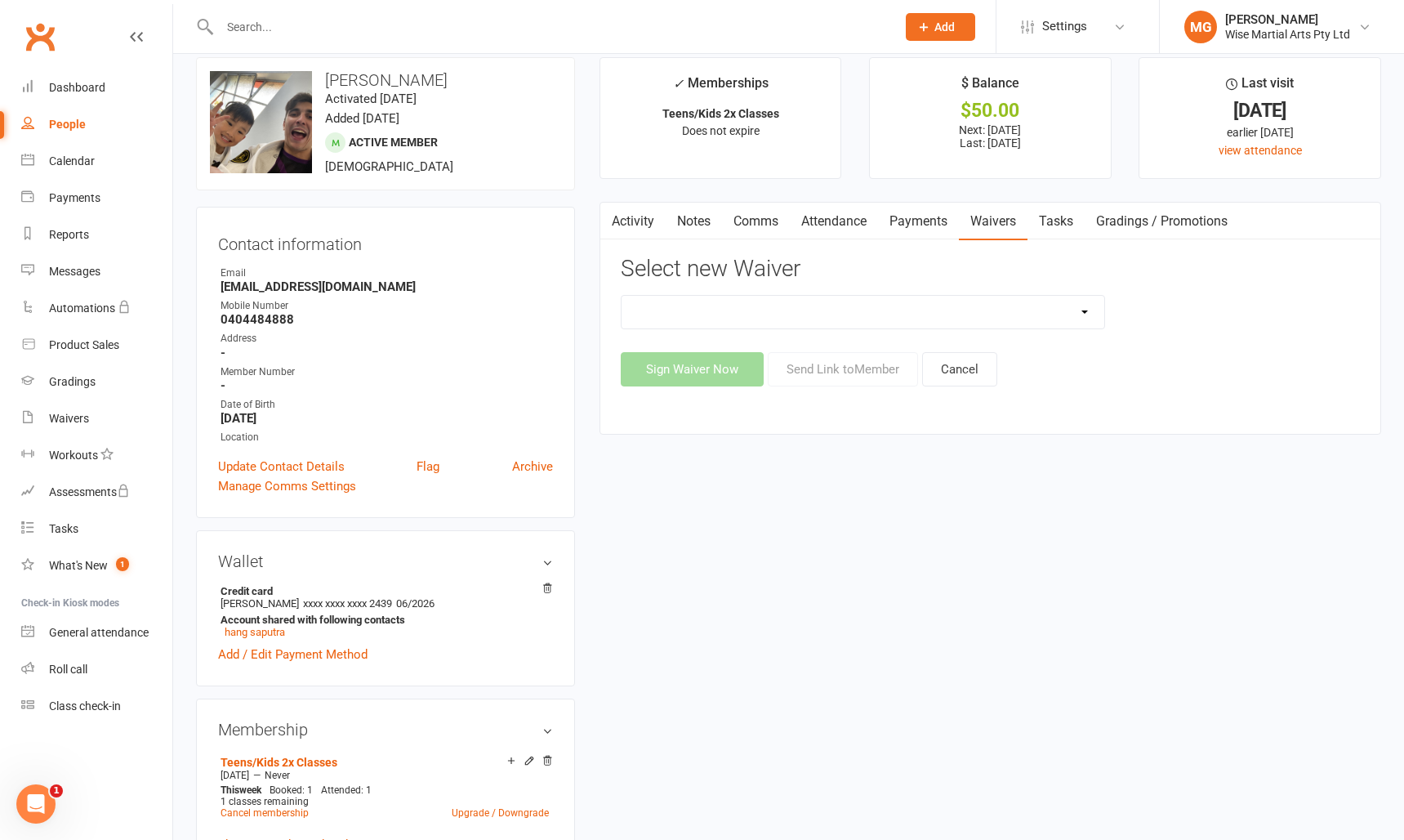
click at [779, 319] on select "10 PASS Change of Payment Details Form Gracie 50% OFF Gracie Australia BJJ Adul…" at bounding box center [863, 312] width 484 height 33
select select "10793"
click at [622, 296] on select "10 PASS Change of Payment Details Form Gracie 50% OFF Gracie Australia BJJ Adul…" at bounding box center [863, 312] width 484 height 33
click at [817, 375] on button "Send Link to Member" at bounding box center [842, 369] width 150 height 35
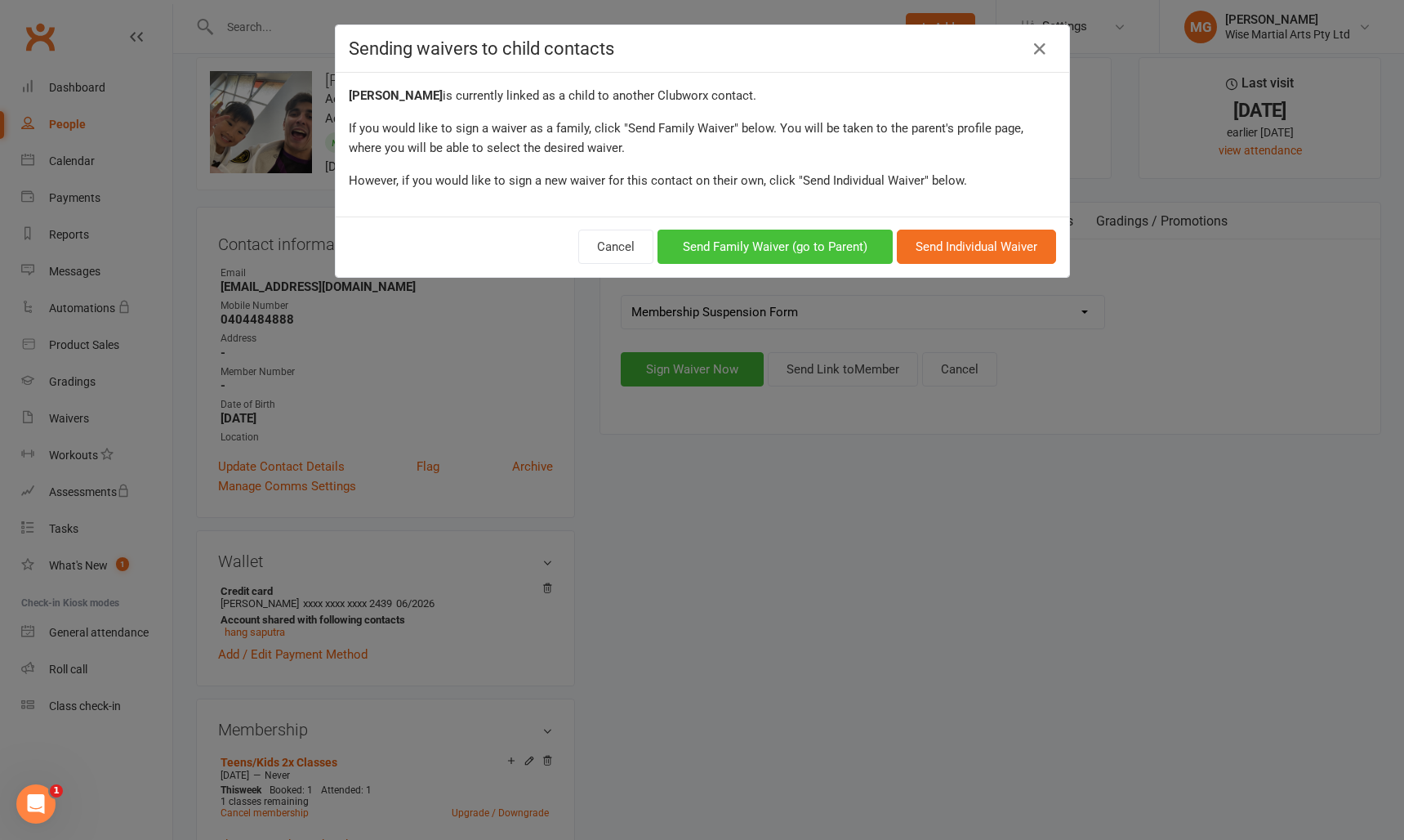
click at [822, 255] on button "Send Family Waiver (go to Parent)" at bounding box center [774, 246] width 235 height 35
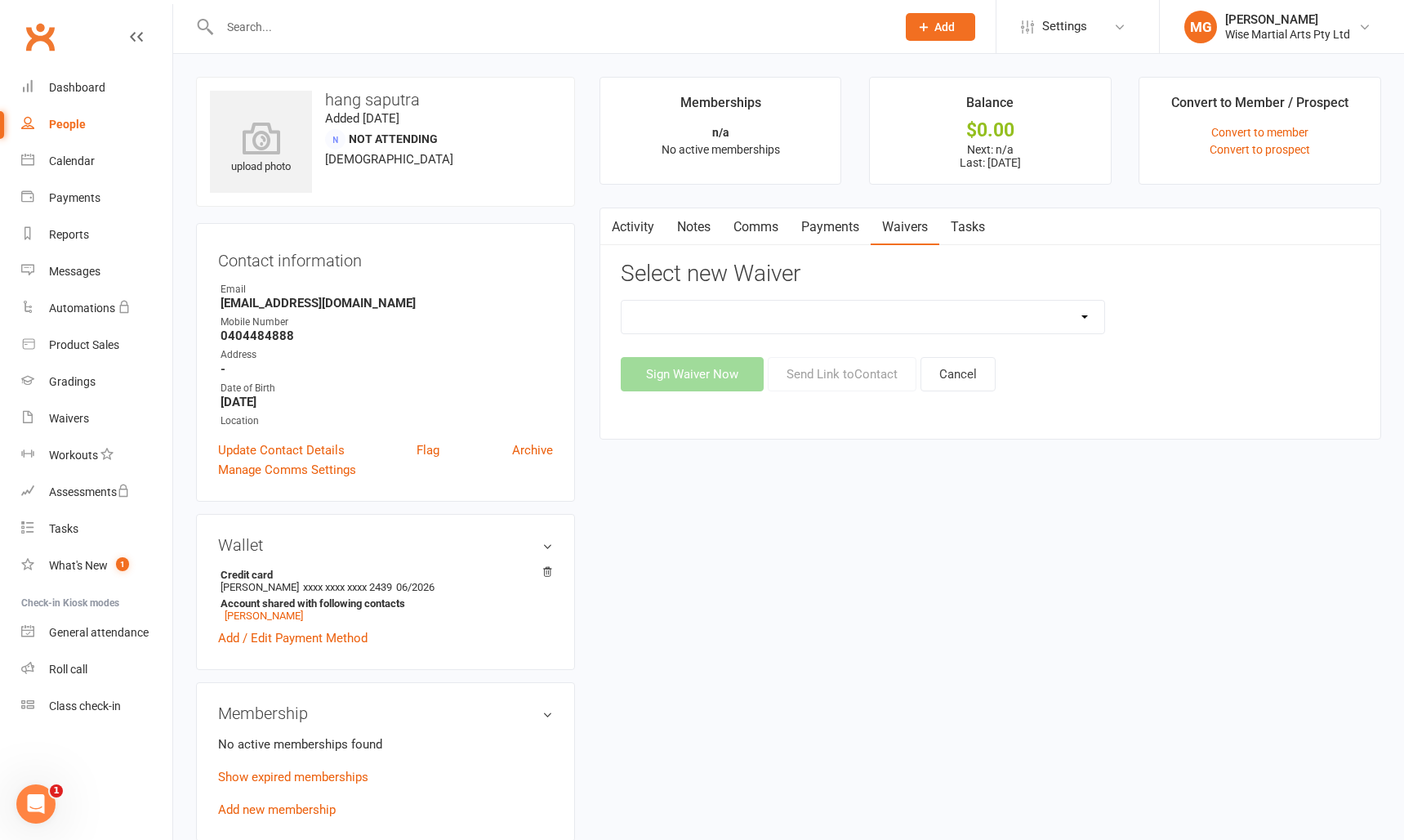
click at [894, 311] on select "10 PASS Change of Payment Details Form Gracie 50% OFF Gracie Australia BJJ Adul…" at bounding box center [863, 317] width 484 height 33
select select "10793"
click at [622, 301] on select "10 PASS Change of Payment Details Form Gracie 50% OFF Gracie Australia BJJ Adul…" at bounding box center [863, 317] width 484 height 33
click at [828, 374] on button "Send Link to Contact" at bounding box center [842, 374] width 149 height 35
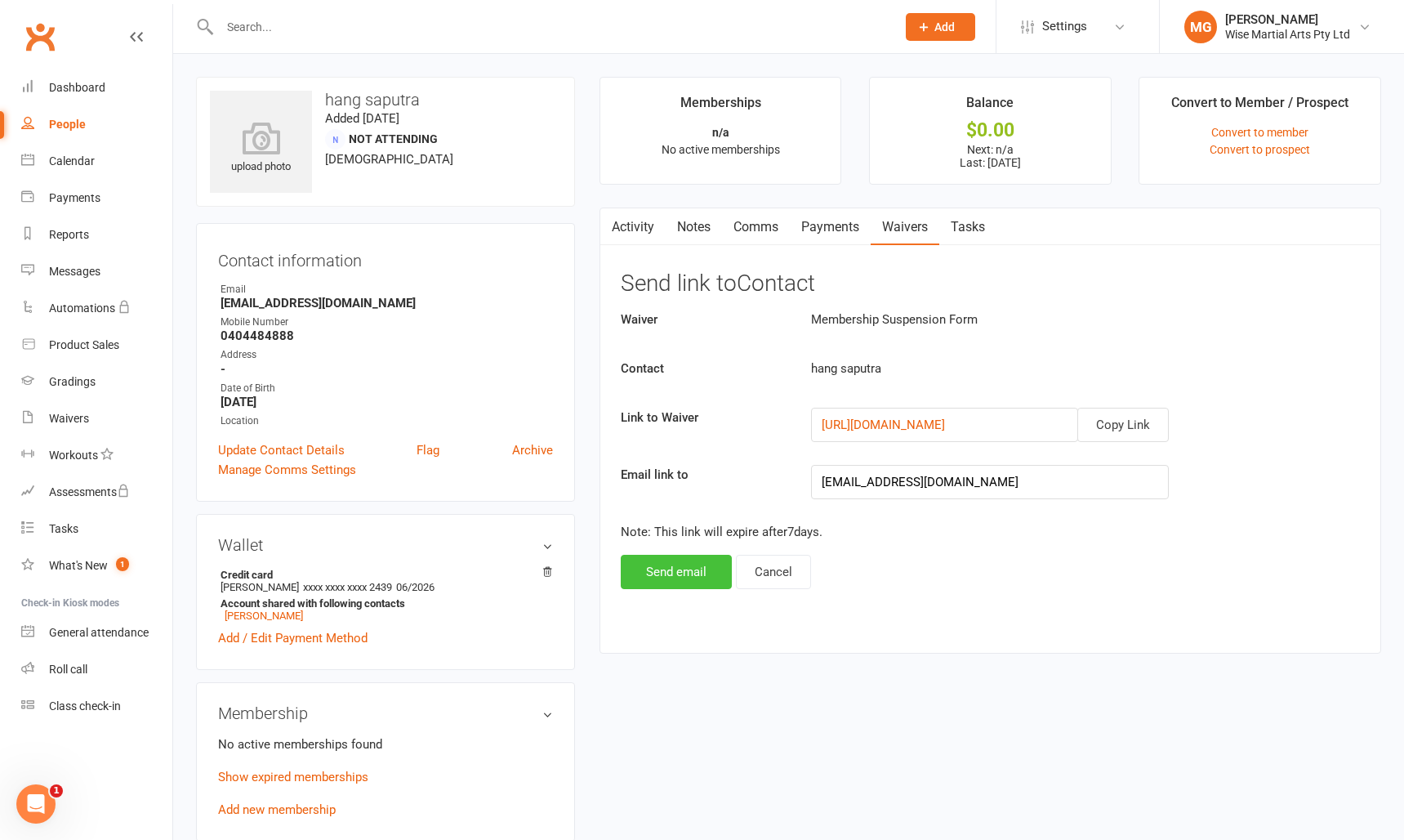
click at [705, 565] on button "Send email" at bounding box center [676, 572] width 111 height 35
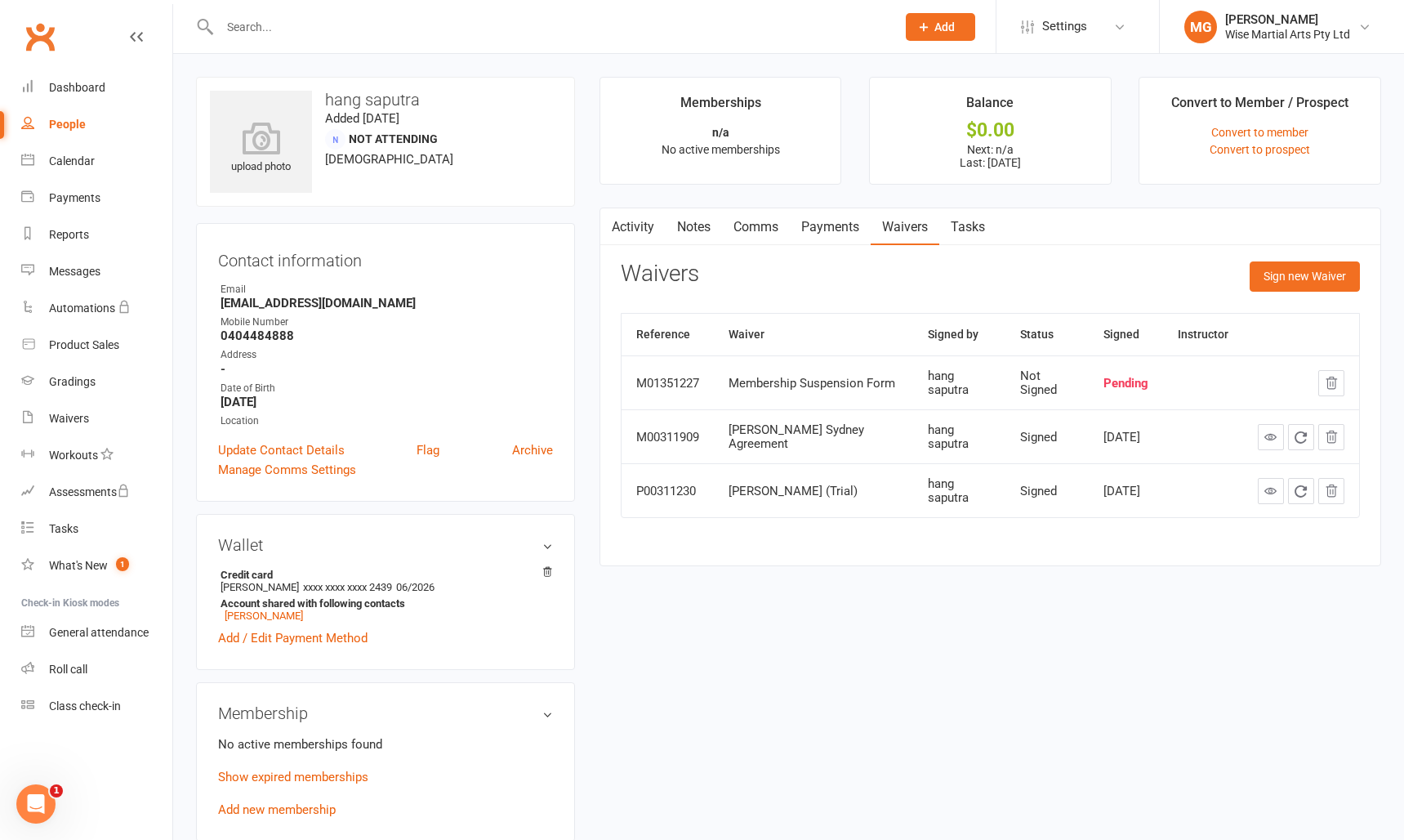
click at [646, 243] on link "Activity" at bounding box center [633, 227] width 66 height 38
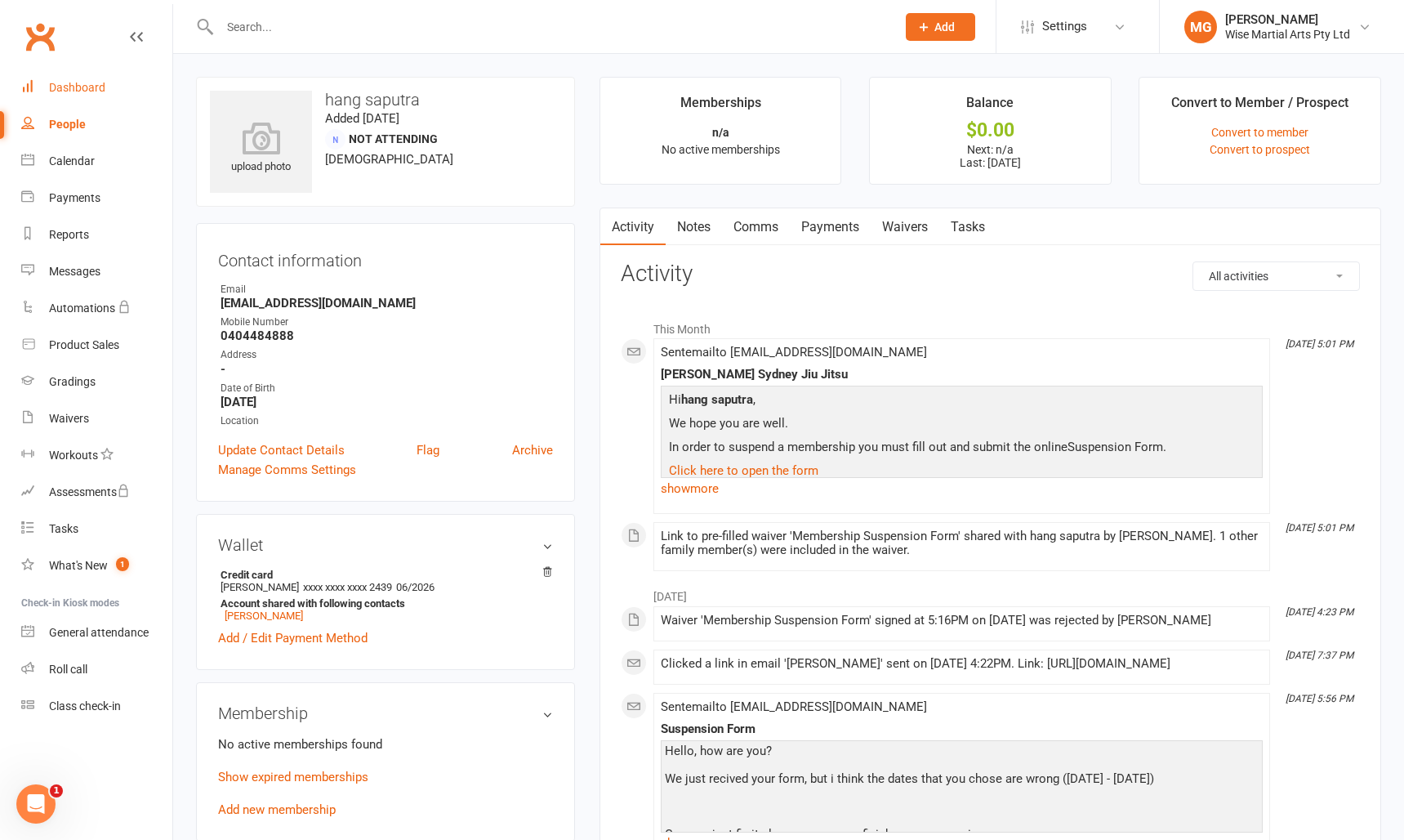
click at [69, 94] on link "Dashboard" at bounding box center [96, 87] width 151 height 37
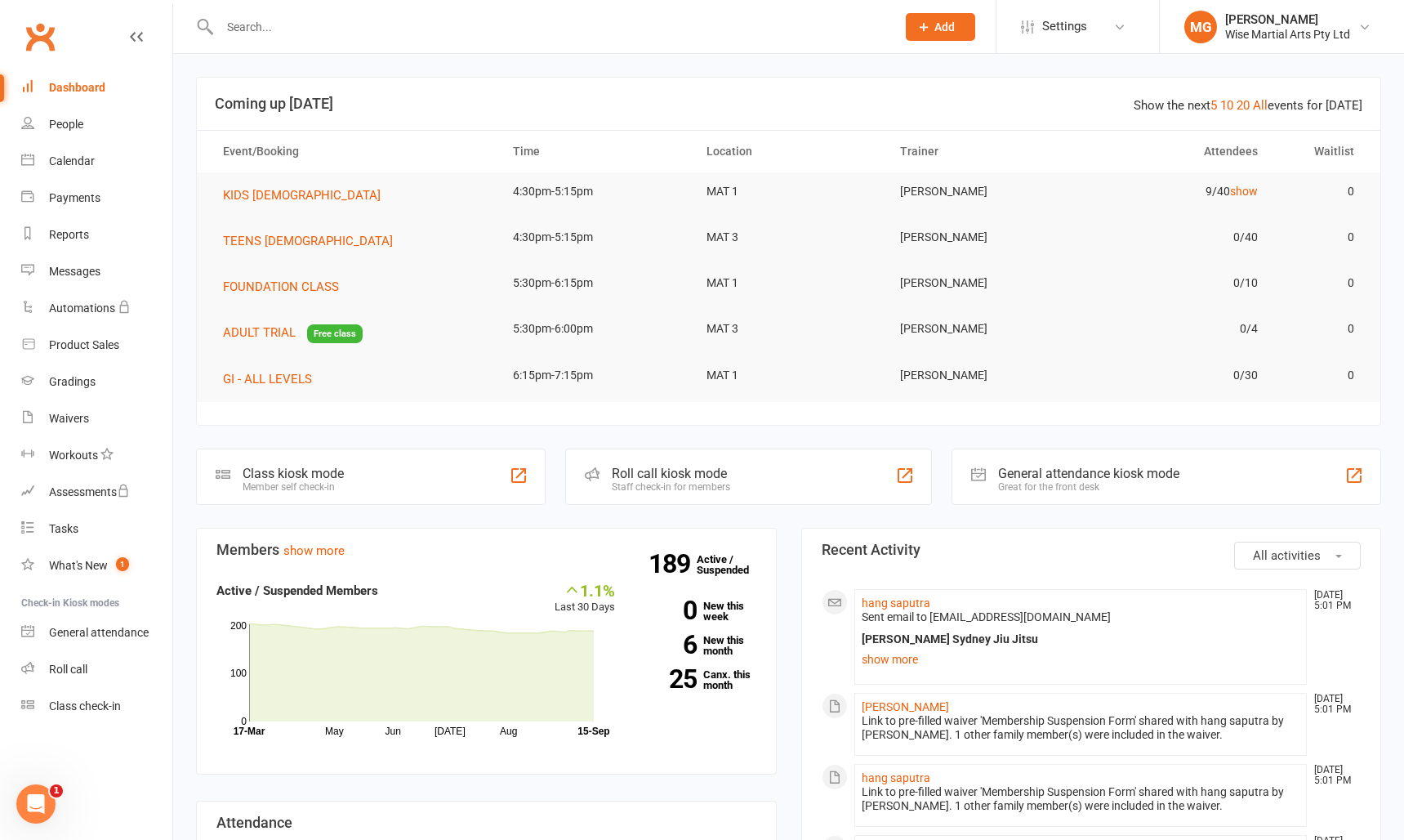
click at [229, 40] on div at bounding box center [540, 26] width 689 height 53
drag, startPoint x: 242, startPoint y: 36, endPoint x: 256, endPoint y: 33, distance: 14.3
click at [242, 36] on input "text" at bounding box center [549, 27] width 670 height 23
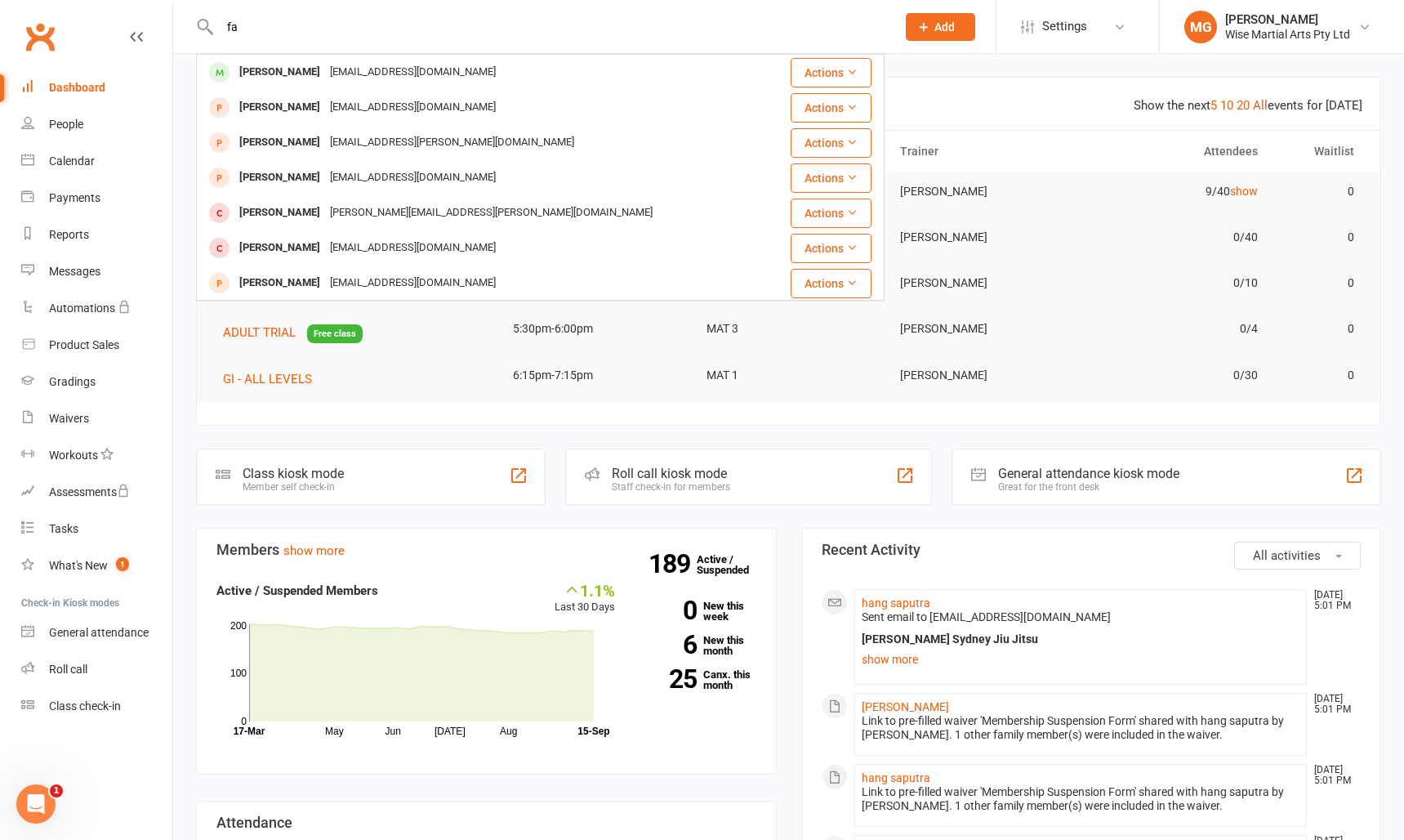
type input "f"
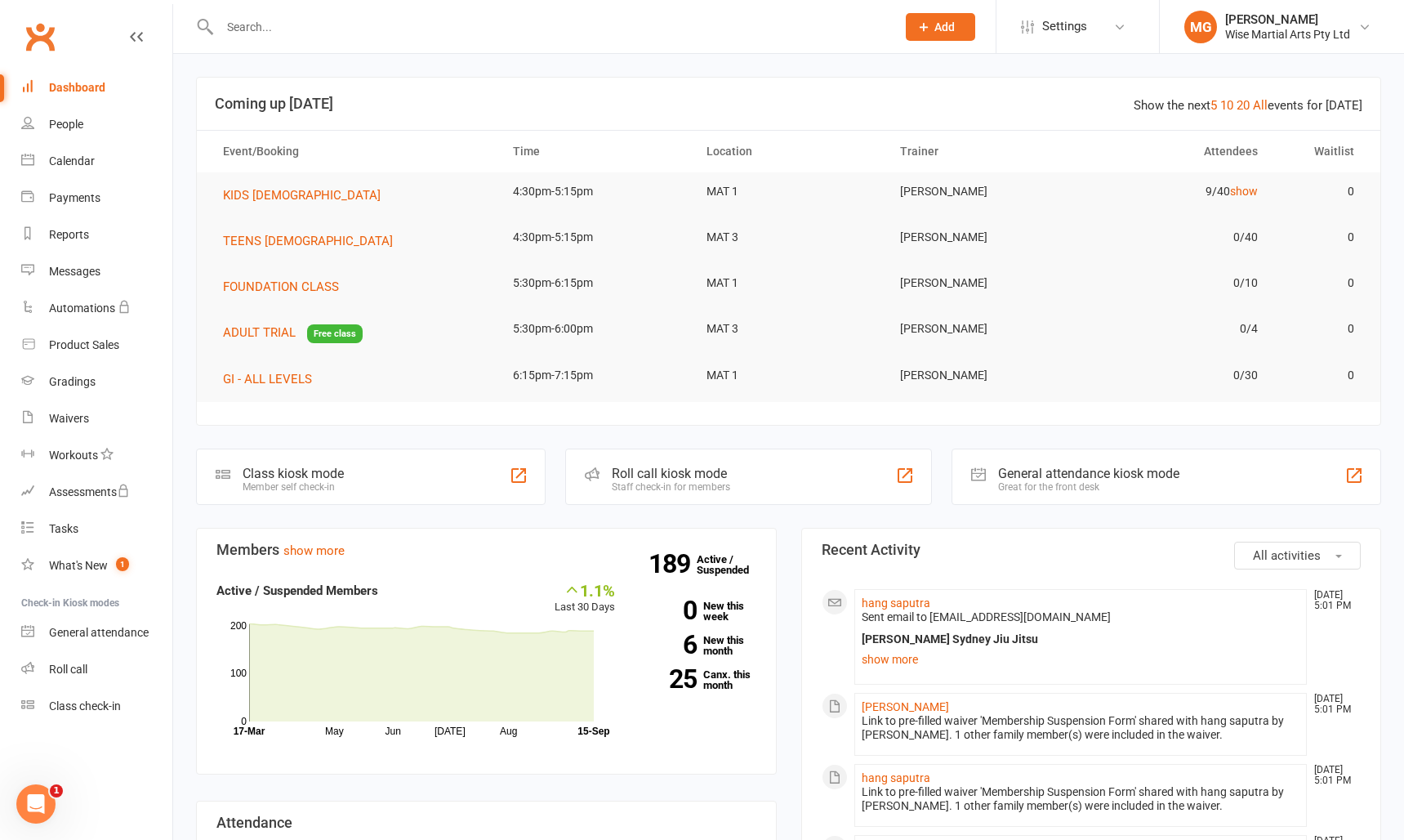
drag, startPoint x: 232, startPoint y: 52, endPoint x: 248, endPoint y: 36, distance: 22.6
click at [236, 49] on div at bounding box center [540, 26] width 689 height 53
click at [248, 36] on input "text" at bounding box center [549, 27] width 670 height 23
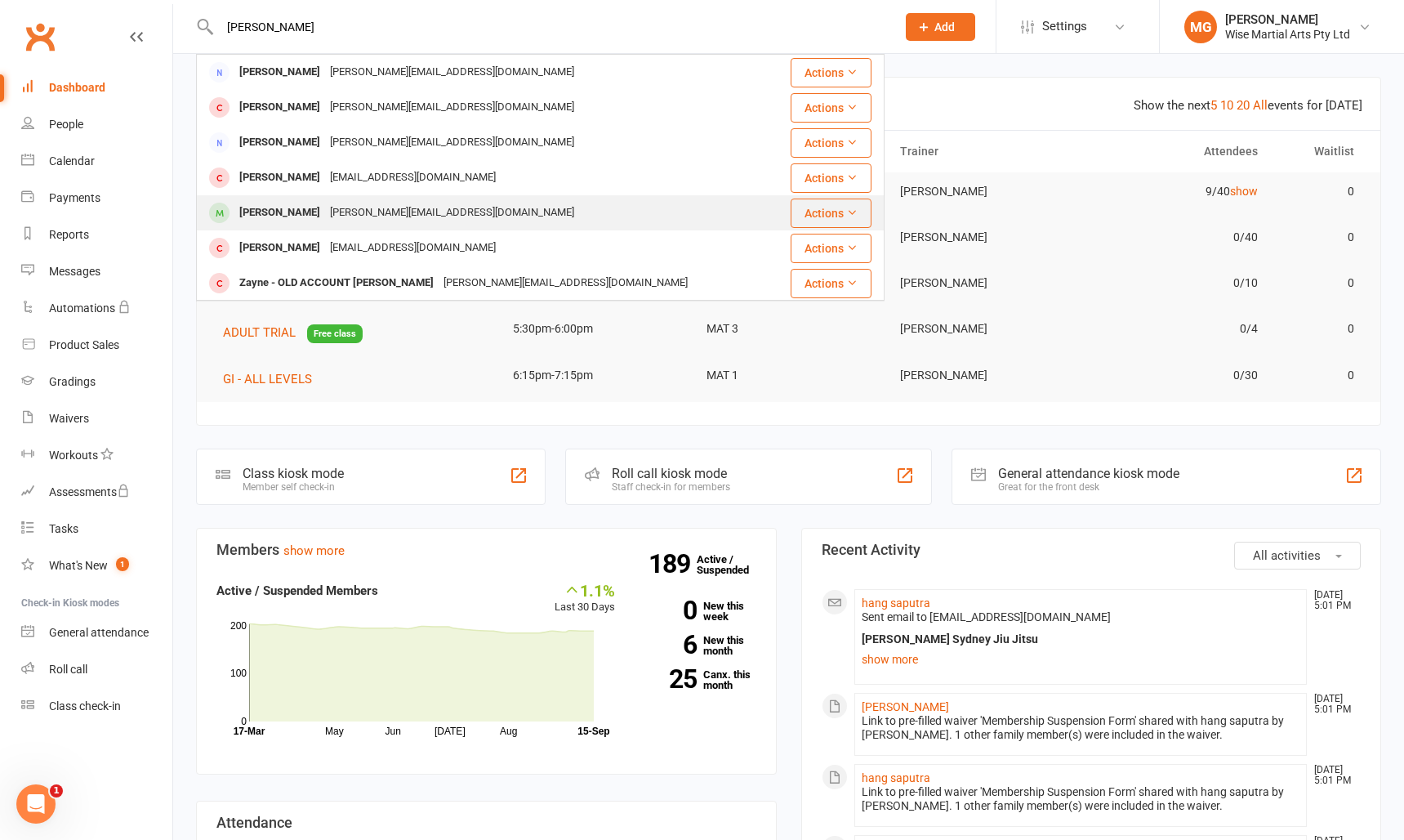
type input "jimenez"
click at [325, 205] on div "glennis.jeet@gmail.com" at bounding box center [452, 212] width 254 height 24
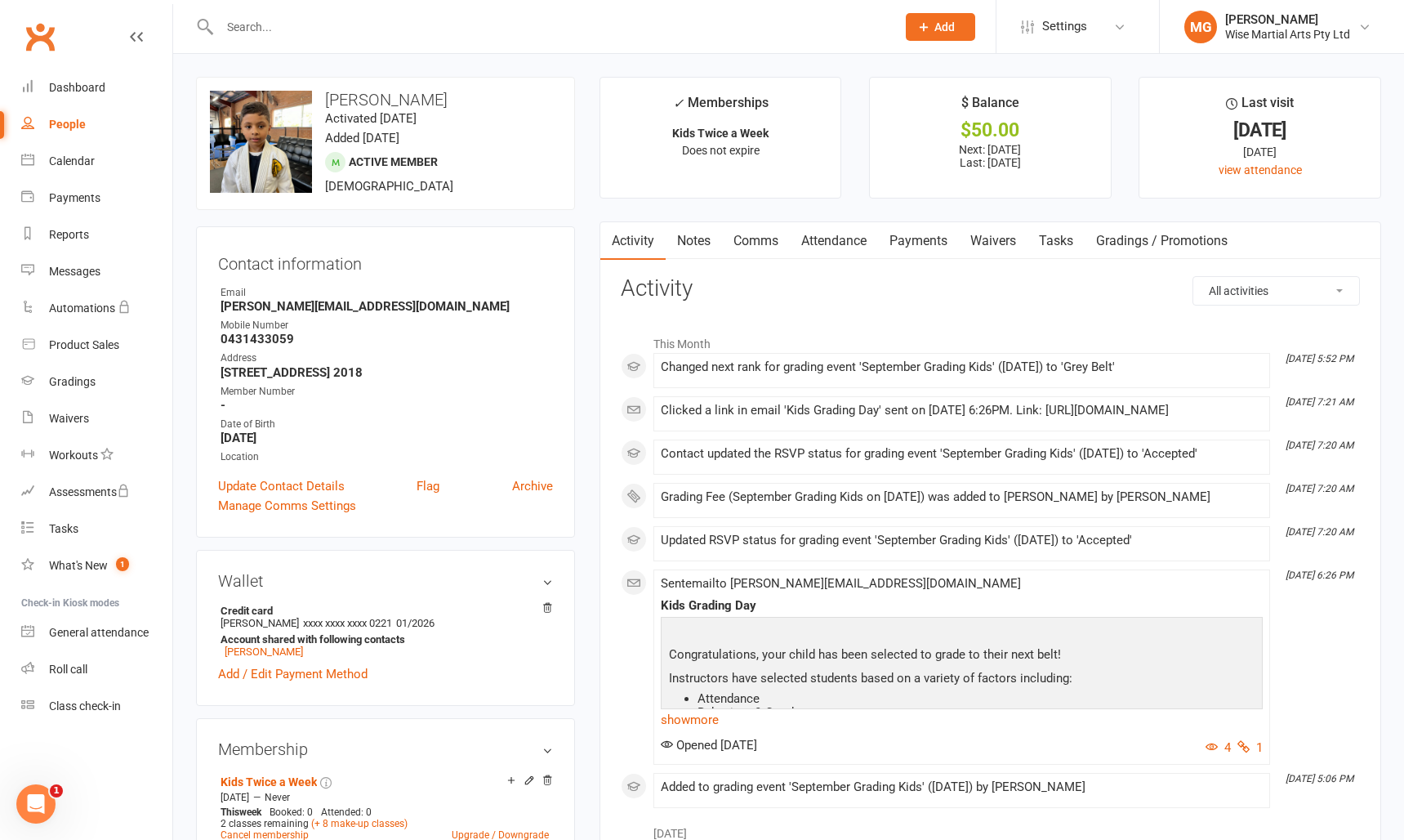
click at [930, 250] on link "Payments" at bounding box center [917, 241] width 80 height 38
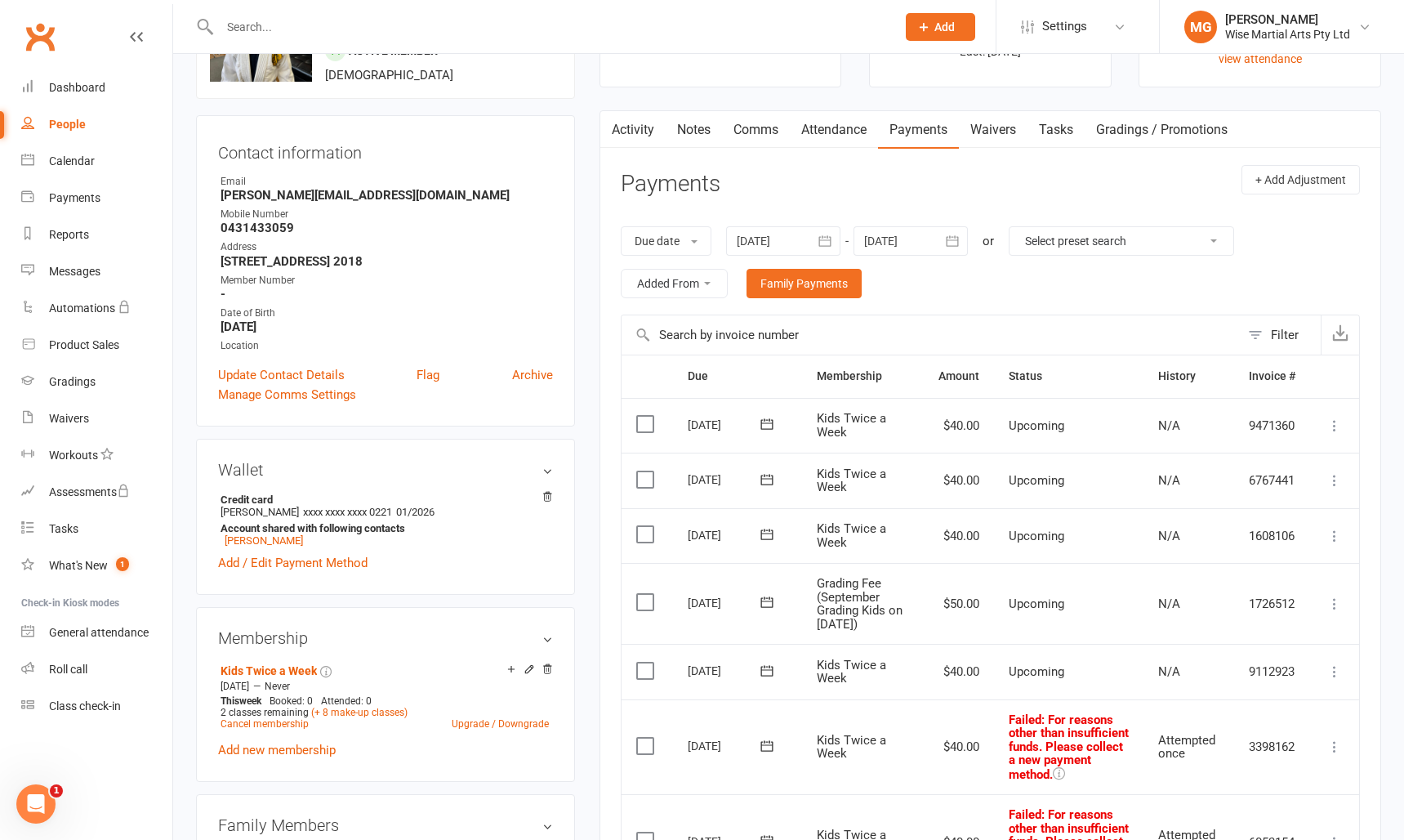
scroll to position [208, 0]
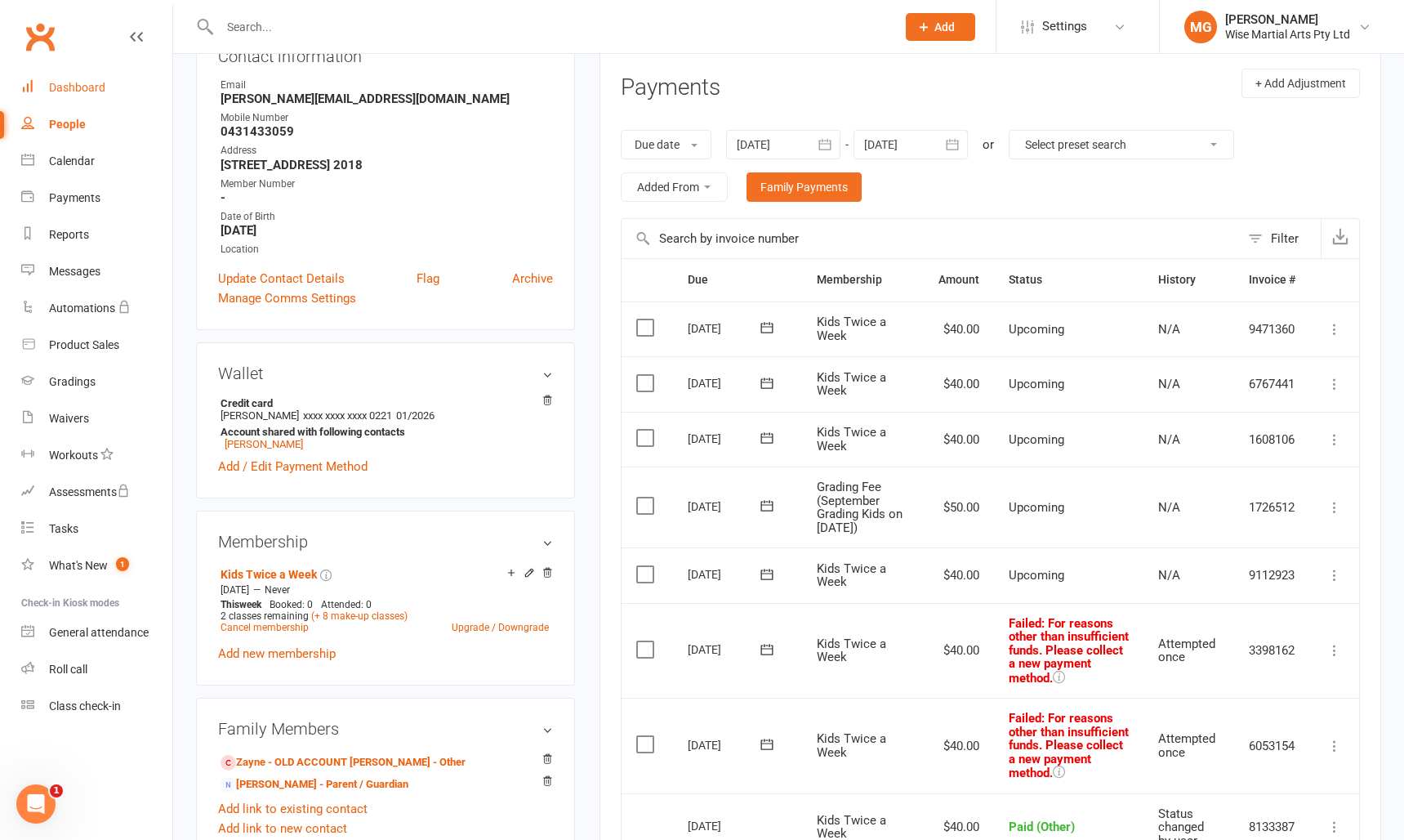
click at [72, 101] on link "Dashboard" at bounding box center [96, 87] width 151 height 37
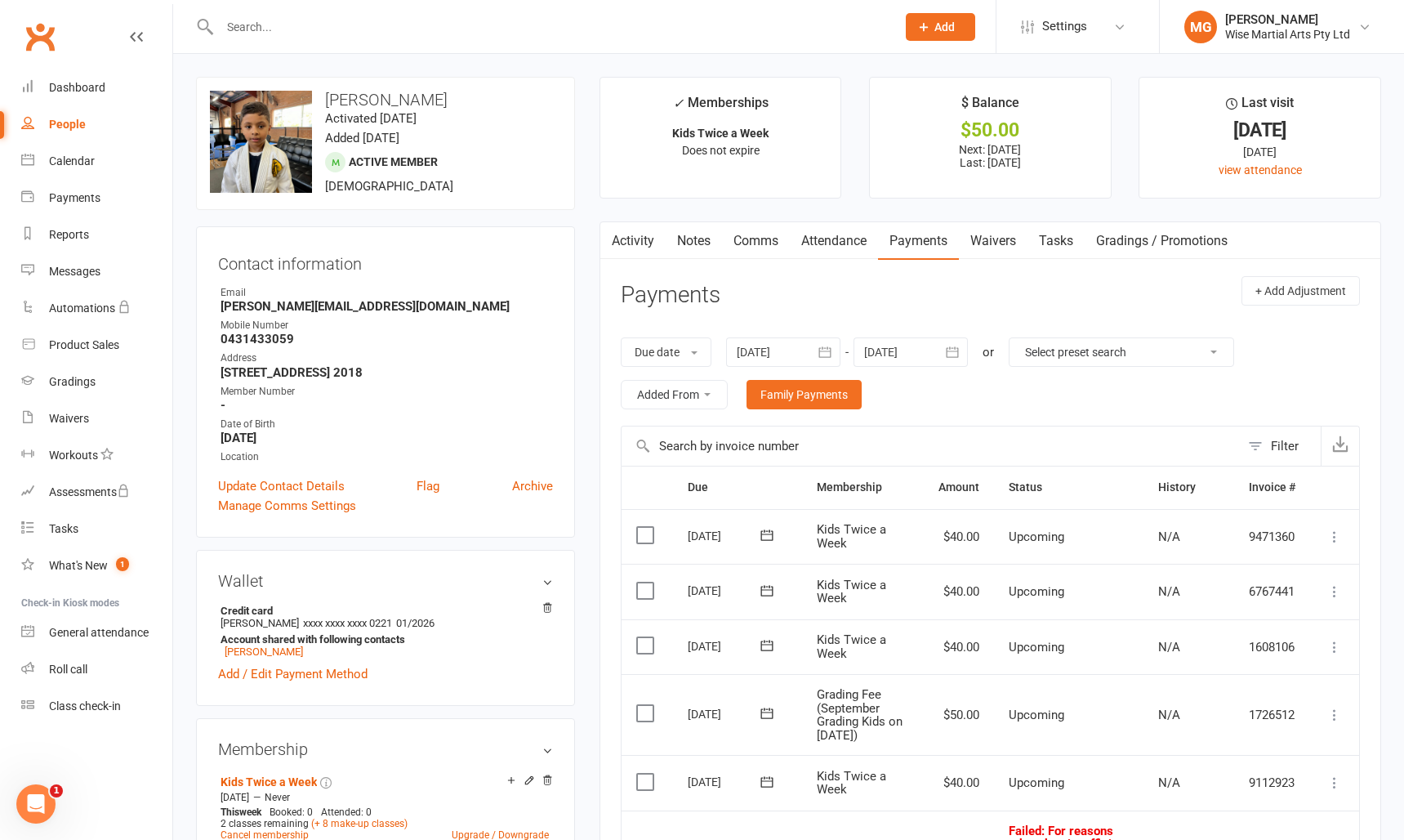
click at [93, 87] on div "Dashboard" at bounding box center [76, 86] width 57 height 13
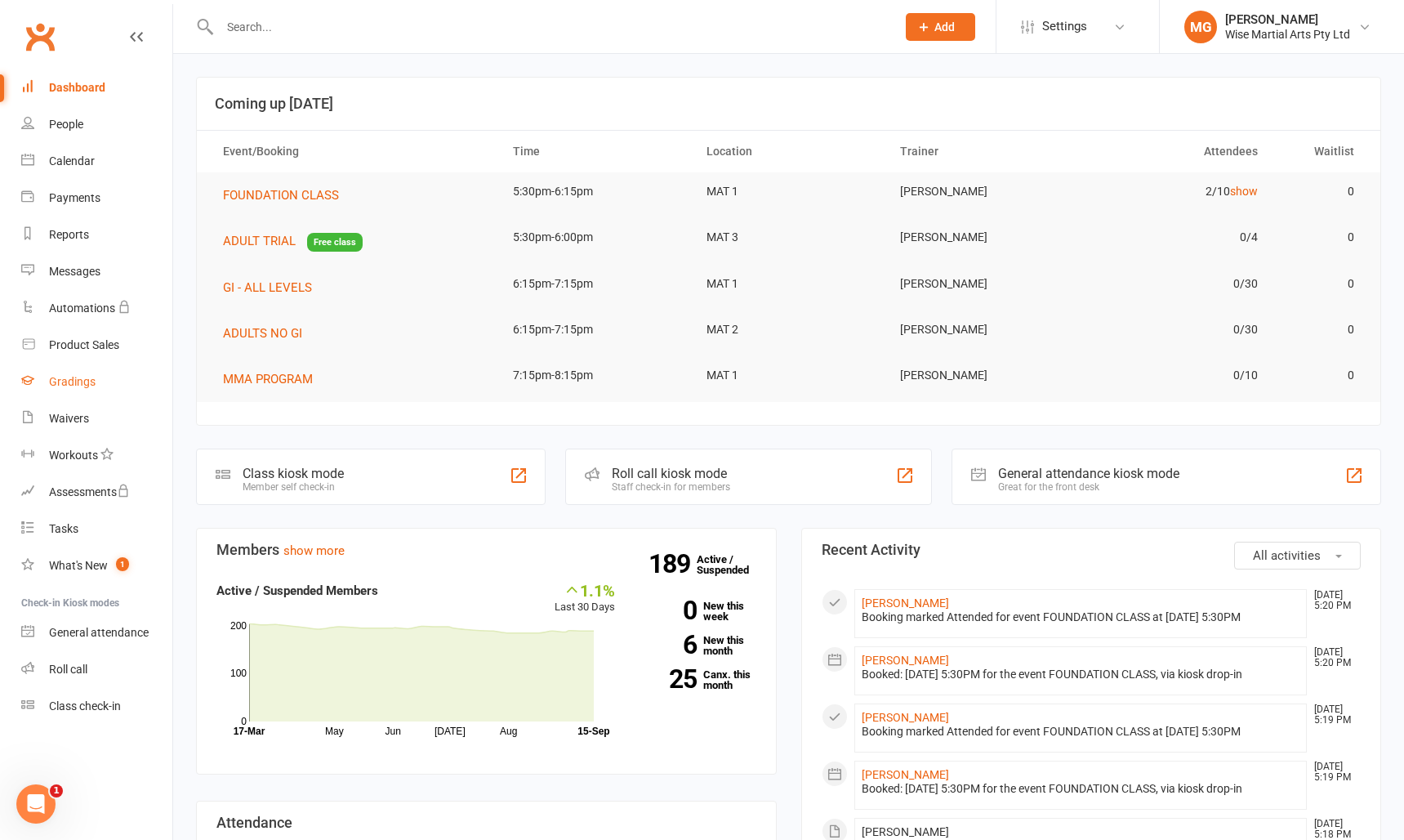
click at [85, 375] on div "Gradings" at bounding box center [71, 381] width 47 height 13
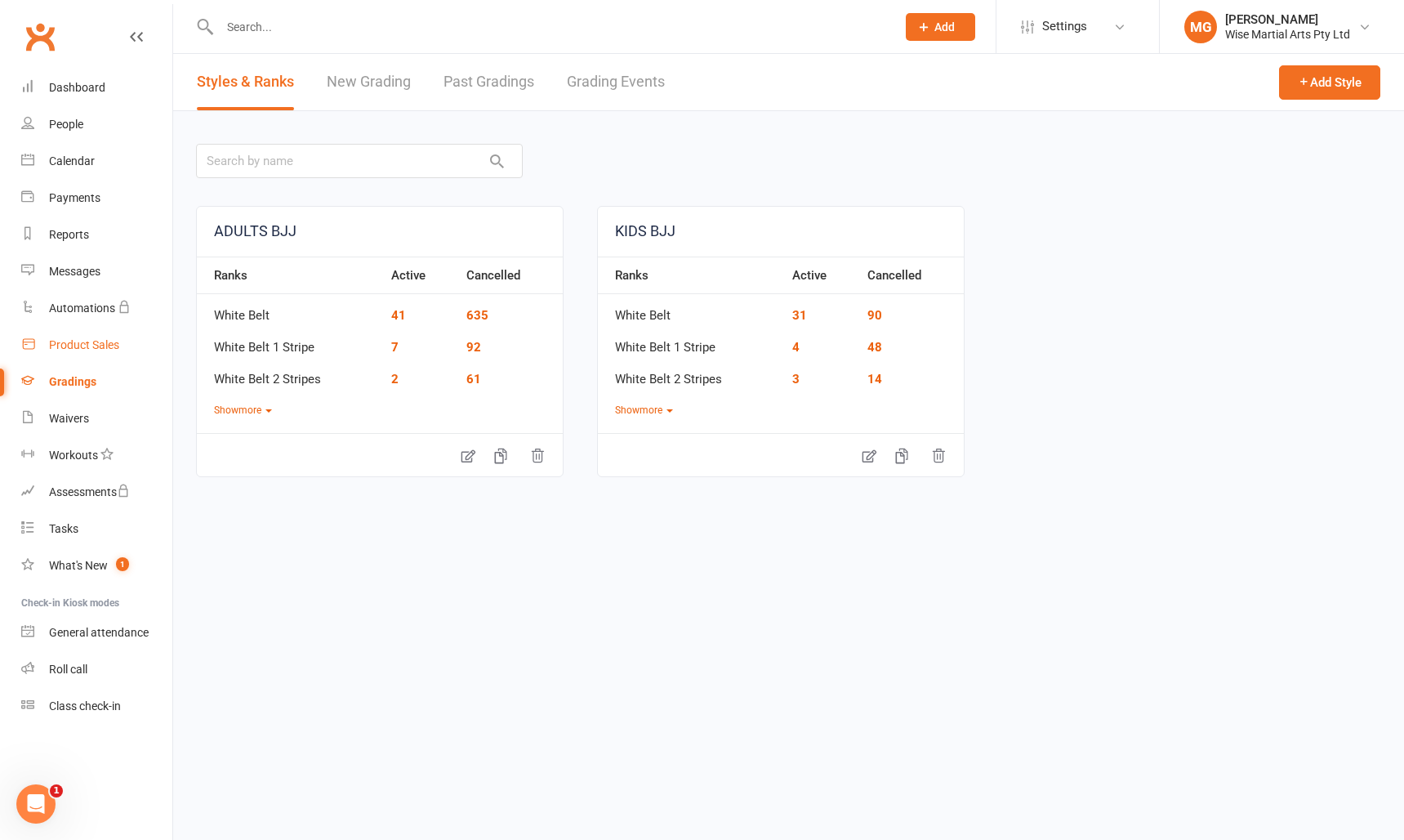
click at [87, 345] on div "Product Sales" at bounding box center [83, 345] width 70 height 13
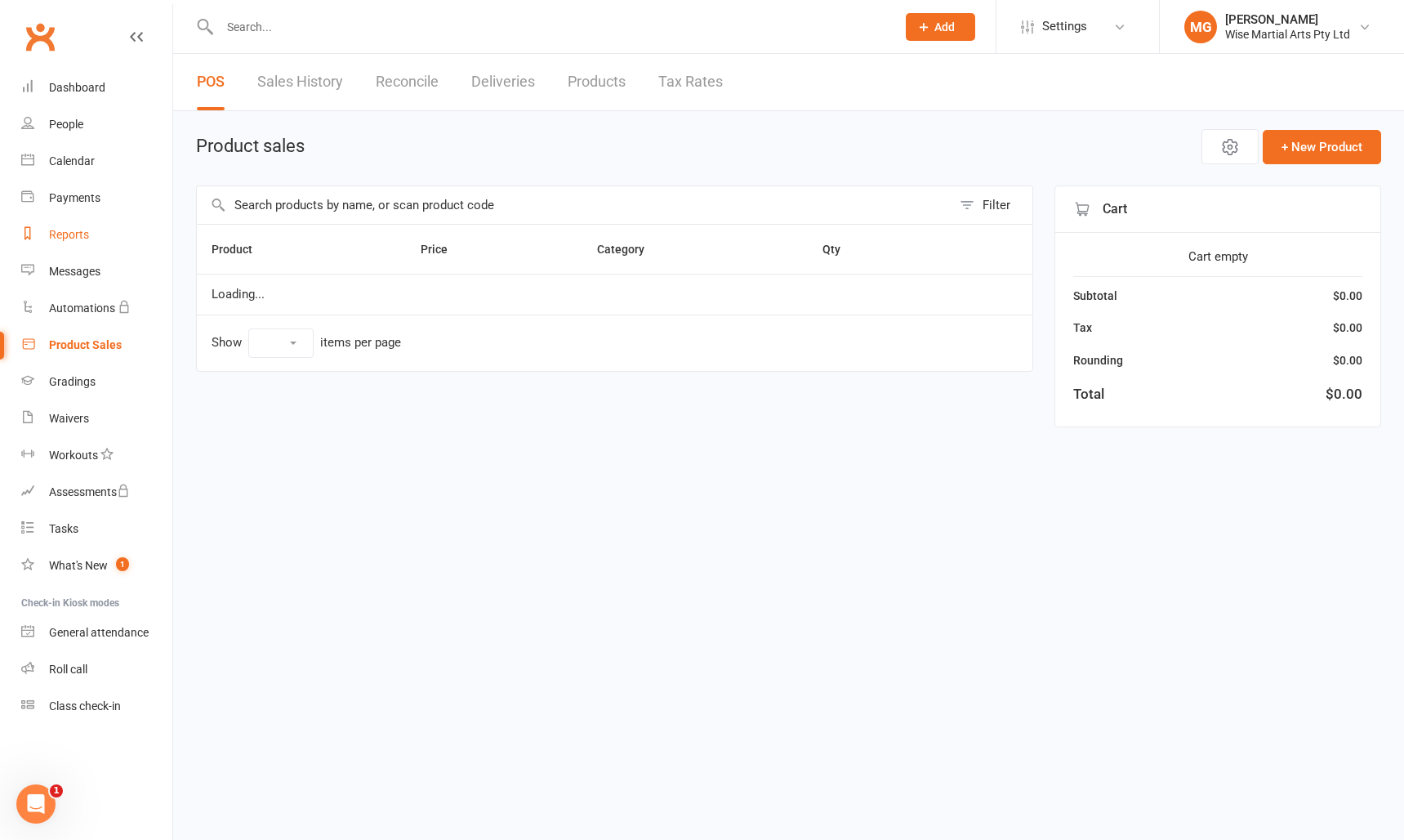
select select "10"
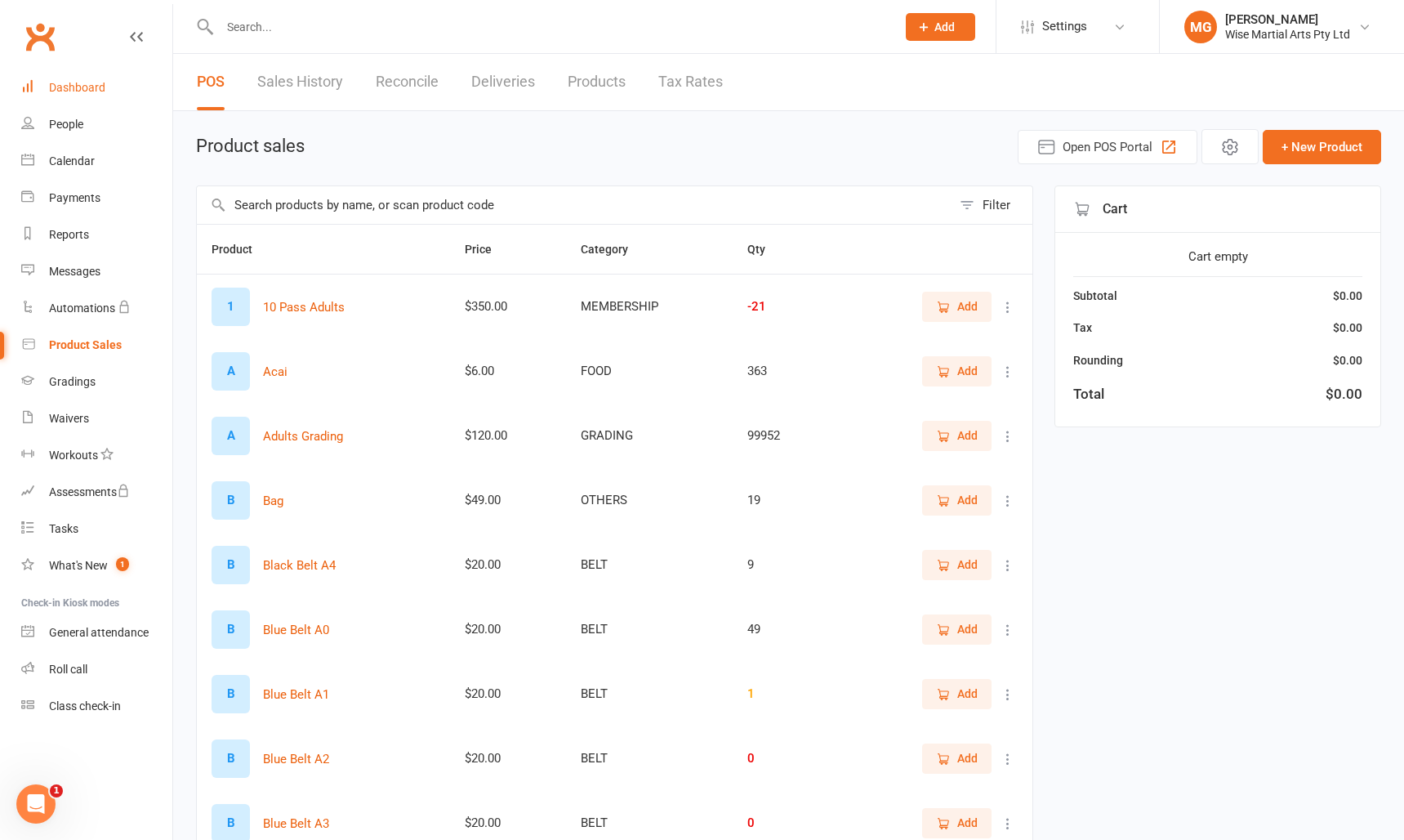
click at [78, 85] on div "Dashboard" at bounding box center [76, 86] width 57 height 13
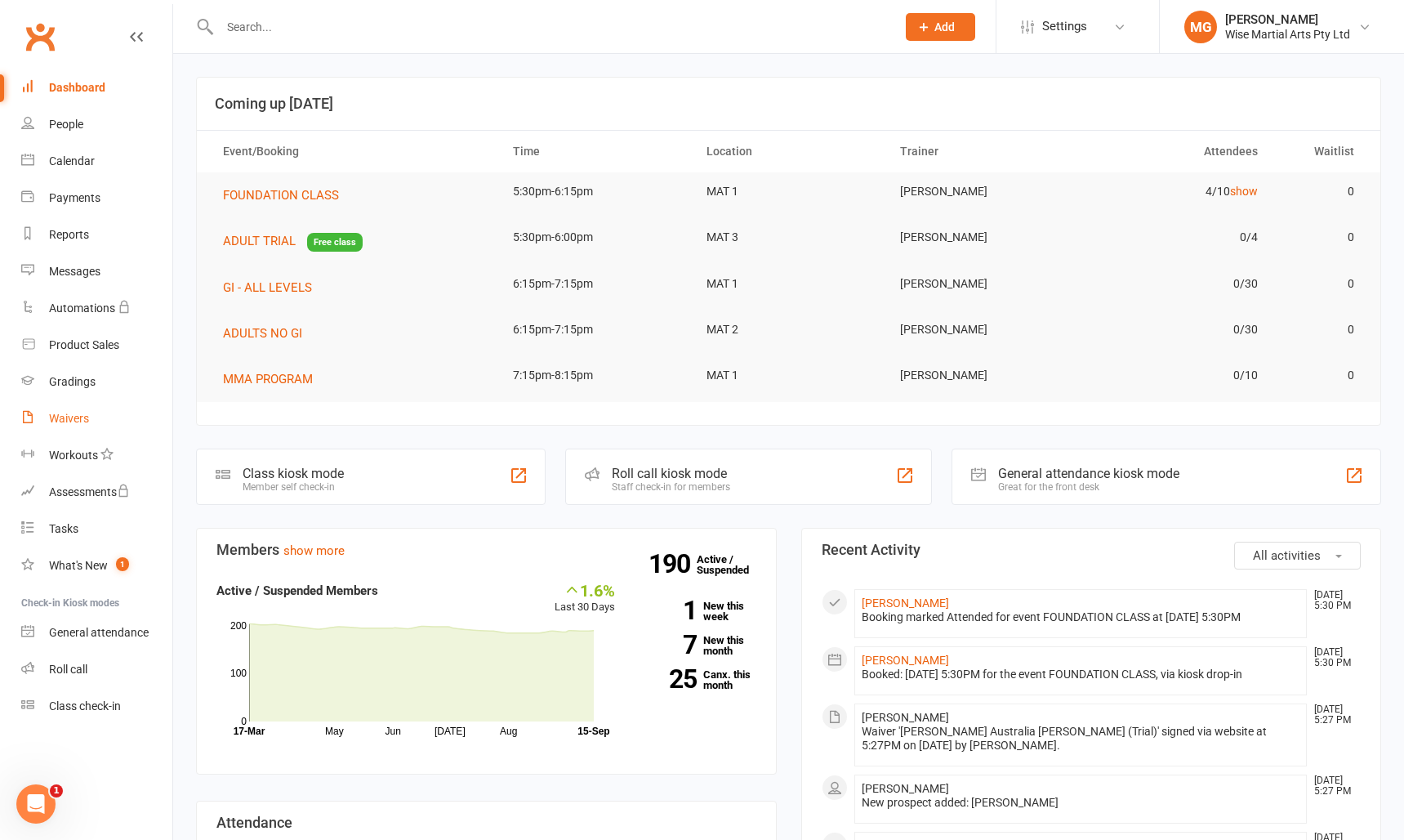
click at [74, 413] on div "Waivers" at bounding box center [69, 418] width 40 height 13
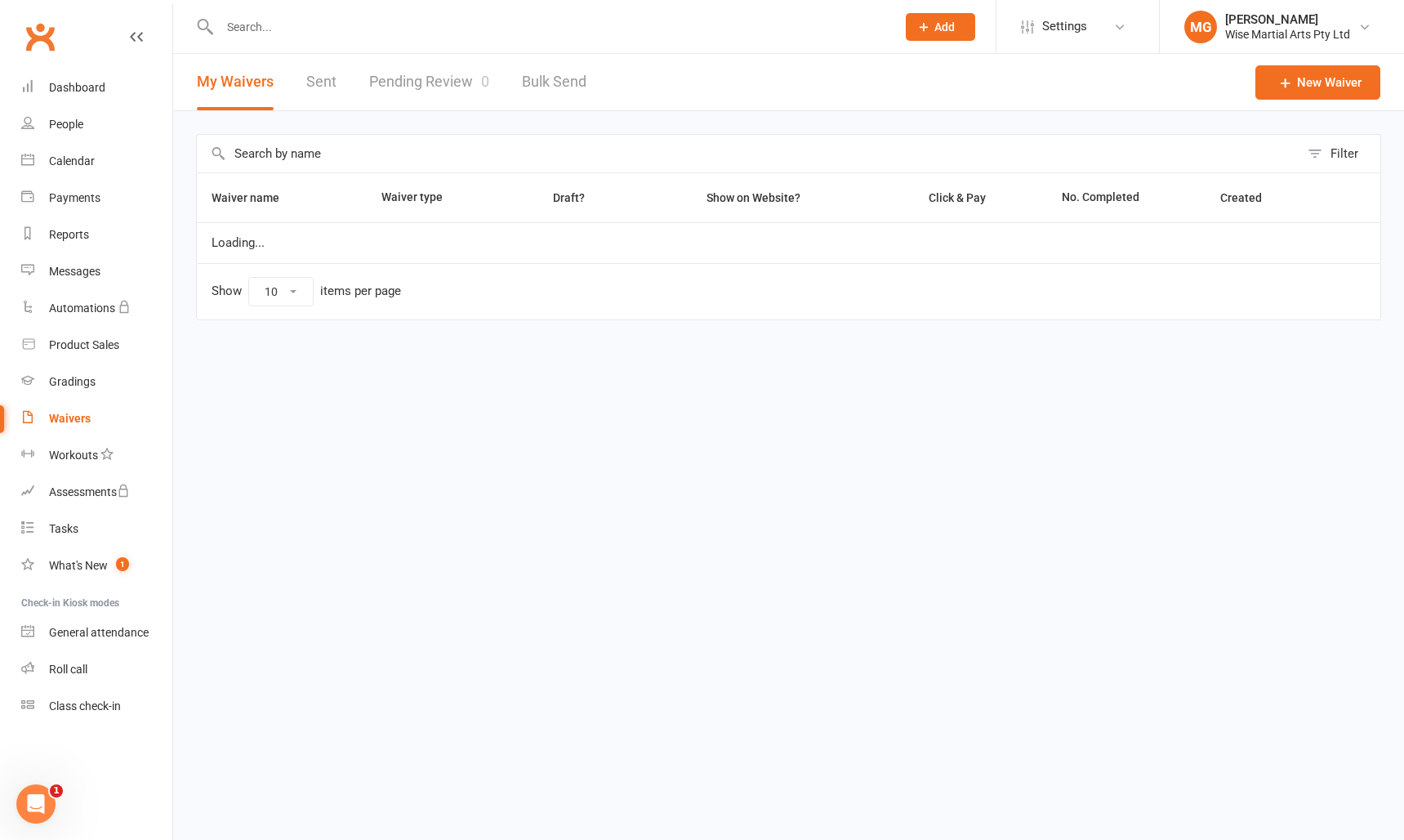
select select "100"
click at [449, 81] on link "Pending Review 0" at bounding box center [429, 81] width 120 height 57
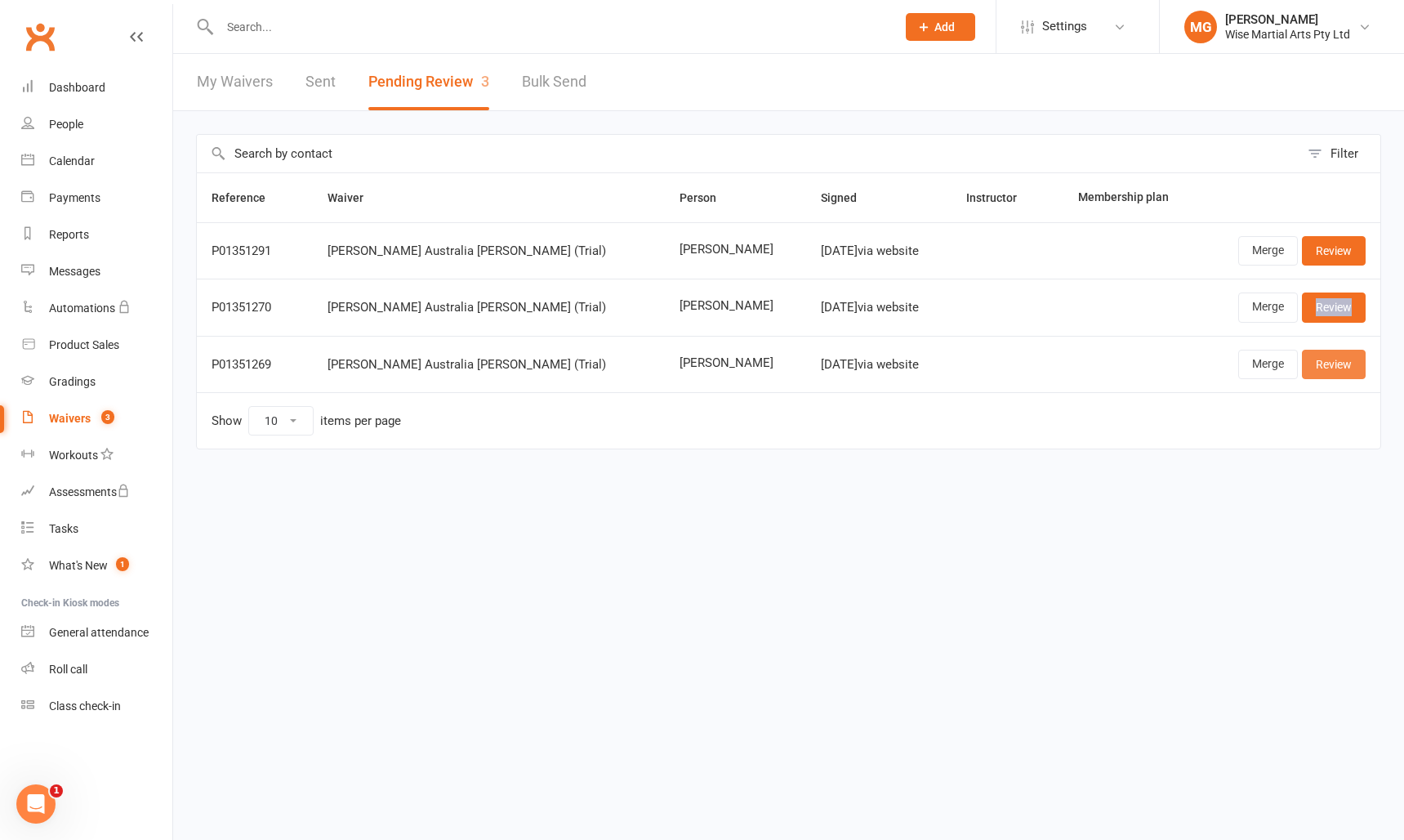
click at [1339, 362] on link "Review" at bounding box center [1334, 364] width 64 height 30
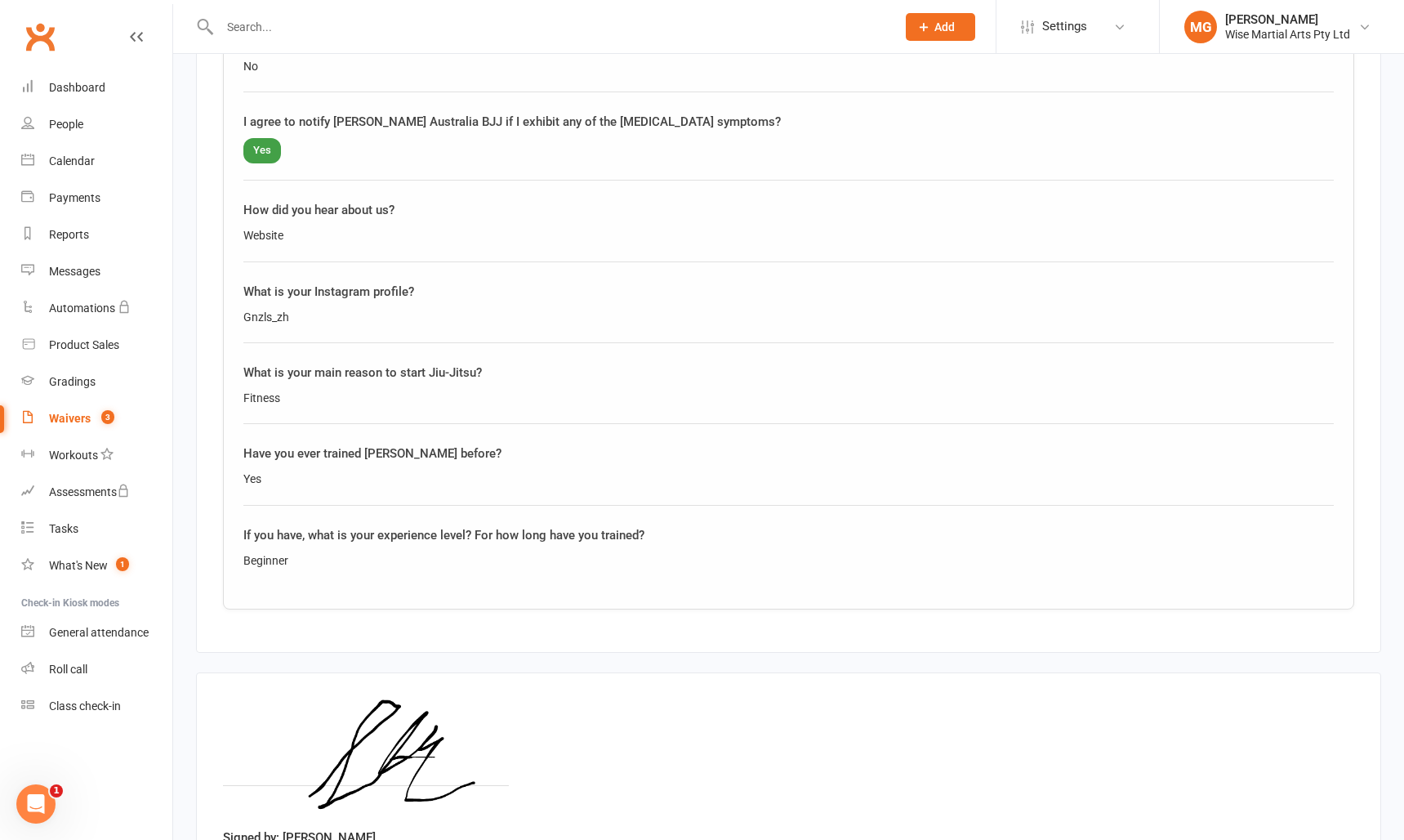
scroll to position [1631, 0]
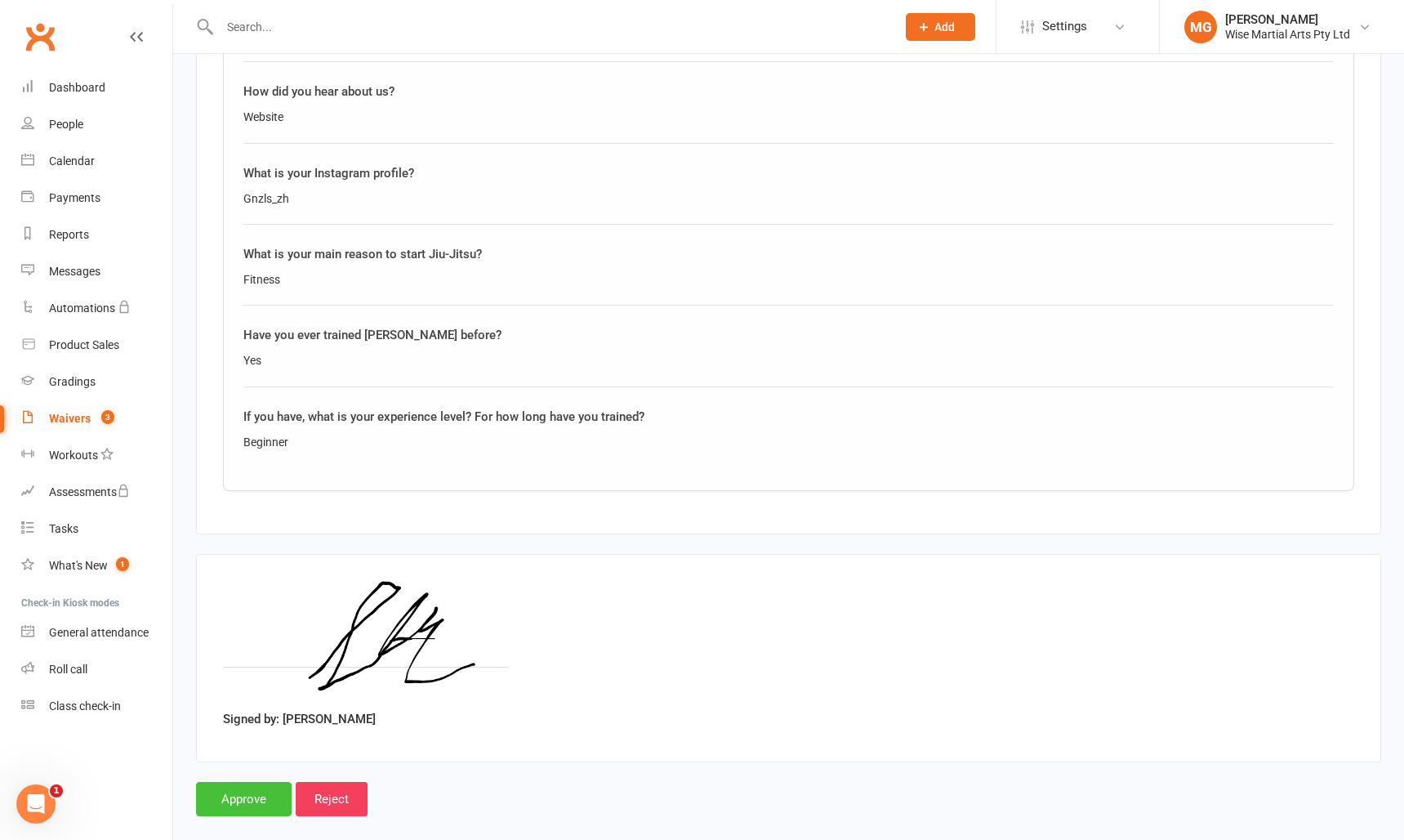
click at [261, 781] on input "Approve" at bounding box center [243, 798] width 95 height 35
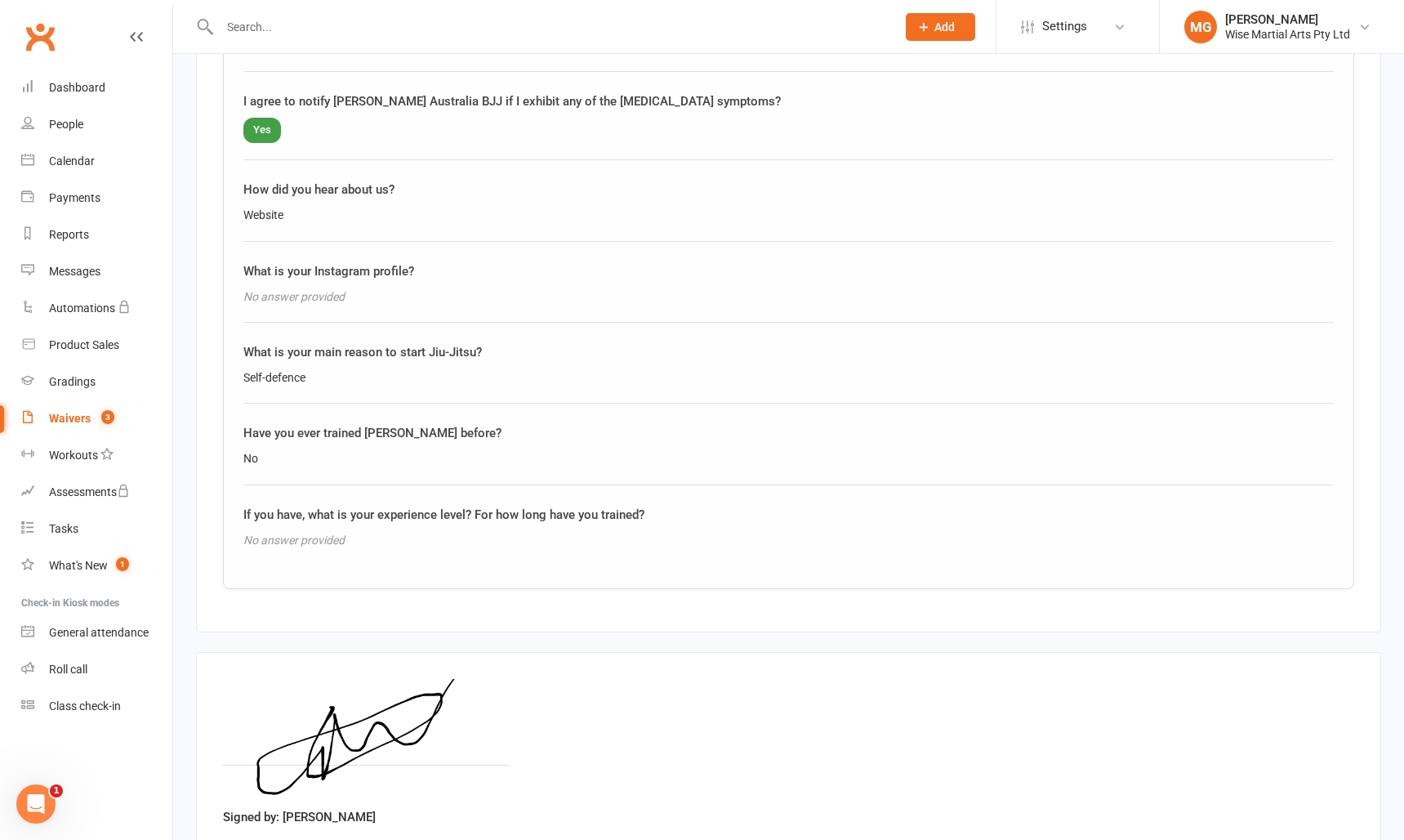
scroll to position [1750, 0]
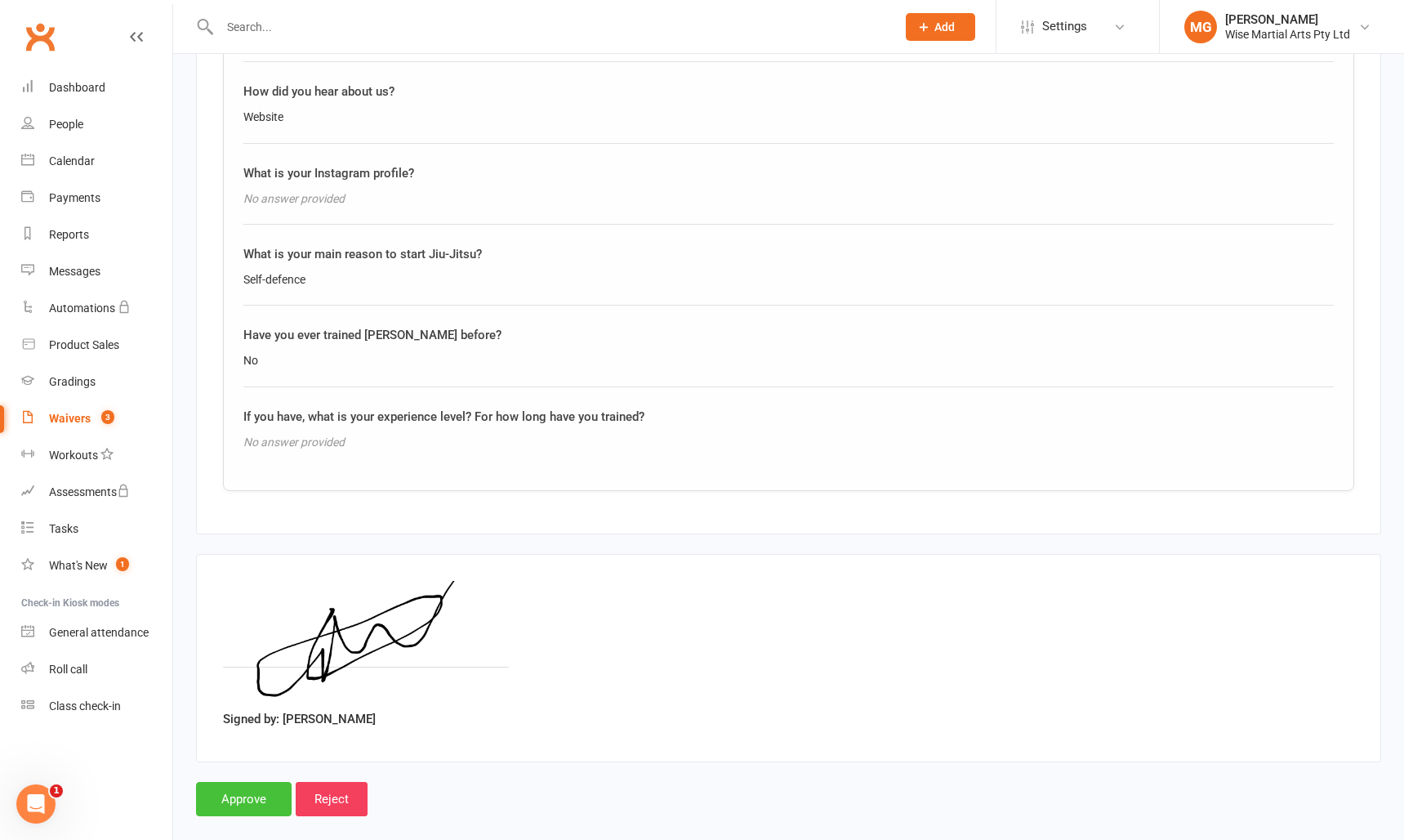
click at [247, 790] on input "Approve" at bounding box center [243, 798] width 95 height 35
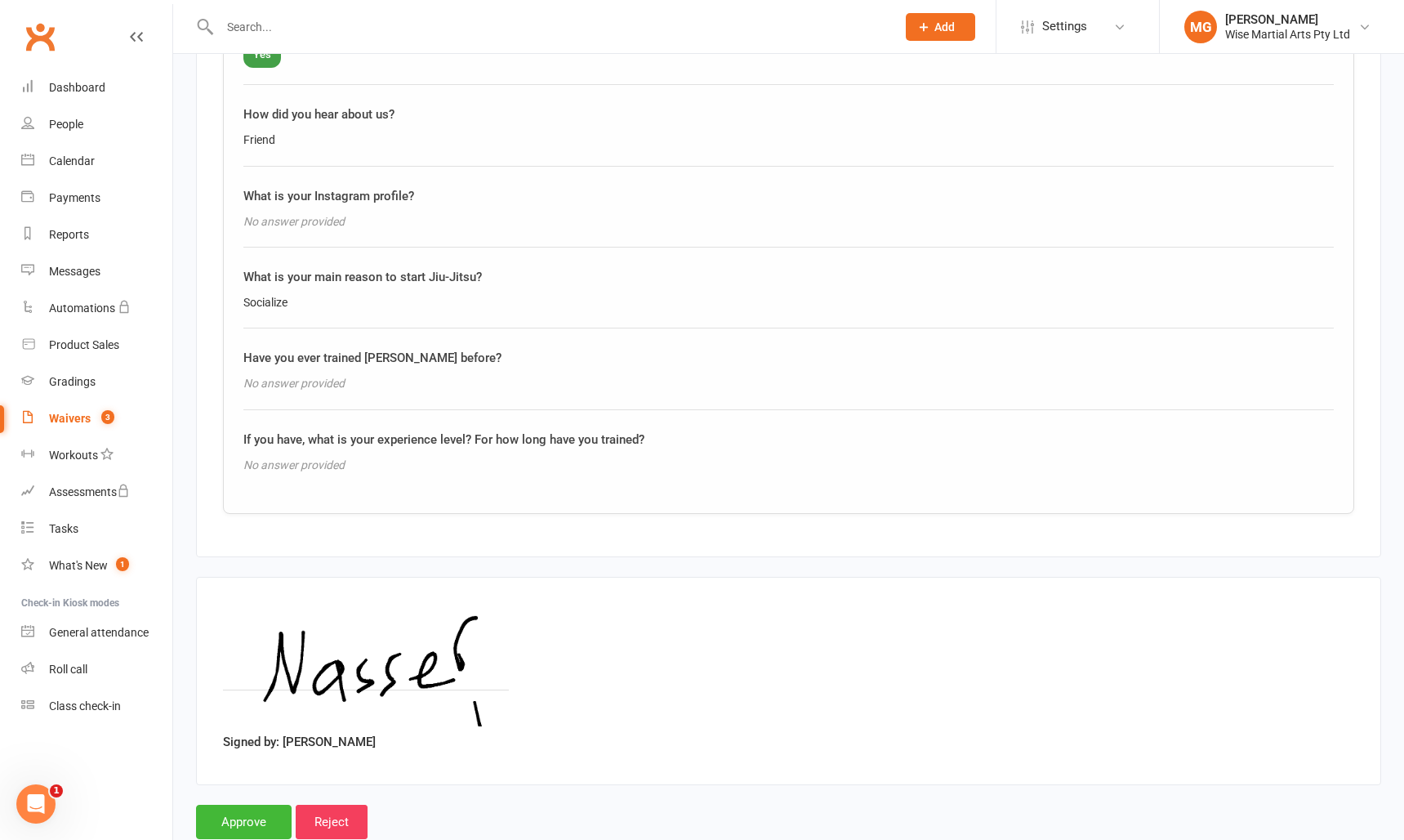
scroll to position [1631, 0]
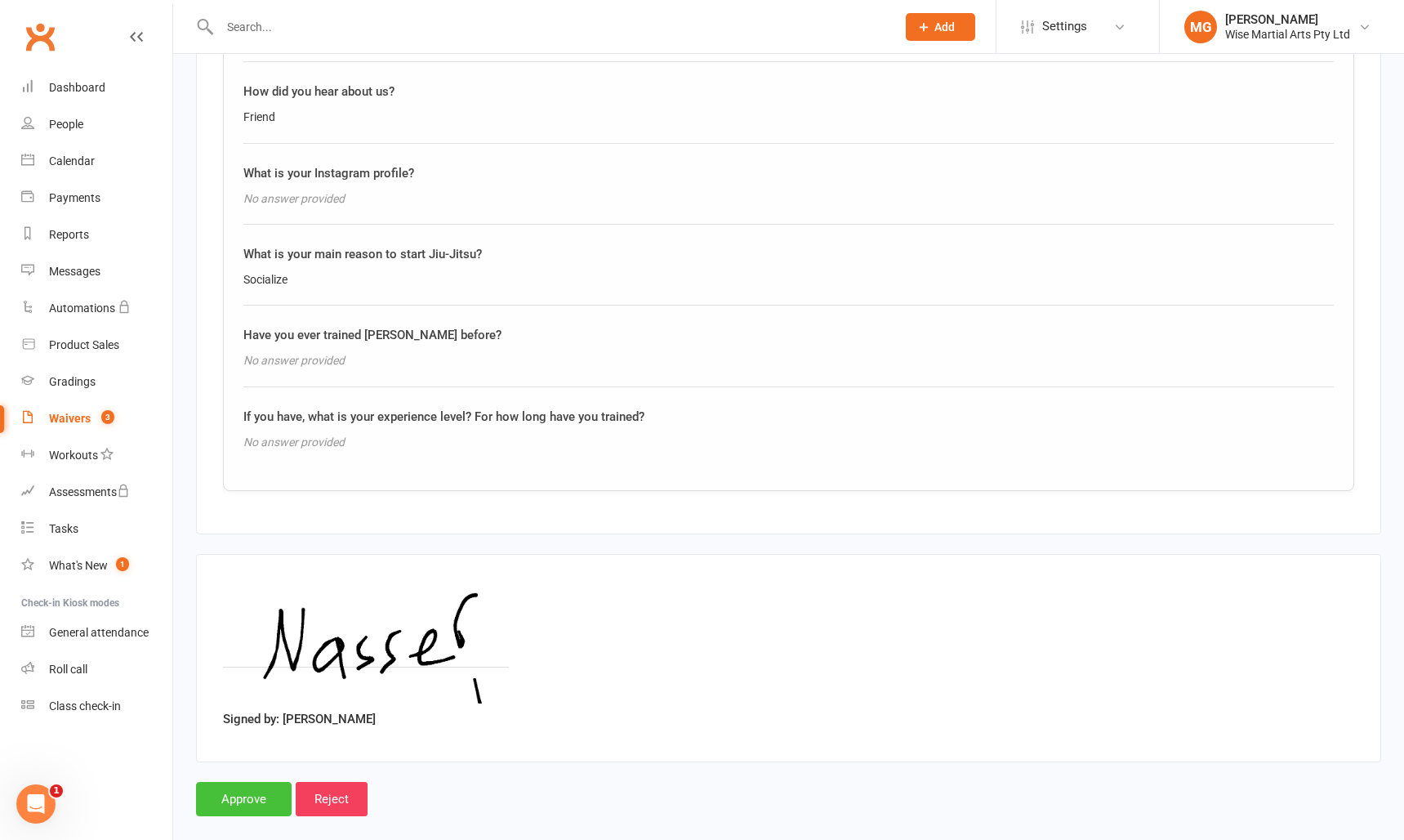
click at [246, 781] on input "Approve" at bounding box center [243, 798] width 95 height 35
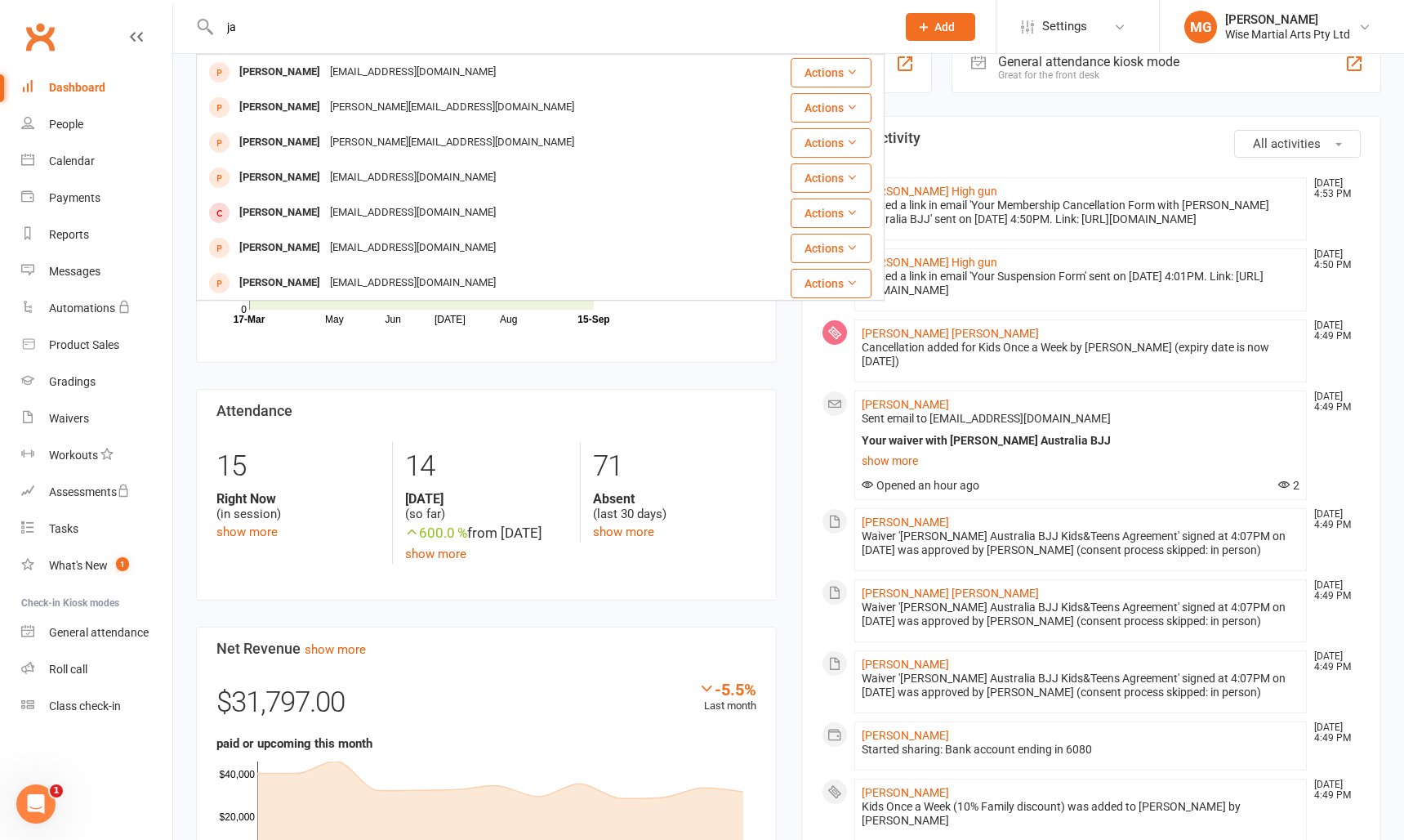
click at [31, 33] on link "Clubworx" at bounding box center [40, 36] width 41 height 41
